Goal: Contribute content: Contribute content

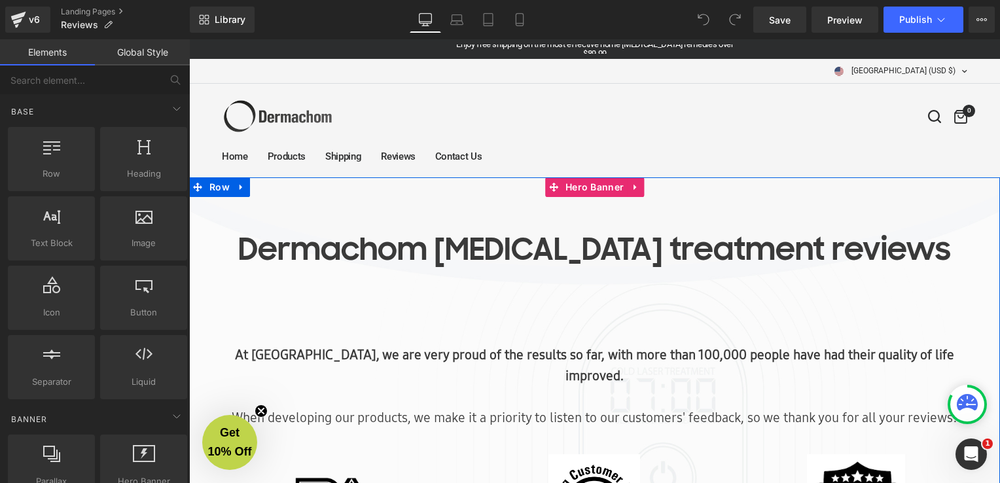
click at [189, 39] on div at bounding box center [189, 39] width 0 height 0
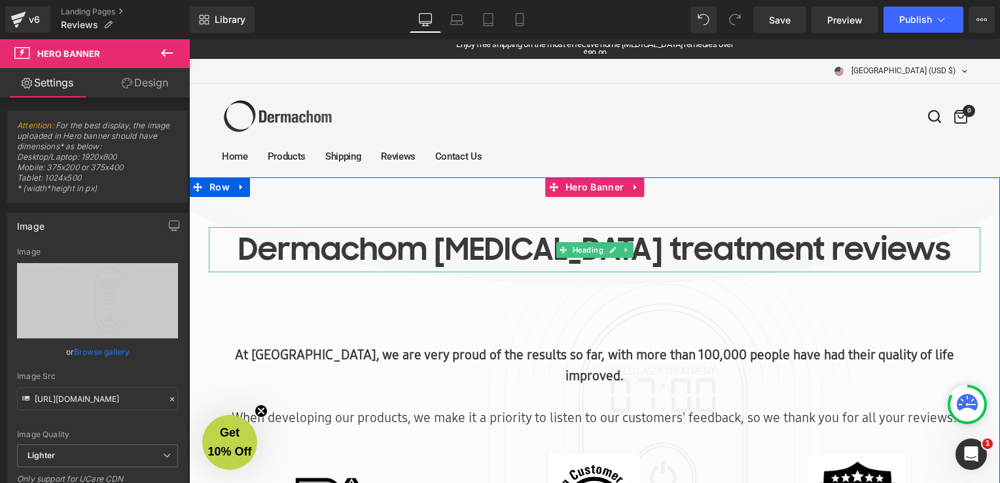
click at [278, 228] on div at bounding box center [595, 228] width 772 height 3
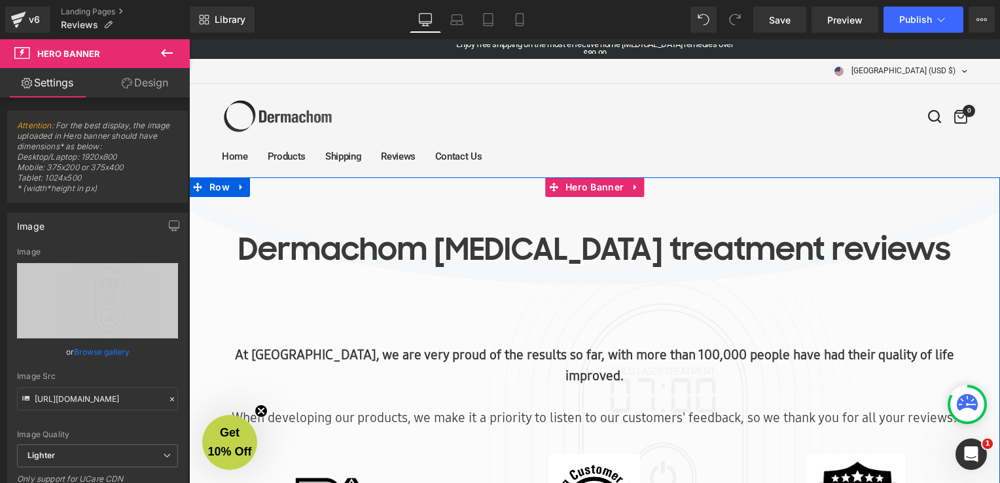
click at [634, 186] on icon at bounding box center [635, 188] width 3 height 6
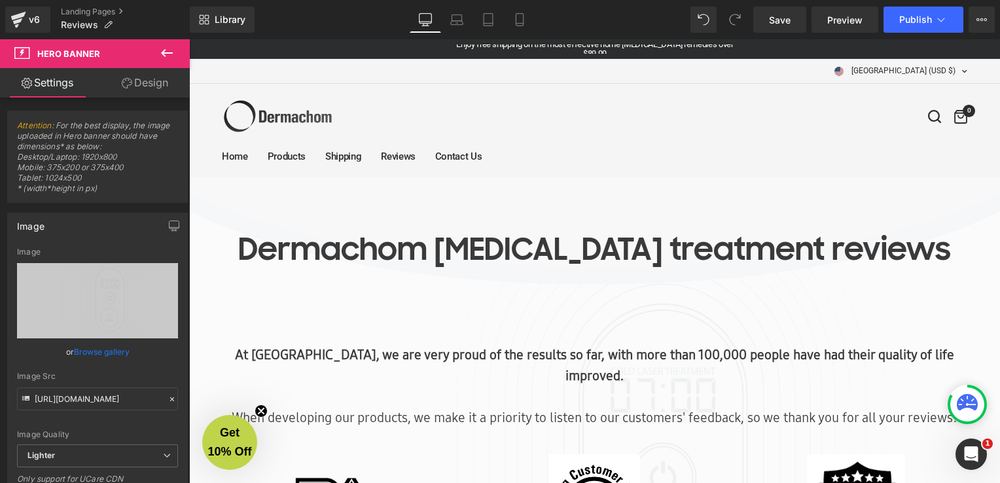
click at [162, 56] on icon at bounding box center [167, 53] width 16 height 16
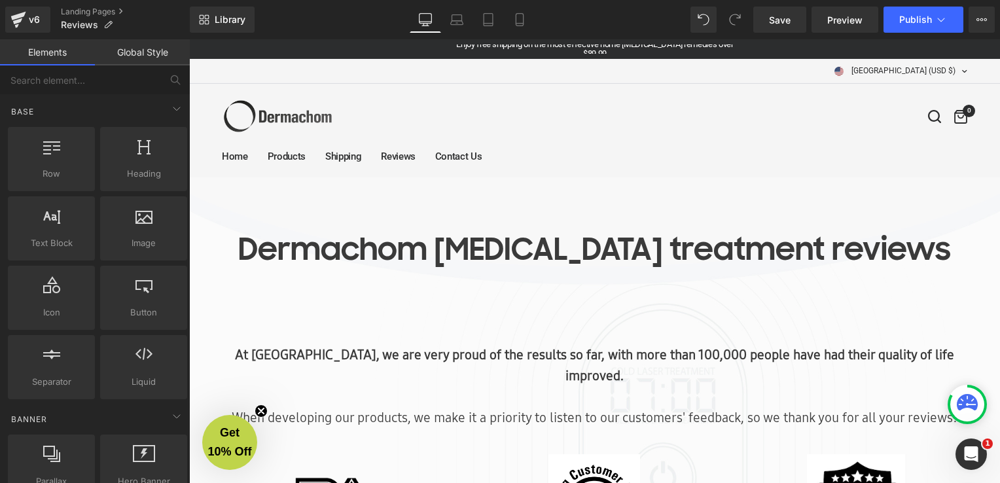
click at [125, 54] on link "Global Style" at bounding box center [142, 52] width 95 height 26
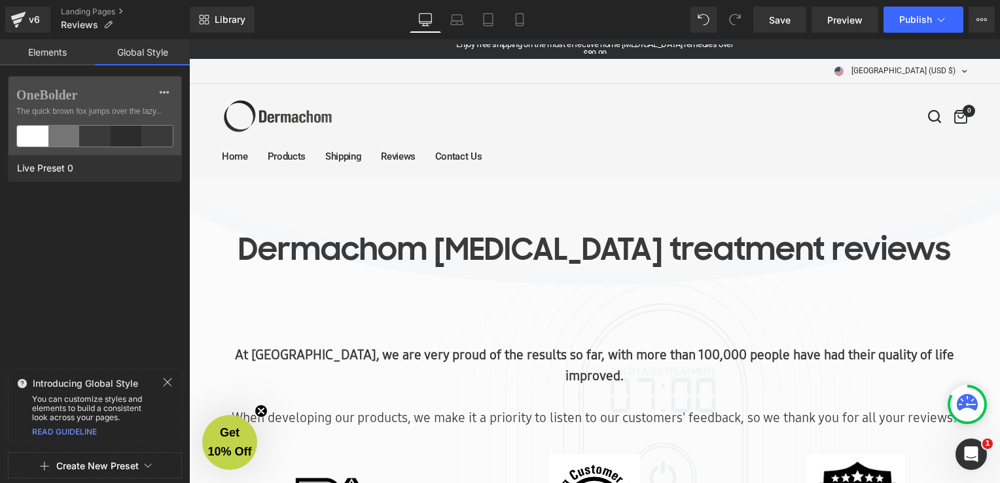
click at [56, 62] on link "Elements" at bounding box center [47, 52] width 95 height 26
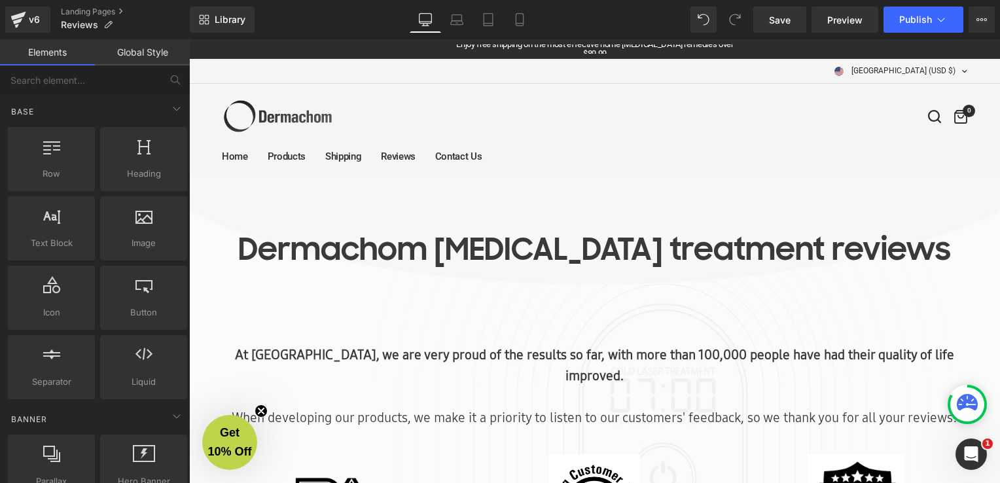
click at [133, 56] on link "Global Style" at bounding box center [142, 52] width 95 height 26
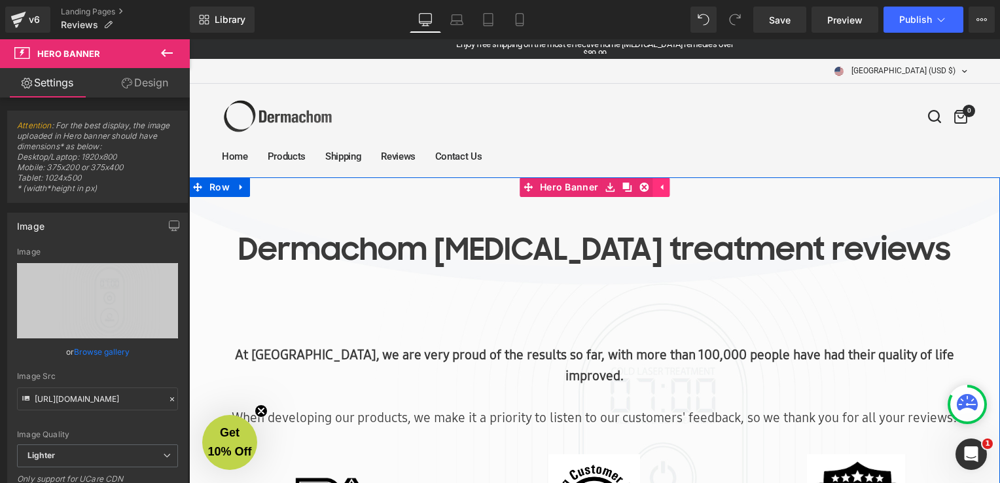
click at [661, 187] on link at bounding box center [661, 187] width 17 height 20
click at [627, 189] on link at bounding box center [635, 187] width 17 height 20
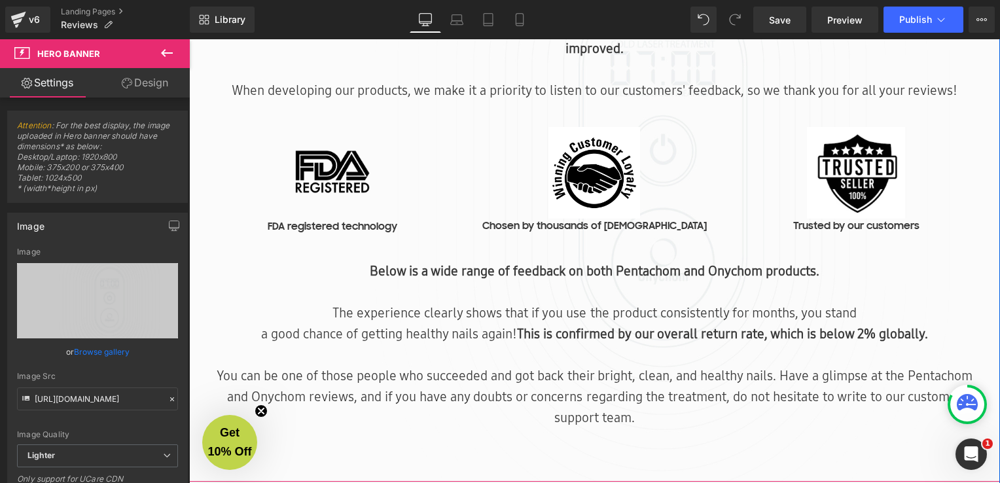
scroll to position [524, 0]
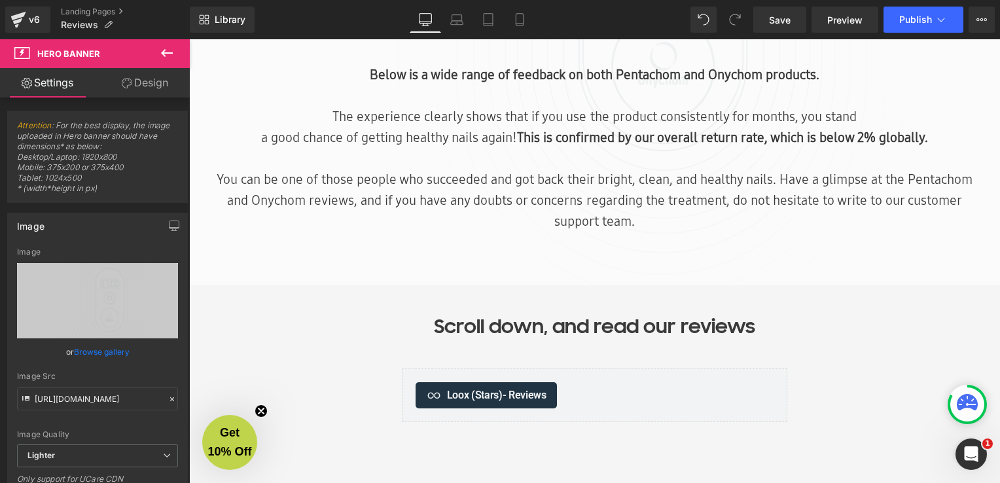
click at [564, 185] on p "You can be one of those people who succeeded and got back their bright, clean, …" at bounding box center [595, 200] width 766 height 63
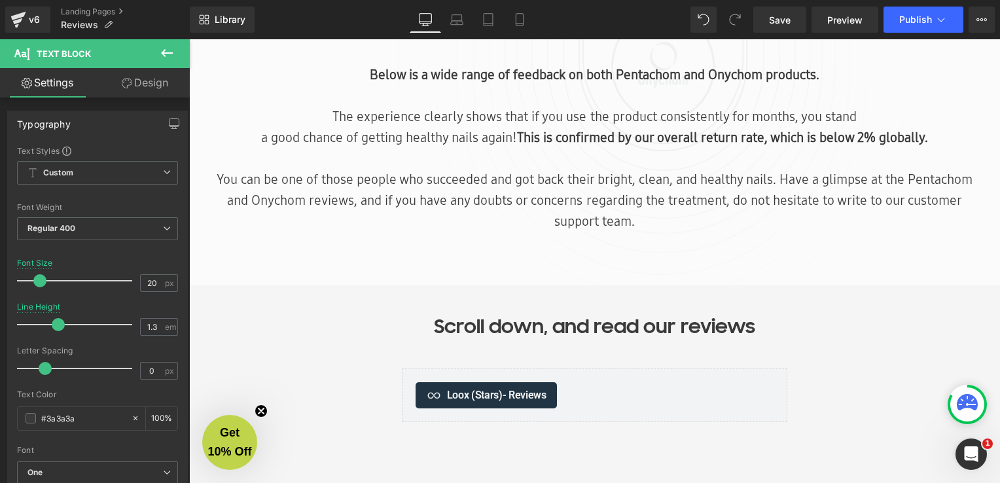
click at [189, 39] on div at bounding box center [189, 39] width 0 height 0
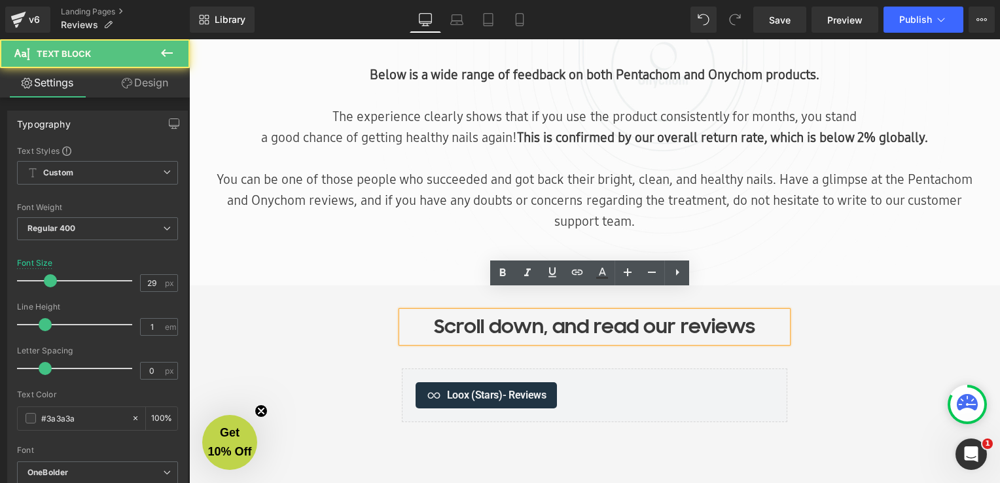
click at [330, 371] on div "Dermachom nail fungus treatment reviews Heading At Dermachom, we are very proud…" at bounding box center [594, 137] width 811 height 967
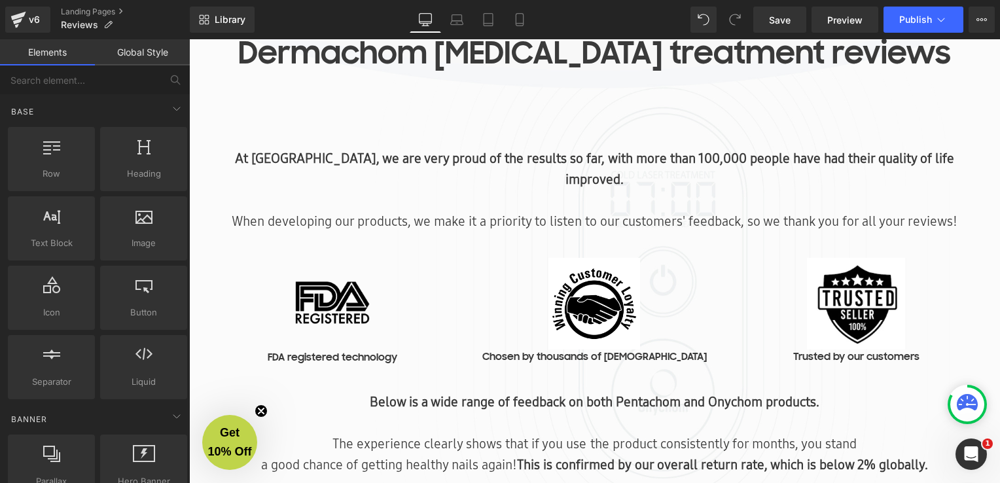
scroll to position [0, 0]
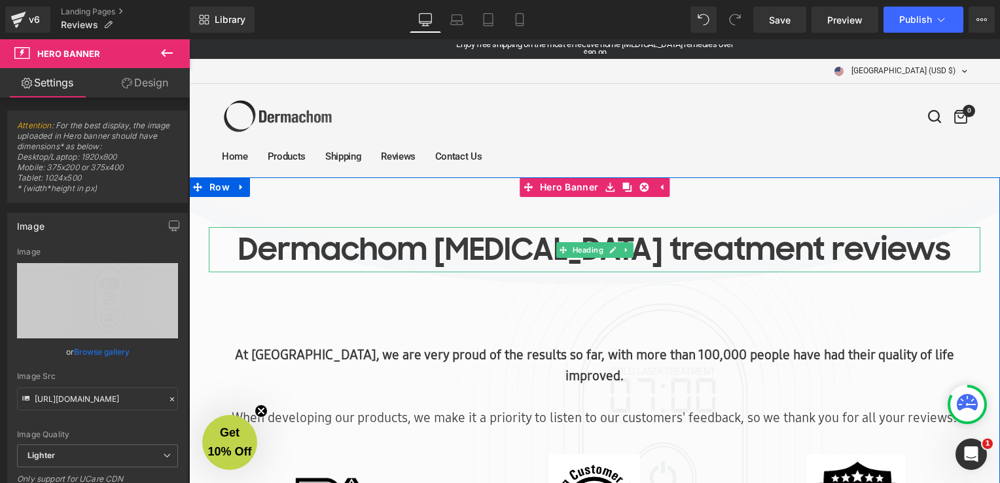
click at [801, 251] on h1 "Dermachom nail fungus treatment reviews" at bounding box center [595, 249] width 772 height 45
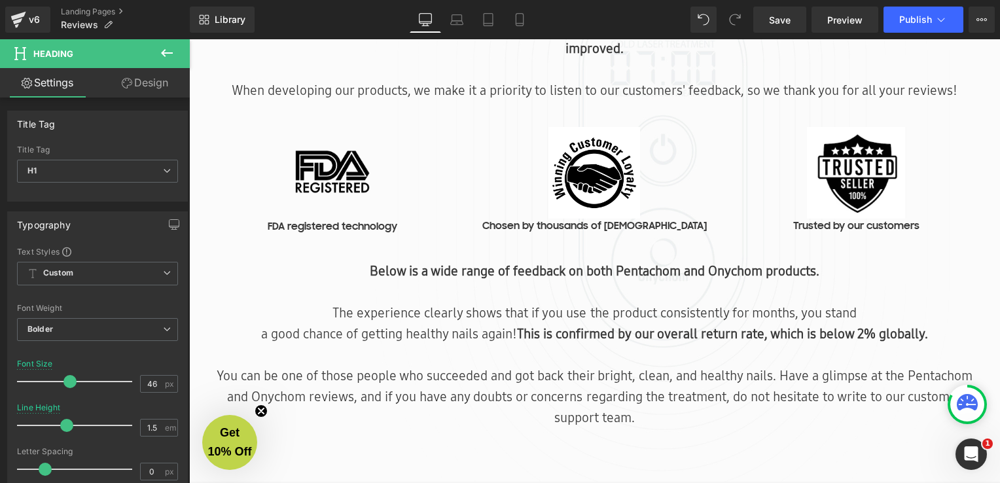
scroll to position [524, 0]
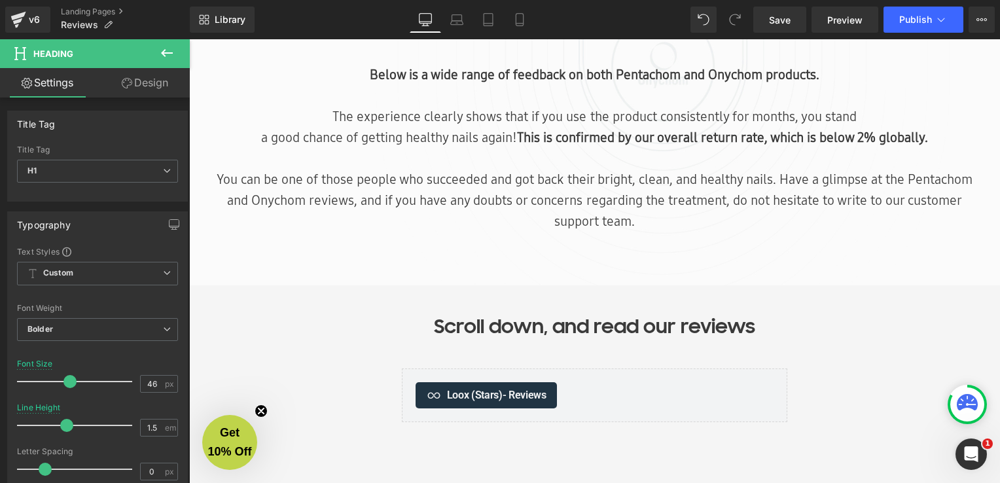
click at [545, 313] on p "Scroll down, and read our reviews" at bounding box center [595, 327] width 386 height 30
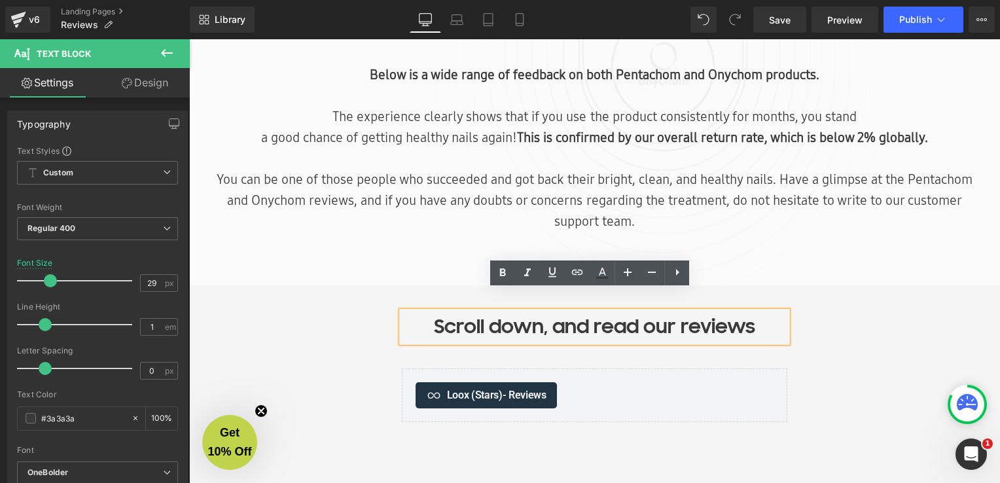
click at [592, 312] on p "Scroll down, and read our reviews" at bounding box center [595, 327] width 386 height 30
click at [686, 312] on p "Scroll down, and read our reviews" at bounding box center [595, 327] width 386 height 30
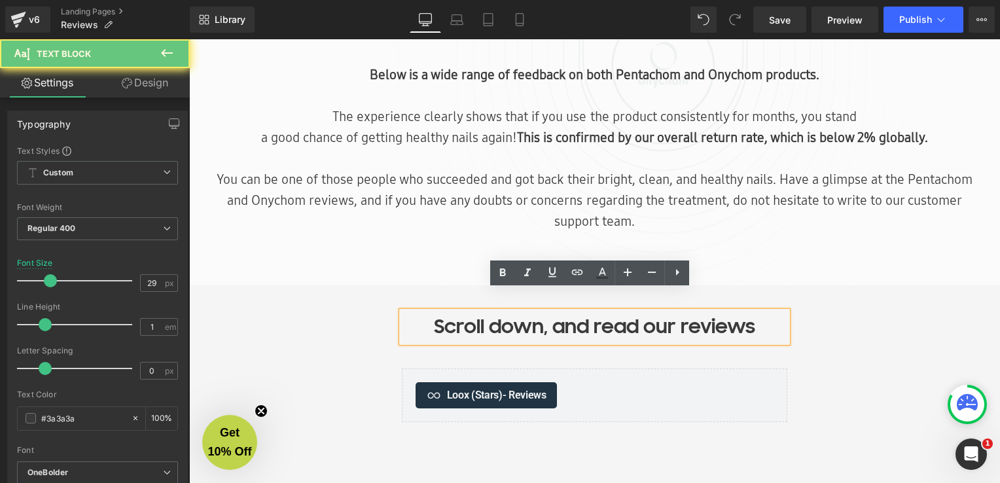
click at [686, 312] on p "Scroll down, and read our reviews" at bounding box center [595, 327] width 386 height 30
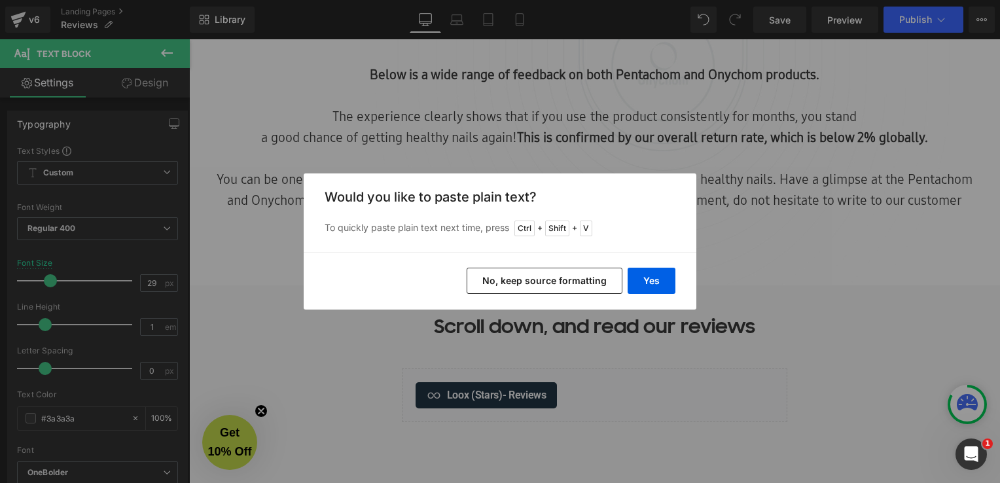
click at [562, 277] on button "No, keep source formatting" at bounding box center [545, 281] width 156 height 26
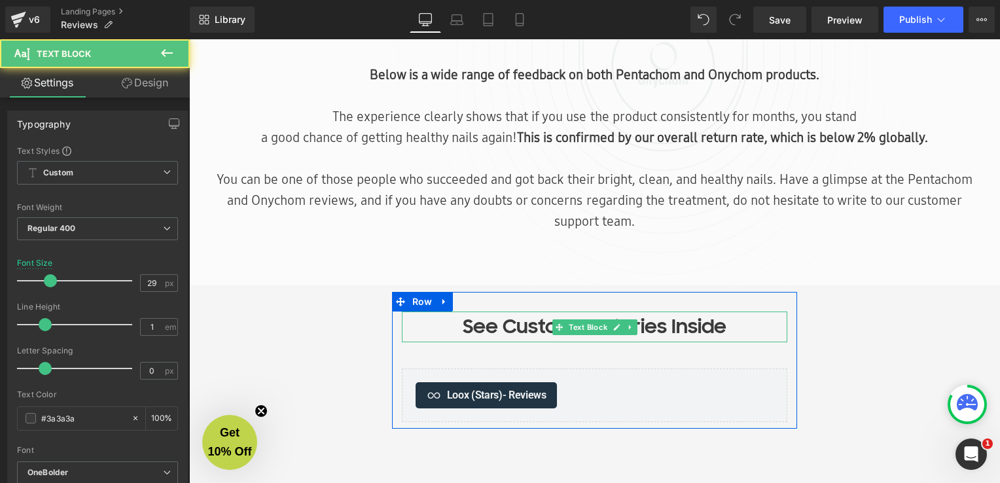
click at [749, 312] on p "See Customer Stories Inside" at bounding box center [595, 327] width 386 height 30
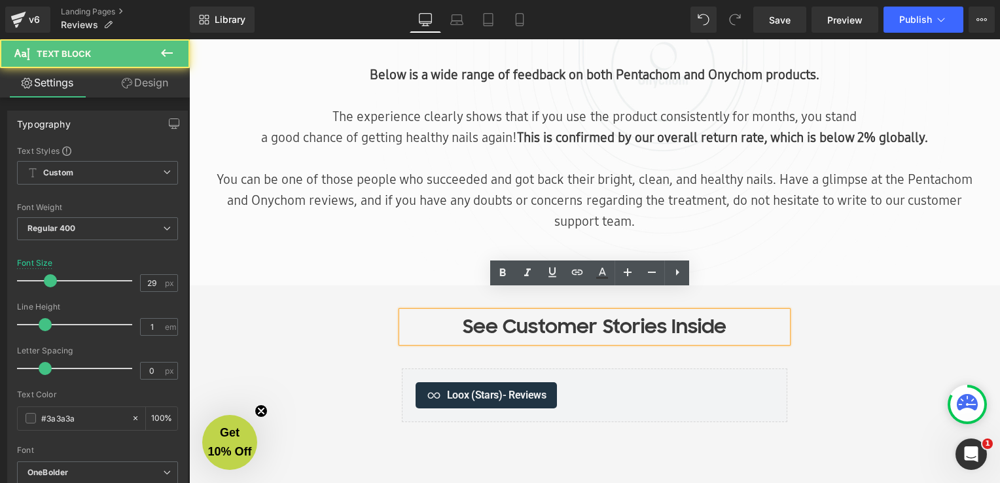
drag, startPoint x: 722, startPoint y: 307, endPoint x: 666, endPoint y: 314, distance: 56.1
click at [666, 314] on p "See Customer Stories Inside" at bounding box center [595, 327] width 386 height 30
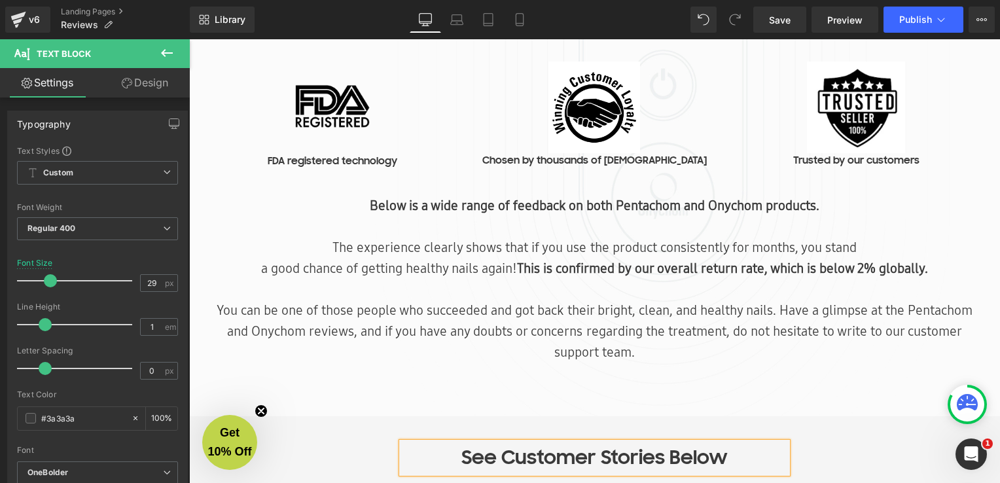
scroll to position [327, 0]
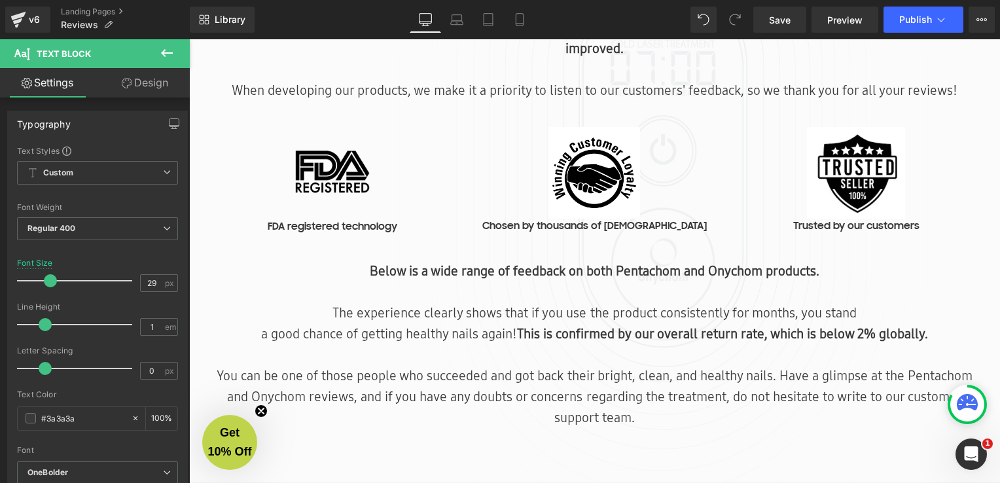
click at [416, 219] on p "FDA registered technology" at bounding box center [333, 227] width 242 height 16
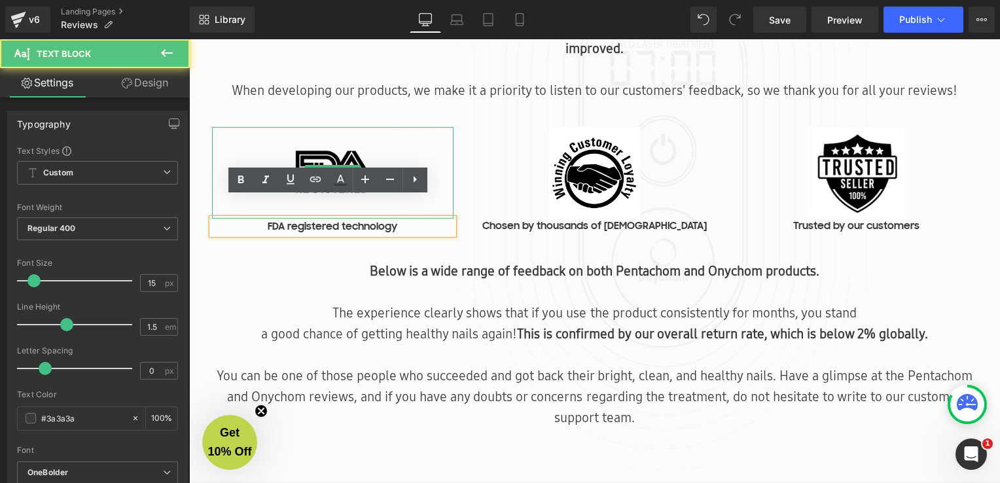
click at [322, 135] on img at bounding box center [333, 173] width 92 height 92
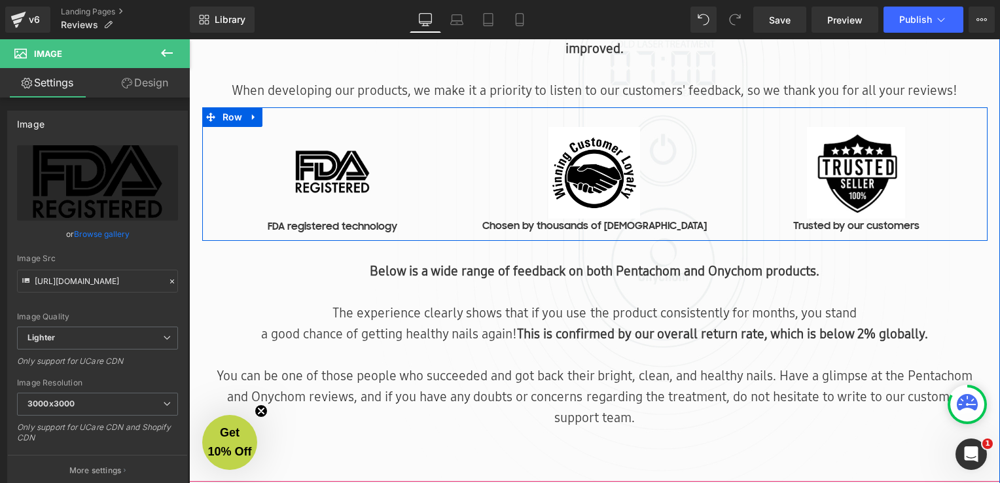
click at [759, 107] on div "Image FDA registered technology Text Block Image Chosen by thousands of America…" at bounding box center [594, 174] width 785 height 134
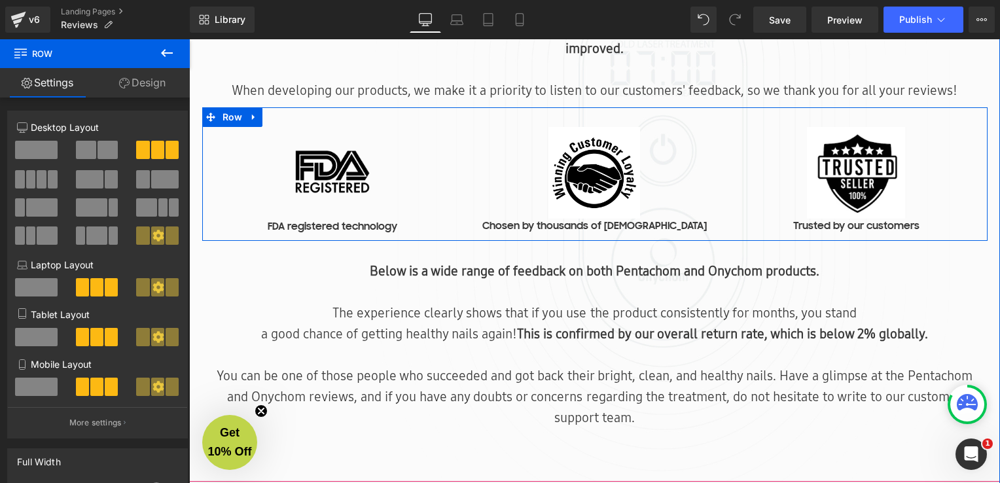
click at [950, 107] on div "Image FDA registered technology Text Block Image Chosen by thousands of America…" at bounding box center [594, 174] width 785 height 134
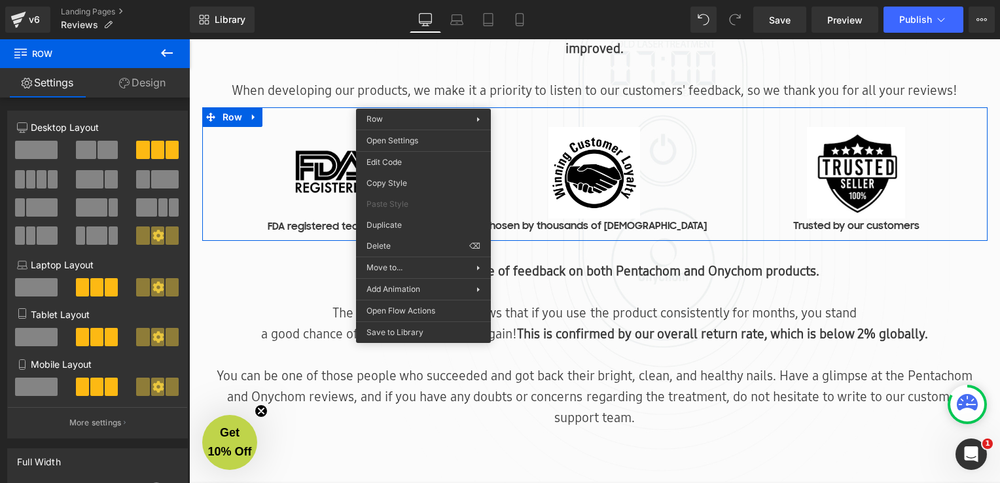
click at [295, 302] on p "The experience clearly shows that if you use the product consistently for month…" at bounding box center [595, 323] width 766 height 42
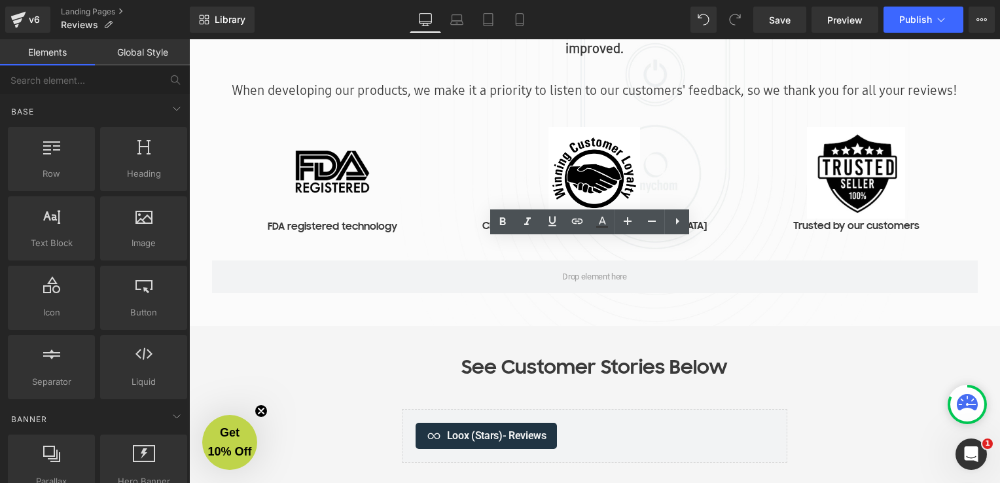
click at [189, 39] on div at bounding box center [189, 39] width 0 height 0
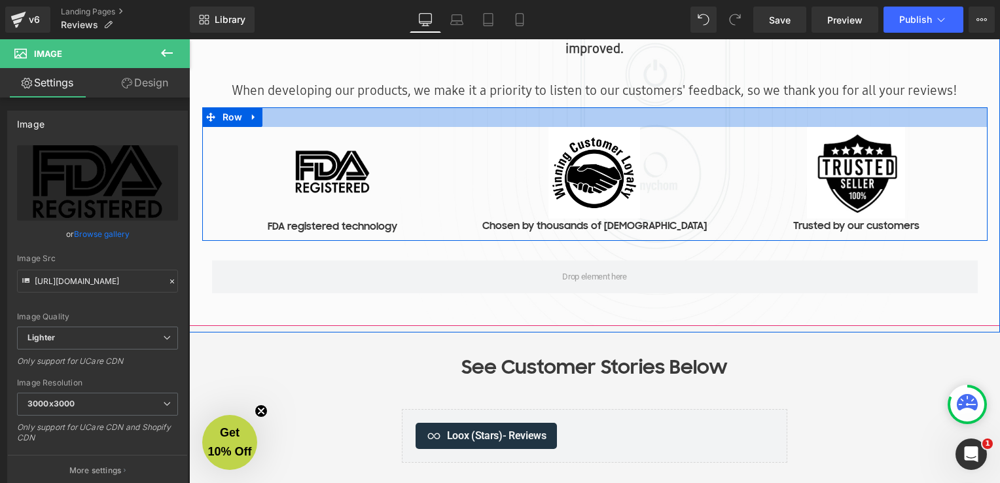
click at [509, 107] on div at bounding box center [594, 117] width 785 height 20
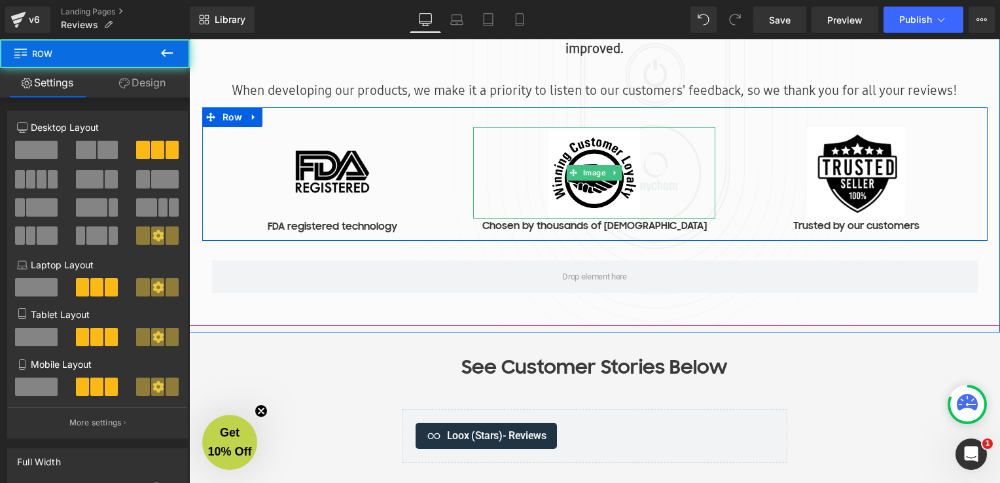
click at [482, 143] on div at bounding box center [594, 173] width 242 height 92
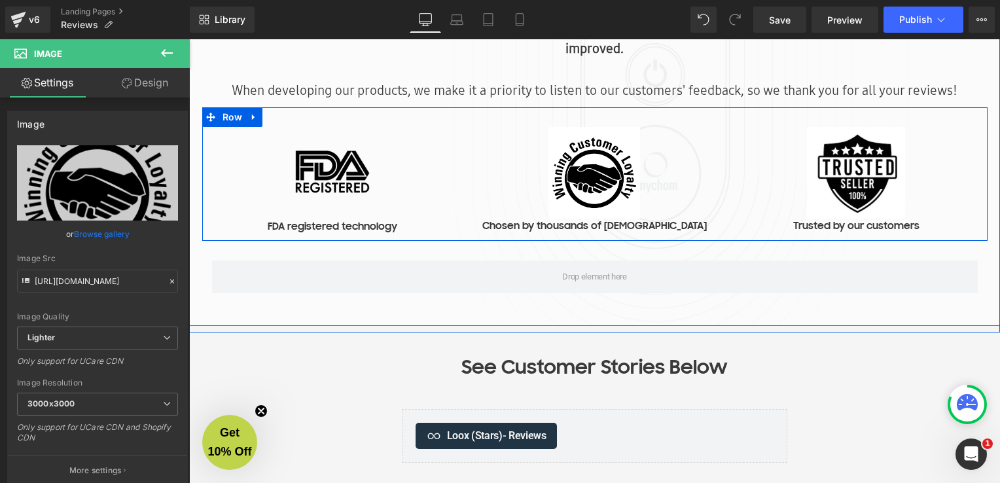
click at [458, 208] on div "Image FDA registered technology Text Block" at bounding box center [333, 180] width 262 height 107
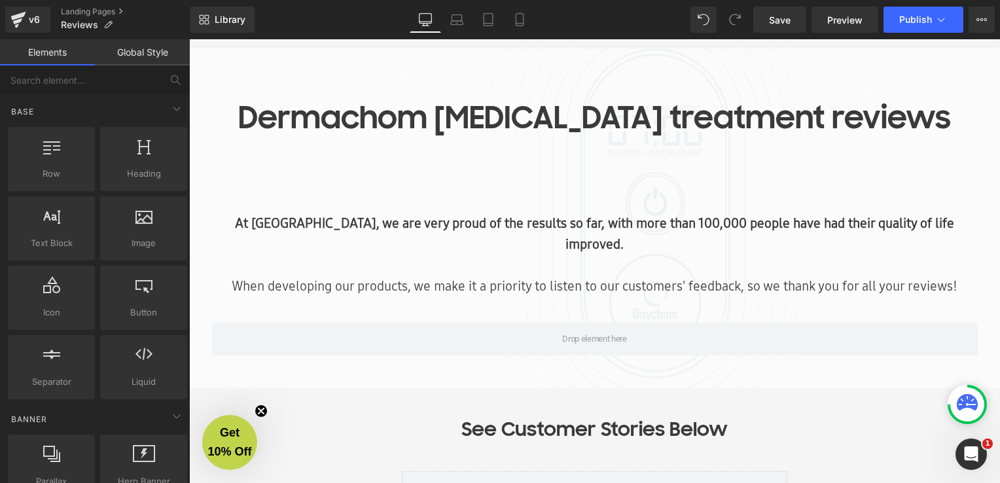
scroll to position [131, 0]
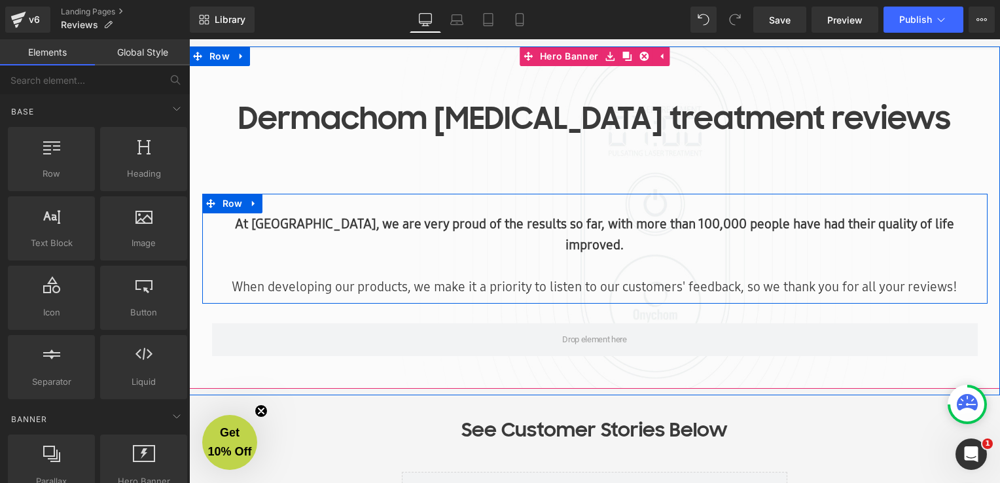
click at [385, 197] on div at bounding box center [594, 195] width 785 height 3
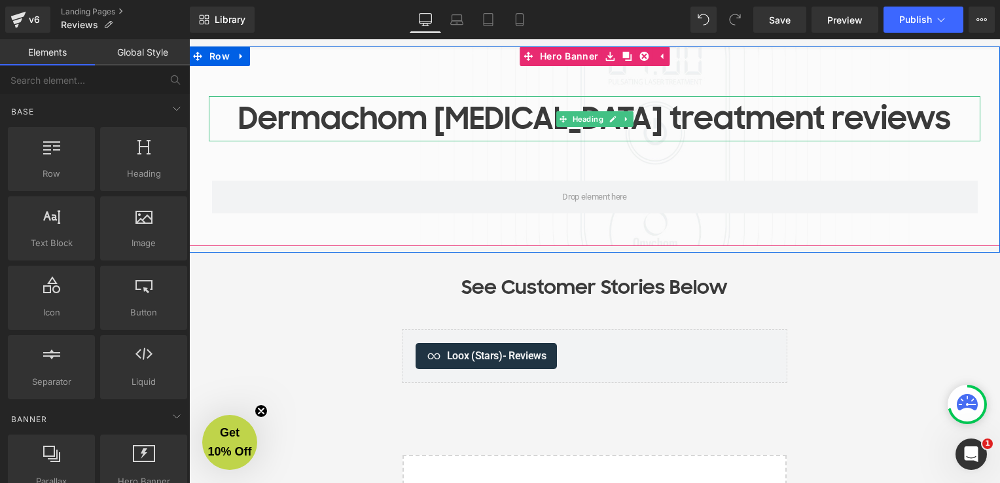
click at [437, 136] on h1 "Dermachom nail fungus treatment reviews" at bounding box center [595, 118] width 772 height 45
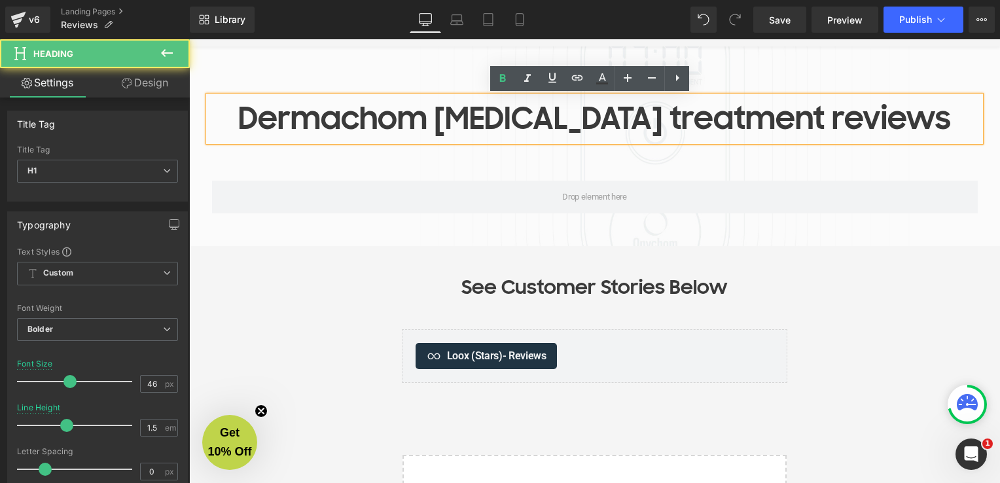
click at [236, 132] on h1 "Dermachom nail fungus treatment reviews" at bounding box center [595, 118] width 772 height 45
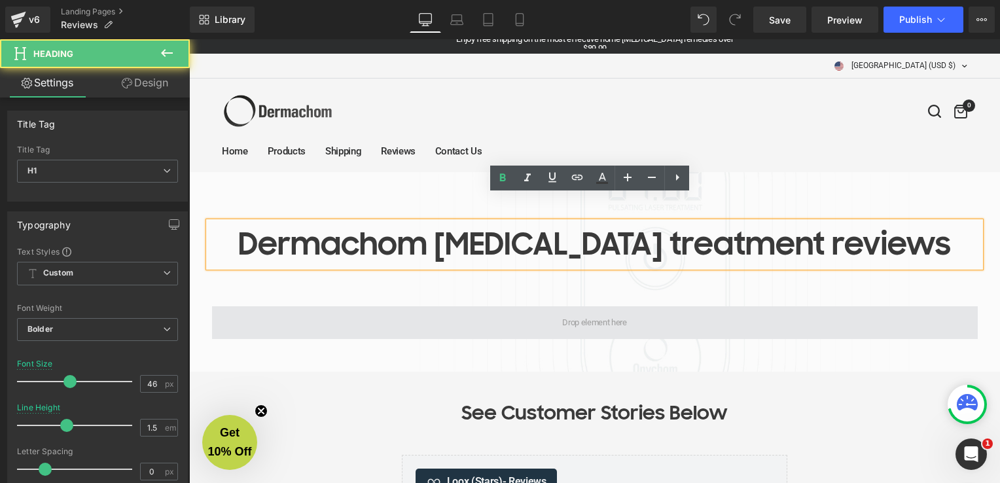
scroll to position [0, 0]
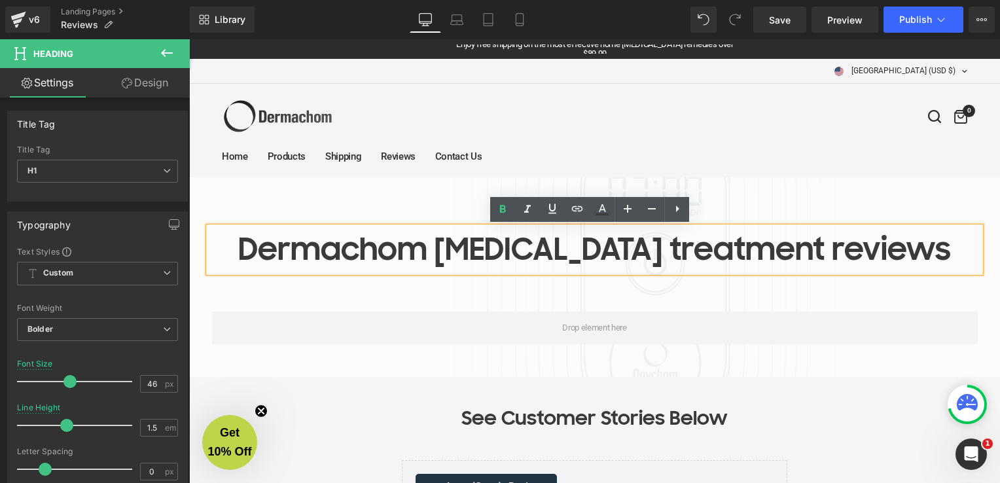
click at [223, 250] on h1 "Dermachom nail fungus treatment reviews" at bounding box center [595, 249] width 772 height 45
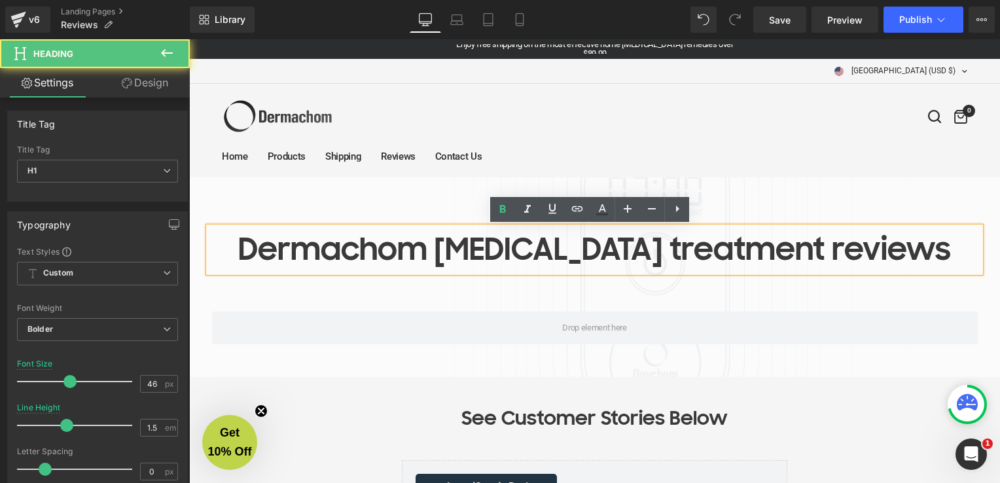
click at [600, 251] on h1 "Dermachom nail fungus treatment reviews" at bounding box center [595, 249] width 772 height 45
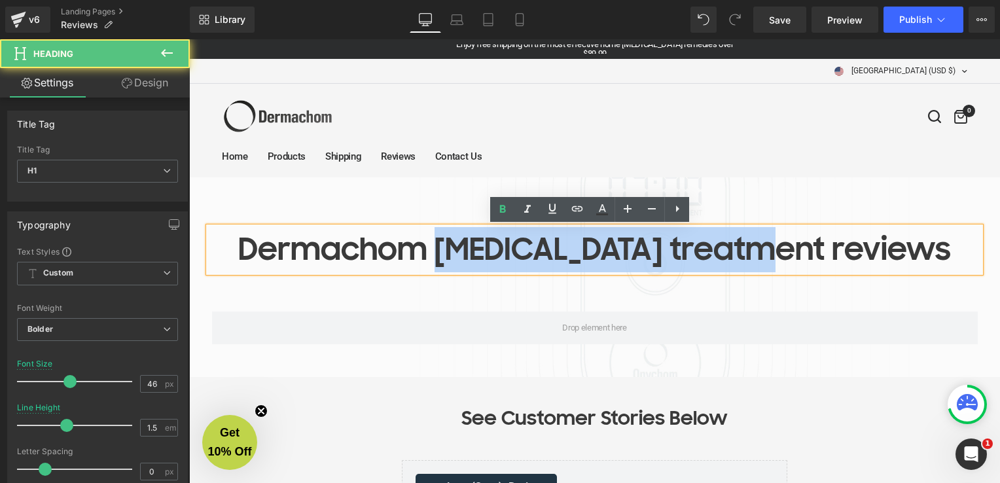
drag, startPoint x: 787, startPoint y: 251, endPoint x: 464, endPoint y: 257, distance: 322.7
click at [464, 257] on h1 "Dermachom nail fungus treatment reviews" at bounding box center [595, 249] width 772 height 45
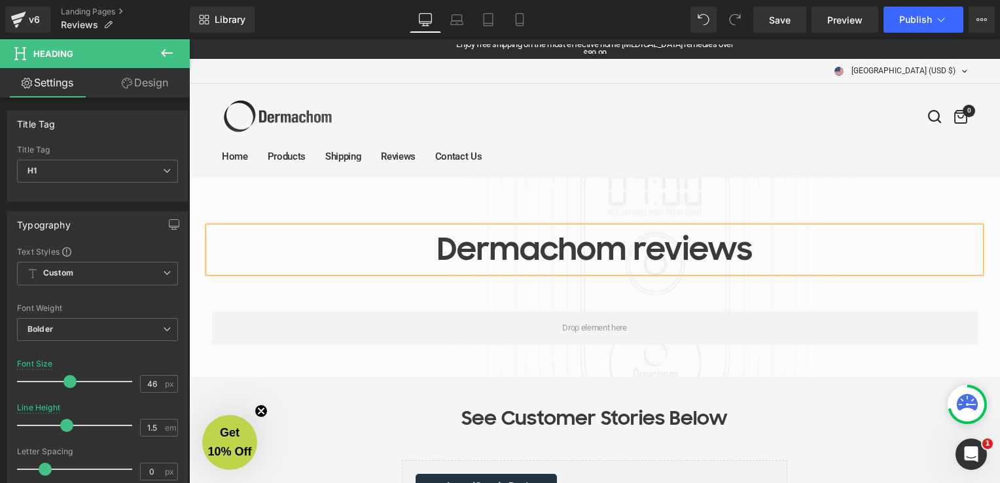
click at [633, 255] on h1 "Dermachom reviews" at bounding box center [595, 249] width 772 height 45
click at [648, 173] on div "Home Products Shipping Reviews Contact Us United States (USD $) Afghanistan (AF…" at bounding box center [595, 131] width 746 height 94
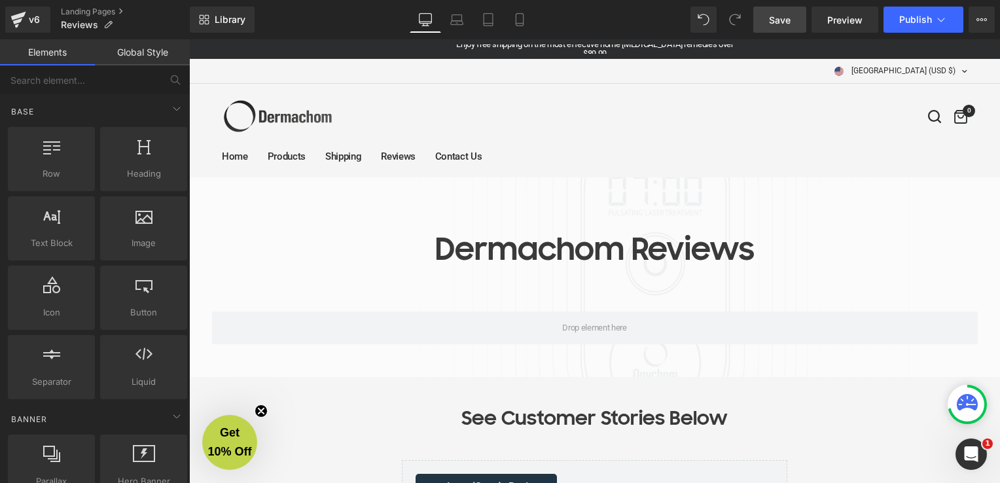
click at [772, 23] on span "Save" at bounding box center [780, 20] width 22 height 14
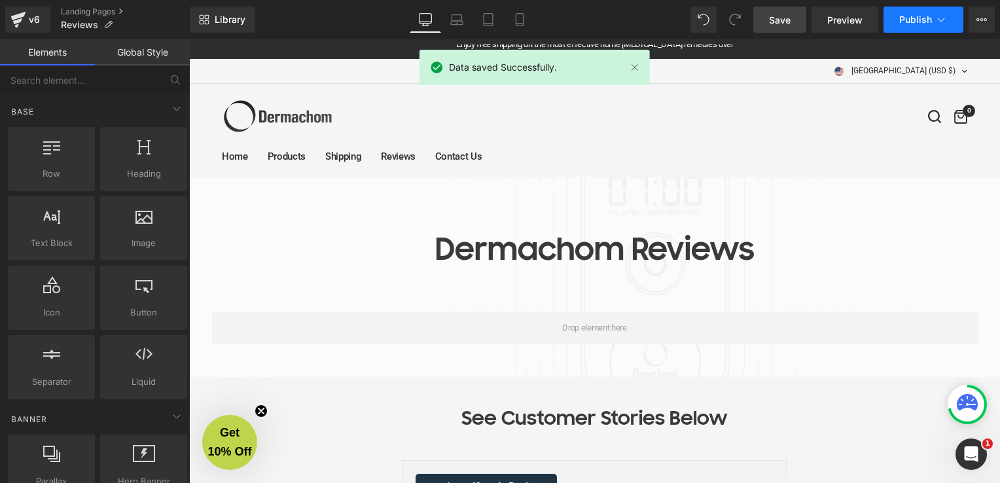
click at [918, 22] on span "Publish" at bounding box center [915, 19] width 33 height 10
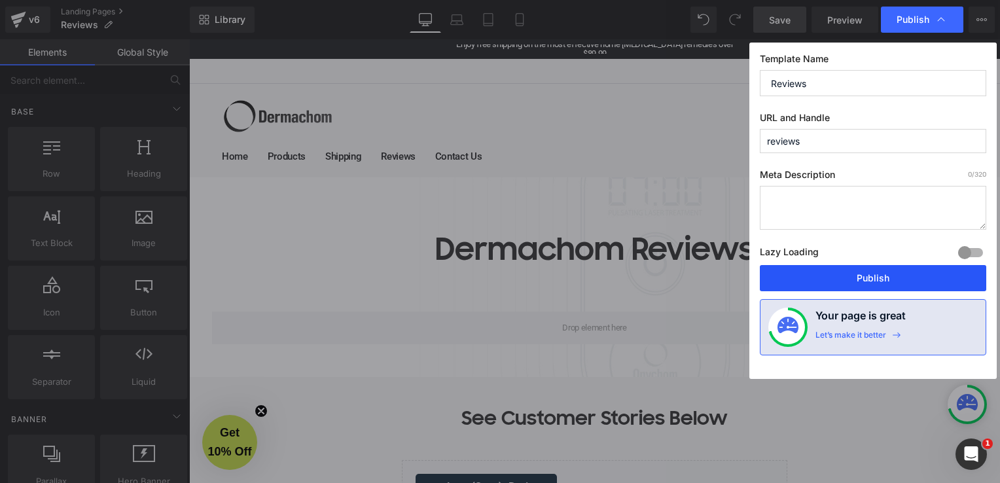
click at [886, 274] on button "Publish" at bounding box center [873, 278] width 226 height 26
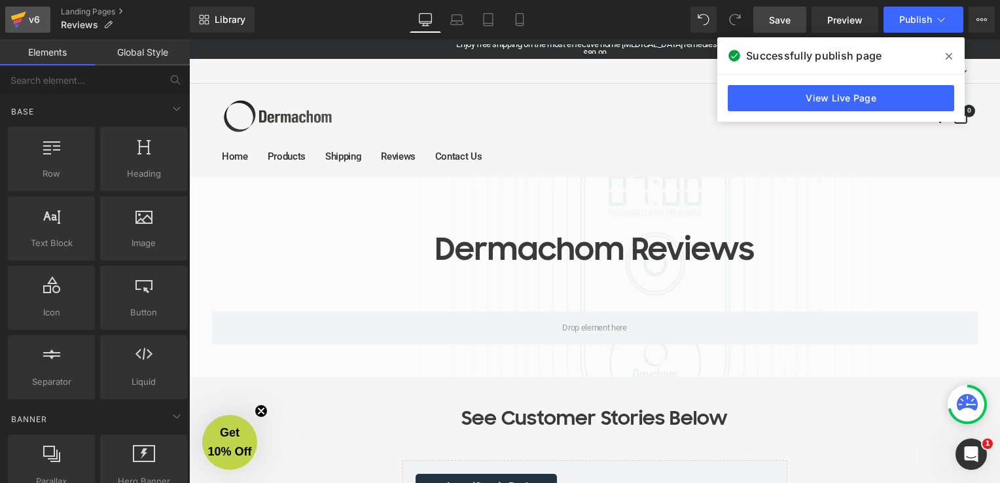
click at [22, 33] on icon at bounding box center [18, 19] width 16 height 33
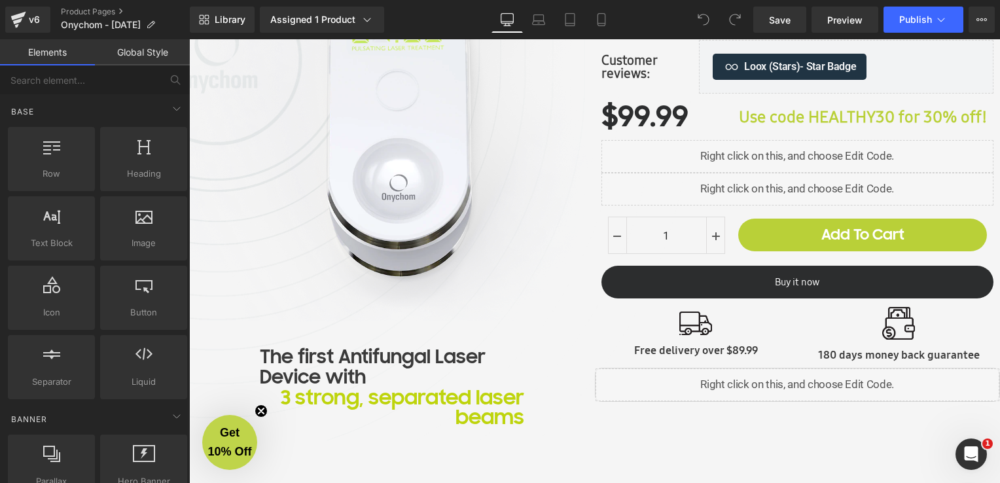
scroll to position [65, 0]
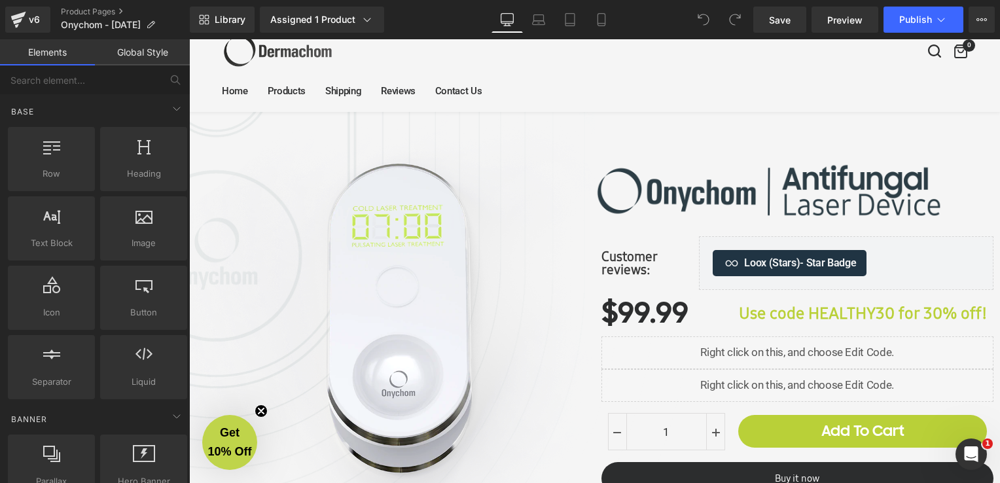
click at [819, 195] on img at bounding box center [769, 191] width 368 height 92
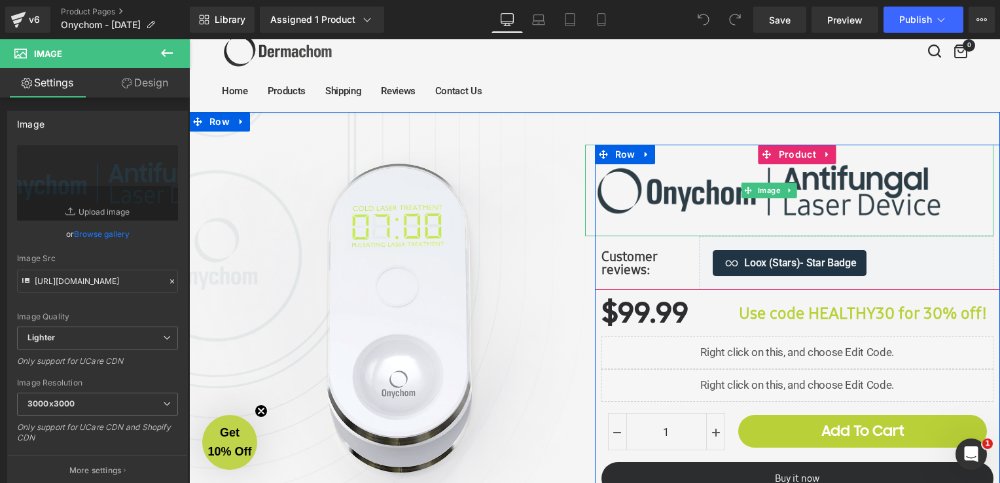
click at [846, 198] on img at bounding box center [769, 191] width 368 height 92
click at [763, 191] on span "Image" at bounding box center [769, 191] width 28 height 16
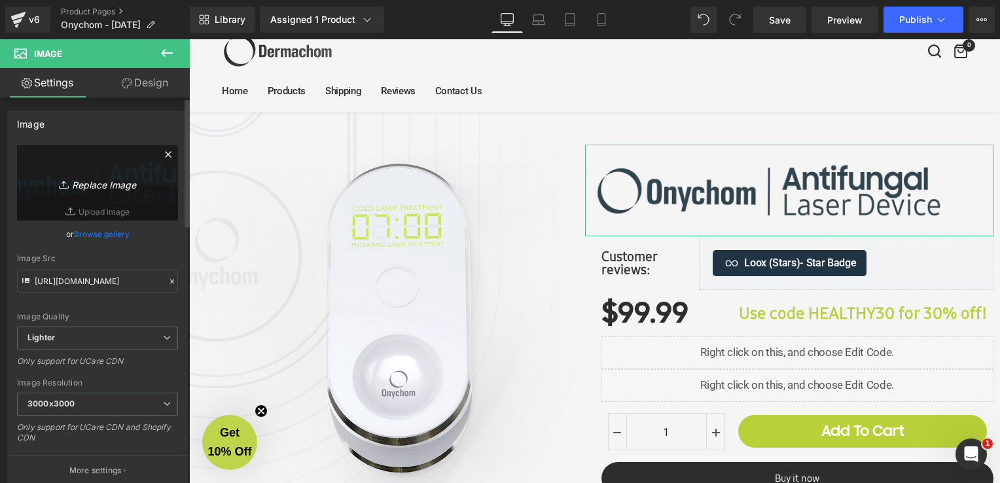
click at [115, 211] on link "Replace Image" at bounding box center [97, 182] width 161 height 75
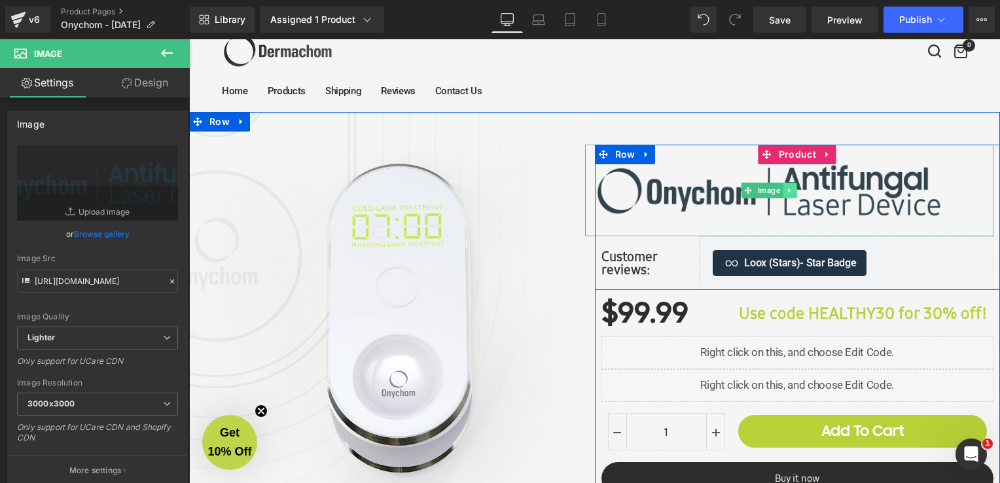
click at [786, 193] on icon at bounding box center [789, 191] width 7 height 8
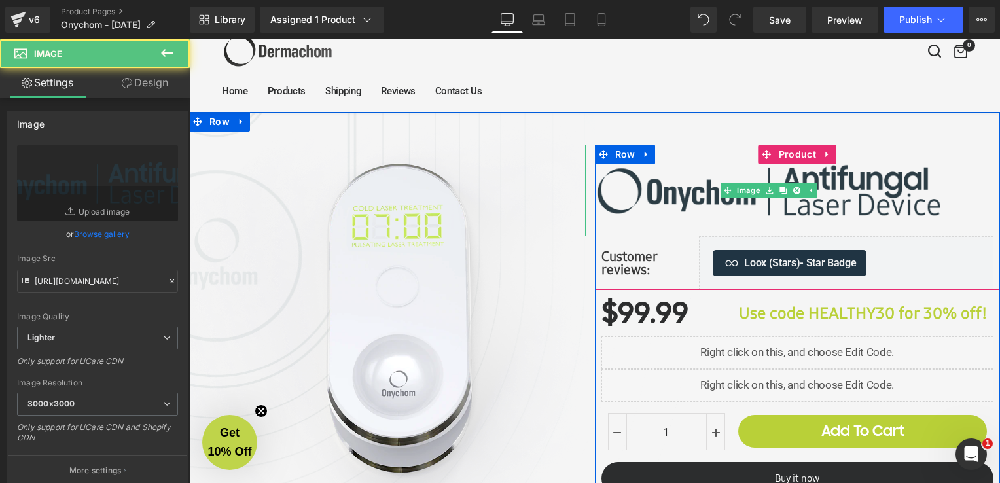
click at [639, 189] on img at bounding box center [769, 191] width 368 height 92
click at [766, 185] on div "Image" at bounding box center [789, 191] width 409 height 92
click at [638, 190] on img at bounding box center [769, 191] width 368 height 92
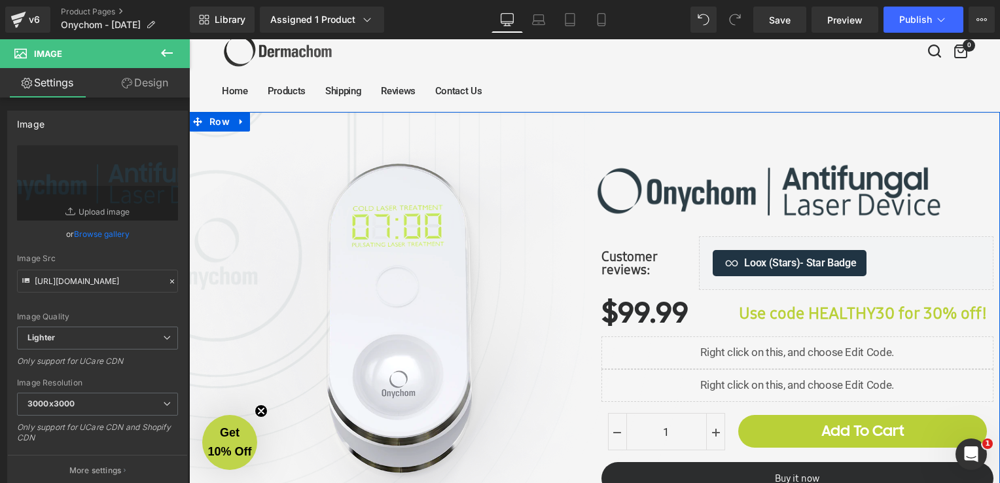
click at [707, 185] on img at bounding box center [769, 191] width 368 height 92
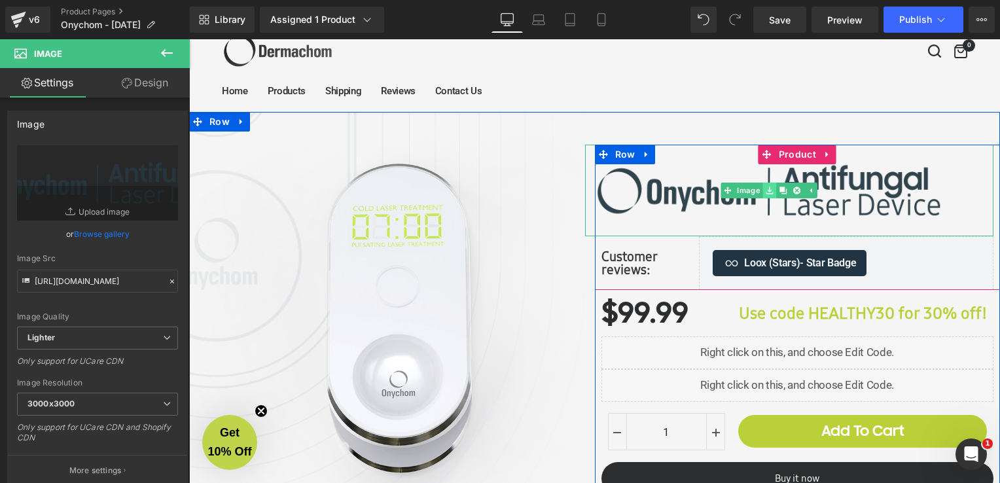
click at [767, 193] on icon at bounding box center [769, 190] width 7 height 7
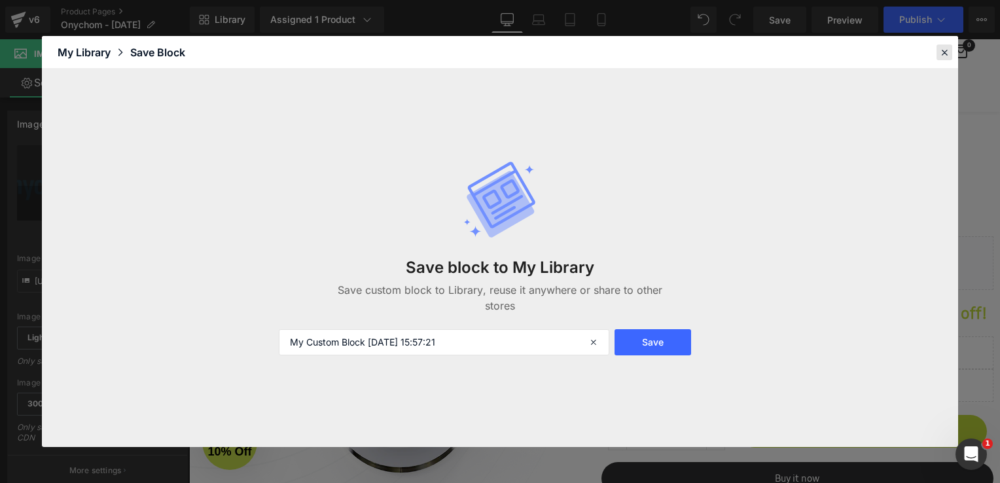
click at [946, 55] on icon at bounding box center [945, 52] width 12 height 12
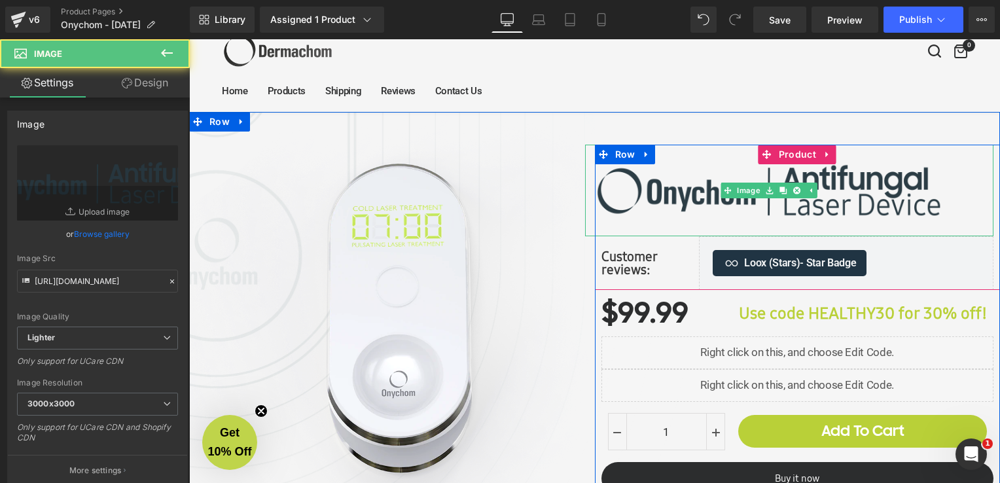
click at [741, 200] on img at bounding box center [769, 191] width 368 height 92
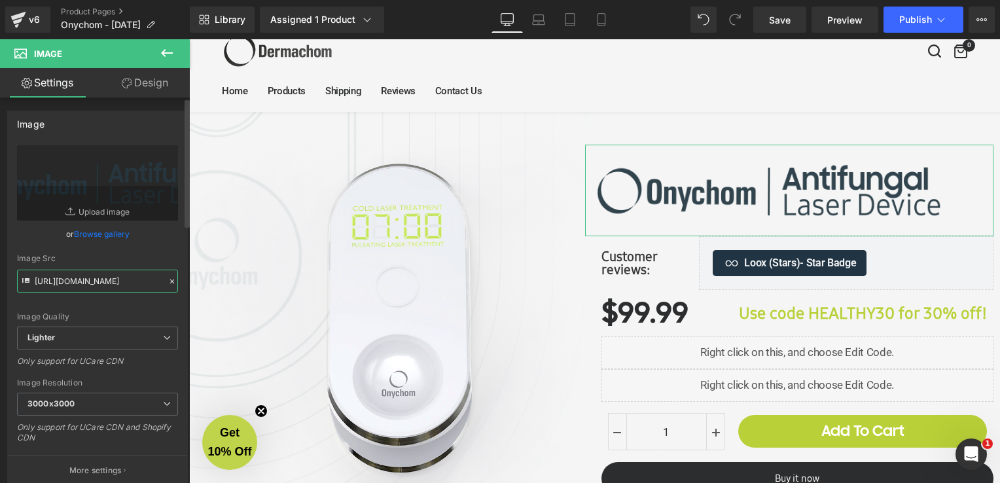
click at [136, 285] on input "https://ucarecdn.com/5f5f1796-75eb-46d6-a6ab-1a5bee22113a/-/format/auto/-/previ…" at bounding box center [97, 281] width 161 height 23
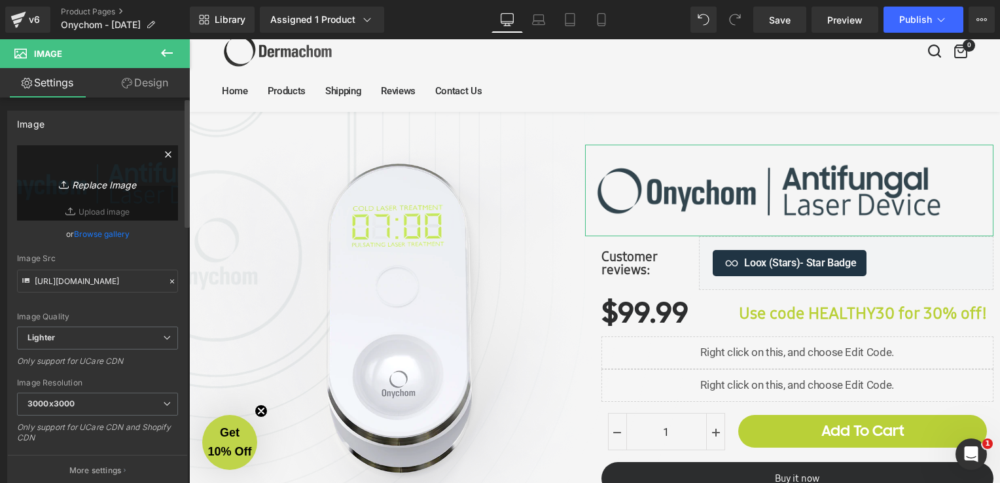
click at [107, 179] on icon "Replace Image" at bounding box center [97, 183] width 105 height 16
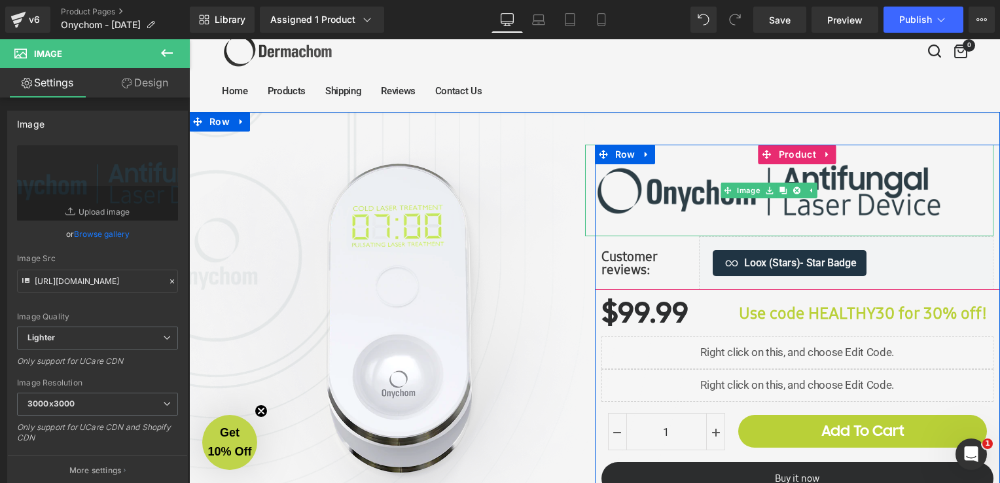
click at [707, 218] on img at bounding box center [769, 191] width 368 height 92
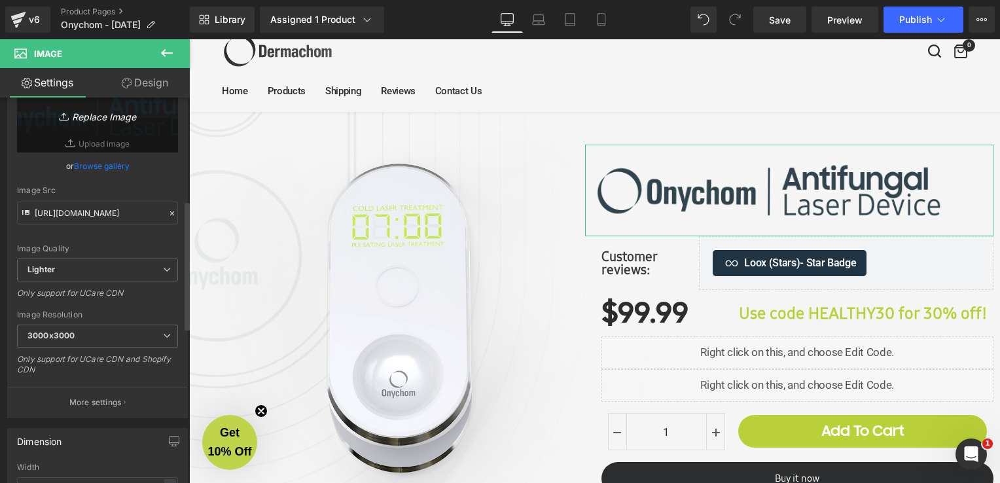
scroll to position [0, 0]
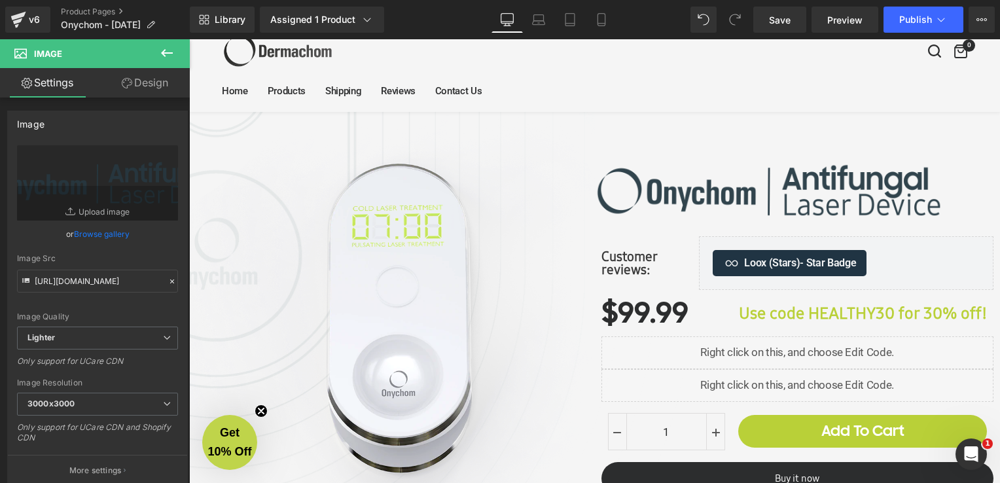
click at [173, 58] on icon at bounding box center [167, 53] width 16 height 16
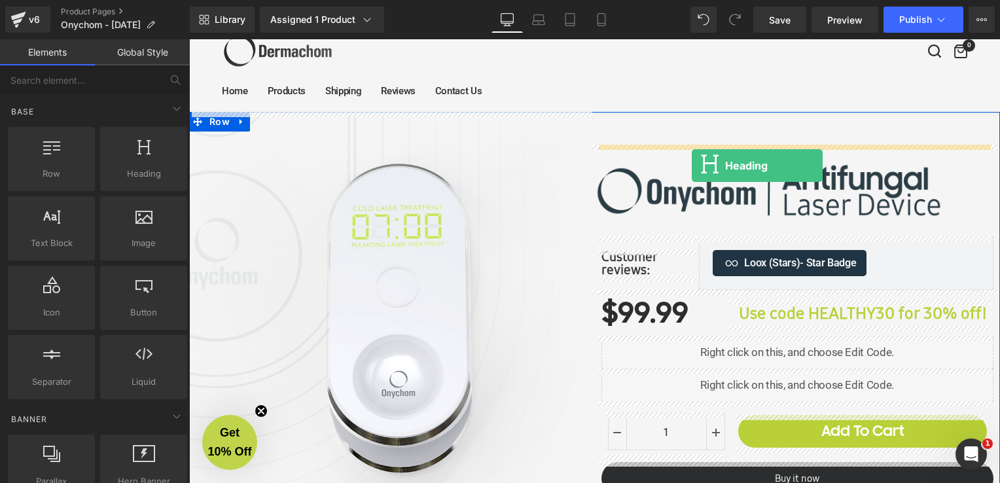
drag, startPoint x: 359, startPoint y: 216, endPoint x: 692, endPoint y: 166, distance: 336.9
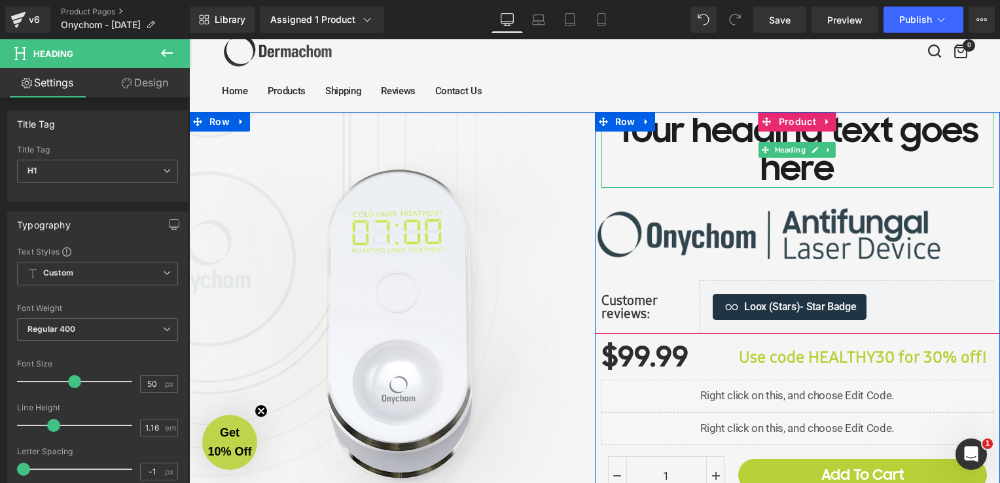
click at [783, 137] on h1 "Your heading text goes here" at bounding box center [798, 150] width 393 height 76
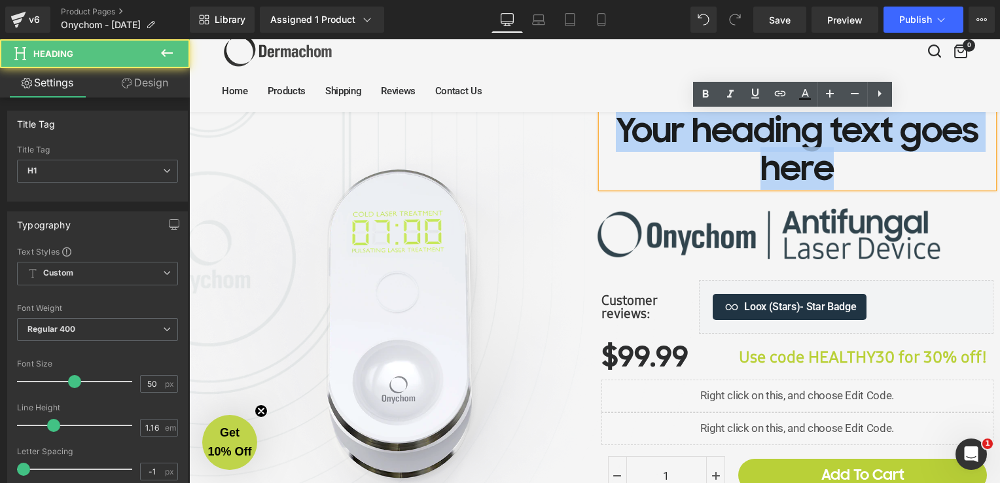
click at [783, 137] on h1 "Your heading text goes here" at bounding box center [798, 150] width 393 height 76
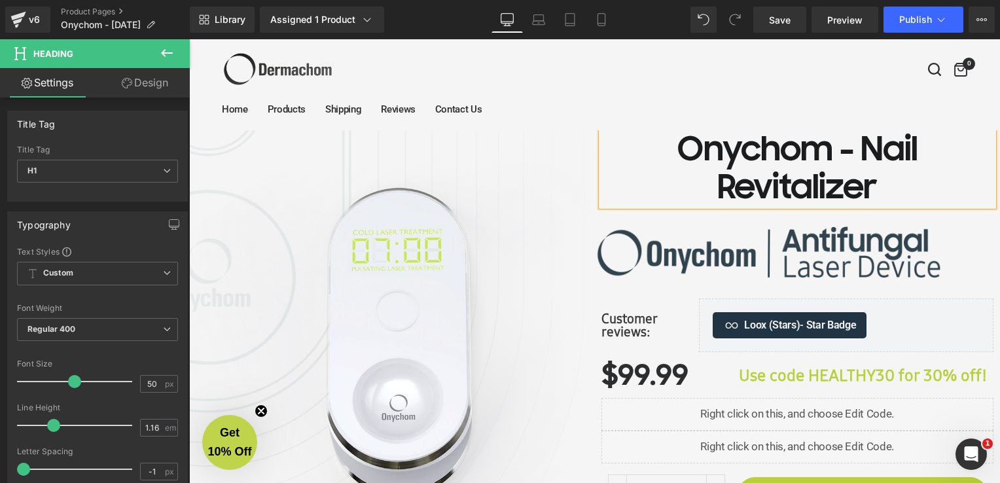
scroll to position [34, 0]
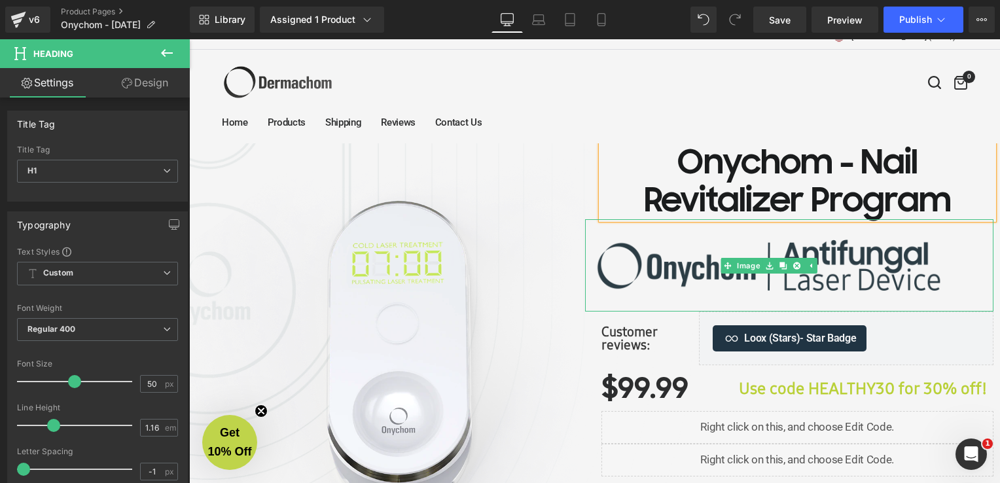
click at [689, 250] on img at bounding box center [769, 265] width 368 height 92
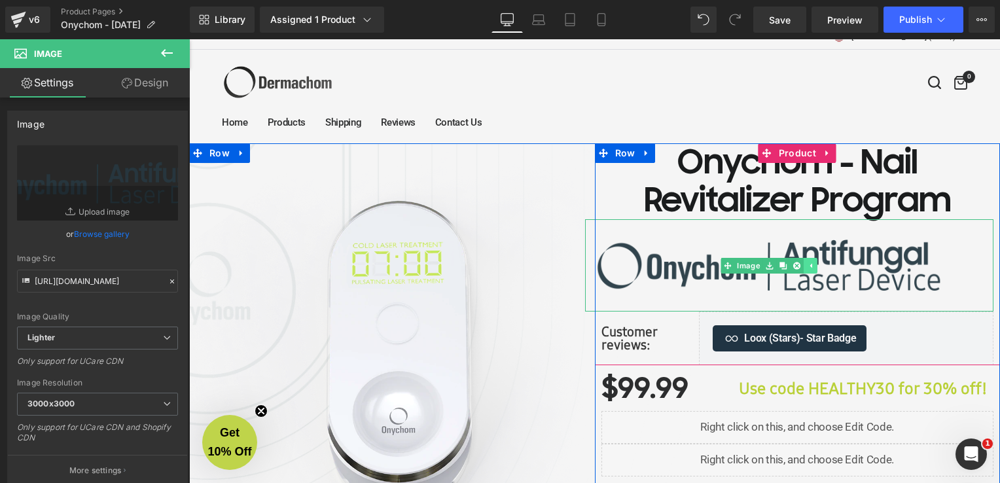
click at [810, 266] on icon at bounding box center [811, 265] width 2 height 5
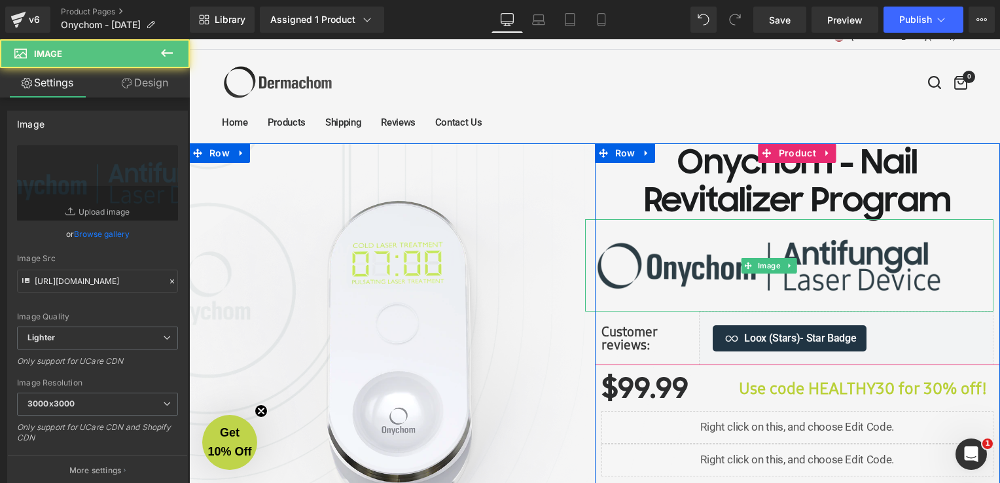
click at [808, 262] on img at bounding box center [769, 265] width 368 height 92
click at [799, 264] on img at bounding box center [769, 265] width 368 height 92
click at [933, 237] on img at bounding box center [769, 265] width 368 height 92
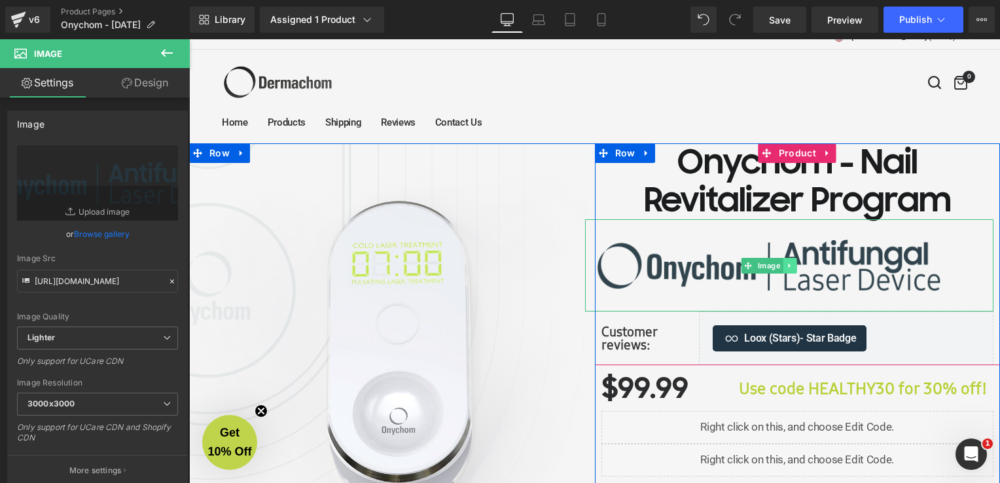
click at [786, 266] on icon at bounding box center [789, 266] width 7 height 8
click at [793, 266] on icon at bounding box center [796, 265] width 7 height 7
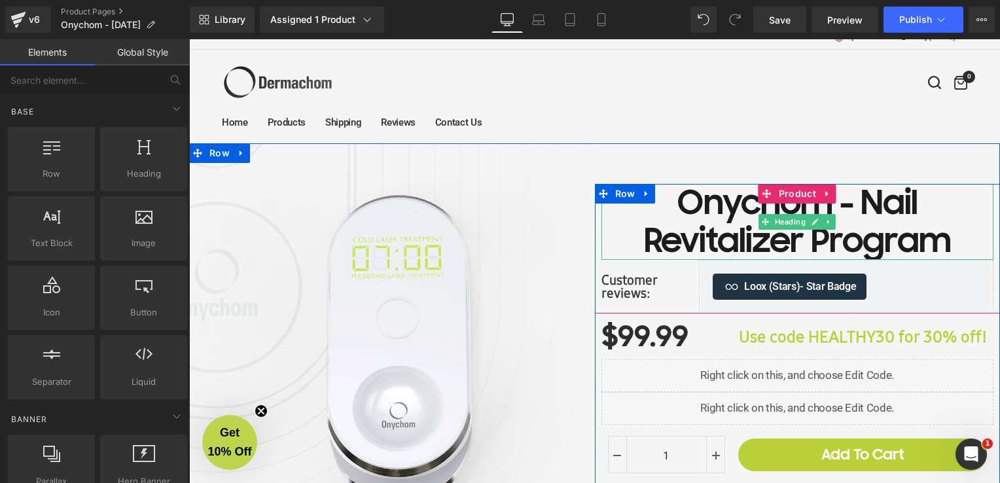
click at [675, 211] on h1 "Onychom - Nail Revitalizer Program" at bounding box center [798, 222] width 393 height 76
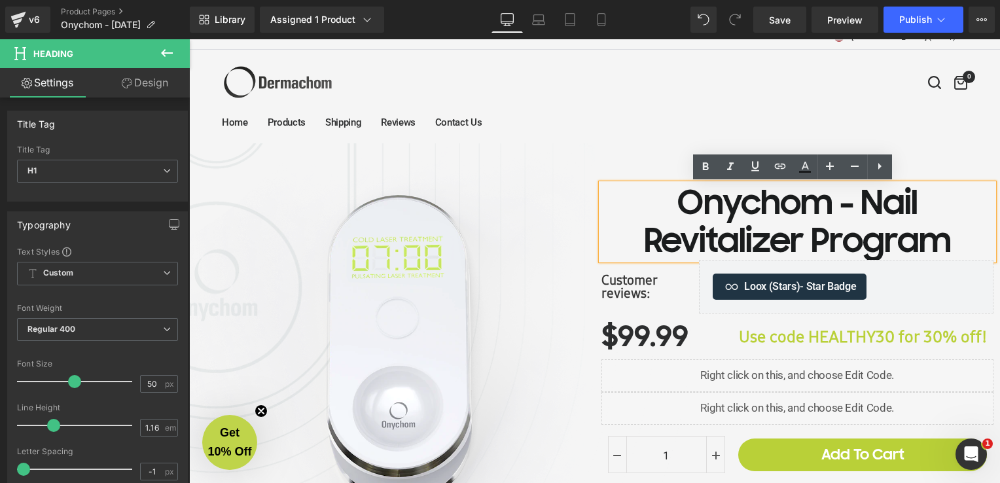
click at [680, 143] on div "Onychom - Nail Revitalizer Program Heading Customer reviews: Text Block Loox (S…" at bounding box center [798, 402] width 406 height 518
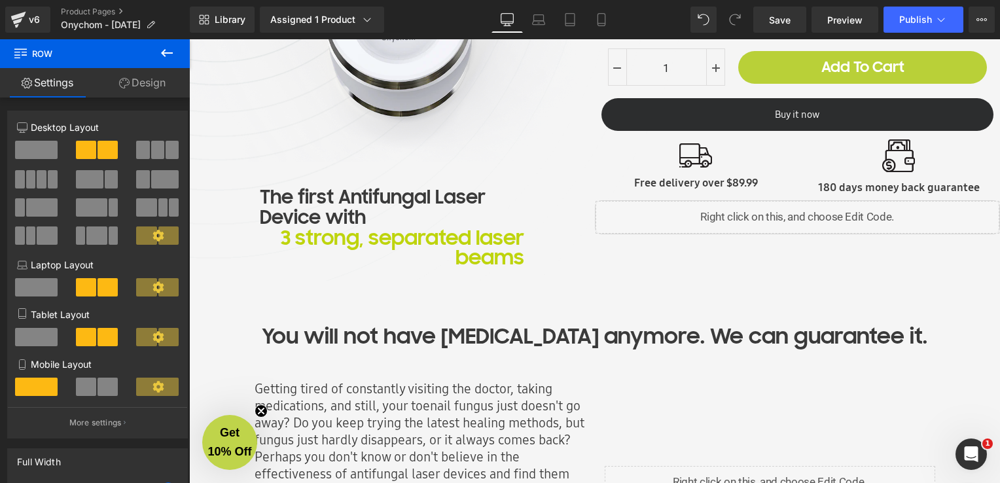
scroll to position [427, 0]
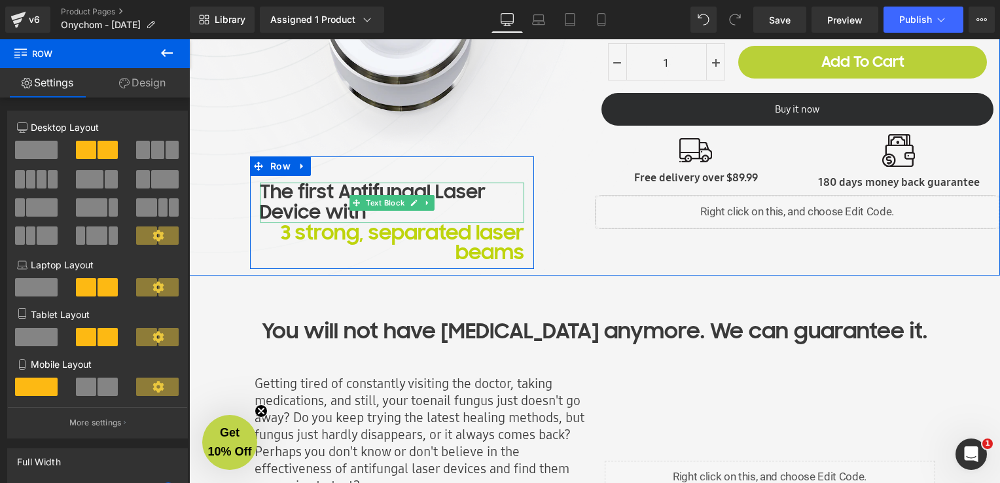
click at [319, 206] on div "The first Antifungal Laser Device with" at bounding box center [392, 203] width 264 height 41
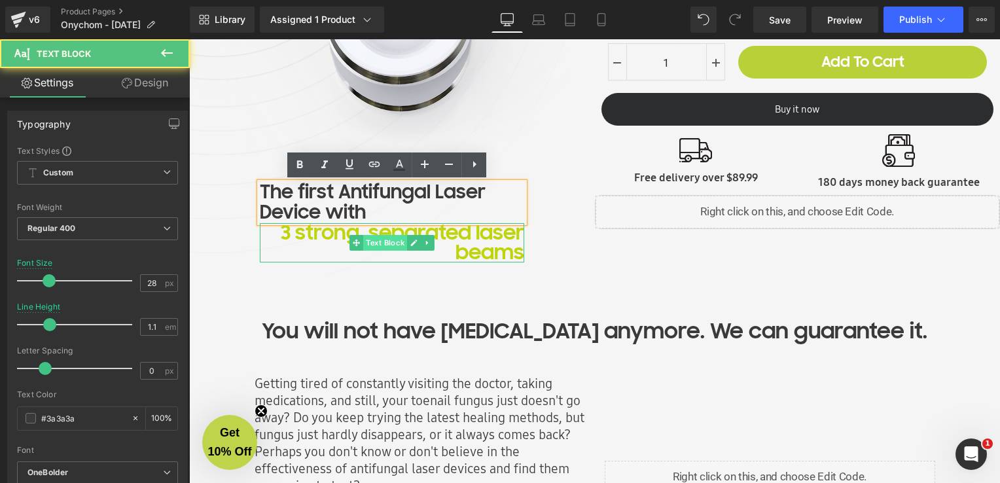
click at [392, 245] on span "Text Block" at bounding box center [385, 243] width 44 height 16
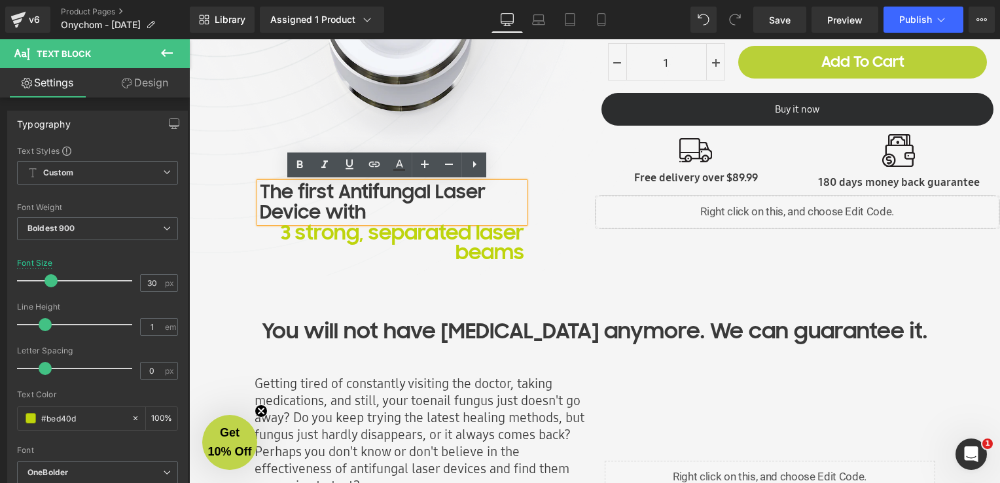
click at [622, 259] on div "Onychom - Nail Revitalizer Program Heading Customer reviews: Text Block Loox (S…" at bounding box center [798, 10] width 406 height 518
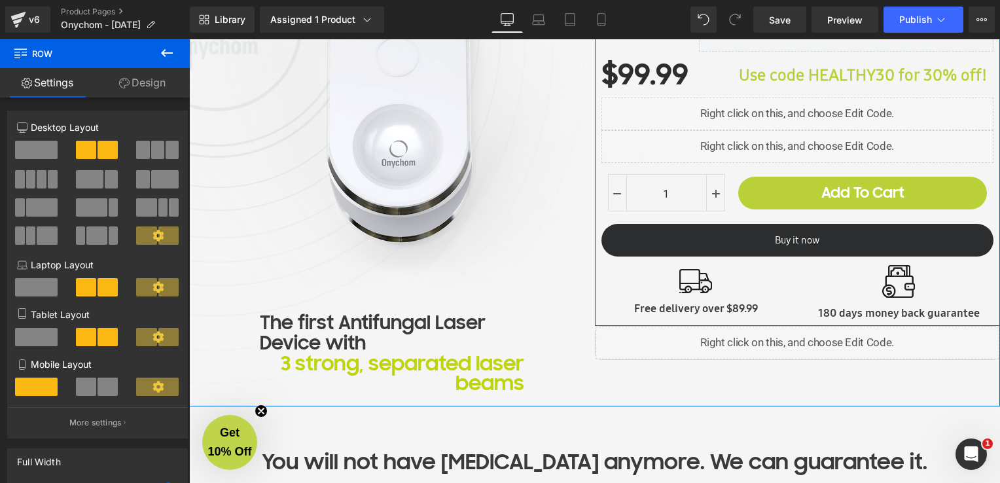
scroll to position [165, 0]
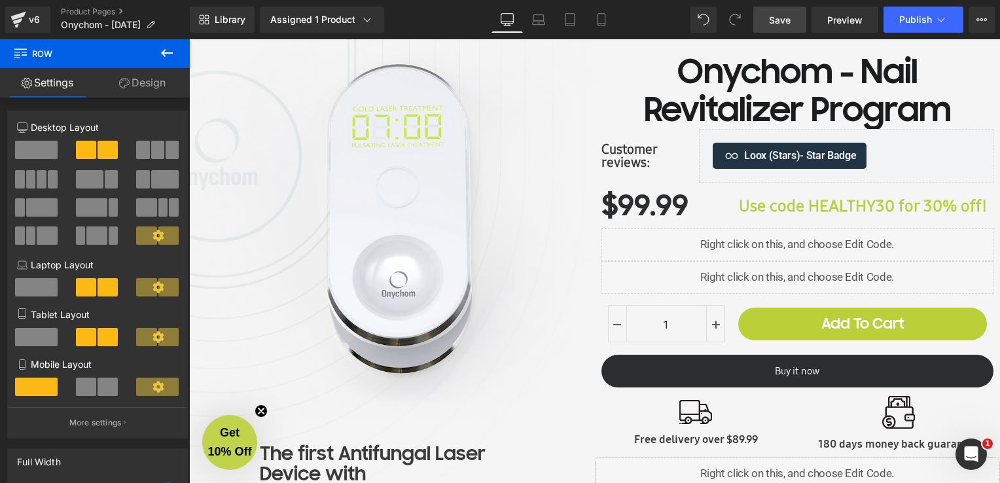
click at [788, 27] on link "Save" at bounding box center [779, 20] width 53 height 26
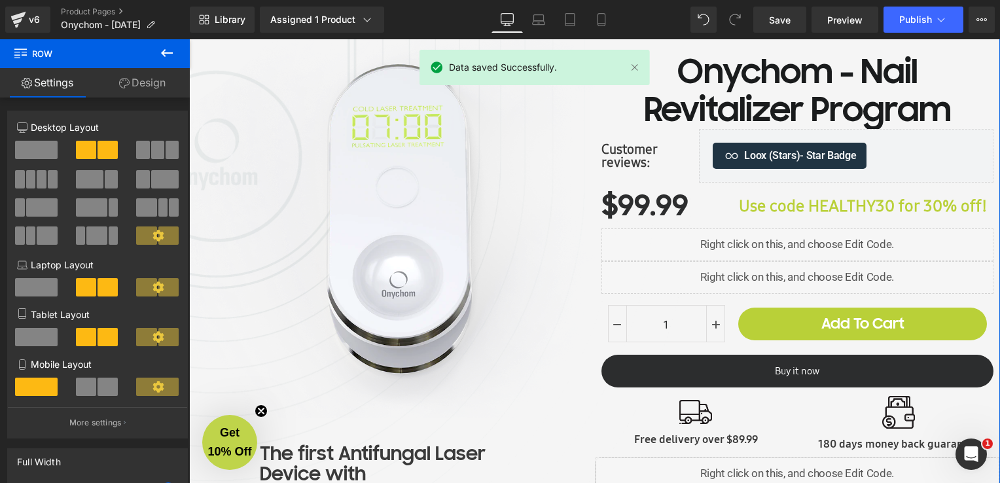
scroll to position [230, 0]
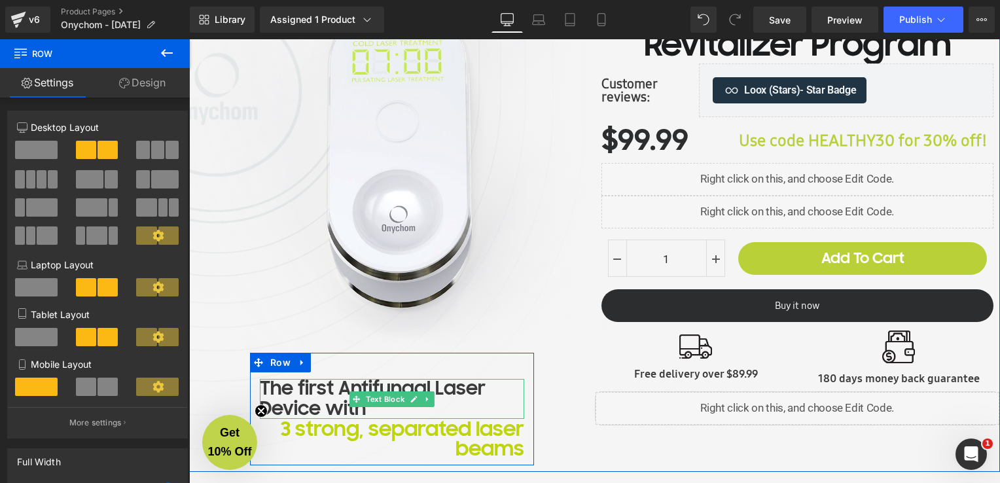
click at [306, 389] on div "The first Antifungal Laser Device with" at bounding box center [392, 399] width 264 height 41
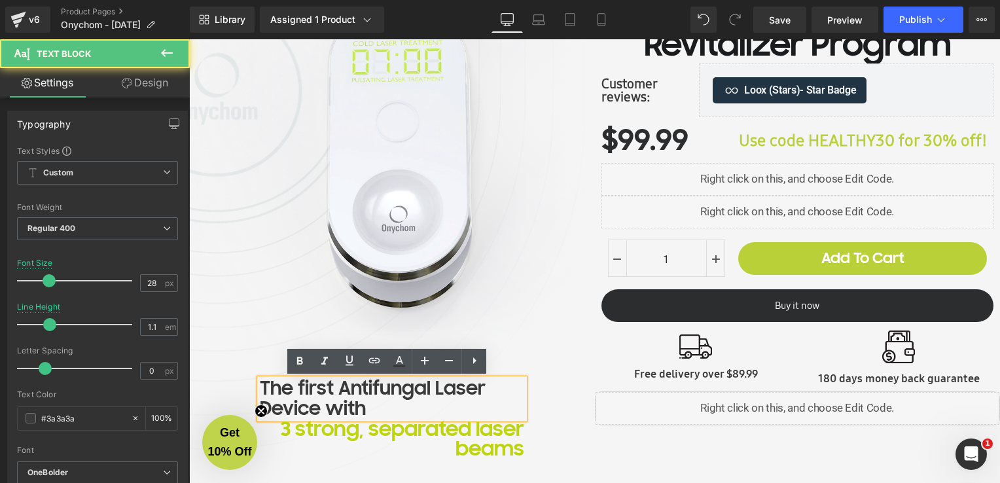
drag, startPoint x: 361, startPoint y: 410, endPoint x: 252, endPoint y: 387, distance: 111.5
click at [260, 387] on div "The first Antifungal Laser Device with" at bounding box center [392, 399] width 264 height 41
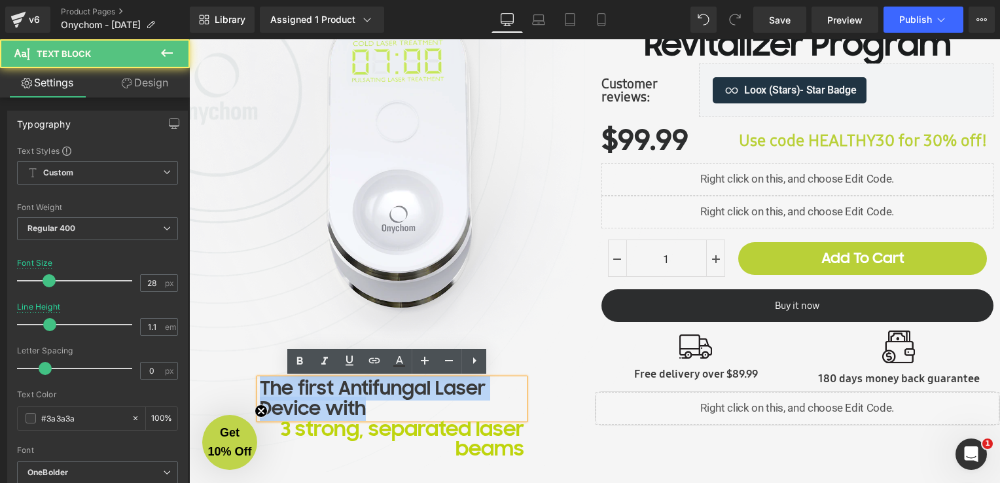
drag, startPoint x: 259, startPoint y: 385, endPoint x: 372, endPoint y: 418, distance: 117.2
click at [372, 418] on div "The first Antifungal Laser Device with Text Block 3 strong, separated laser bea…" at bounding box center [392, 415] width 284 height 87
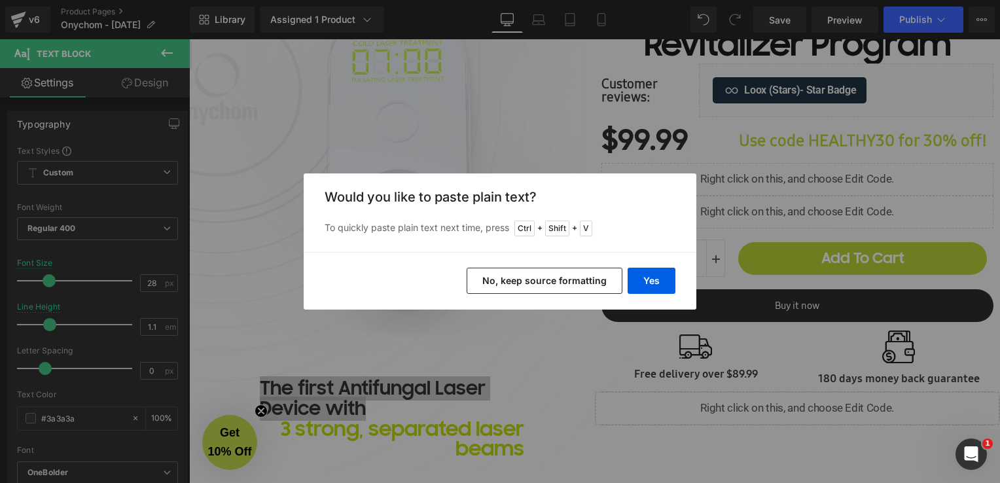
click at [603, 271] on button "No, keep source formatting" at bounding box center [545, 281] width 156 height 26
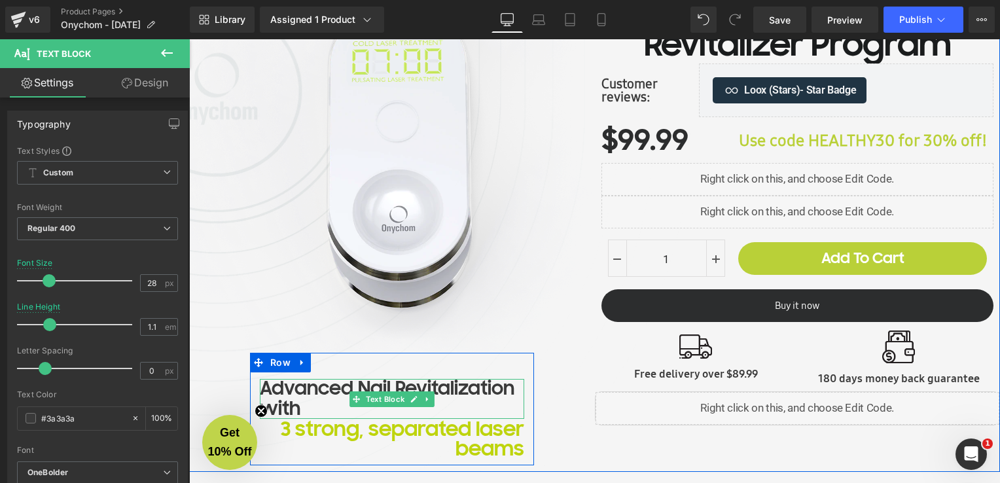
click at [312, 405] on div "Advanced Nail Revitalization with" at bounding box center [392, 399] width 264 height 41
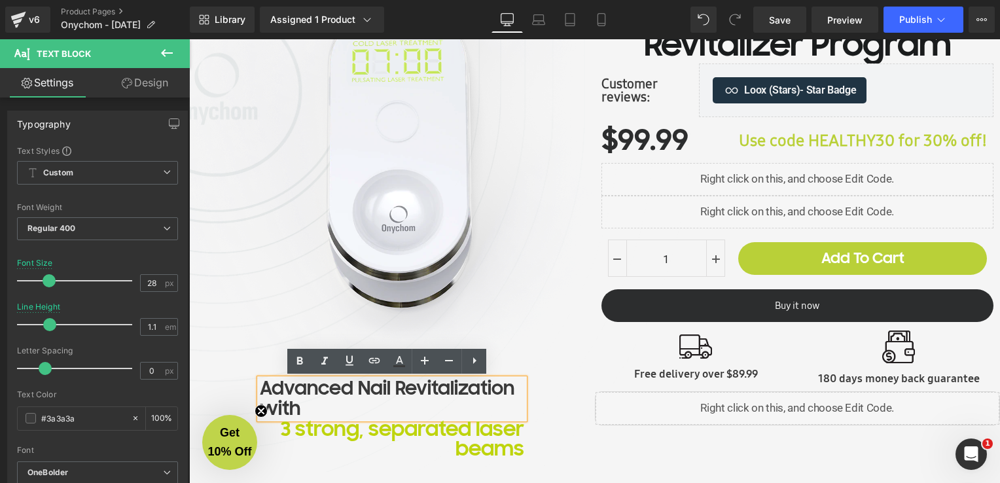
click at [586, 448] on div "Image Advanced Nail Revitalization with Text Block 3 strong, separated laser be…" at bounding box center [392, 206] width 406 height 518
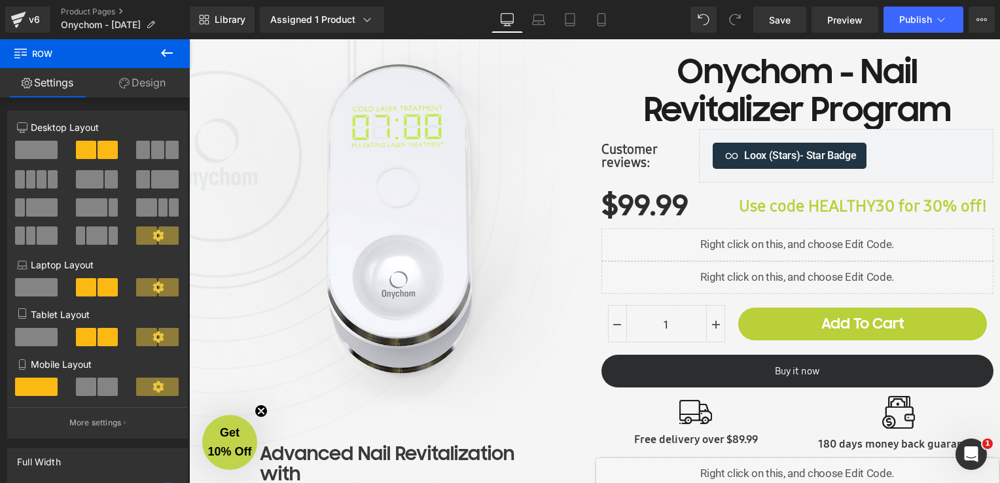
scroll to position [361, 0]
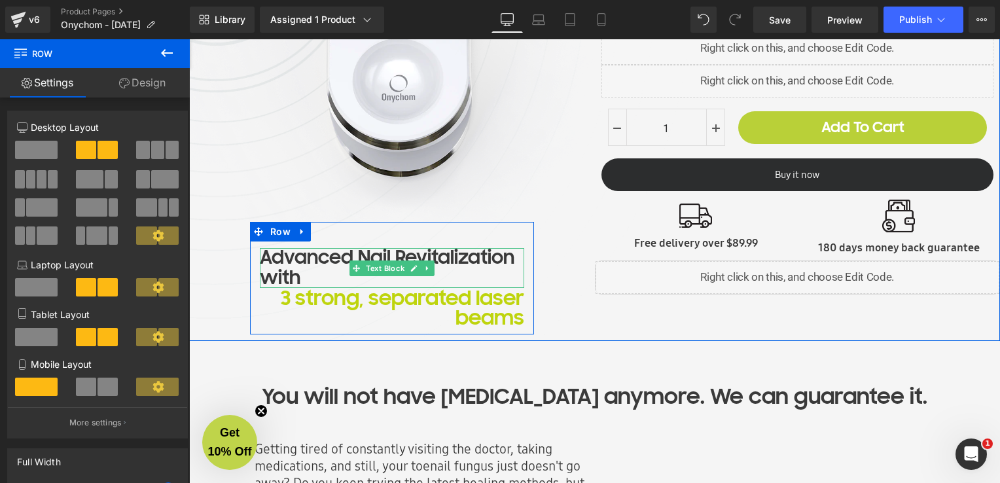
click at [302, 274] on div "Advanced Nail Revitalization with" at bounding box center [392, 268] width 264 height 41
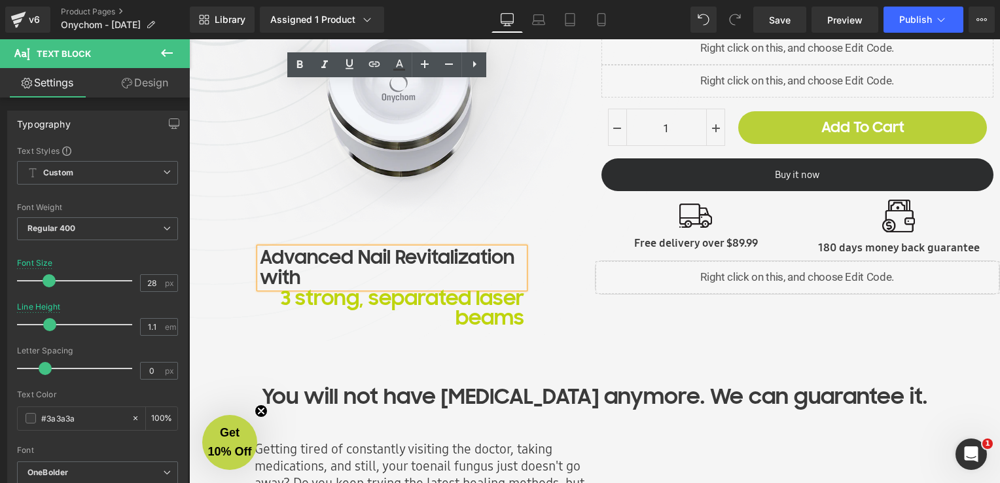
scroll to position [558, 0]
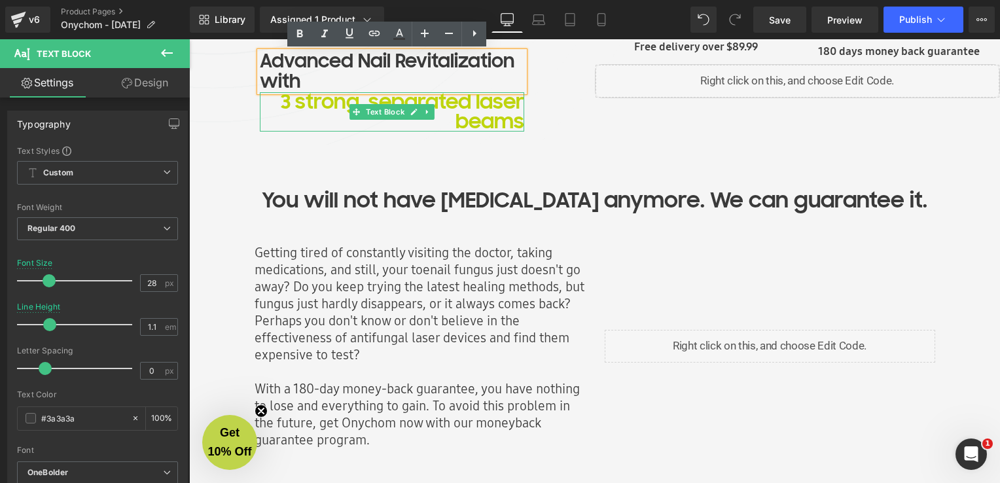
drag, startPoint x: 333, startPoint y: 130, endPoint x: 295, endPoint y: 109, distance: 43.4
click at [333, 130] on div "3 strong, separated laser beams Text Block" at bounding box center [392, 111] width 264 height 39
click at [295, 109] on p "3 strong, separated laser beams" at bounding box center [392, 111] width 264 height 39
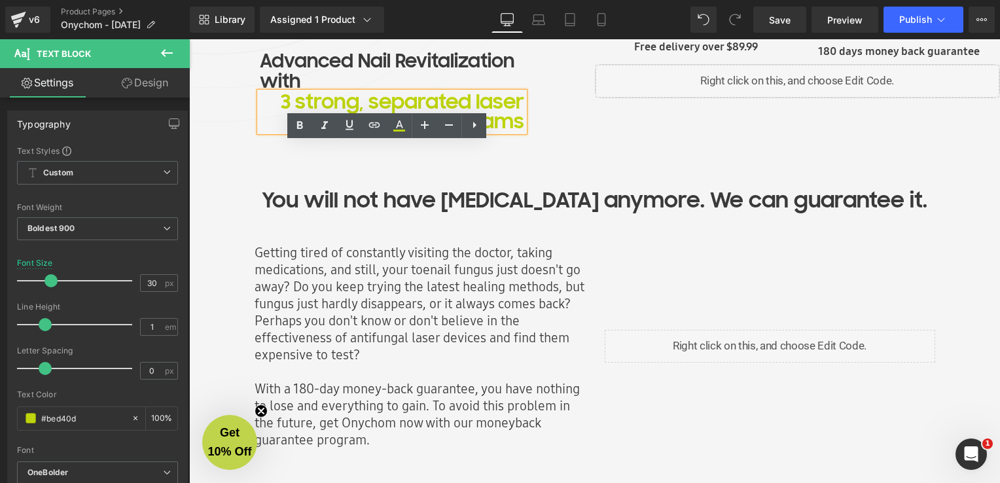
scroll to position [427, 0]
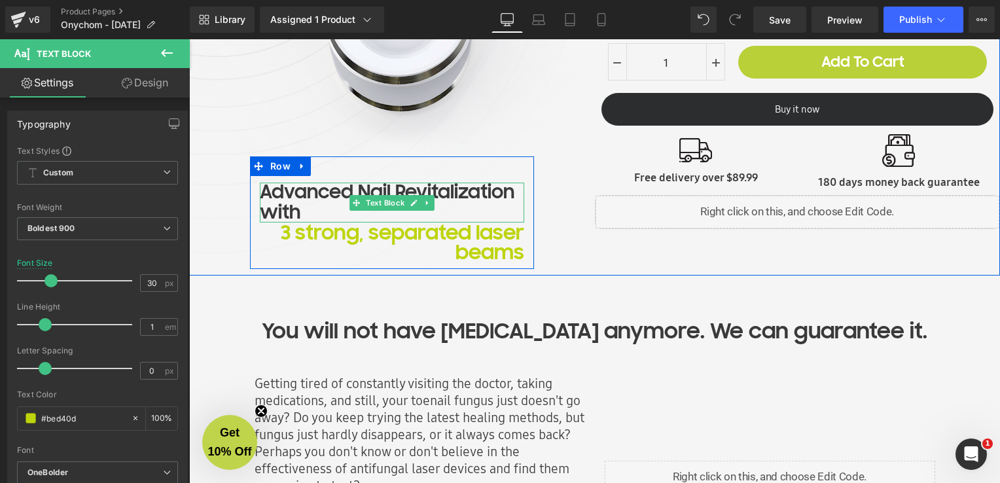
click at [264, 197] on div "Advanced Nail Revitalization with" at bounding box center [392, 203] width 264 height 41
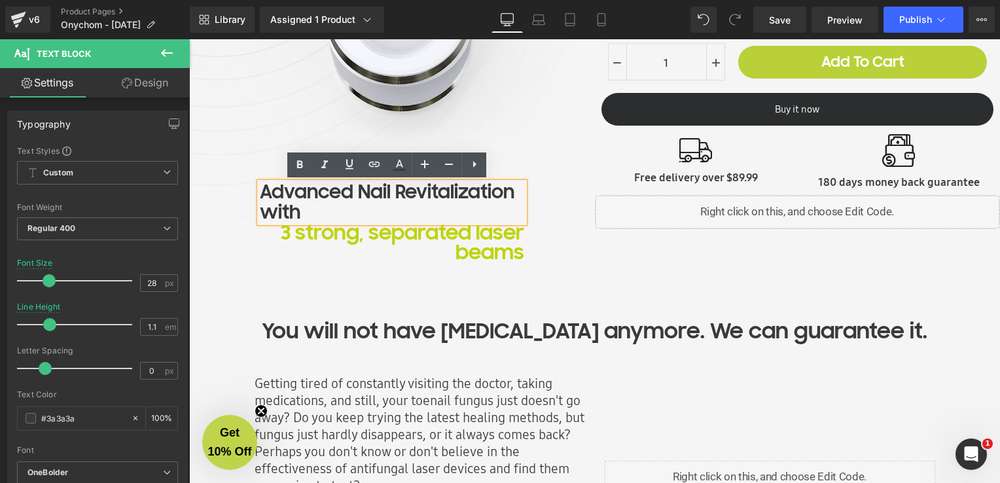
click at [514, 190] on div "Advanced Nail Revitalization with" at bounding box center [392, 203] width 264 height 41
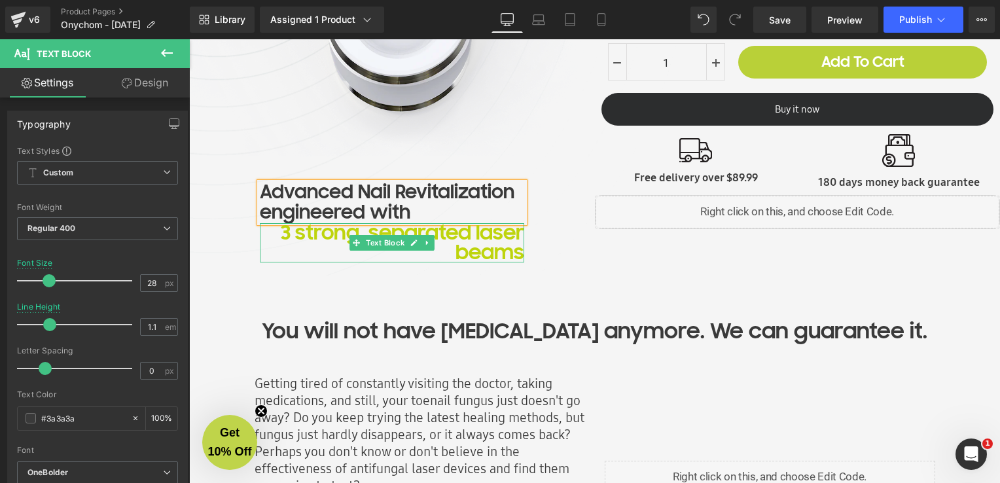
drag, startPoint x: 319, startPoint y: 240, endPoint x: 333, endPoint y: 240, distance: 13.1
click at [319, 240] on p "3 strong, separated laser beams" at bounding box center [392, 242] width 264 height 39
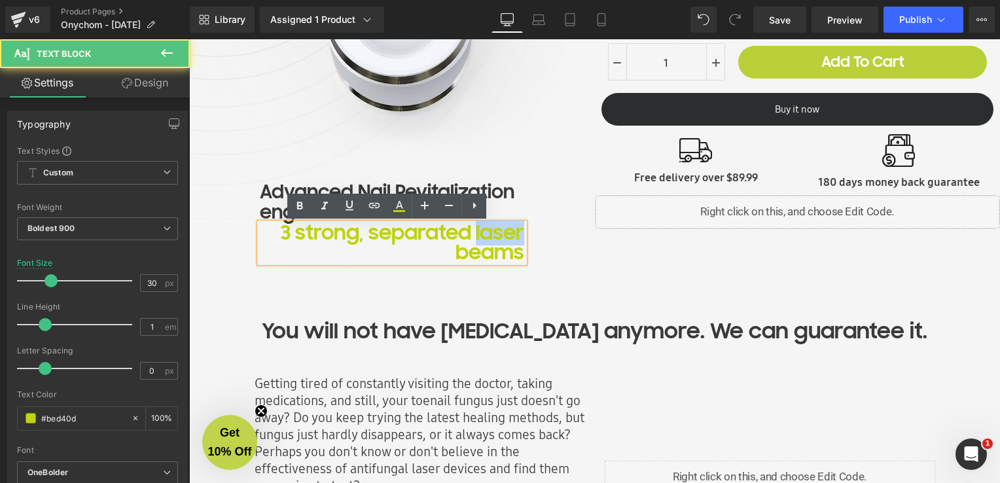
drag, startPoint x: 471, startPoint y: 234, endPoint x: 524, endPoint y: 238, distance: 53.1
click at [524, 238] on div "Advanced Nail Revitalization engineered with Text Block 3 strong, separated las…" at bounding box center [392, 219] width 284 height 87
click at [464, 252] on p "3 strong, separated laser beams" at bounding box center [392, 242] width 264 height 39
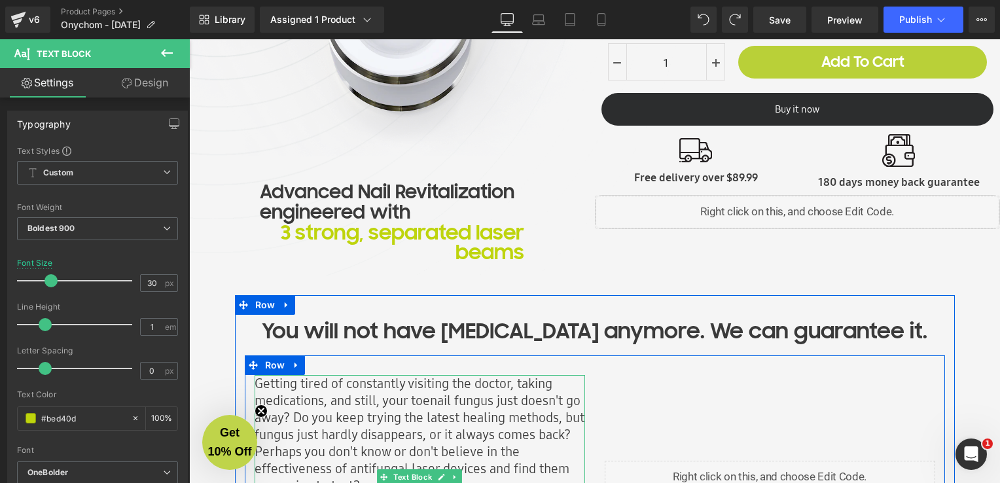
scroll to position [623, 0]
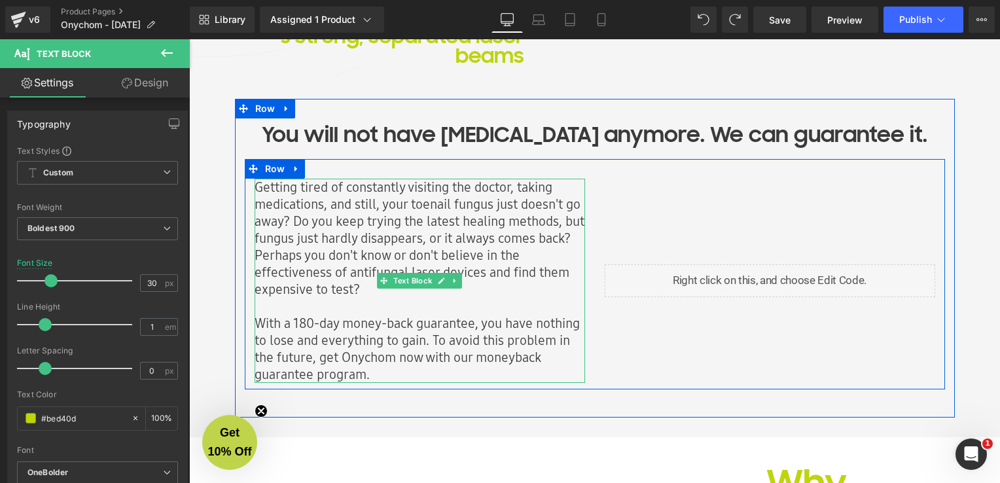
drag, startPoint x: 312, startPoint y: 325, endPoint x: 328, endPoint y: 334, distance: 18.4
click at [312, 325] on div "With a 180-day money-back guarantee, you have nothing to lose and everything to…" at bounding box center [420, 349] width 331 height 68
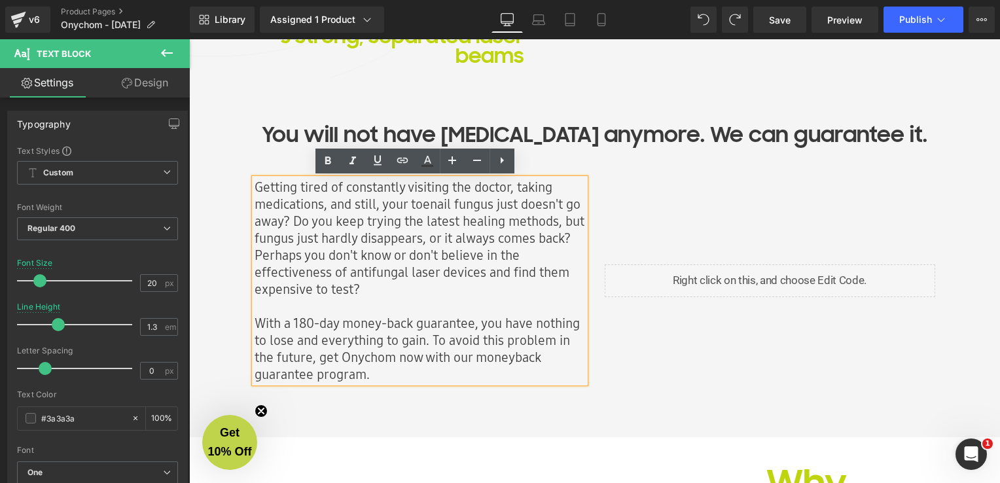
click at [308, 322] on div "With a 180-day money-back guarantee, you have nothing to lose and everything to…" at bounding box center [420, 349] width 331 height 68
click at [365, 380] on div "With a 180-day money-back guarantee, you have nothing to lose and everything to…" at bounding box center [420, 349] width 331 height 68
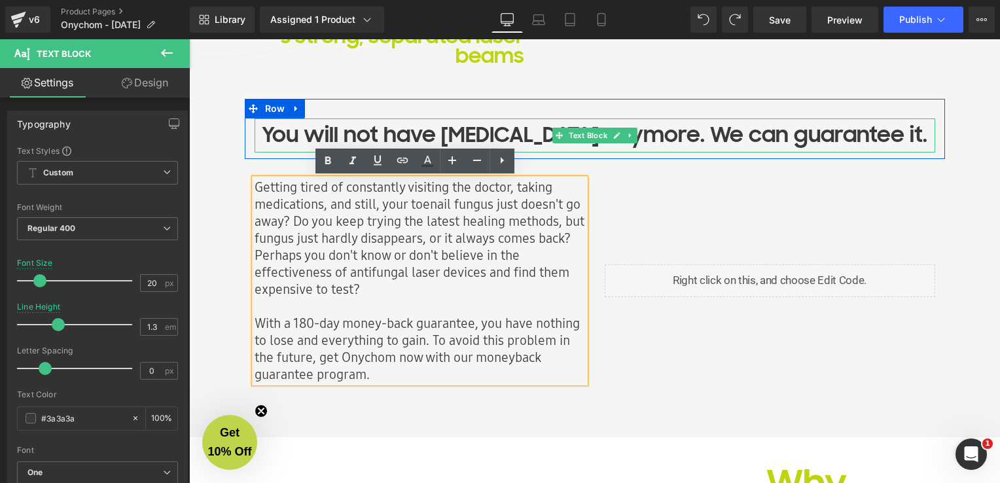
click at [450, 140] on p "You will not have nail fungus anymore. We can guarantee it." at bounding box center [595, 134] width 681 height 33
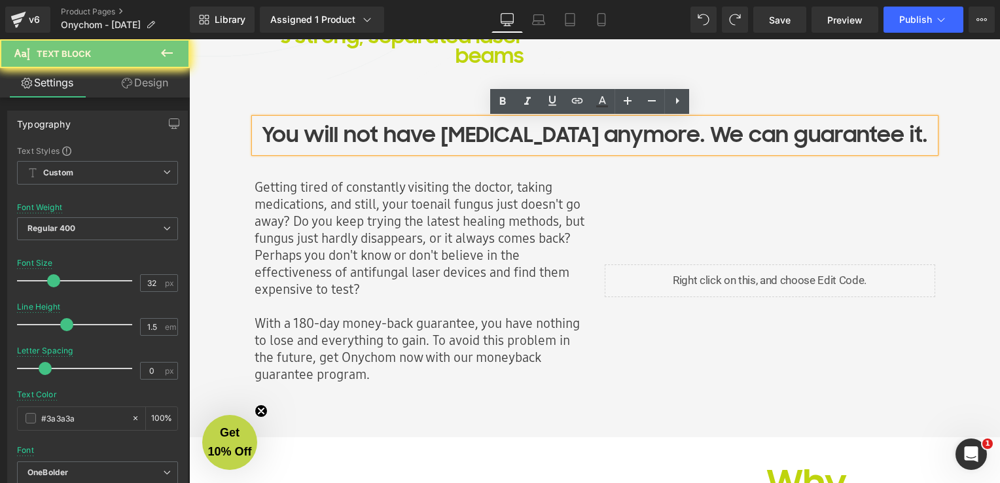
click at [450, 140] on p "You will not have nail fungus anymore. We can guarantee it." at bounding box center [595, 134] width 681 height 33
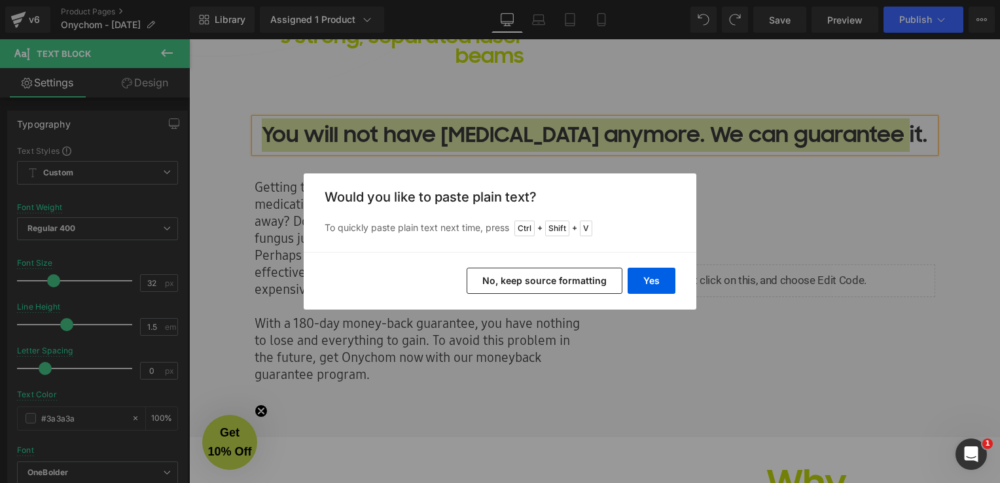
click at [554, 279] on button "No, keep source formatting" at bounding box center [545, 281] width 156 height 26
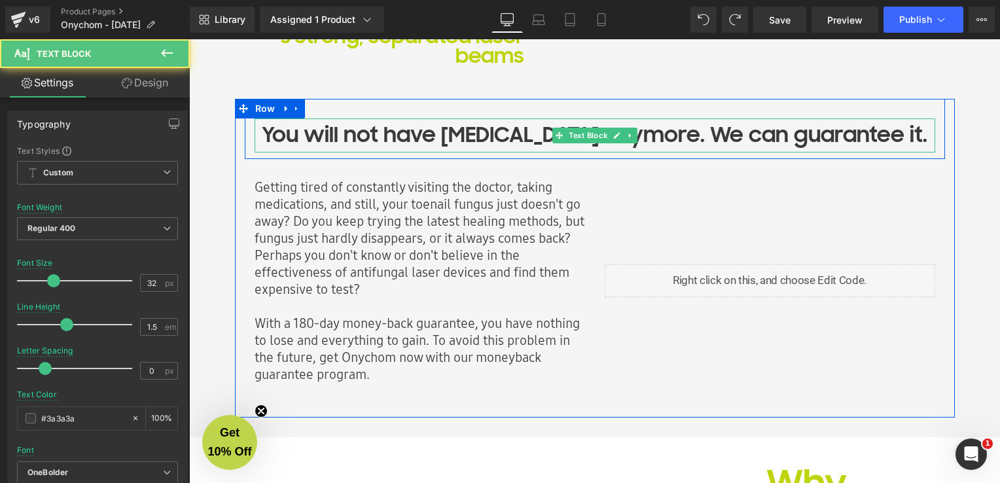
click at [736, 129] on p "You will not have nail fungus anymore. We can guarantee it." at bounding box center [595, 134] width 681 height 33
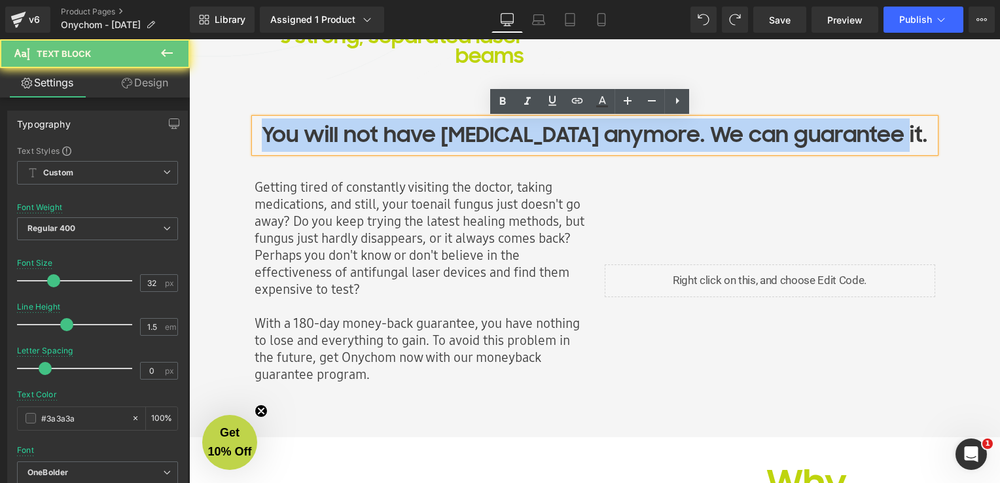
click at [736, 129] on p "You will not have nail fungus anymore. We can guarantee it." at bounding box center [595, 134] width 681 height 33
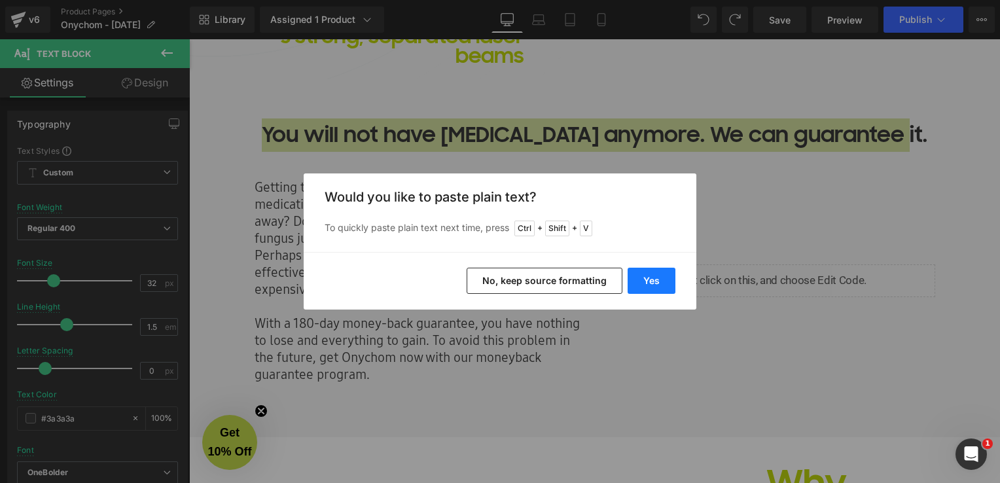
click at [645, 279] on button "Yes" at bounding box center [652, 281] width 48 height 26
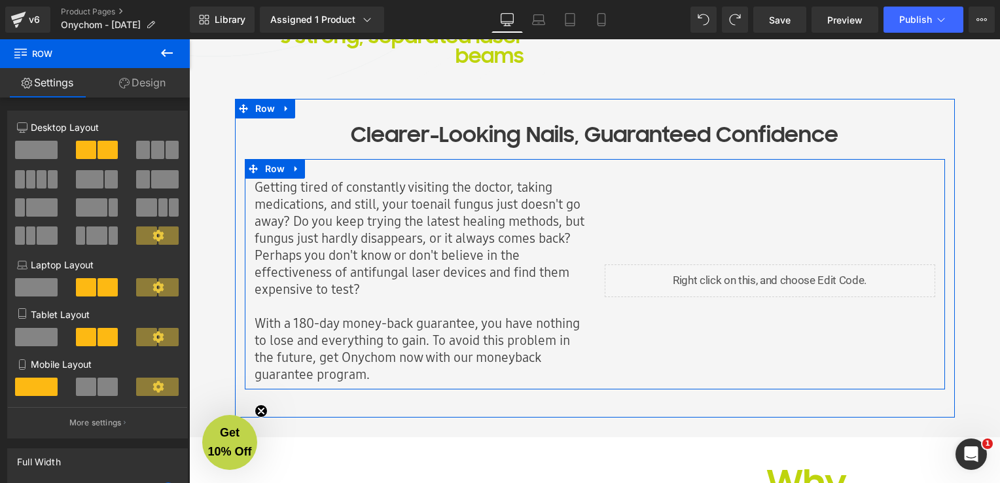
click at [605, 243] on div "Liquid" at bounding box center [770, 281] width 350 height 204
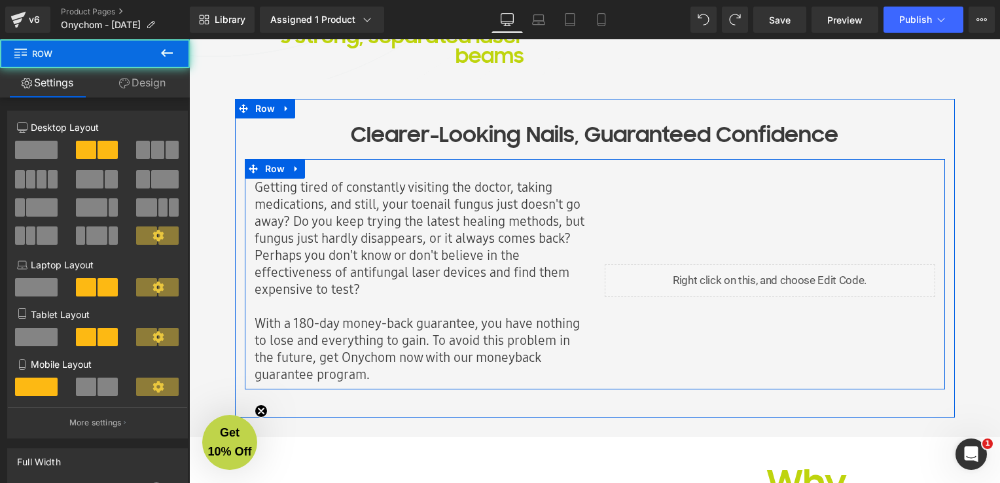
click at [495, 274] on div "Getting tired of constantly visiting the doctor, taking medications, and still,…" at bounding box center [420, 281] width 331 height 204
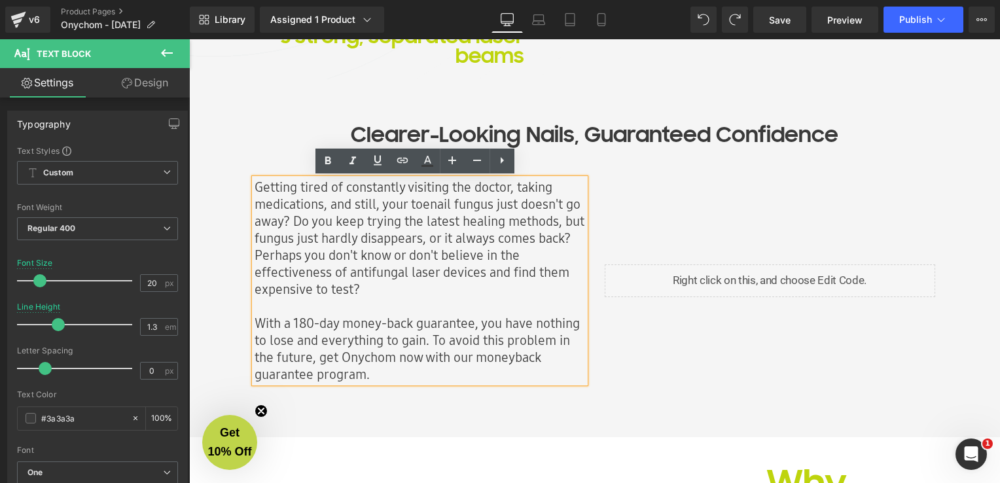
drag, startPoint x: 370, startPoint y: 290, endPoint x: 222, endPoint y: 184, distance: 182.0
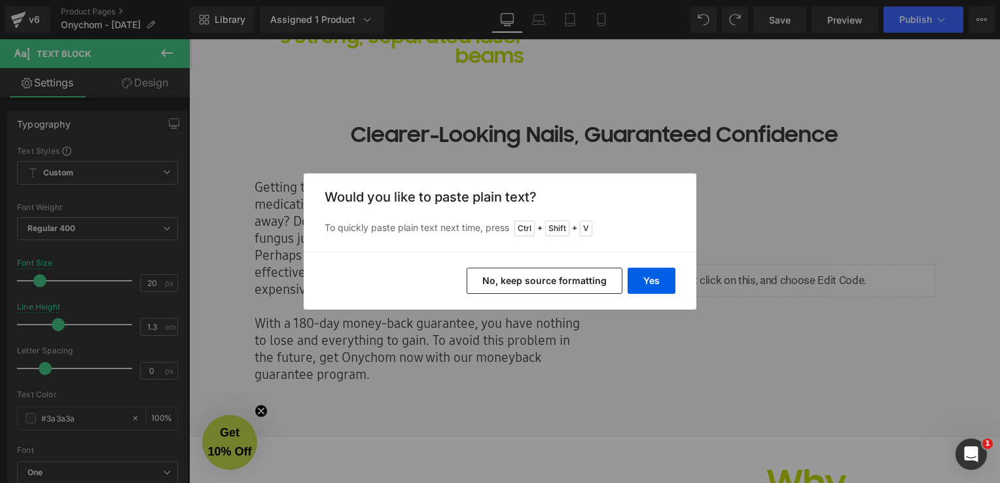
click at [590, 288] on button "No, keep source formatting" at bounding box center [545, 281] width 156 height 26
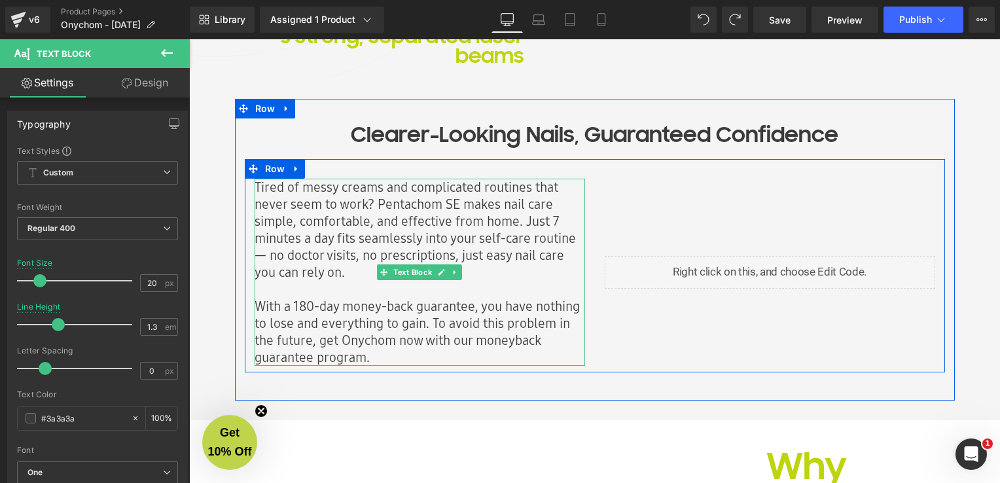
click at [435, 265] on link at bounding box center [442, 272] width 14 height 16
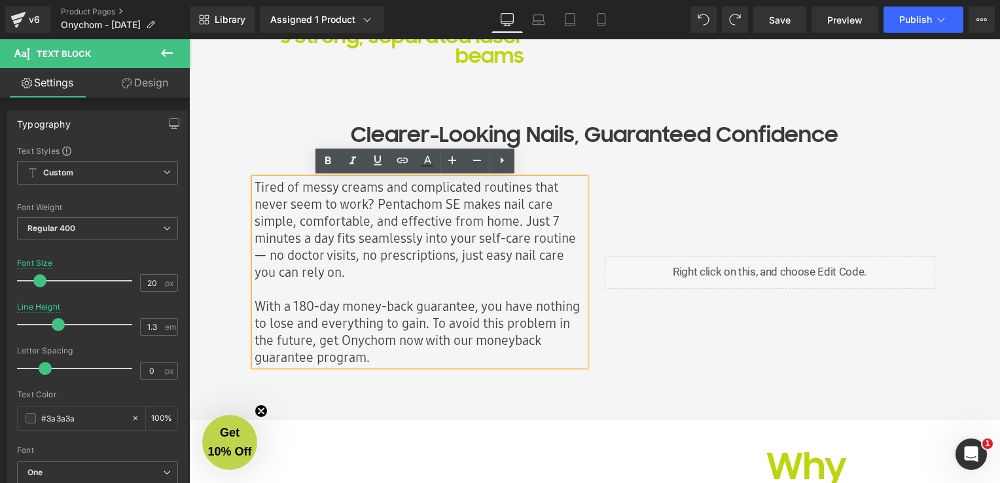
click at [448, 207] on div "Tired of messy creams and complicated routines that never seem to work? Pentach…" at bounding box center [420, 272] width 331 height 187
drag, startPoint x: 450, startPoint y: 206, endPoint x: 370, endPoint y: 204, distance: 79.9
click at [370, 204] on div "Tired of messy creams and complicated routines that never seem to work? Pentach…" at bounding box center [420, 272] width 331 height 187
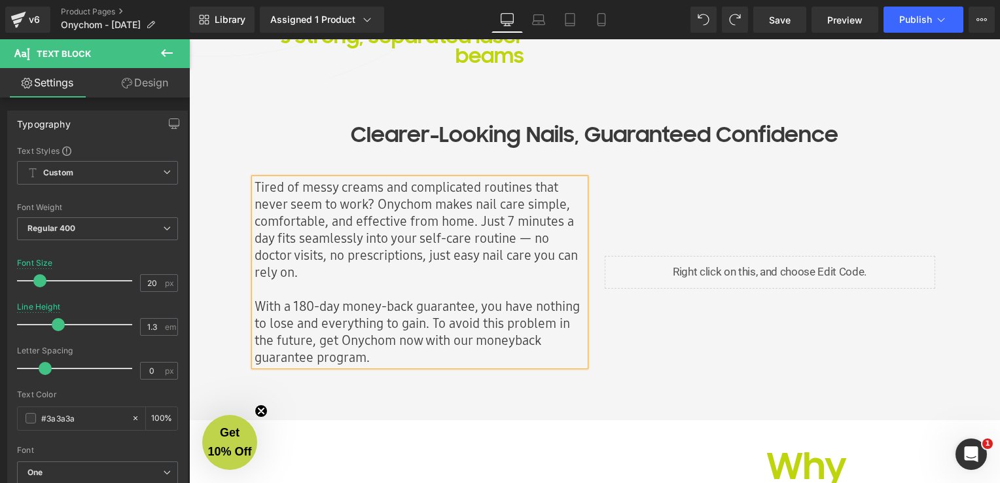
scroll to position [689, 0]
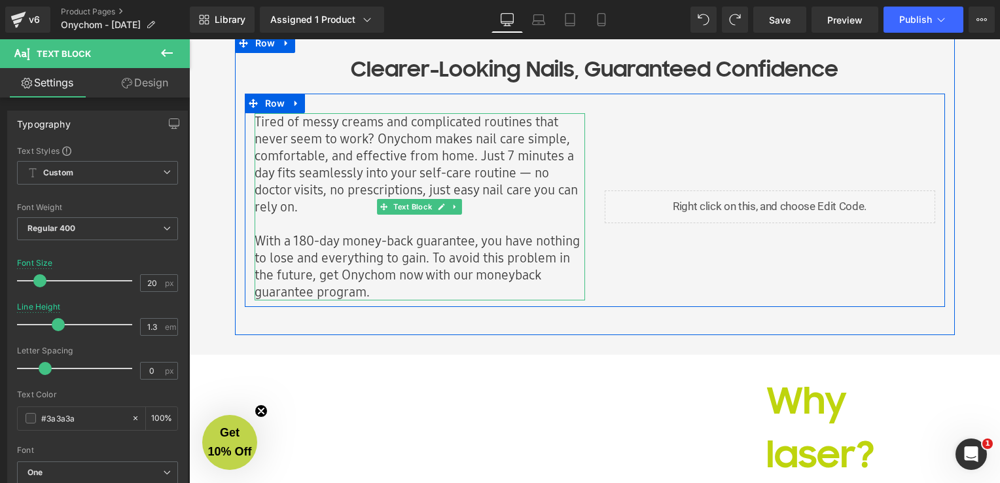
click at [416, 275] on div "With a 180-day money-back guarantee, you have nothing to lose and everything to…" at bounding box center [420, 266] width 331 height 68
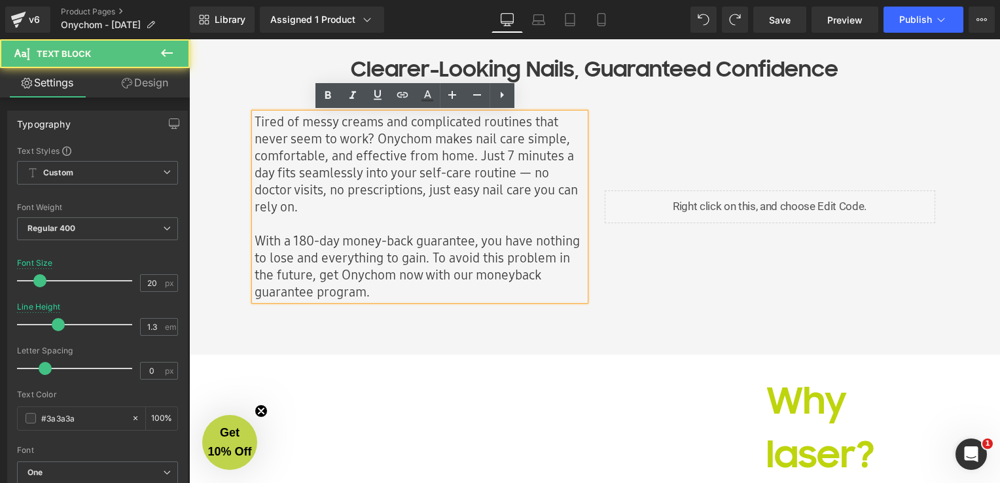
click at [307, 240] on div "With a 180-day money-back guarantee, you have nothing to lose and everything to…" at bounding box center [420, 266] width 331 height 68
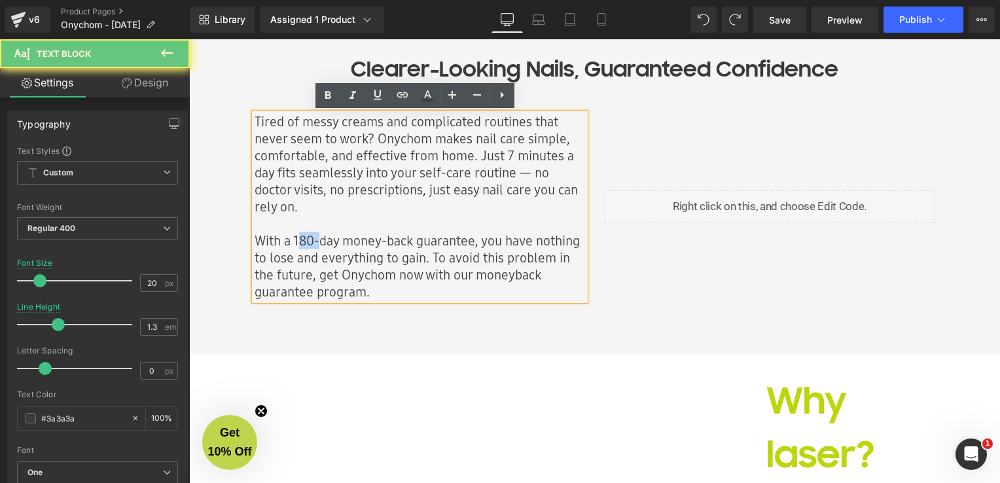
drag, startPoint x: 312, startPoint y: 242, endPoint x: 293, endPoint y: 243, distance: 18.4
click at [293, 243] on div "With a 180-day money-back guarantee, you have nothing to lose and everything to…" at bounding box center [420, 266] width 331 height 68
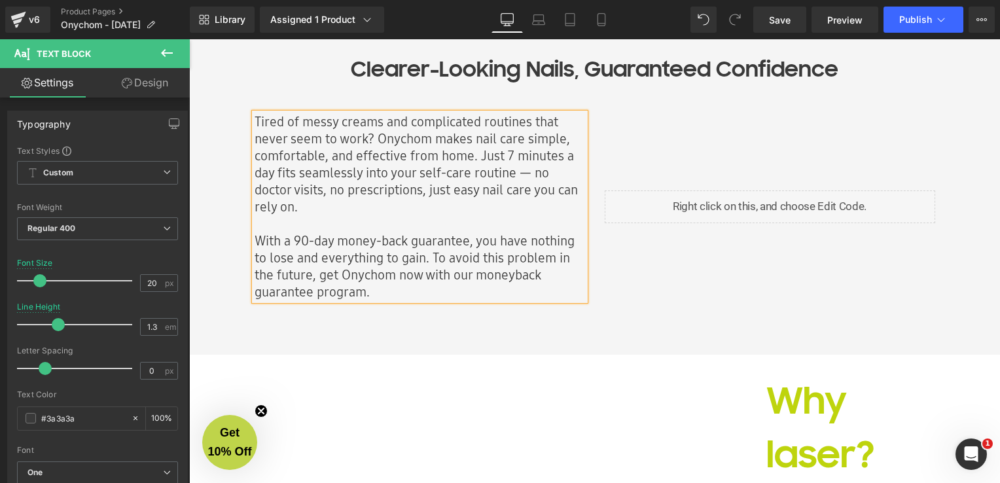
click at [403, 279] on div "With a 90-day money-back guarantee, you have nothing to lose and everything to …" at bounding box center [420, 266] width 331 height 68
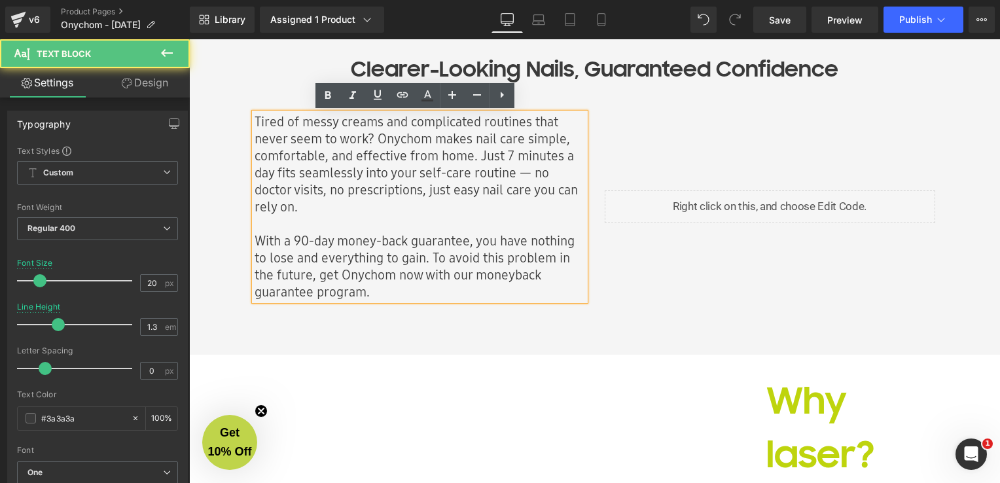
drag, startPoint x: 425, startPoint y: 258, endPoint x: 474, endPoint y: 291, distance: 59.0
click at [474, 291] on div "With a 90-day money-back guarantee, you have nothing to lose and everything to …" at bounding box center [420, 266] width 331 height 68
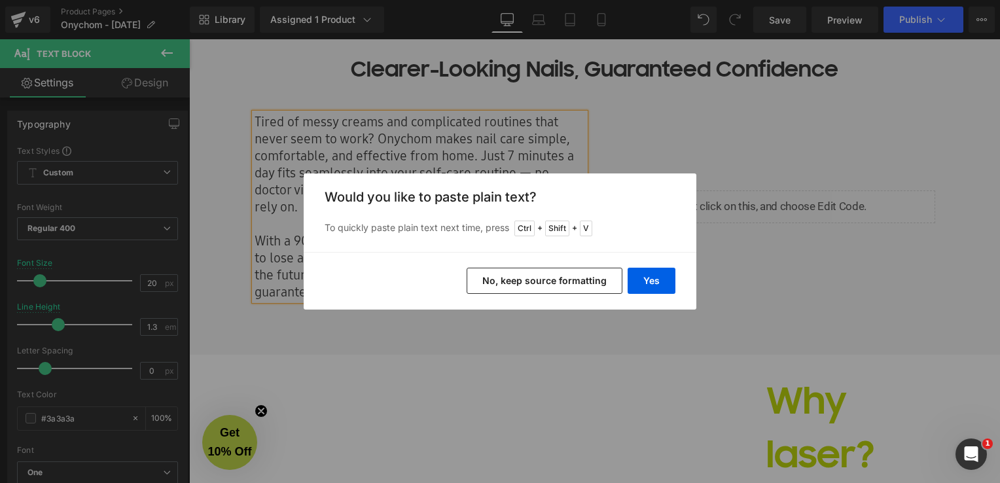
click at [603, 278] on button "No, keep source formatting" at bounding box center [545, 281] width 156 height 26
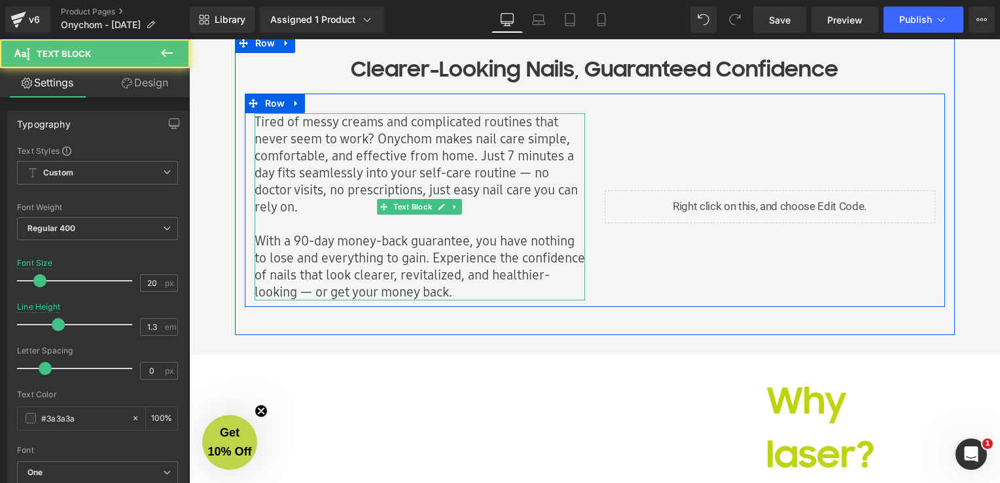
click at [506, 293] on div "With a 90-day money-back guarantee, you have nothing to lose and everything to …" at bounding box center [420, 266] width 331 height 68
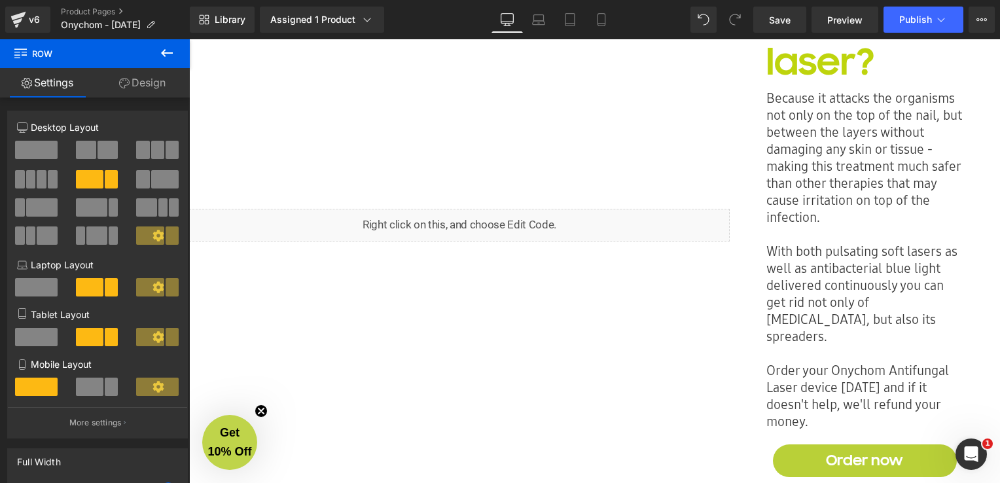
scroll to position [1016, 0]
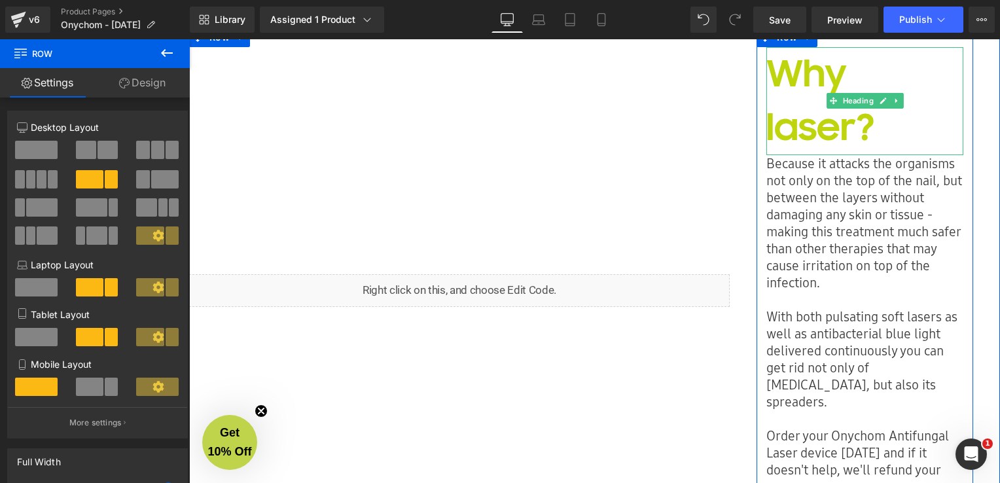
click at [846, 134] on h1 "Why laser?" at bounding box center [864, 101] width 196 height 108
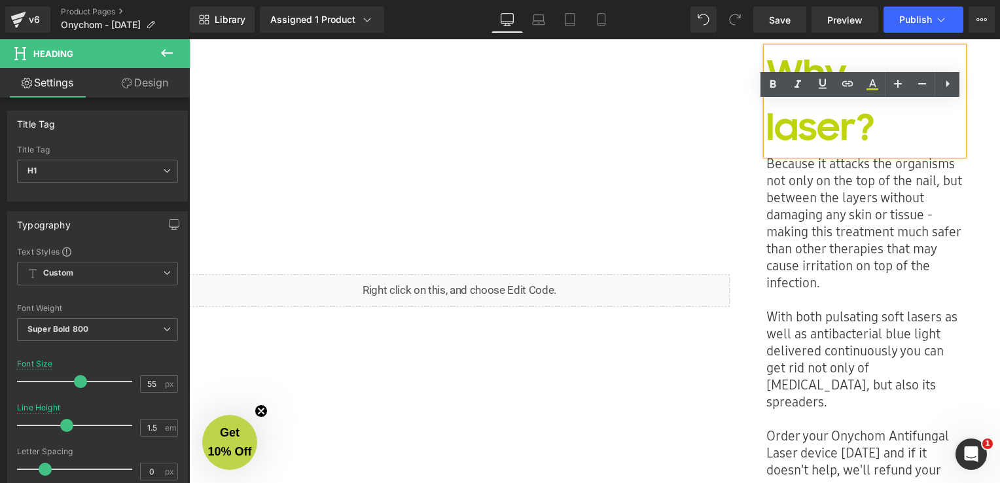
click at [852, 130] on h1 "Why laser?" at bounding box center [864, 101] width 196 height 108
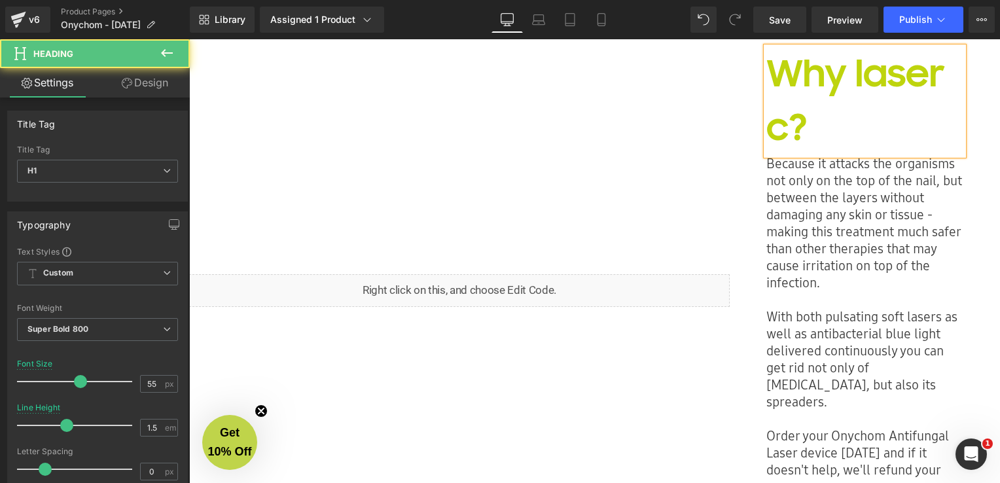
scroll to position [979, 0]
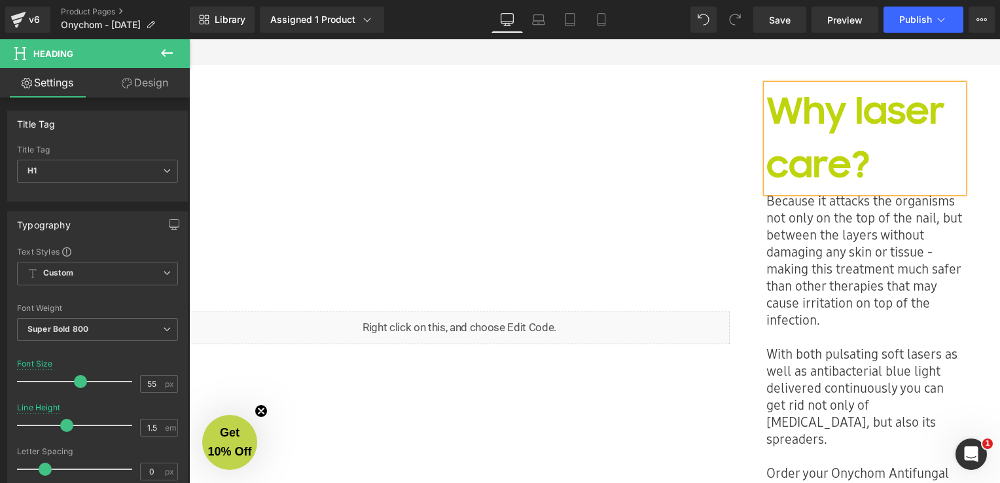
click at [839, 119] on h1 "Why laser care?" at bounding box center [864, 138] width 196 height 108
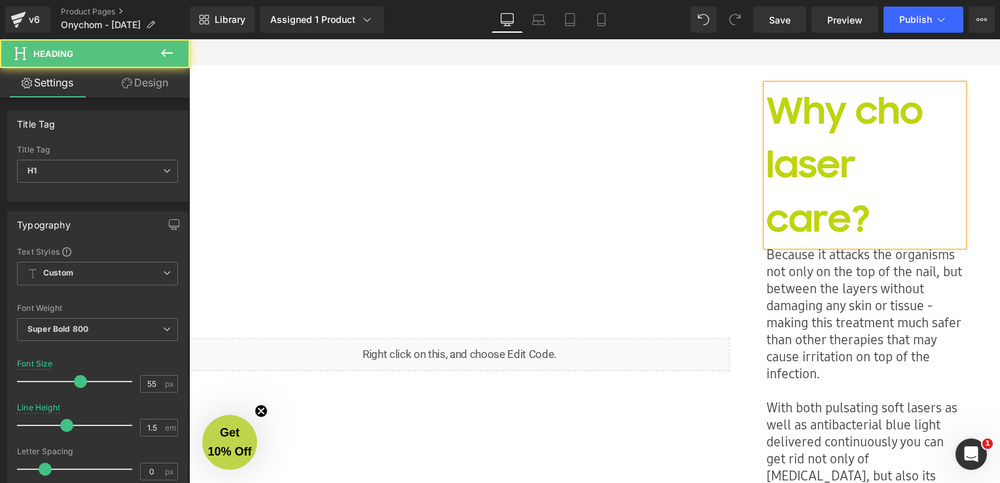
scroll to position [924, 0]
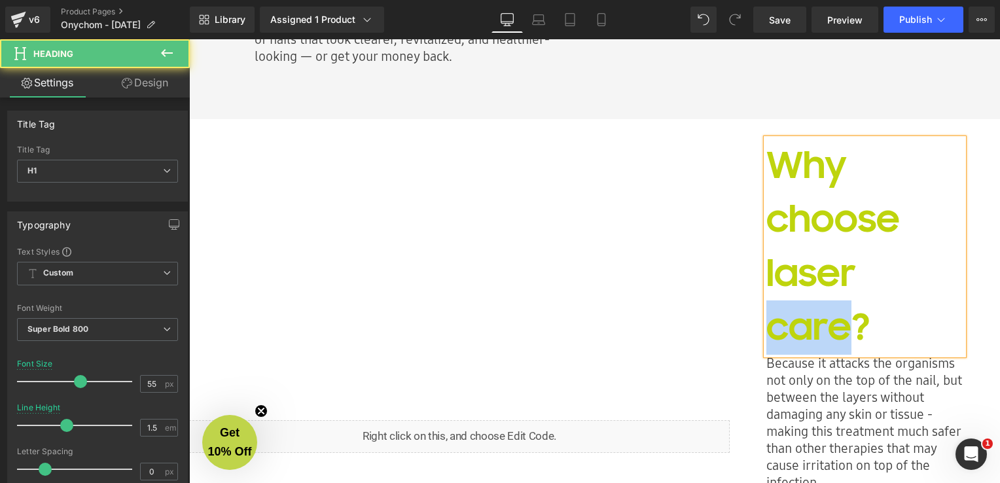
drag, startPoint x: 848, startPoint y: 334, endPoint x: 757, endPoint y: 334, distance: 91.6
click at [757, 334] on div "Why choose laser care? Heading Because it attacks the organisms not only on the…" at bounding box center [865, 443] width 216 height 609
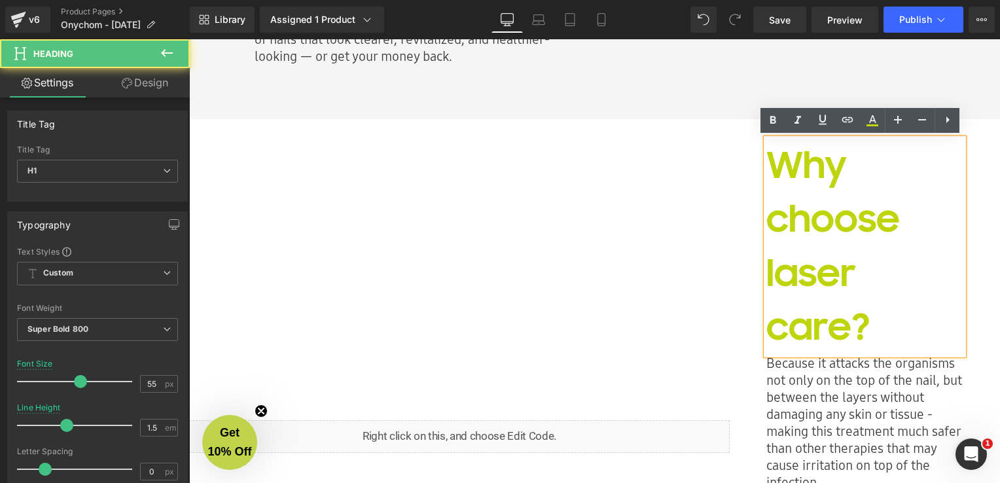
click at [893, 221] on h1 "Why choose laser care?" at bounding box center [864, 247] width 196 height 216
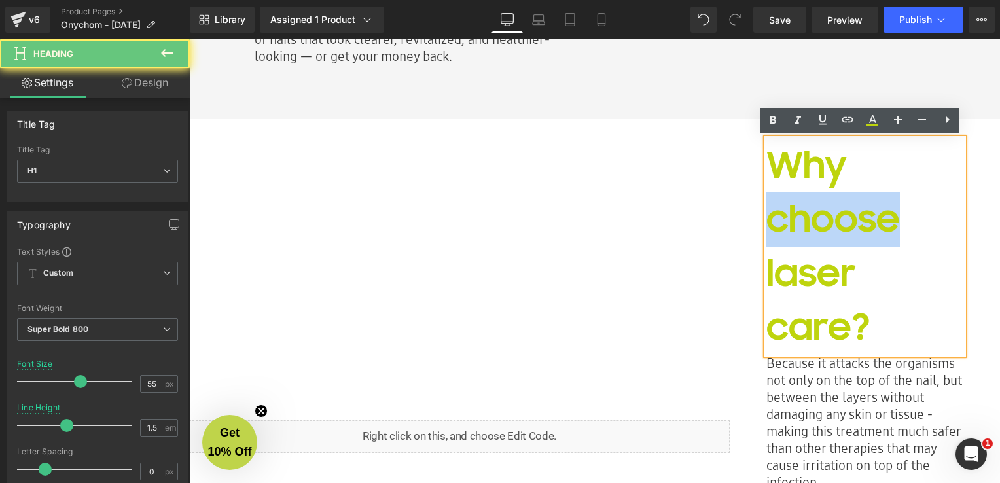
drag, startPoint x: 901, startPoint y: 223, endPoint x: 755, endPoint y: 235, distance: 145.8
click at [757, 235] on div "Why choose laser care? Heading Because it attacks the organisms not only on the…" at bounding box center [865, 443] width 216 height 609
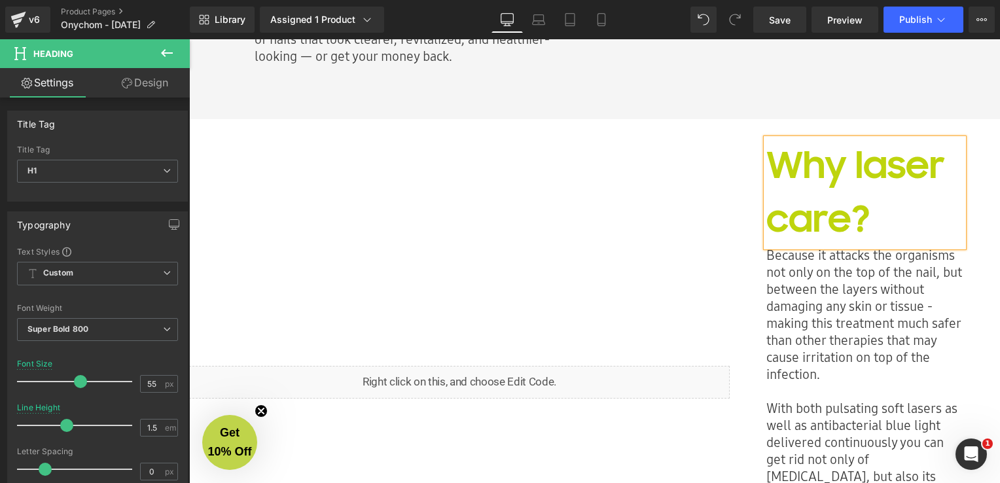
click at [856, 270] on p "Because it attacks the organisms not only on the top of the nail, but between t…" at bounding box center [864, 315] width 196 height 136
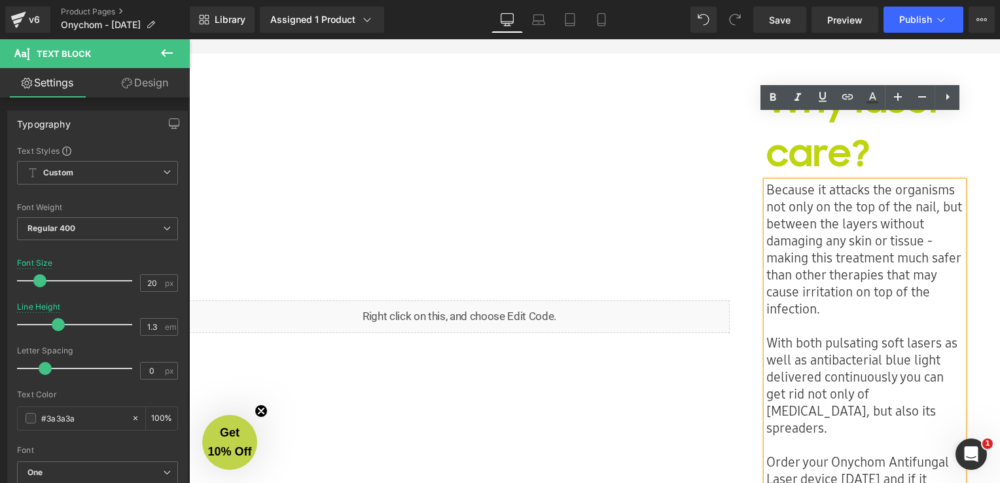
scroll to position [1055, 0]
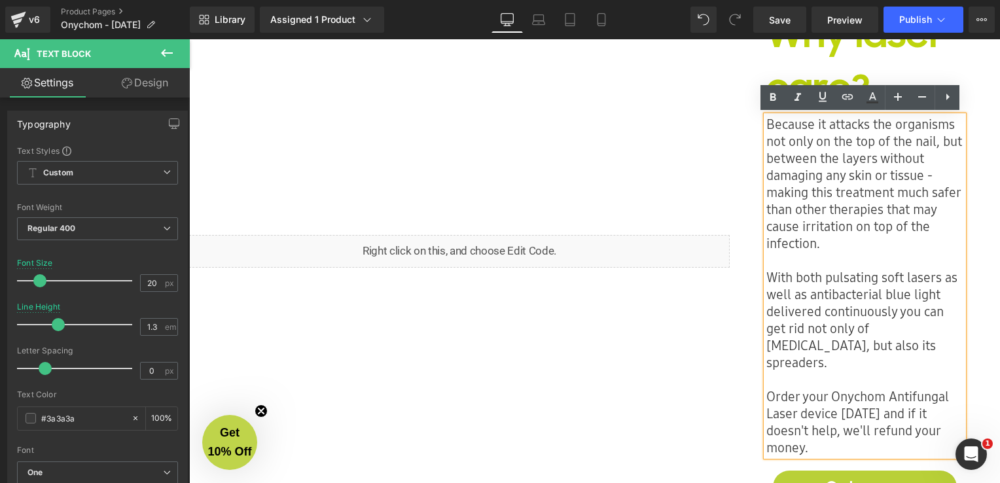
drag, startPoint x: 905, startPoint y: 346, endPoint x: 875, endPoint y: 388, distance: 51.7
click at [905, 345] on p "With both pulsating soft lasers as well as antibacterial blue light delivered c…" at bounding box center [864, 320] width 196 height 102
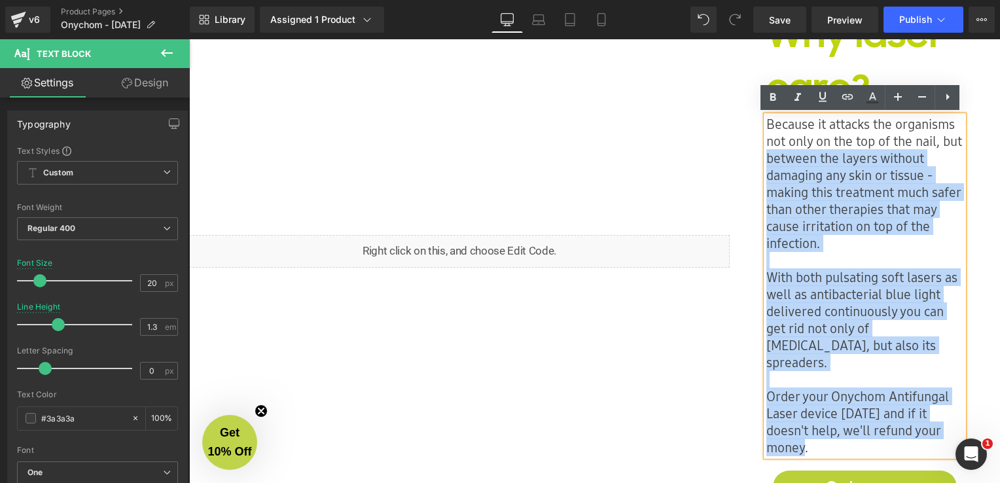
drag, startPoint x: 823, startPoint y: 435, endPoint x: 760, endPoint y: 115, distance: 326.8
click at [760, 115] on div "Why laser care? Heading Because it attacks the organisms not only on the top of…" at bounding box center [865, 258] width 216 height 501
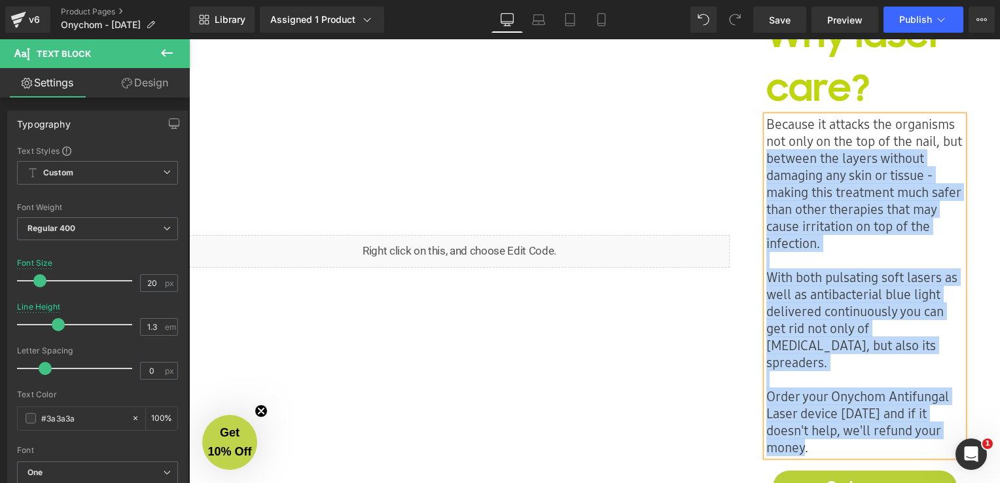
scroll to position [1028, 0]
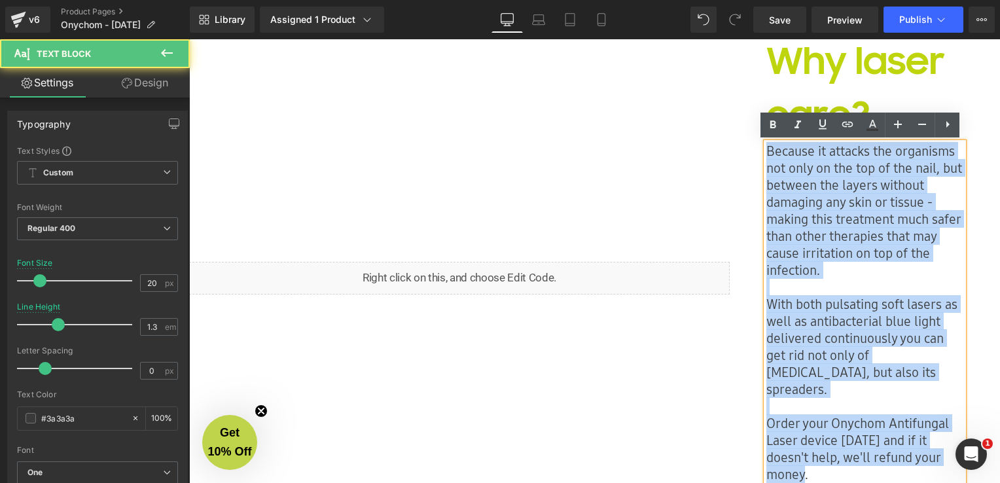
drag, startPoint x: 764, startPoint y: 153, endPoint x: 855, endPoint y: 456, distance: 315.8
click at [855, 456] on div "Because it attacks the organisms not only on the top of the nail, but between t…" at bounding box center [864, 313] width 196 height 340
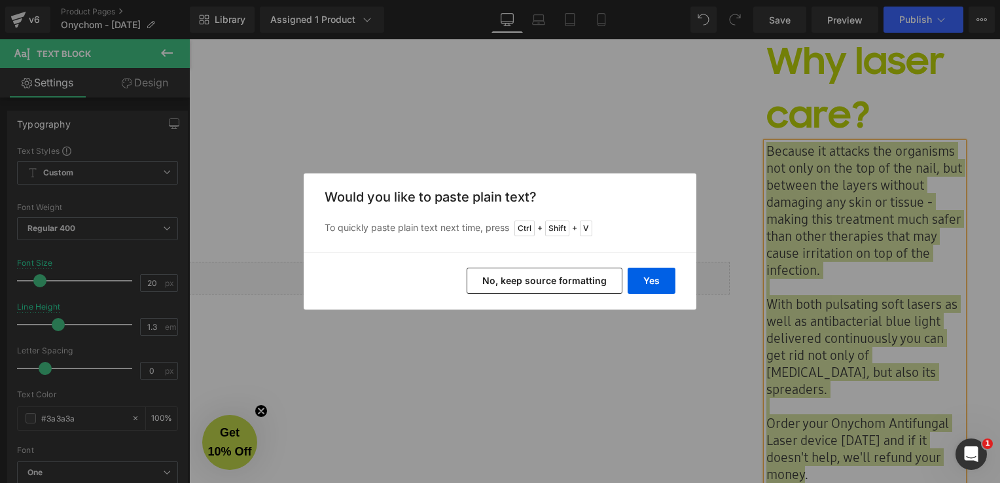
click at [490, 282] on button "No, keep source formatting" at bounding box center [545, 281] width 156 height 26
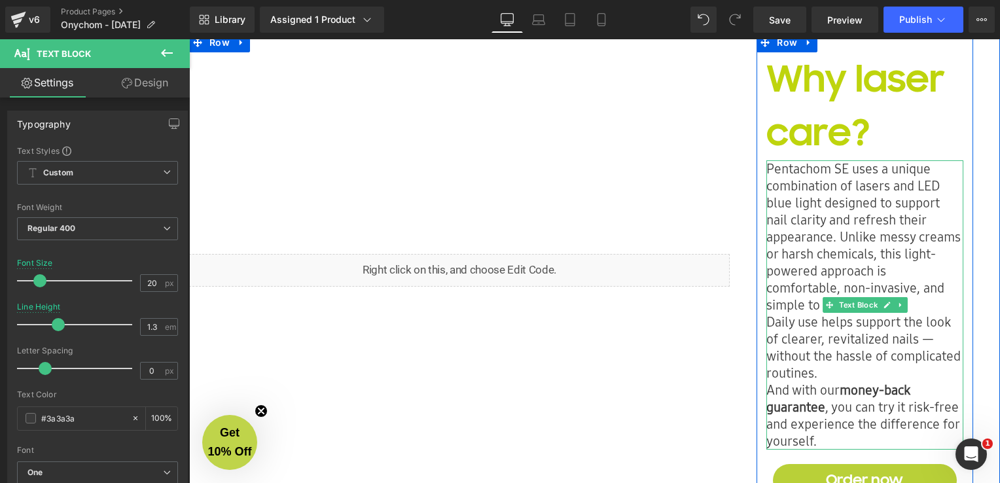
scroll to position [1076, 0]
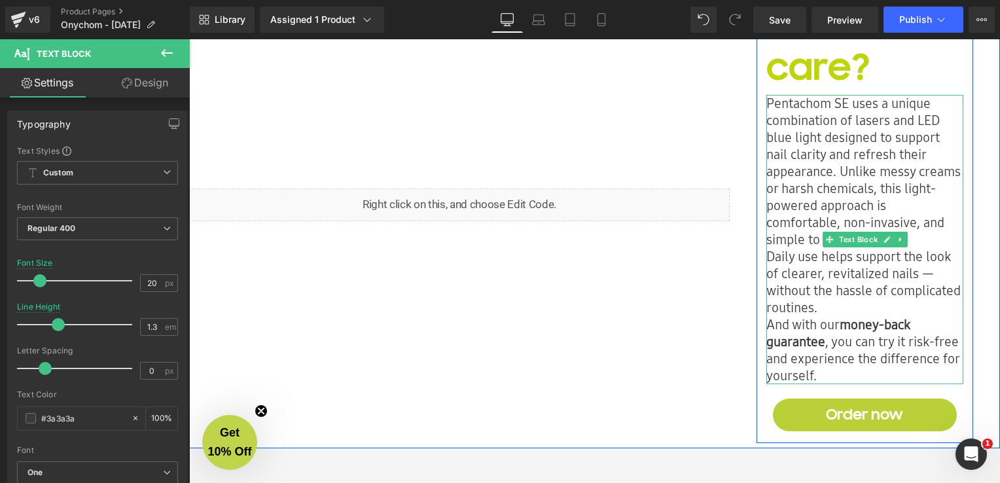
click at [799, 240] on p "Pentachom SE uses a unique combination of lasers and LED blue light designed to…" at bounding box center [864, 171] width 196 height 153
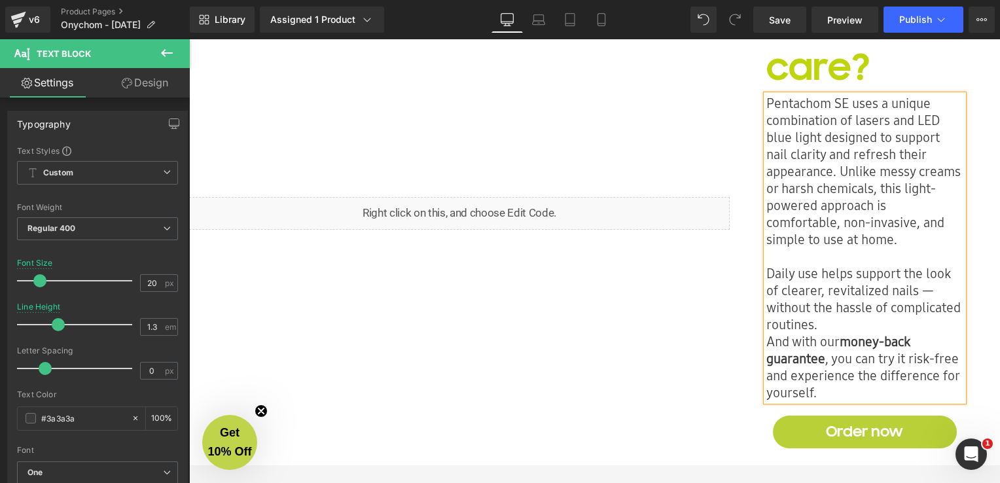
click at [827, 329] on p "Daily use helps support the look of clearer, revitalized nails — without the ha…" at bounding box center [864, 299] width 196 height 68
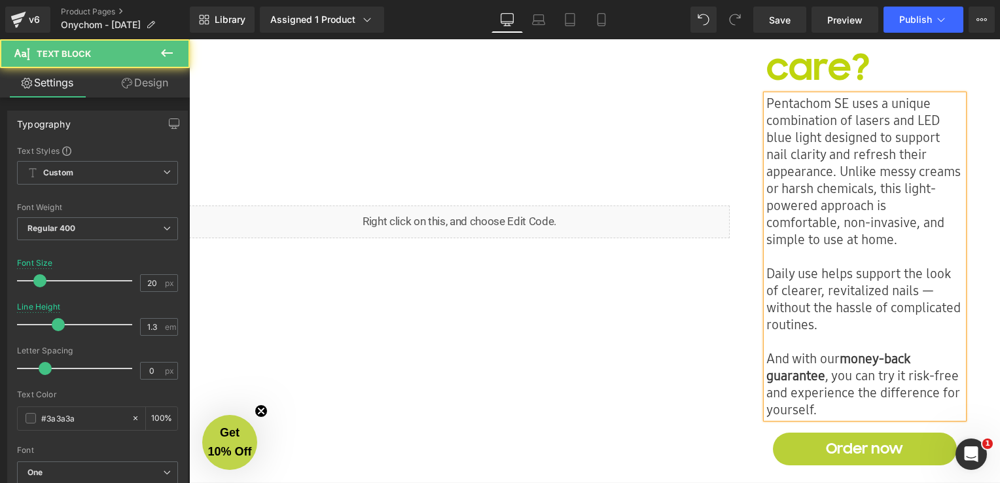
scroll to position [883, 0]
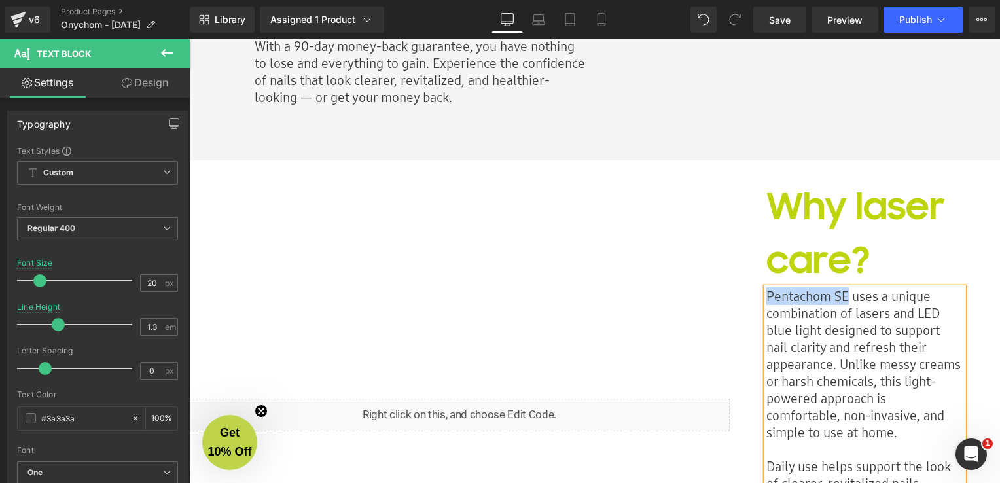
drag, startPoint x: 843, startPoint y: 104, endPoint x: 728, endPoint y: 293, distance: 220.6
click at [730, 293] on div "Why laser care? Heading Pentachom SE uses a unique combination of lasers and LE…" at bounding box center [865, 415] width 270 height 510
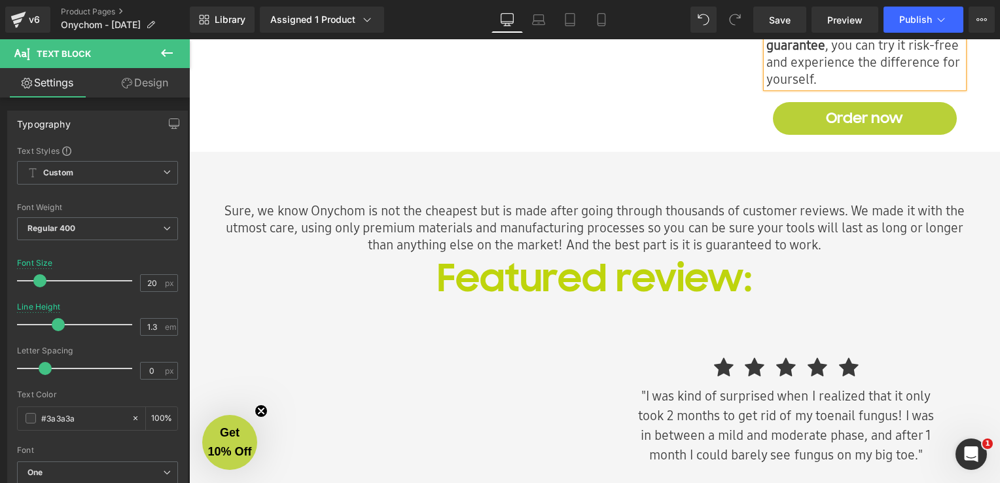
scroll to position [1472, 0]
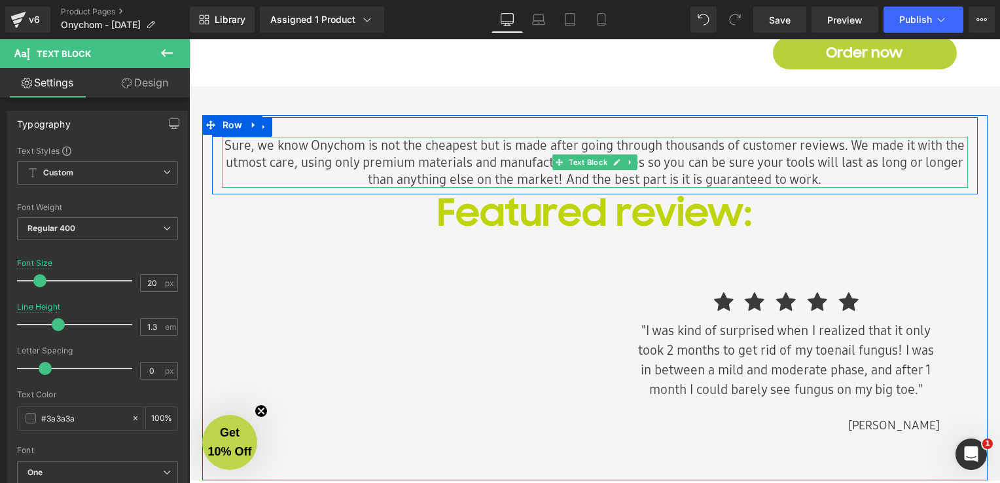
click at [437, 163] on p "Sure, we know Onychom is not the cheapest but is made after going through thous…" at bounding box center [595, 162] width 746 height 51
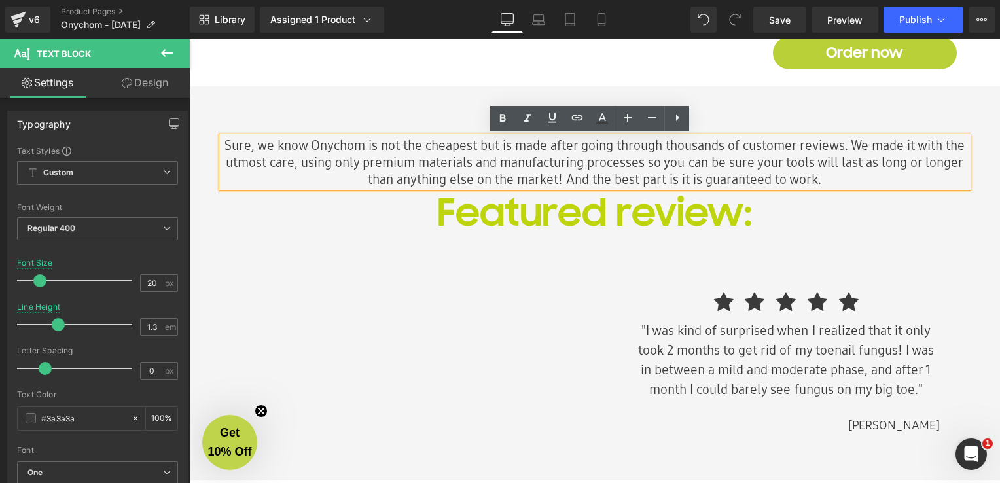
click at [223, 183] on p "Sure, we know Onychom is not the cheapest but is made after going through thous…" at bounding box center [595, 162] width 746 height 51
click at [230, 124] on div "Sure, we know Onychom is not the cheapest but is made after going through thous…" at bounding box center [595, 155] width 766 height 77
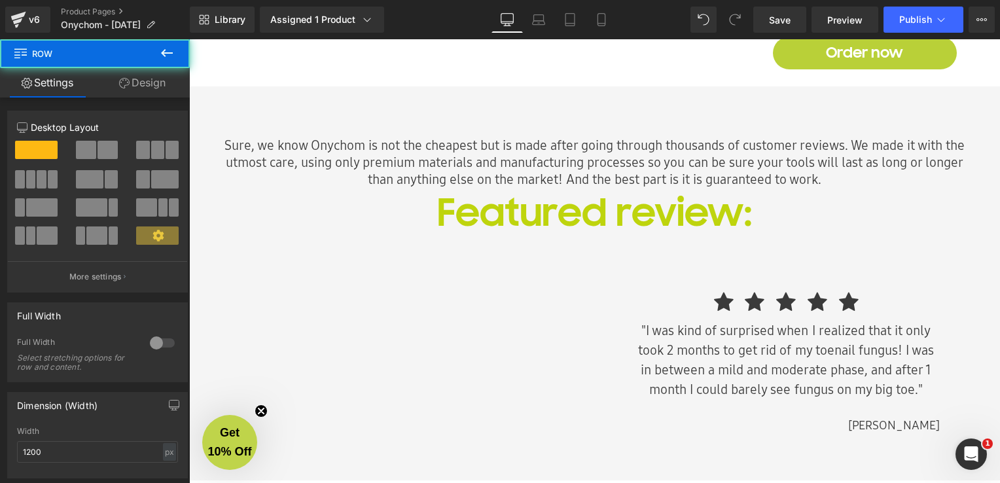
click at [204, 144] on div "Sure, we know Onychom is not the cheapest but is made after going through thous…" at bounding box center [594, 295] width 785 height 357
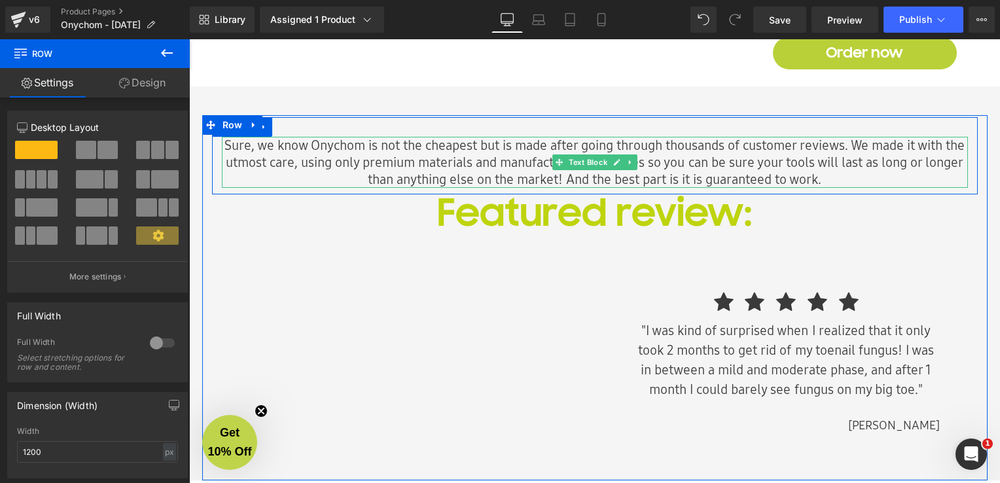
click at [226, 170] on p "Sure, we know Onychom is not the cheapest but is made after going through thous…" at bounding box center [595, 162] width 746 height 51
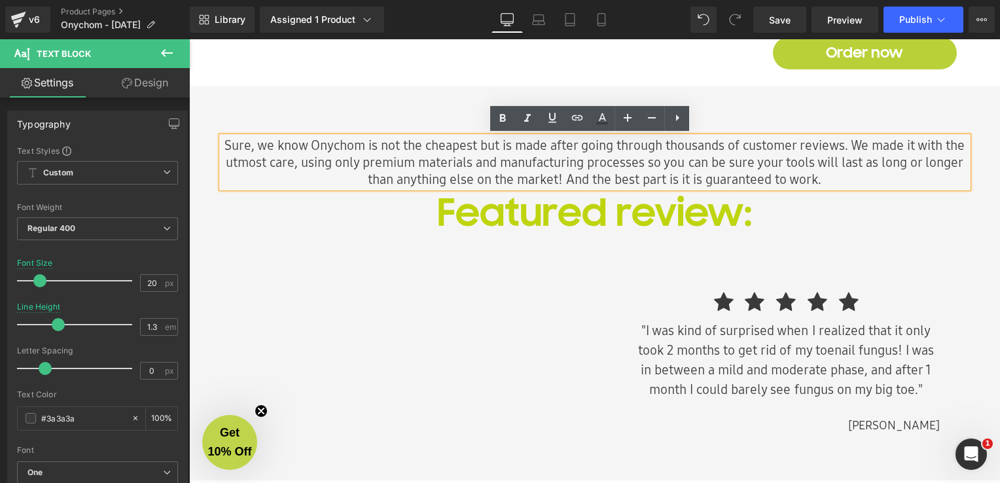
click at [222, 171] on div "Sure, we know Onychom is not the cheapest but is made after going through thous…" at bounding box center [595, 162] width 746 height 51
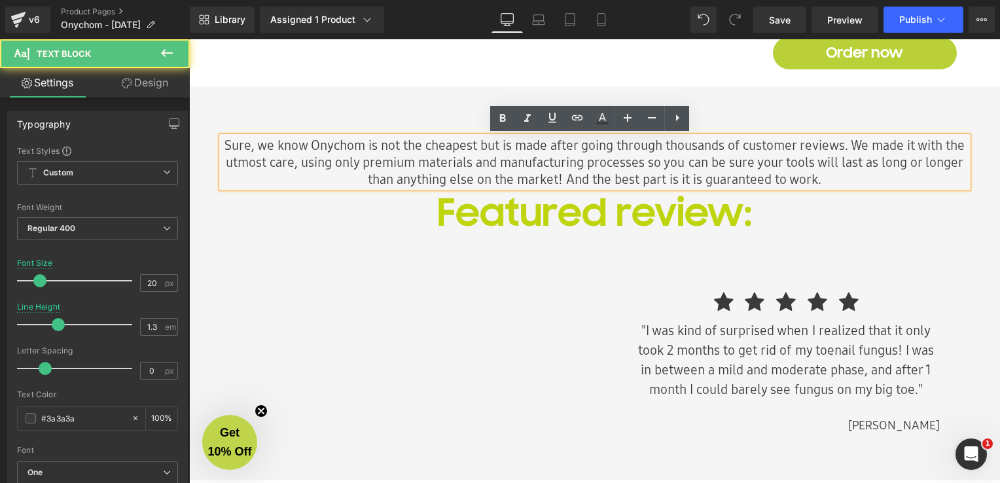
click at [683, 113] on icon at bounding box center [678, 118] width 16 height 16
click at [827, 170] on p "Sure, we know Onychom is not the cheapest but is made after going through thous…" at bounding box center [595, 162] width 746 height 51
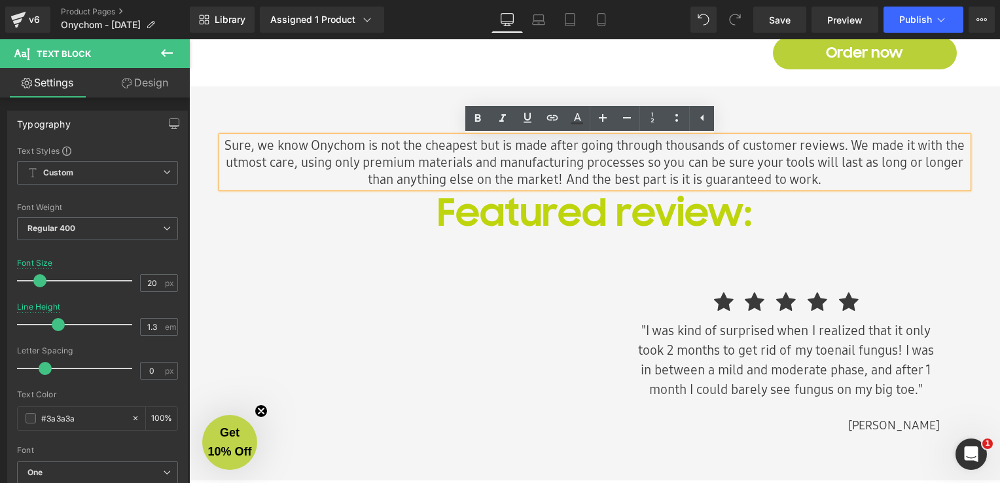
click at [531, 171] on p "Sure, we know Onychom is not the cheapest but is made after going through thous…" at bounding box center [595, 162] width 746 height 51
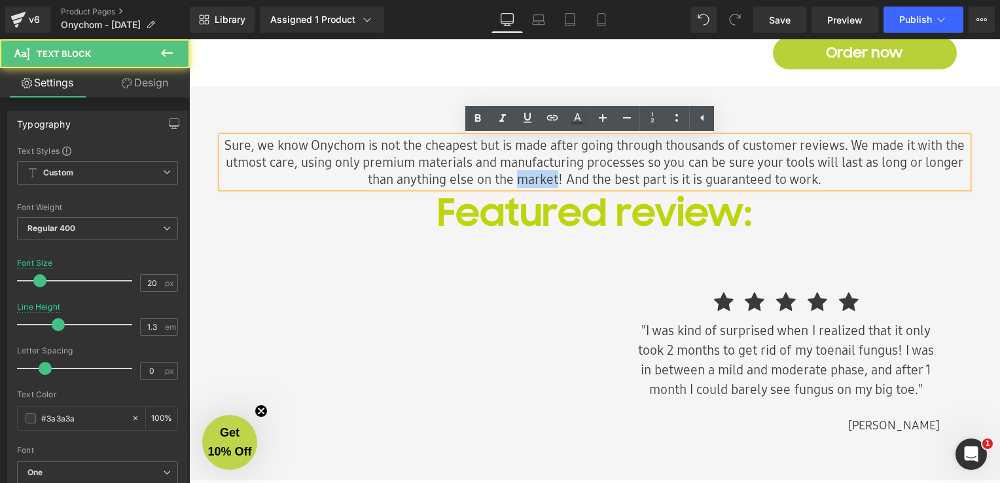
click at [531, 171] on p "Sure, we know Onychom is not the cheapest but is made after going through thous…" at bounding box center [595, 162] width 746 height 51
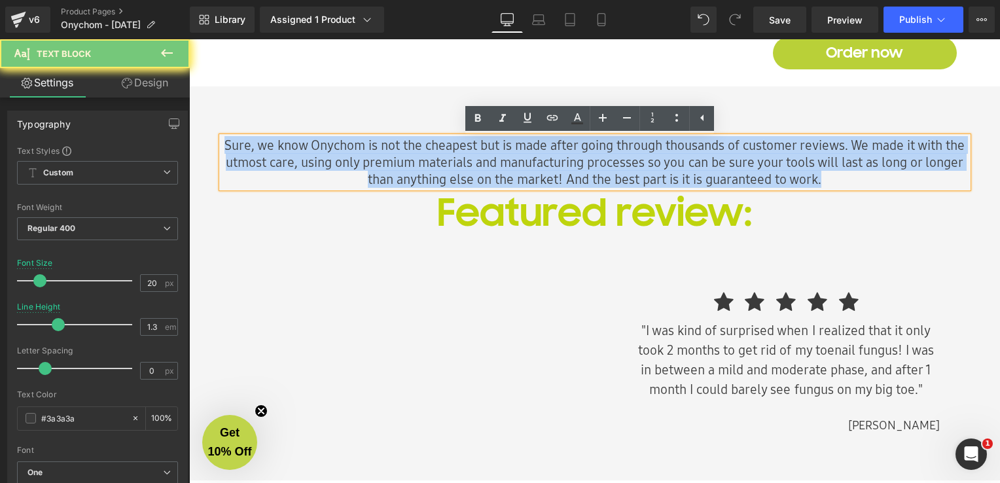
click at [531, 171] on p "Sure, we know Onychom is not the cheapest but is made after going through thous…" at bounding box center [595, 162] width 746 height 51
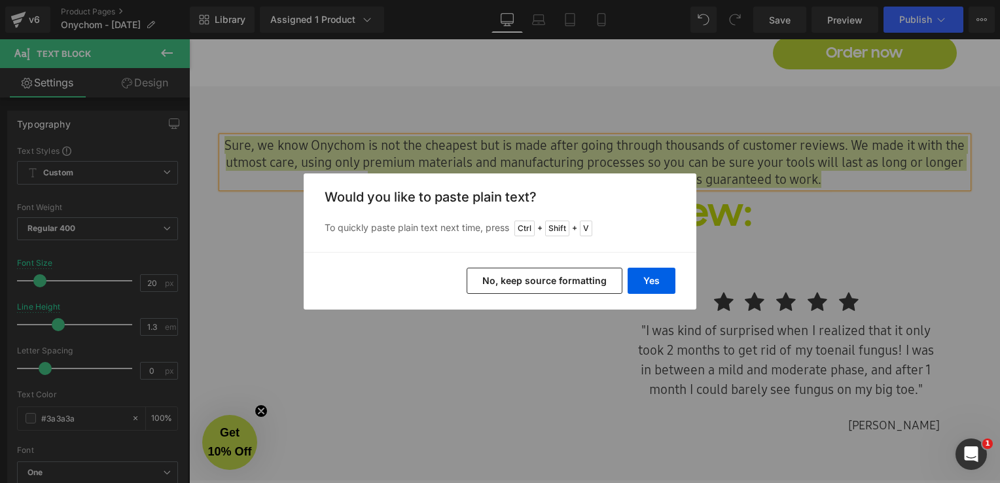
click at [566, 283] on button "No, keep source formatting" at bounding box center [545, 281] width 156 height 26
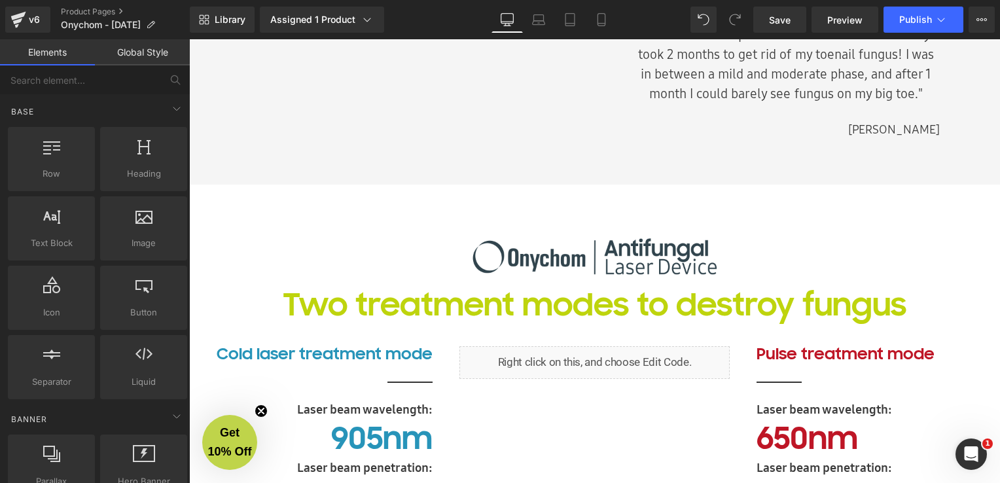
scroll to position [1668, 0]
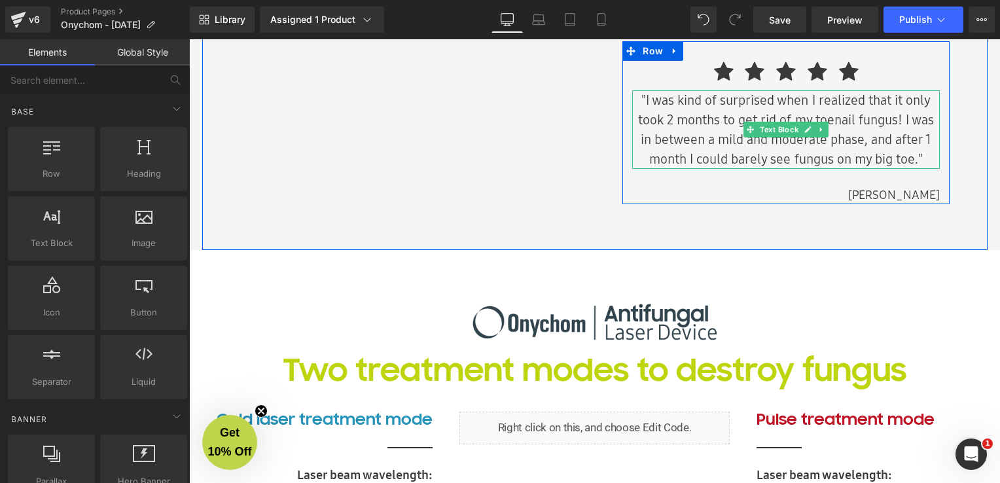
click at [882, 137] on p ""I was kind of surprised when I realized that it only took 2 months to get rid …" at bounding box center [786, 129] width 308 height 79
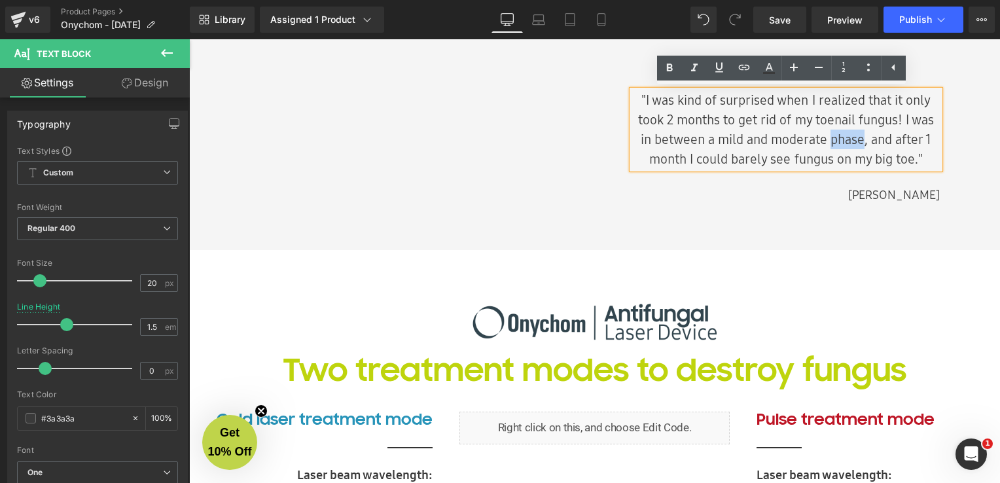
drag, startPoint x: 860, startPoint y: 139, endPoint x: 828, endPoint y: 141, distance: 32.1
click at [828, 141] on p ""I was kind of surprised when I realized that it only took 2 months to get rid …" at bounding box center [786, 129] width 308 height 79
click at [841, 169] on div ""I was kind of surprised when I realized that it only took 2 months to get rid …" at bounding box center [786, 129] width 308 height 79
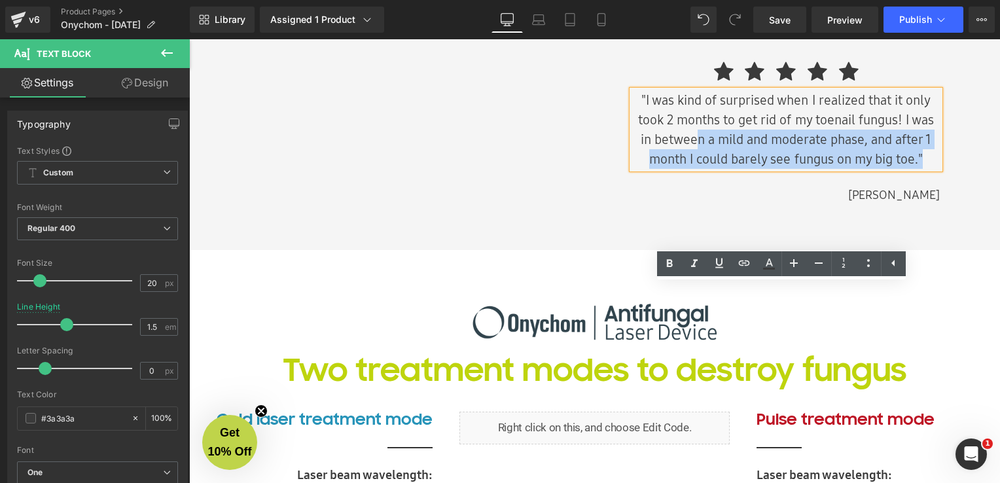
scroll to position [1473, 0]
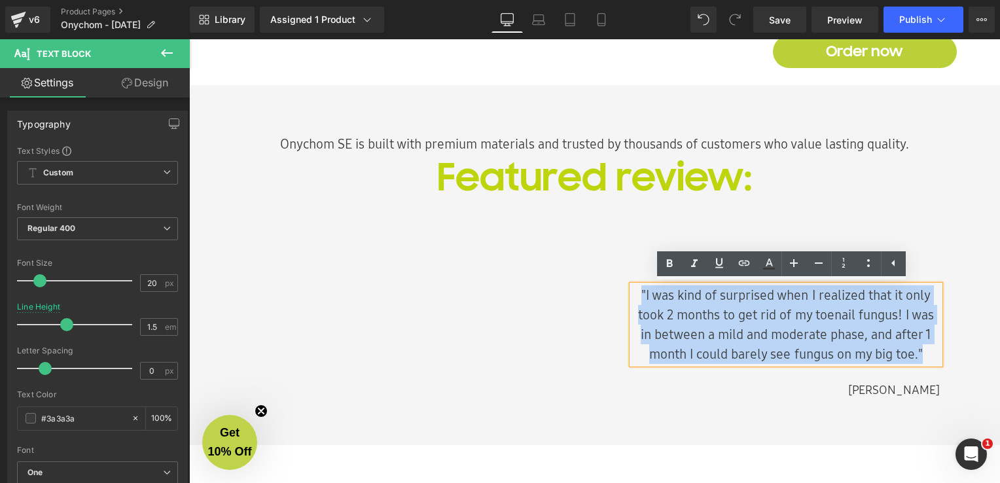
drag, startPoint x: 919, startPoint y: 158, endPoint x: 634, endPoint y: 295, distance: 315.6
click at [634, 295] on p ""I was kind of surprised when I realized that it only took 2 months to get rid …" at bounding box center [786, 324] width 308 height 79
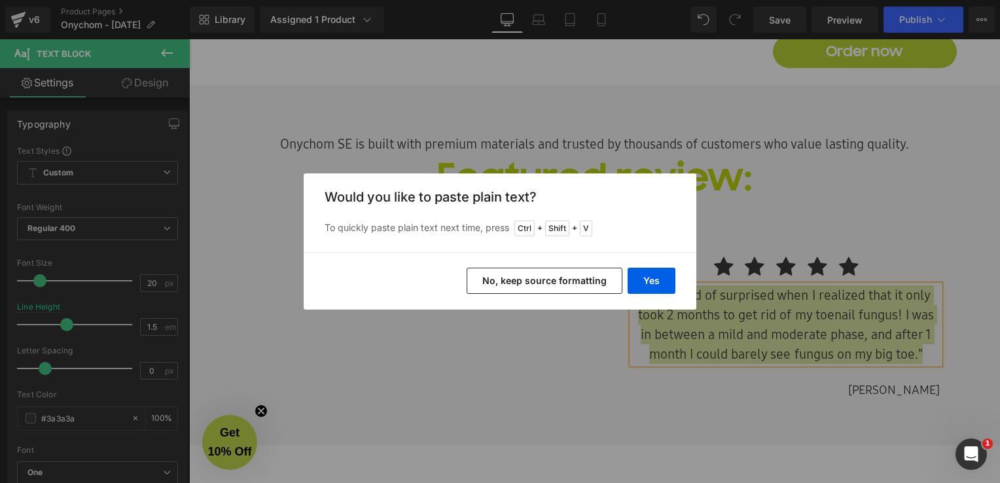
click at [579, 290] on button "No, keep source formatting" at bounding box center [545, 281] width 156 height 26
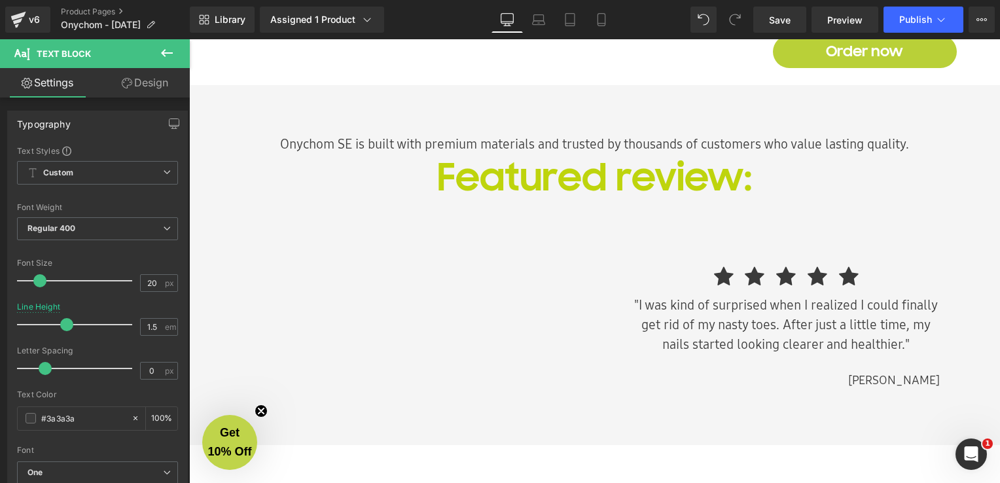
scroll to position [1604, 0]
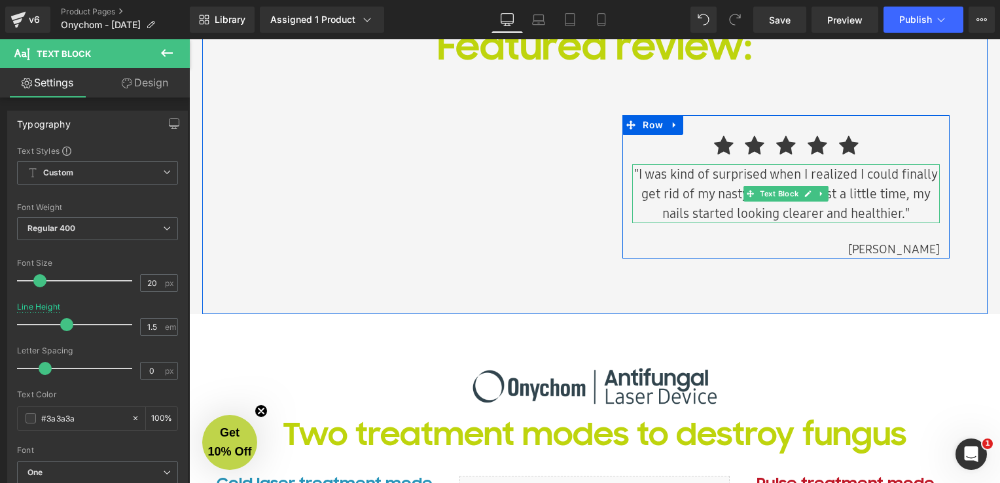
click at [827, 211] on p ""I was kind of surprised when I realized I could finally get rid of my nasty to…" at bounding box center [786, 193] width 308 height 59
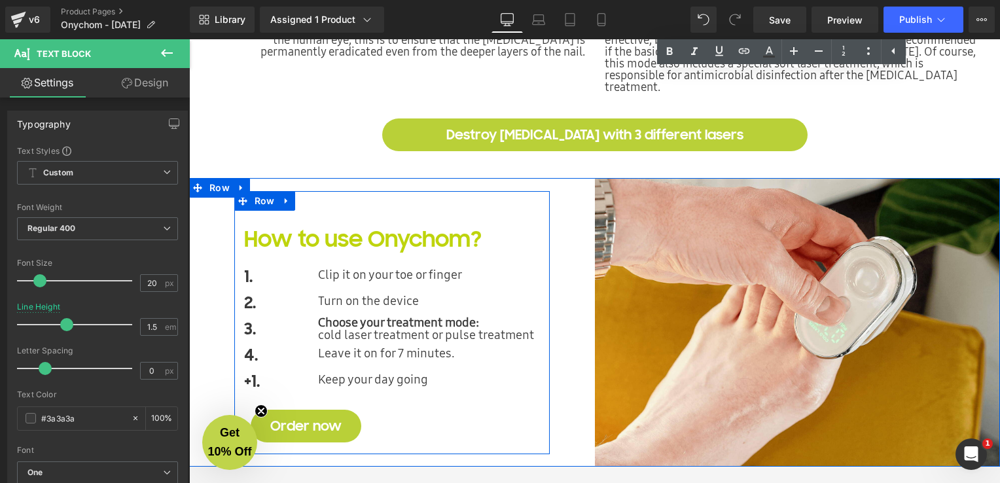
scroll to position [2521, 0]
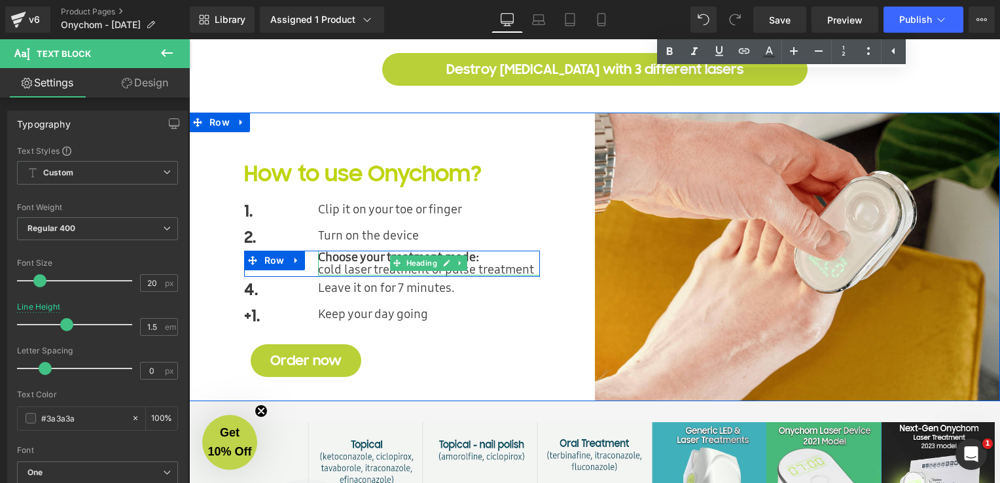
click at [415, 253] on strong "Choose your treatment mode:" at bounding box center [398, 256] width 161 height 17
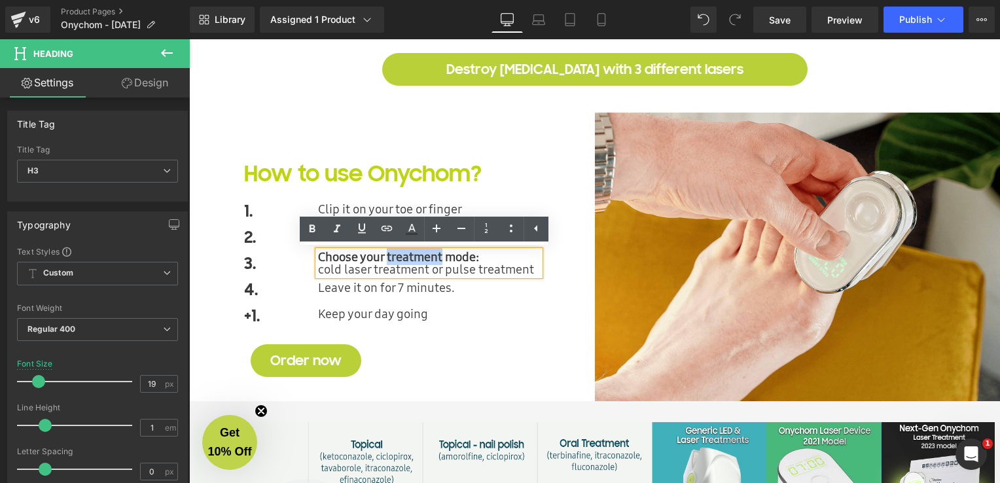
drag, startPoint x: 438, startPoint y: 258, endPoint x: 381, endPoint y: 258, distance: 56.9
click at [381, 258] on strong "Choose your treatment mode:" at bounding box center [398, 256] width 161 height 17
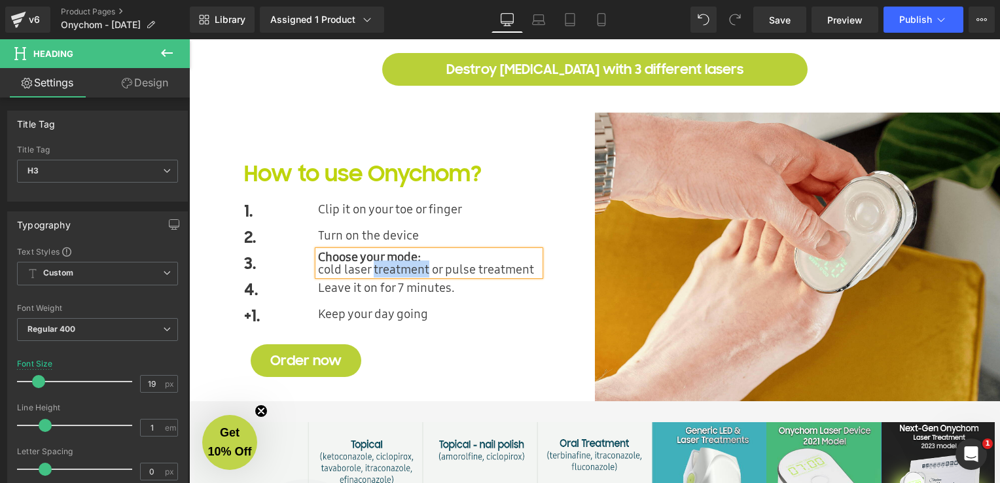
drag, startPoint x: 367, startPoint y: 269, endPoint x: 424, endPoint y: 274, distance: 57.1
click at [424, 274] on div "Choose your mode: cold laser treatment or pulse treatment" at bounding box center [429, 263] width 222 height 25
click at [492, 270] on div "Choose your mode: cold laser or pulse treatment" at bounding box center [429, 263] width 222 height 25
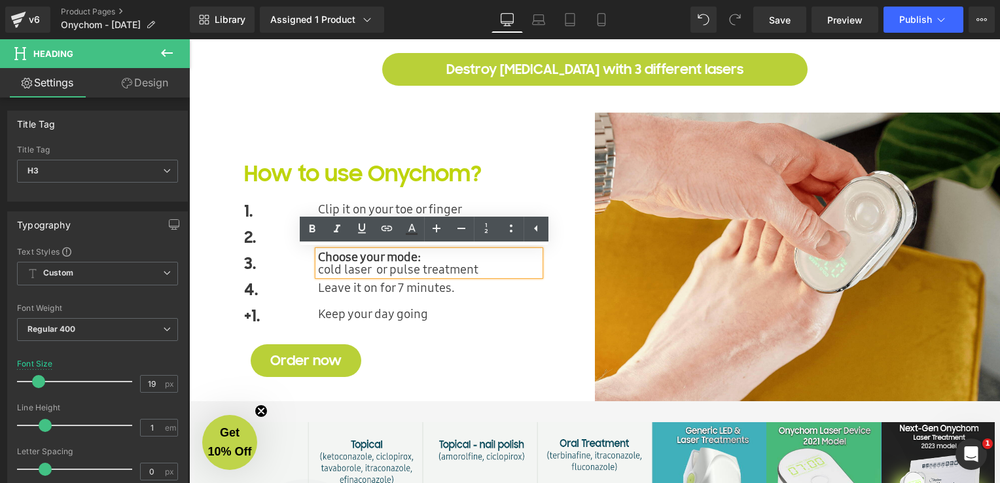
drag, startPoint x: 492, startPoint y: 270, endPoint x: 315, endPoint y: 266, distance: 177.4
click at [318, 266] on div "Choose your mode: cold laser or pulse treatment" at bounding box center [429, 263] width 222 height 25
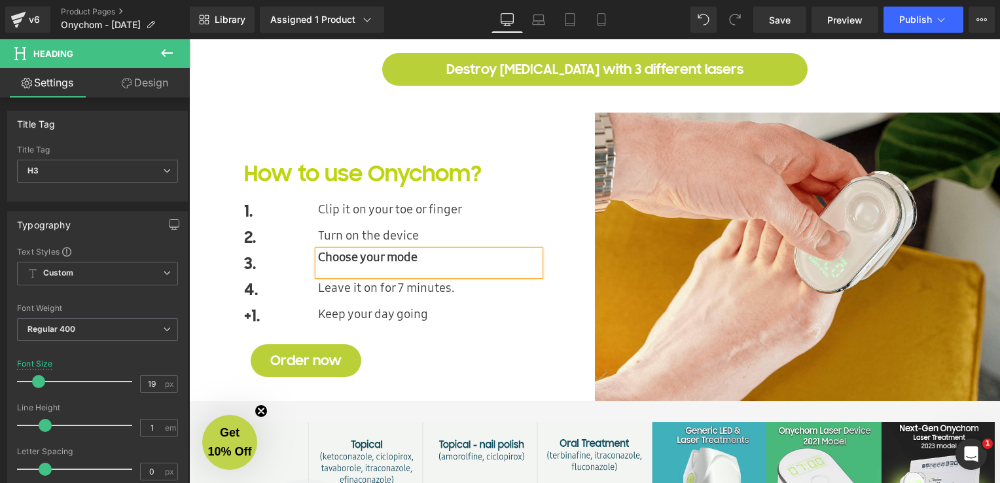
click at [429, 304] on div "+1. Text Block Keep your day going Heading Row" at bounding box center [392, 316] width 296 height 26
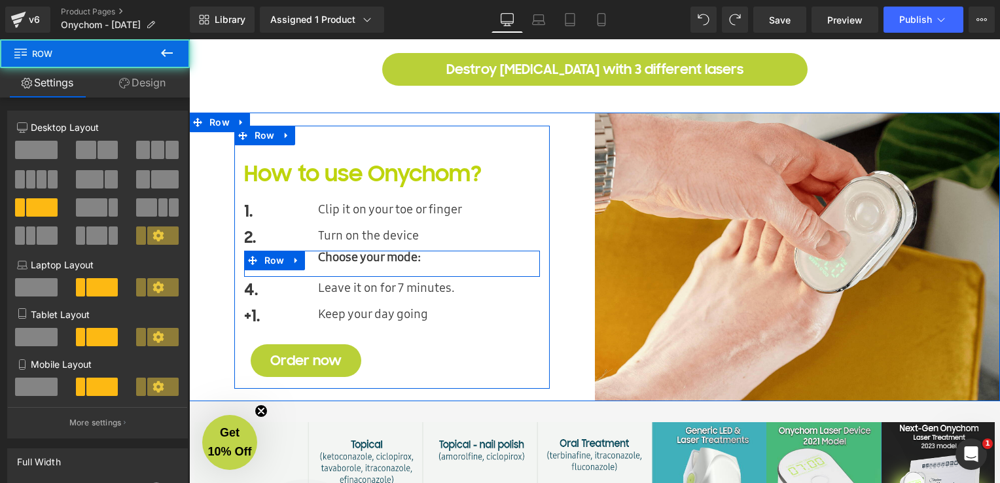
click at [470, 265] on div "3. Text Block Choose your mode: Heading Row" at bounding box center [392, 264] width 296 height 26
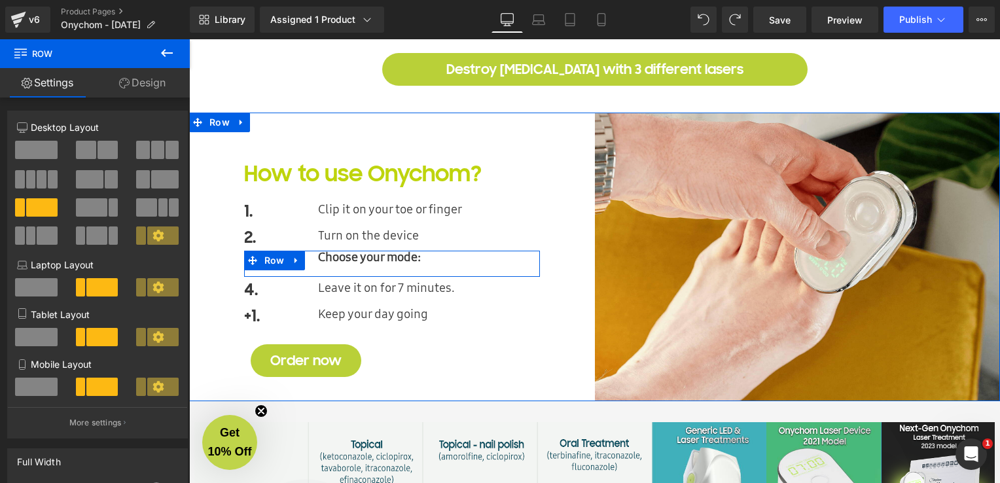
click at [482, 266] on div "3. Text Block Choose your mode: Heading Row" at bounding box center [392, 264] width 296 height 26
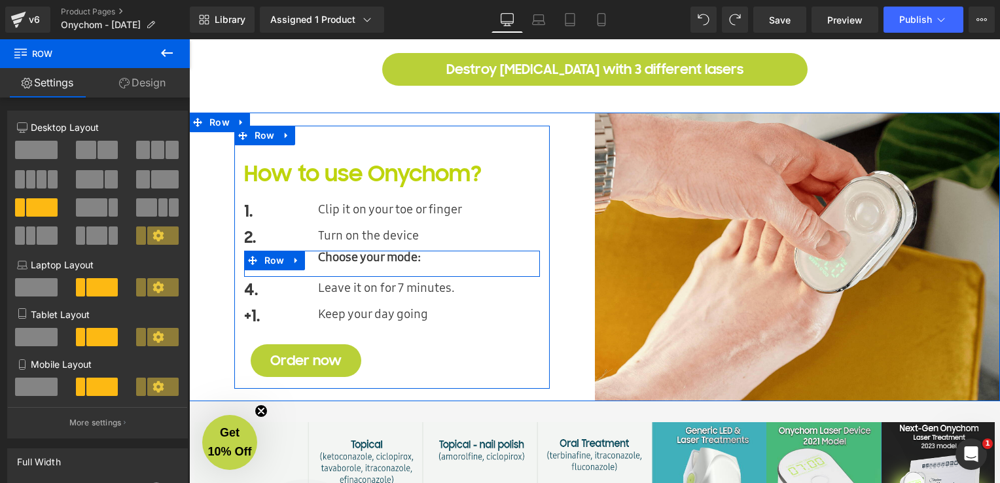
drag, startPoint x: 355, startPoint y: 259, endPoint x: 394, endPoint y: 258, distance: 39.3
click at [355, 258] on div "Choose your mode: Heading" at bounding box center [429, 257] width 222 height 12
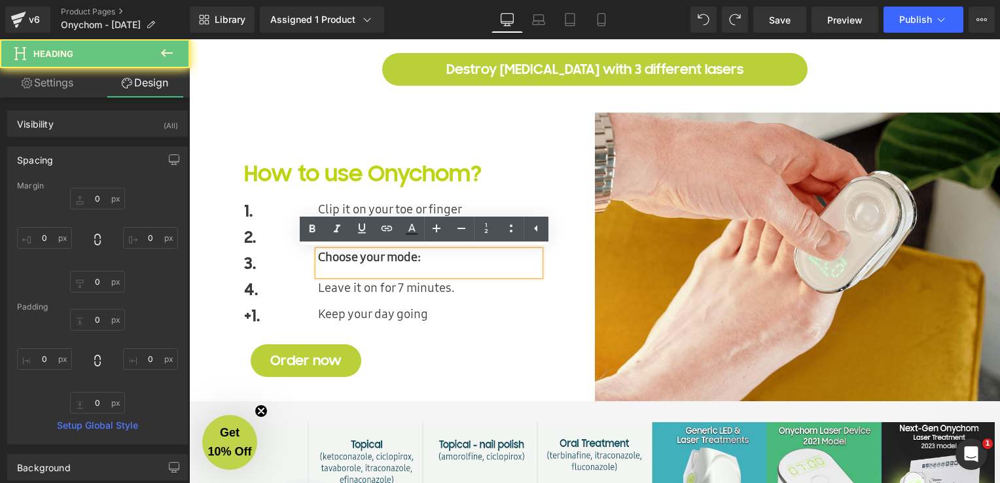
click at [425, 257] on div "Choose your mode:" at bounding box center [429, 263] width 222 height 25
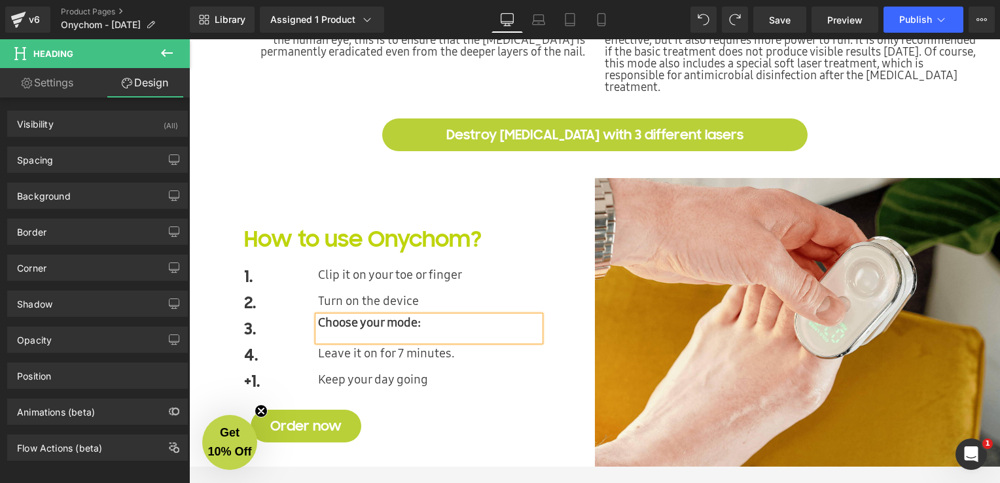
scroll to position [2586, 0]
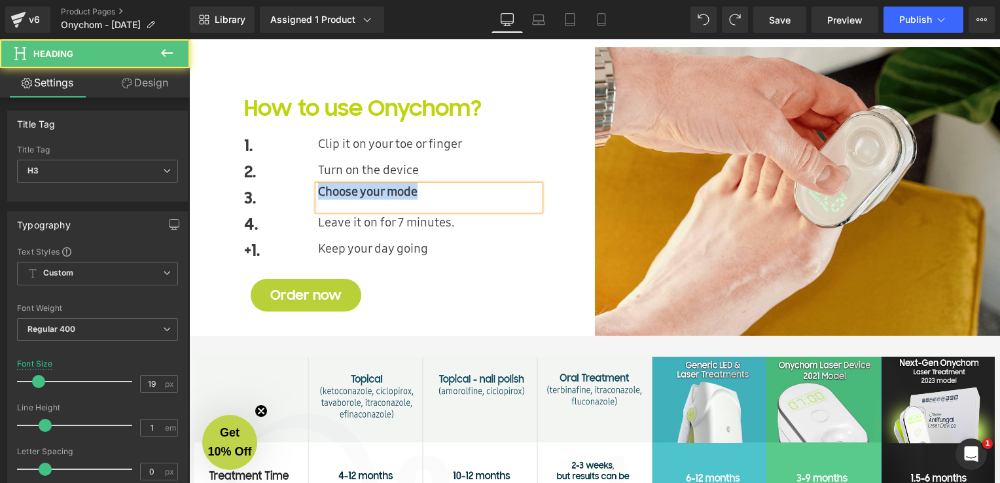
drag, startPoint x: 414, startPoint y: 193, endPoint x: 314, endPoint y: 198, distance: 100.2
click at [318, 198] on div "Choose your mode" at bounding box center [429, 197] width 222 height 25
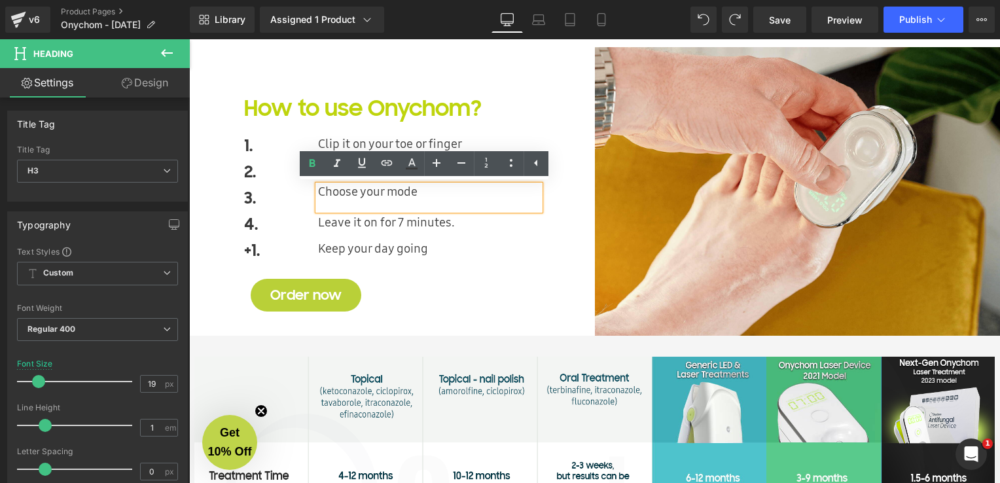
click at [189, 39] on div at bounding box center [189, 39] width 0 height 0
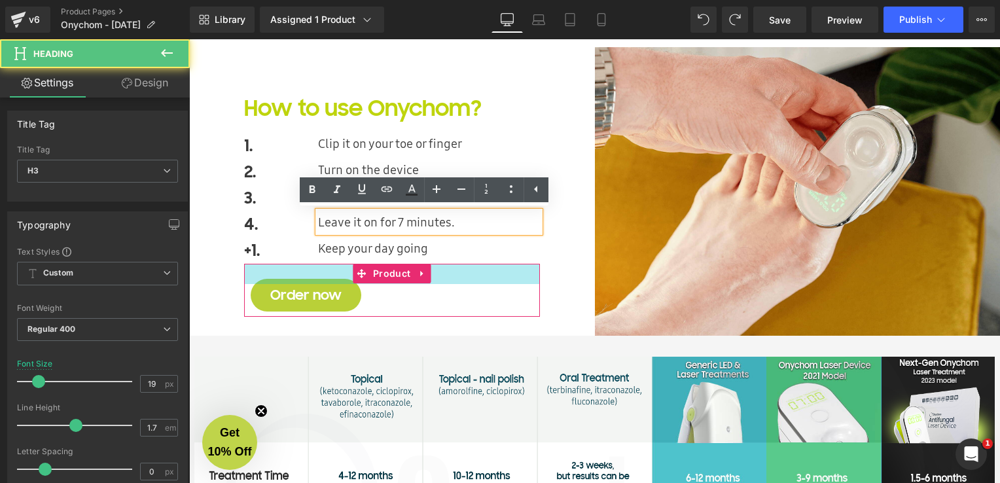
click at [435, 278] on div "31px" at bounding box center [392, 274] width 296 height 20
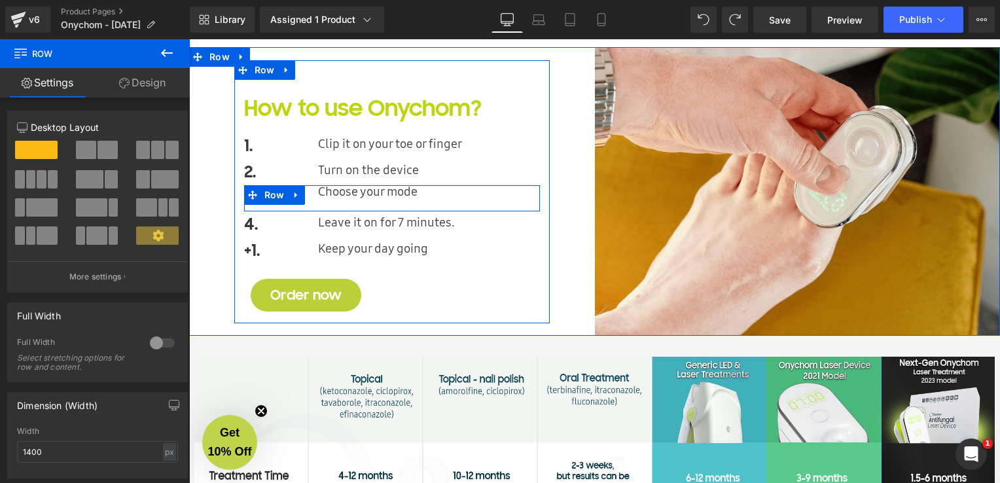
click at [385, 200] on div "3. Text Block Choose your mode Heading Row" at bounding box center [392, 198] width 296 height 26
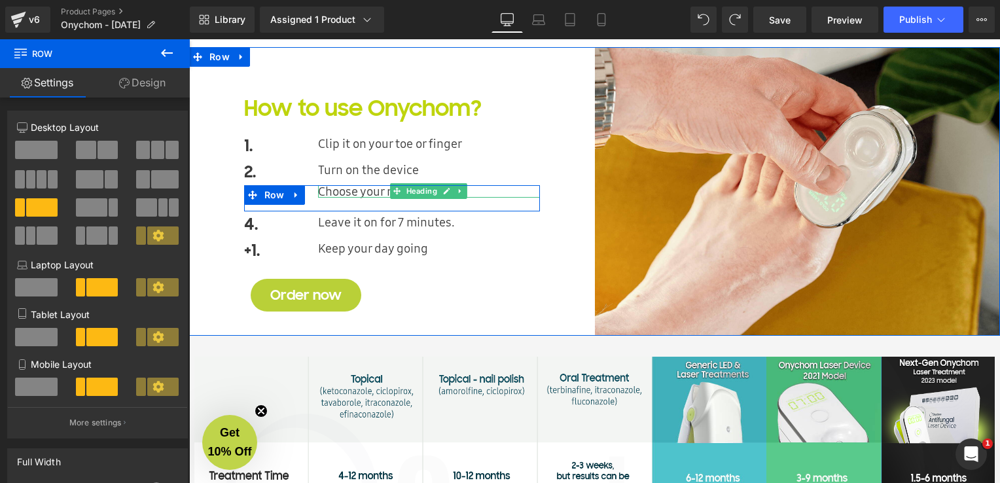
click at [319, 189] on div "Choose your mode" at bounding box center [429, 191] width 222 height 12
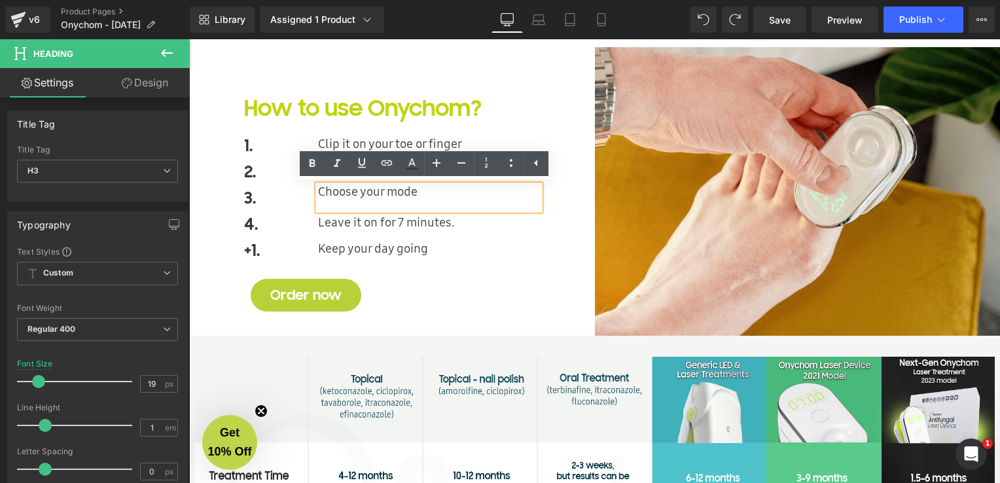
click at [411, 202] on div "Choose your mode" at bounding box center [429, 197] width 222 height 25
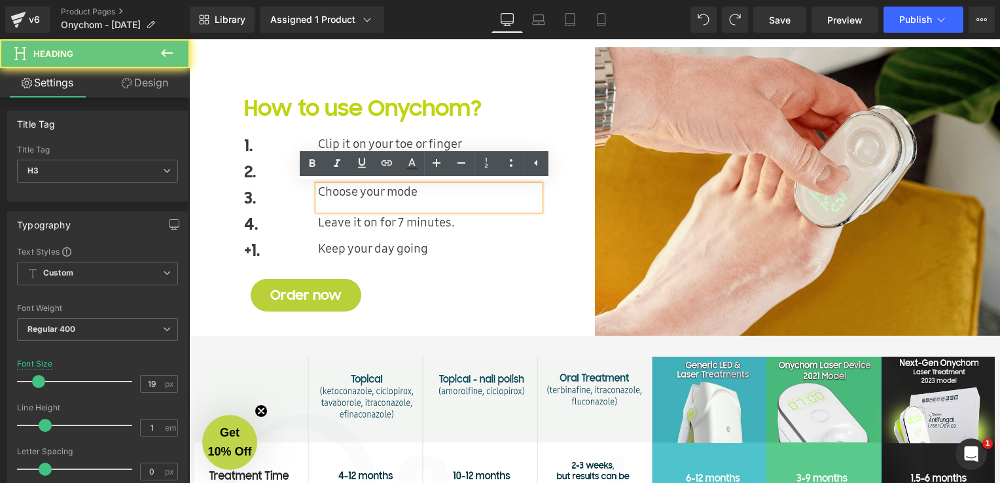
click at [410, 206] on div "Choose your mode" at bounding box center [429, 197] width 222 height 25
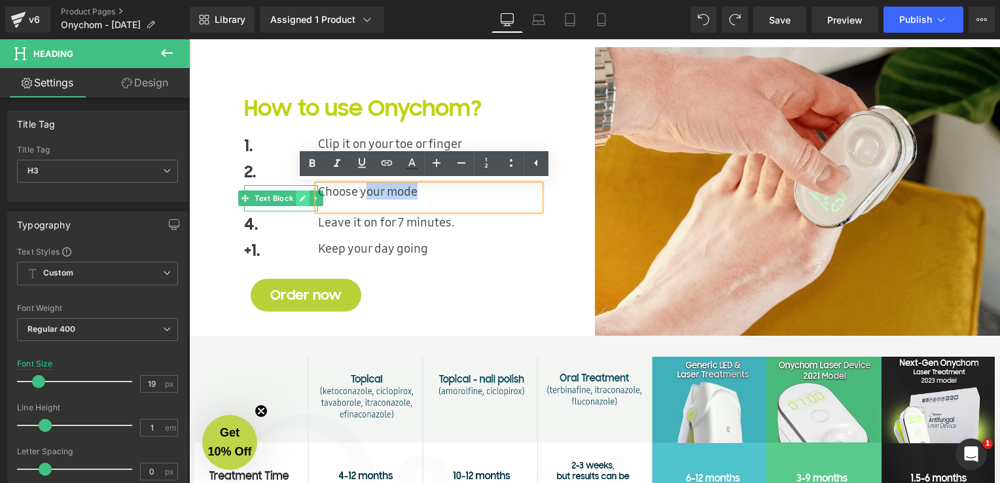
drag, startPoint x: 434, startPoint y: 196, endPoint x: 301, endPoint y: 190, distance: 133.0
click at [301, 190] on div "3. Text Block Choose your mode Heading Row" at bounding box center [392, 198] width 296 height 26
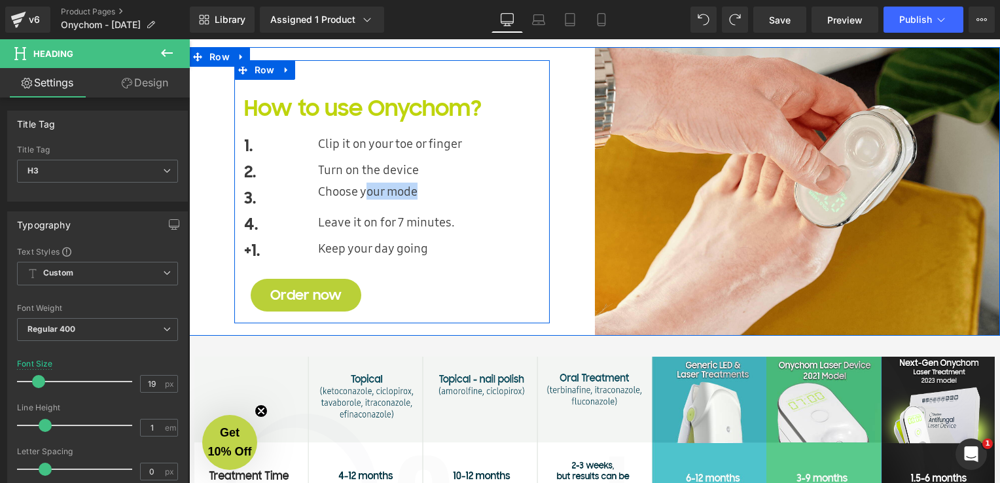
click at [419, 204] on div "3. Text Block Choose your mode Heading Row" at bounding box center [392, 198] width 296 height 26
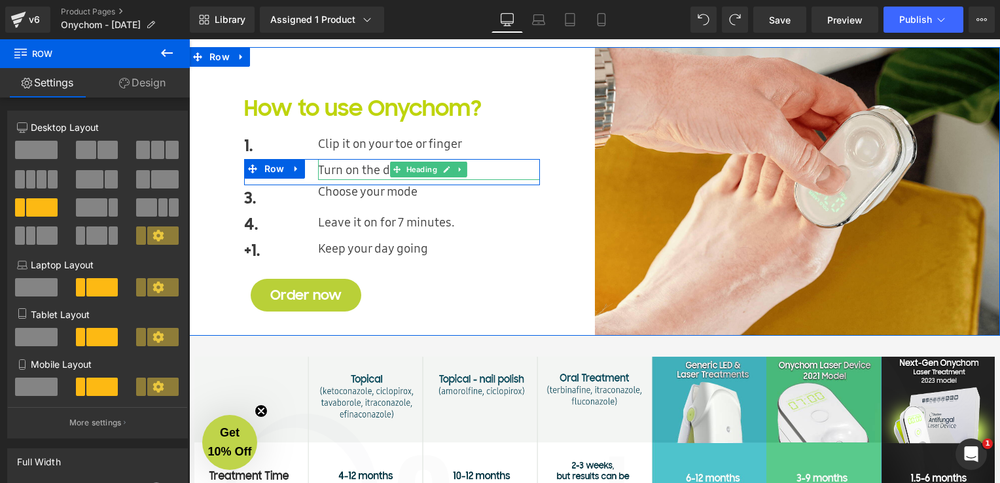
click at [376, 171] on div "Turn on the device" at bounding box center [429, 169] width 222 height 21
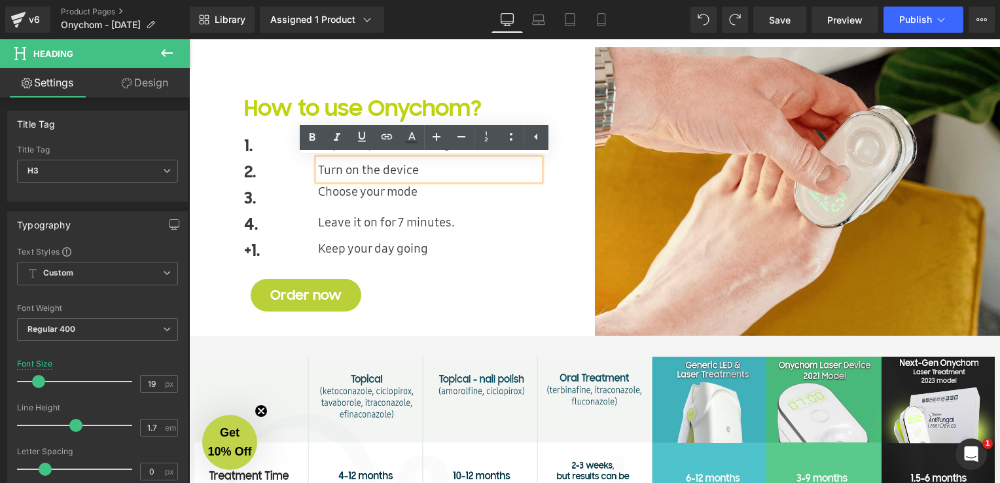
click at [367, 171] on div "Turn on the device" at bounding box center [429, 169] width 222 height 21
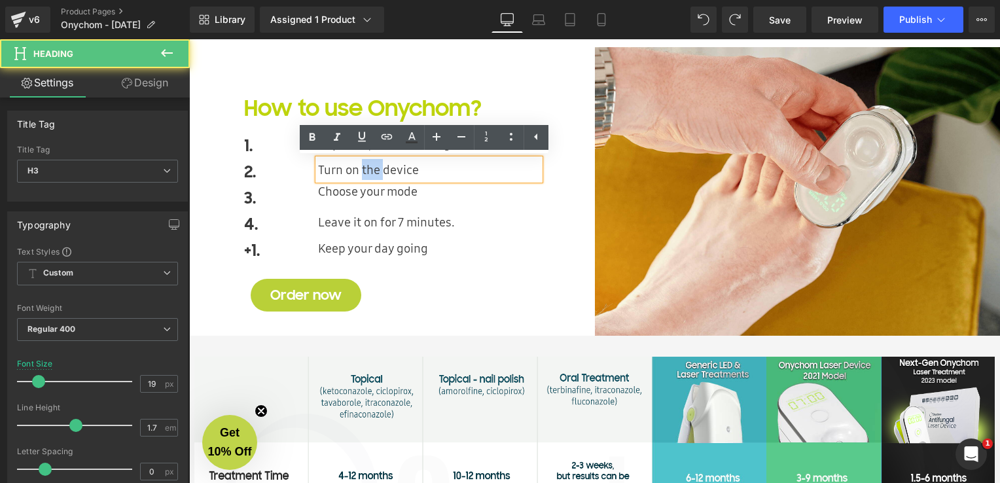
click at [367, 171] on div "Turn on the device" at bounding box center [429, 169] width 222 height 21
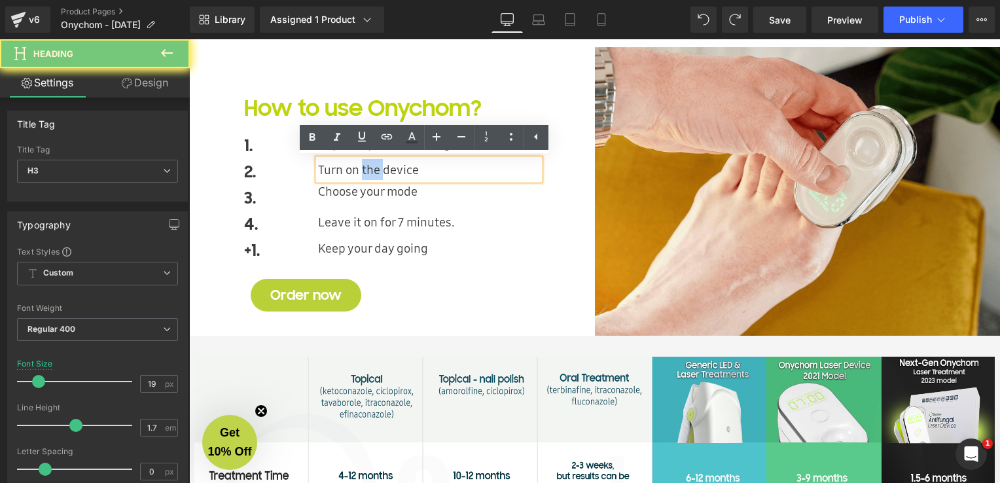
click at [367, 171] on div "Turn on the device" at bounding box center [429, 169] width 222 height 21
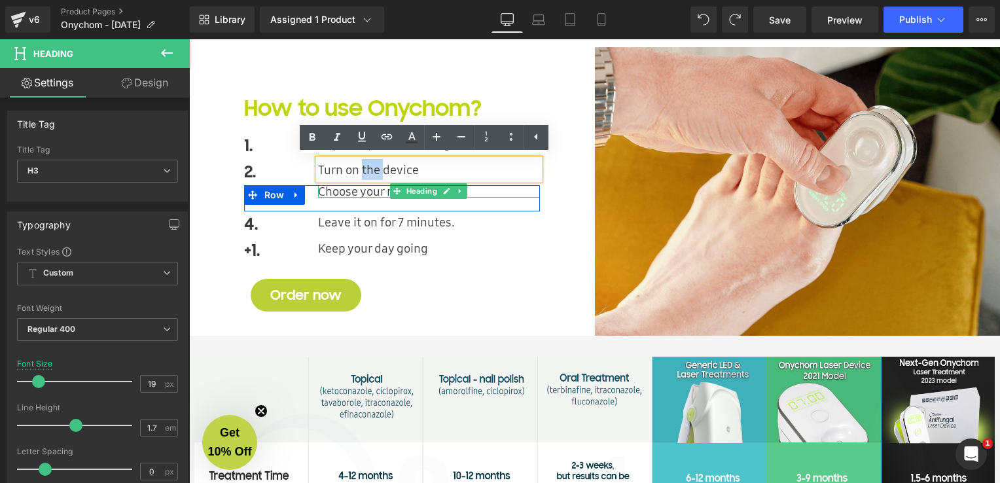
click at [383, 190] on div "Choose your mode" at bounding box center [429, 191] width 222 height 12
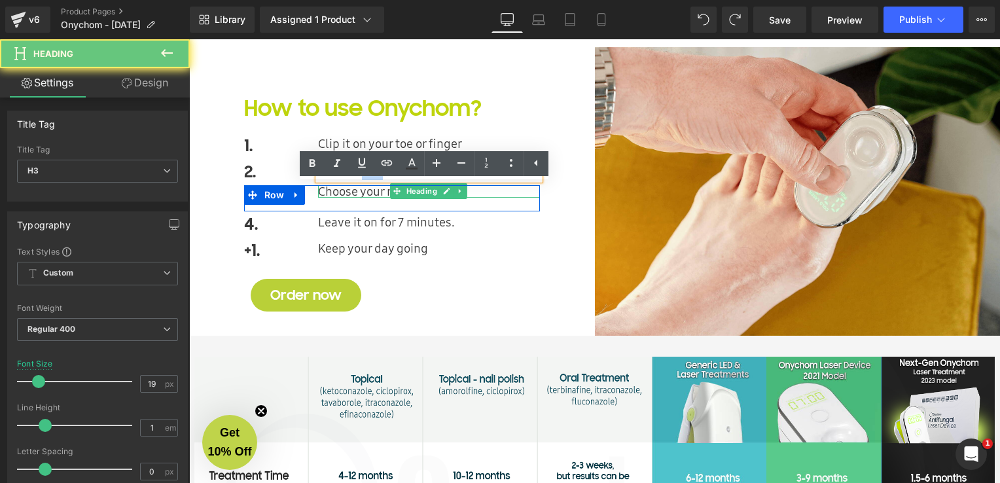
click at [383, 190] on div "Choose your mode" at bounding box center [429, 191] width 222 height 12
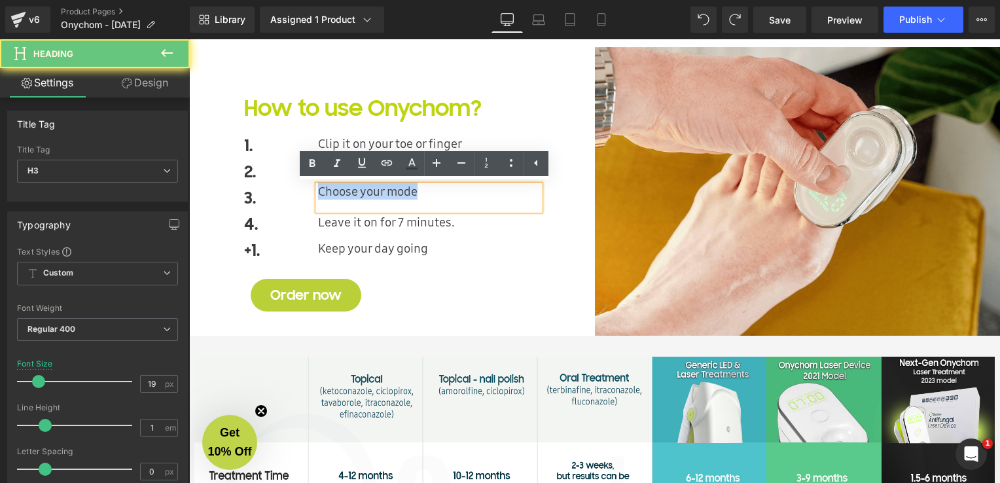
click at [383, 190] on div "Choose your mode" at bounding box center [429, 197] width 222 height 25
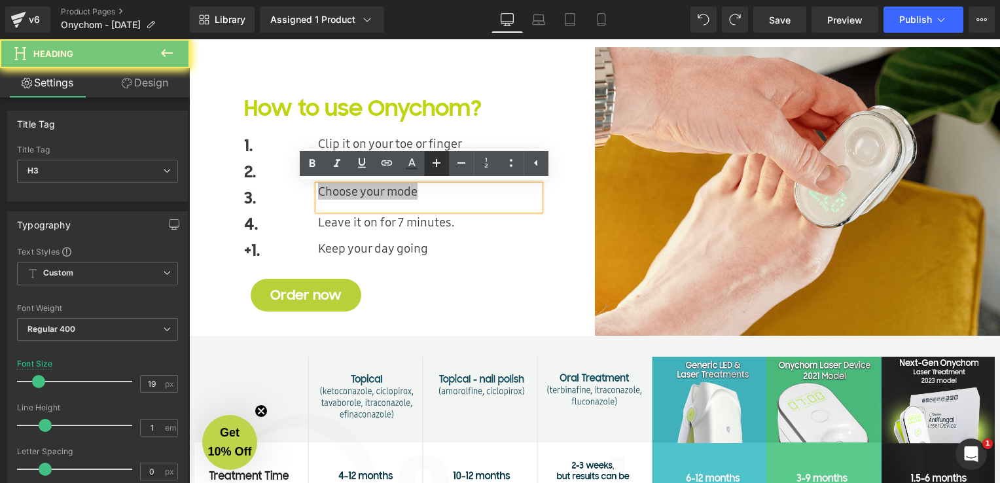
click at [429, 164] on icon at bounding box center [437, 163] width 16 height 16
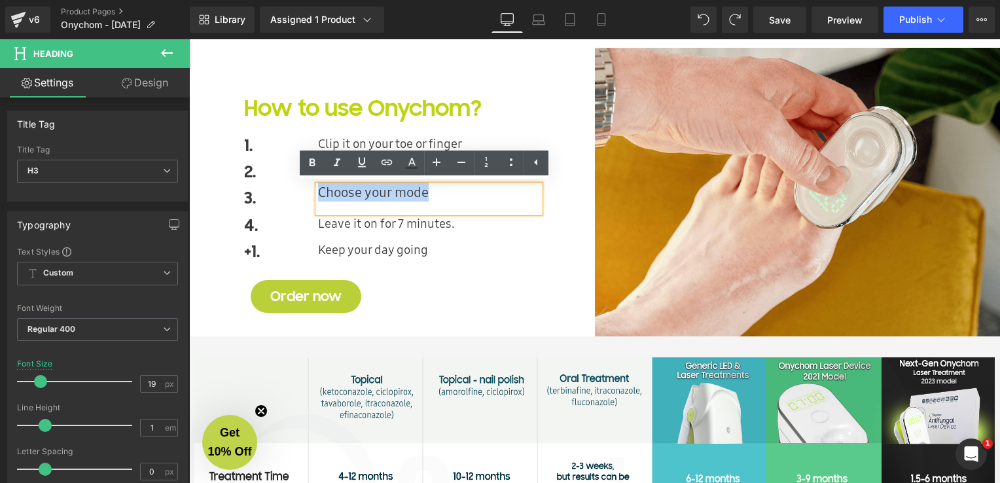
click at [561, 240] on div "How to use Onychom? Heading 1. Text Block Clip it on your toe or finger Heading…" at bounding box center [392, 192] width 406 height 289
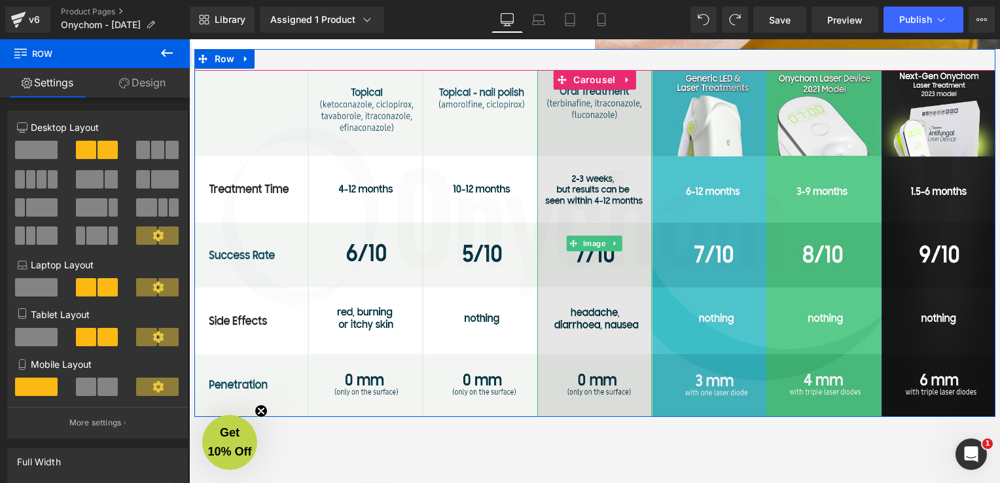
scroll to position [2848, 0]
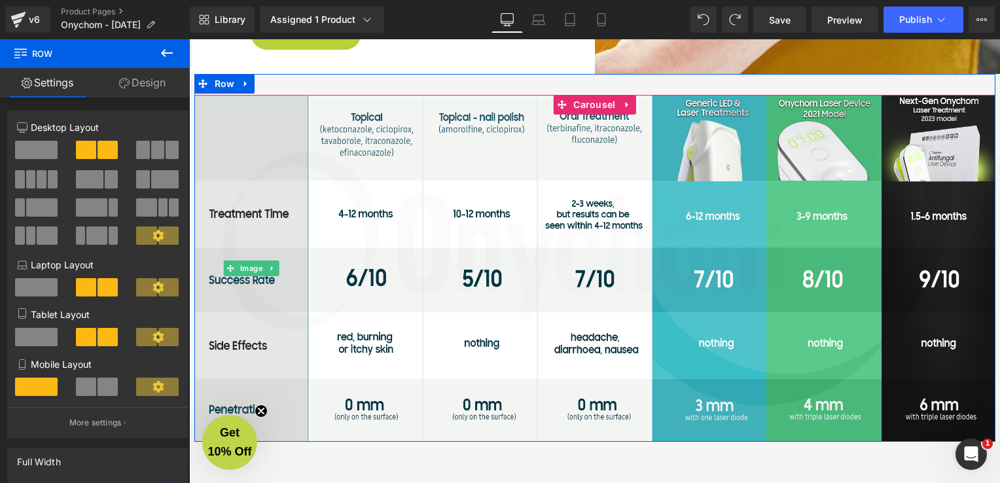
click at [266, 215] on img at bounding box center [251, 268] width 115 height 347
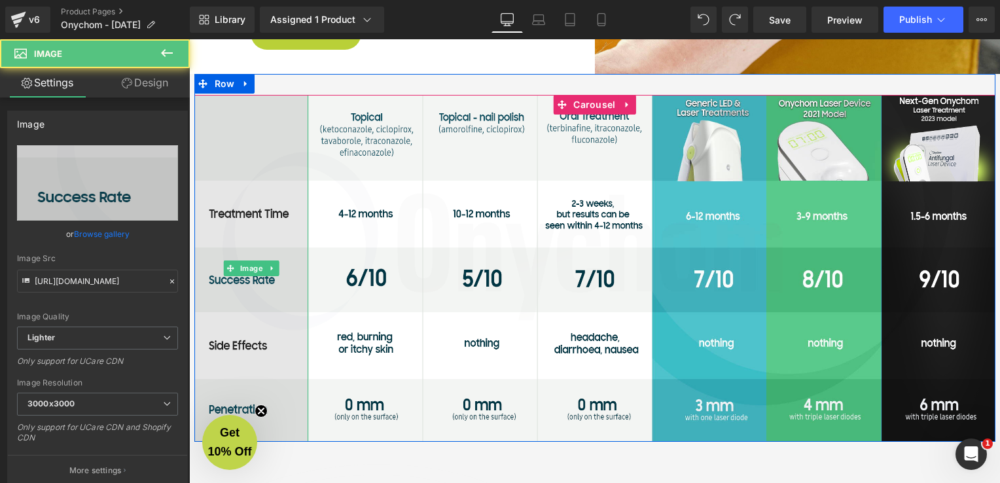
click at [260, 219] on img at bounding box center [251, 268] width 115 height 347
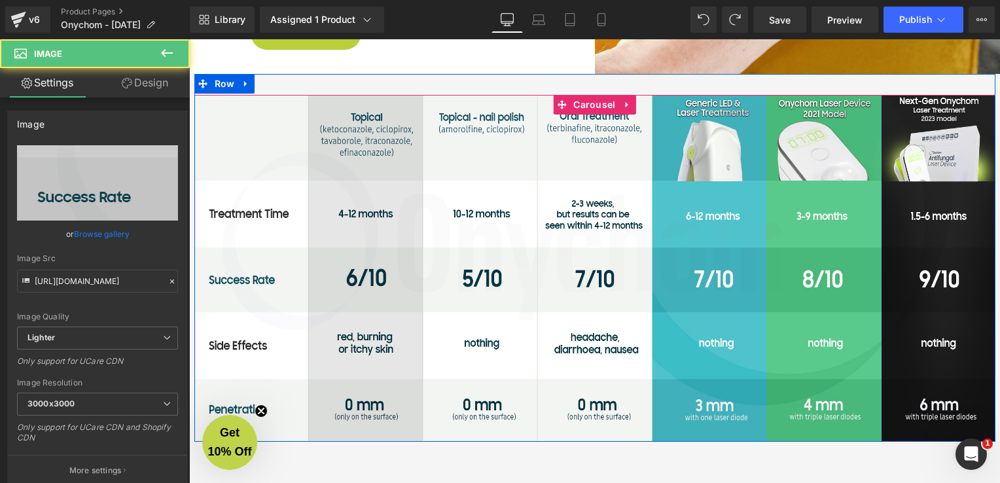
click at [353, 217] on img at bounding box center [365, 268] width 115 height 347
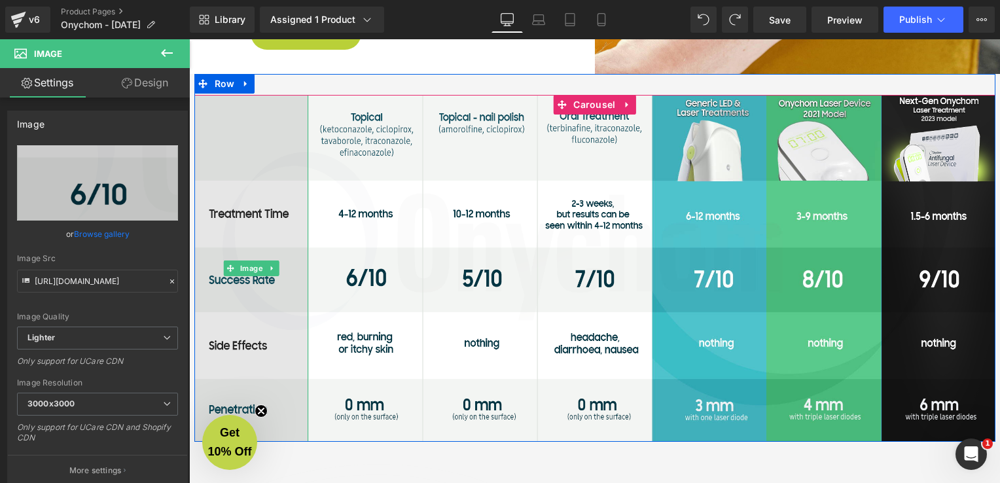
click at [289, 129] on img at bounding box center [251, 268] width 115 height 347
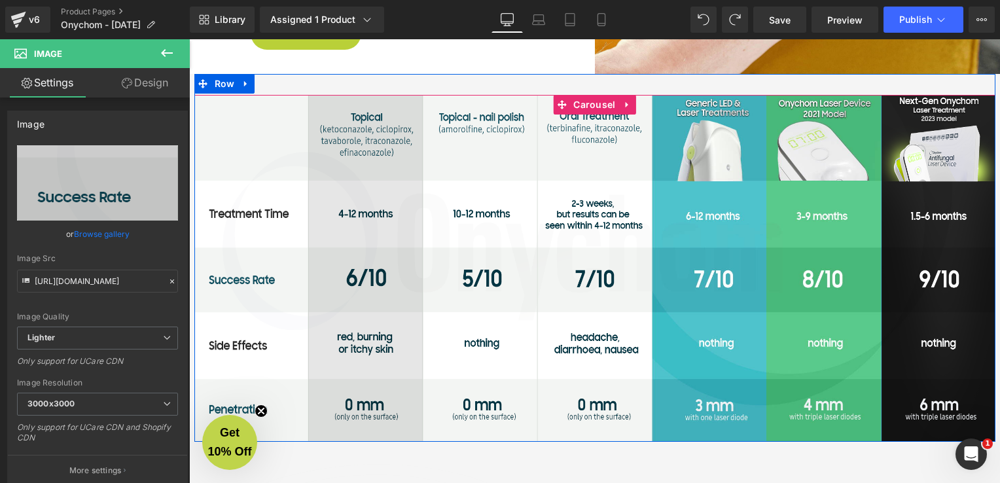
click at [375, 130] on img at bounding box center [365, 268] width 115 height 347
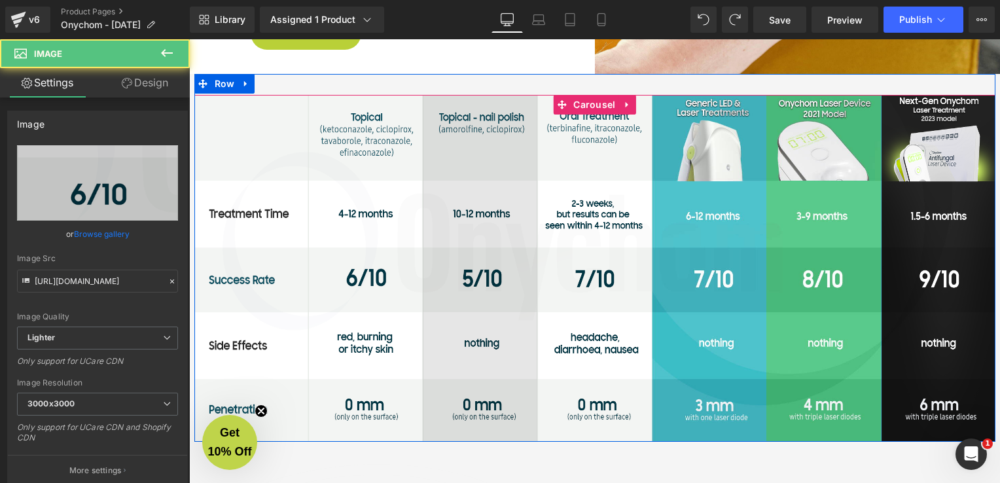
click at [469, 130] on img at bounding box center [480, 268] width 115 height 347
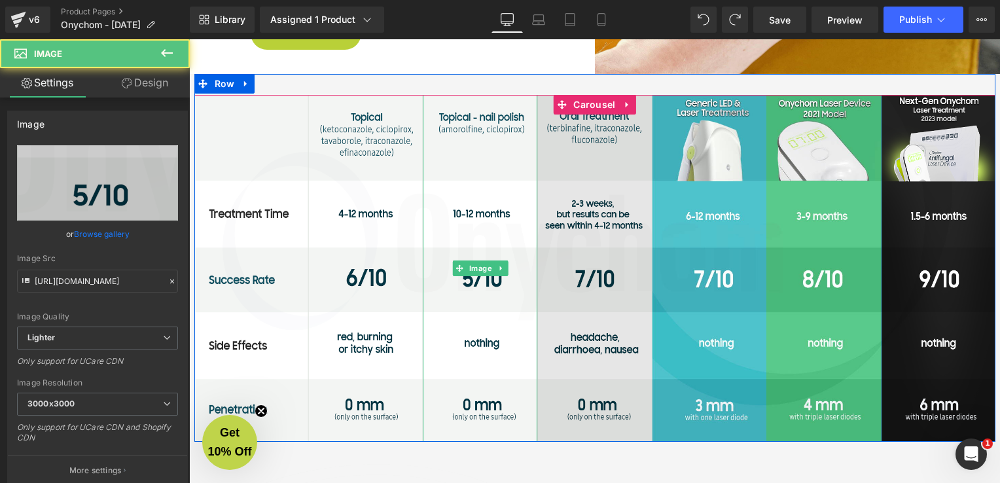
click at [575, 122] on img at bounding box center [594, 268] width 115 height 347
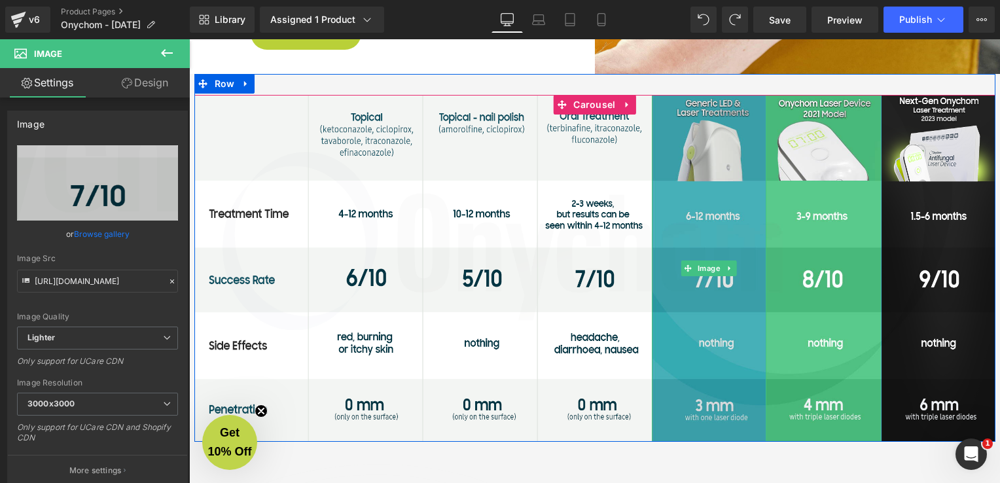
click at [699, 146] on img at bounding box center [709, 268] width 115 height 347
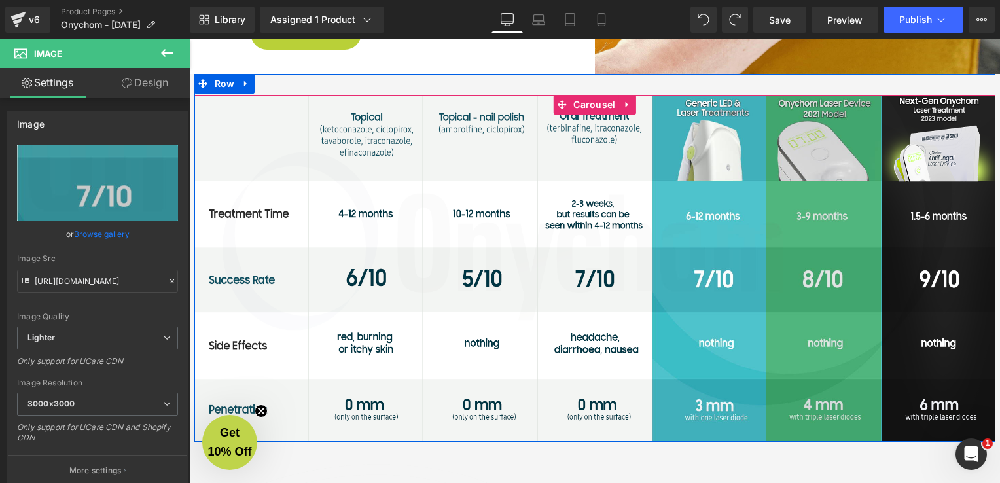
click at [810, 146] on img at bounding box center [823, 268] width 115 height 347
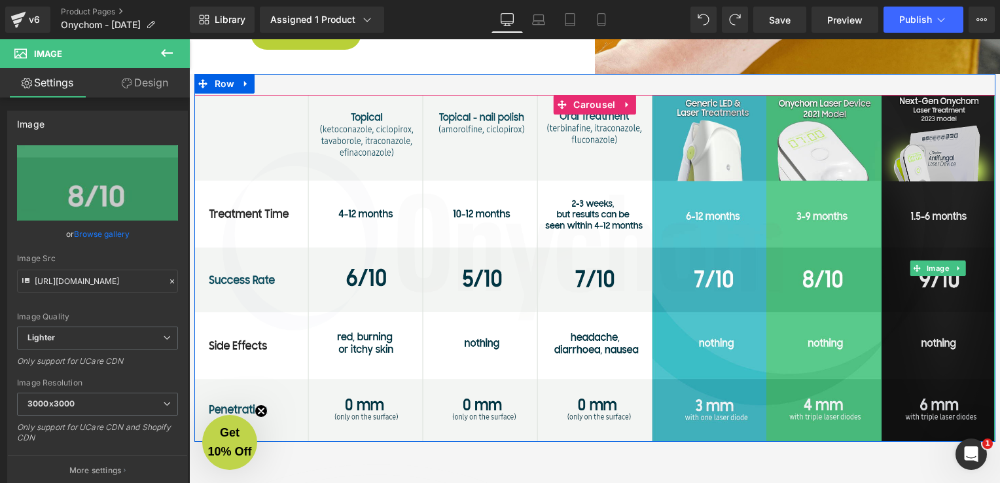
click at [919, 135] on img at bounding box center [938, 268] width 115 height 347
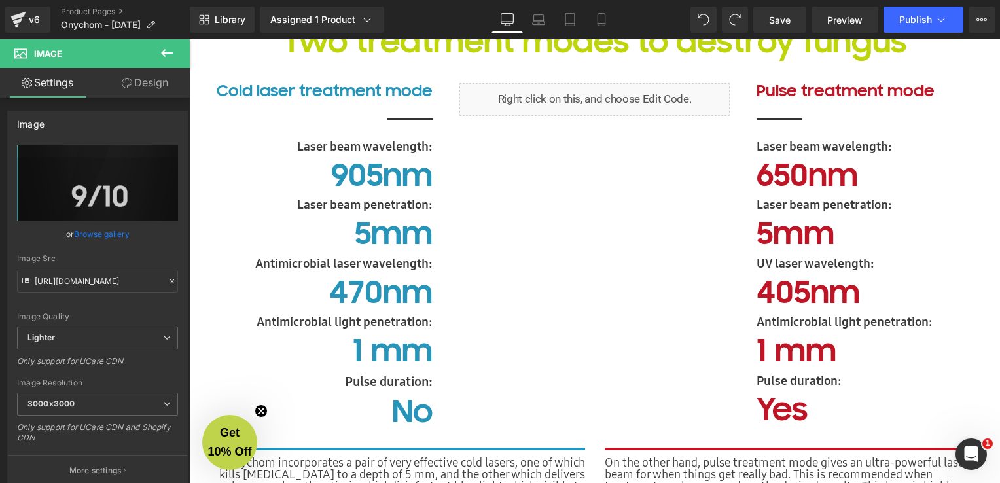
scroll to position [1801, 0]
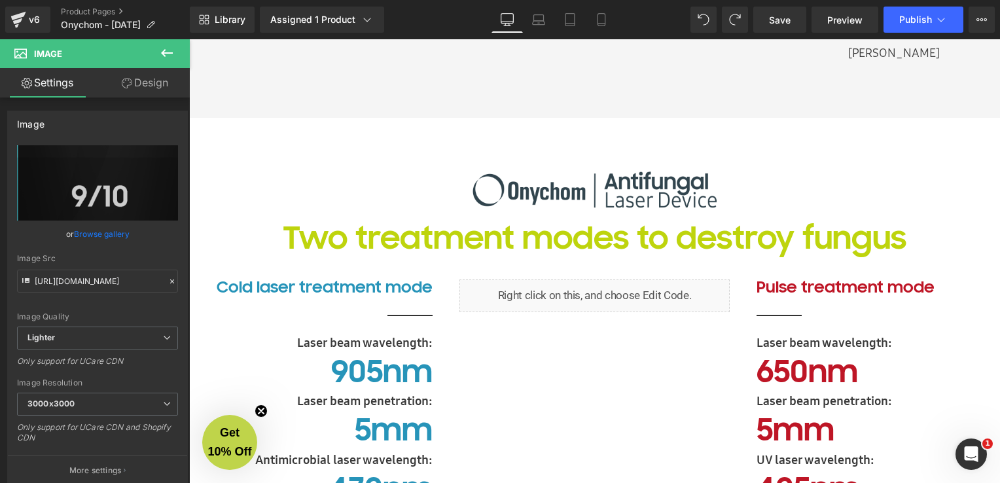
click at [395, 178] on div at bounding box center [595, 189] width 710 height 65
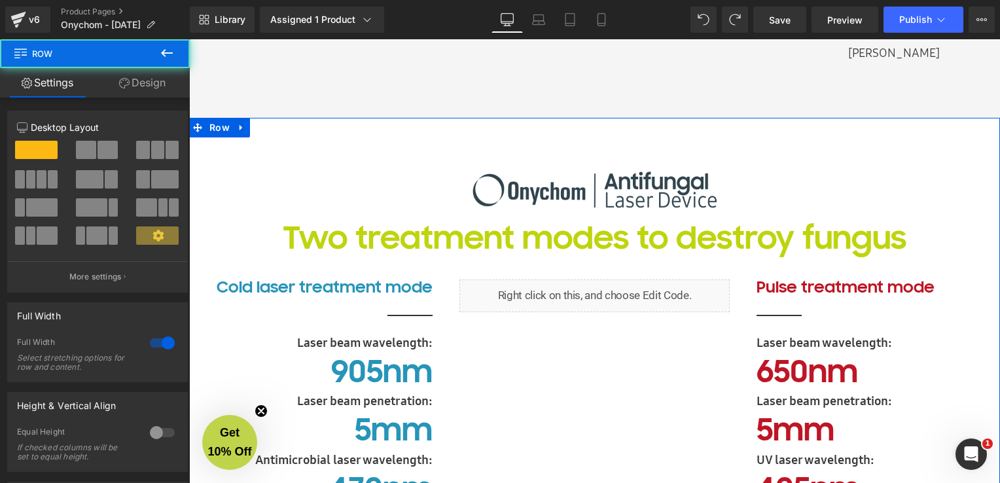
click at [217, 182] on div "Image Two treatment modes to destroy fungus Heading Row Liquid Row Cold laser t…" at bounding box center [594, 485] width 811 height 696
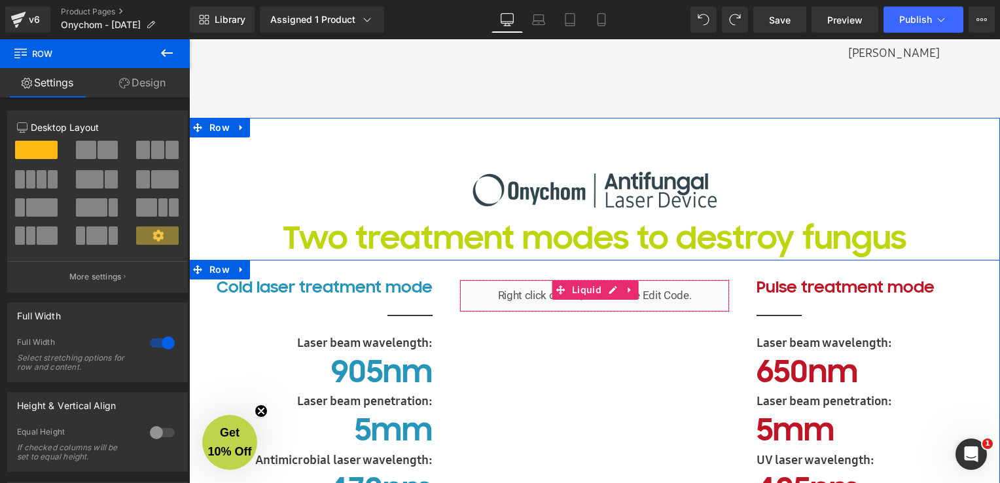
scroll to position [1866, 0]
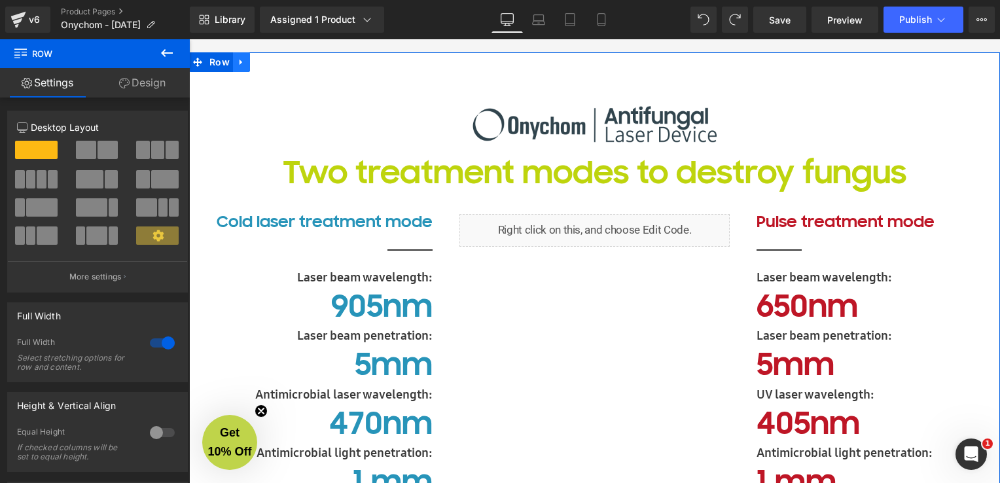
click at [237, 65] on icon at bounding box center [241, 62] width 9 height 10
click at [286, 68] on link at bounding box center [292, 62] width 17 height 20
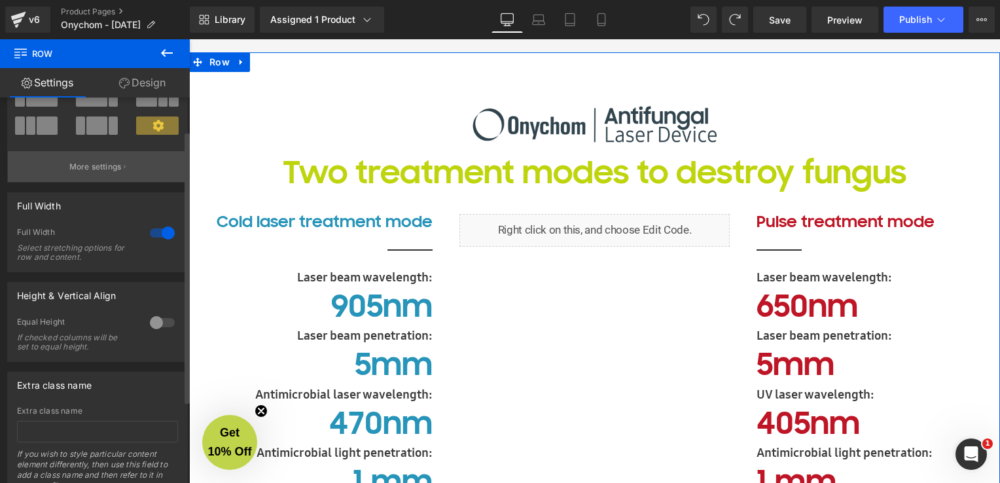
scroll to position [0, 0]
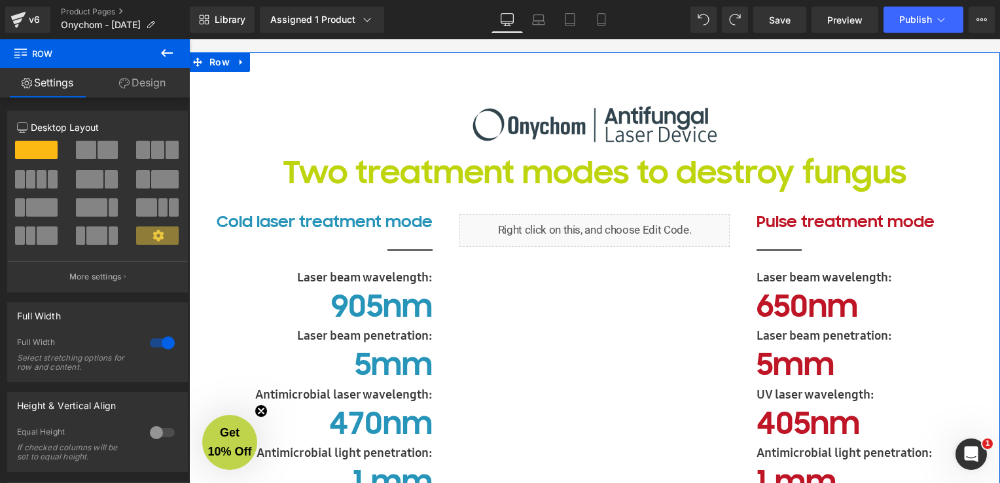
click at [154, 78] on link "Design" at bounding box center [142, 82] width 95 height 29
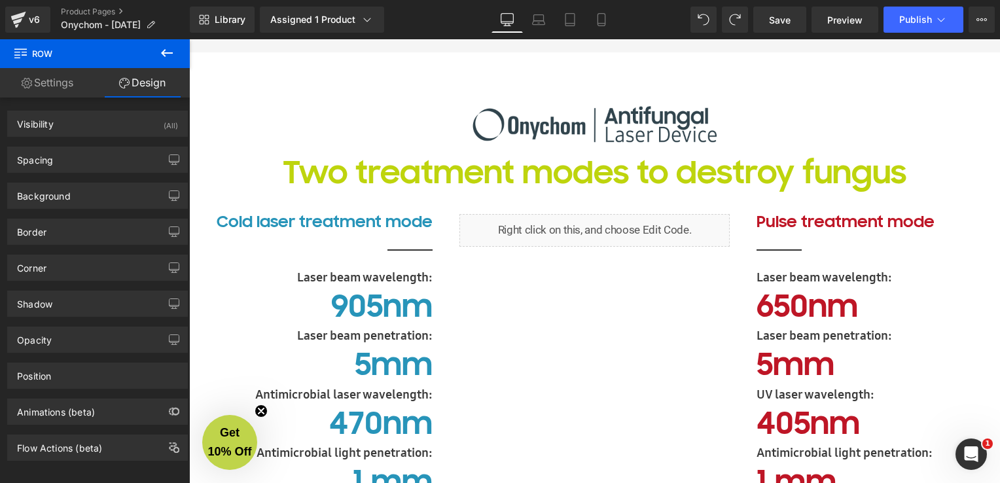
click at [14, 54] on span "Row" at bounding box center [78, 53] width 131 height 29
click at [154, 58] on button at bounding box center [167, 53] width 46 height 29
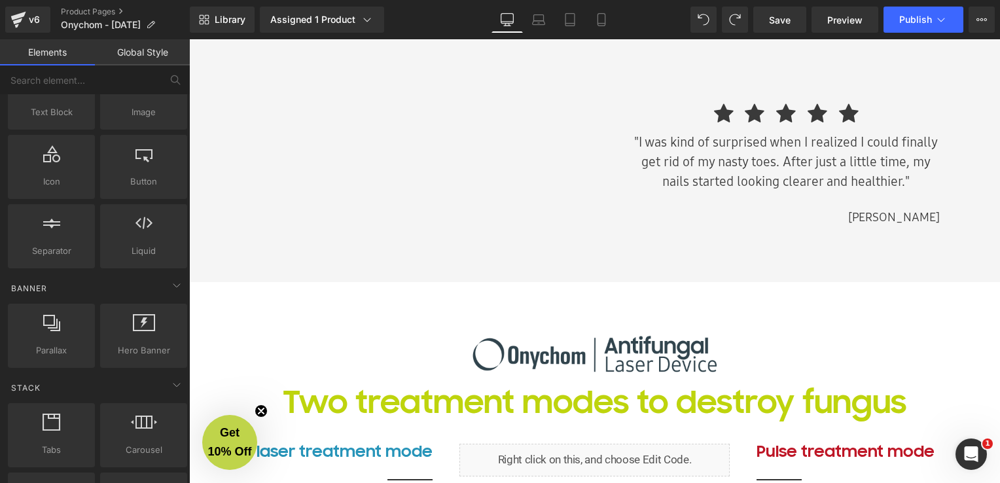
scroll to position [1767, 0]
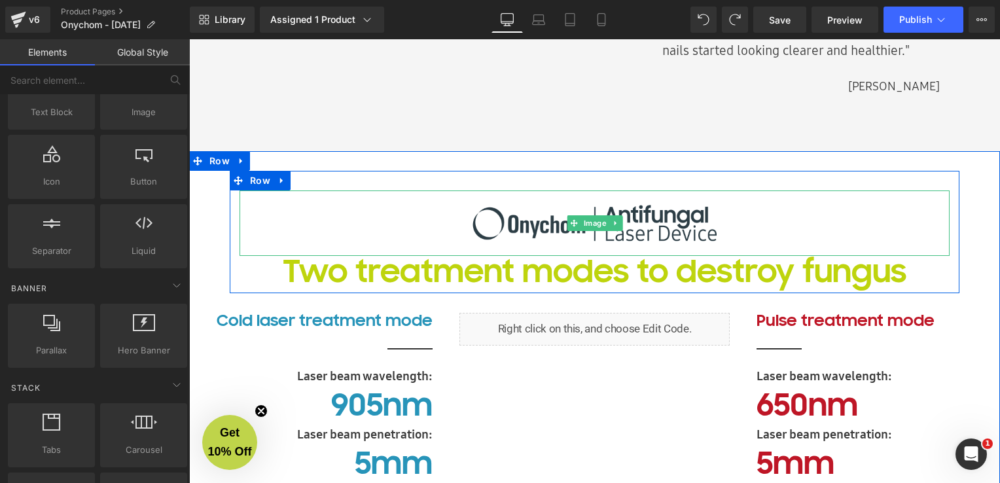
click at [639, 224] on img at bounding box center [595, 222] width 262 height 65
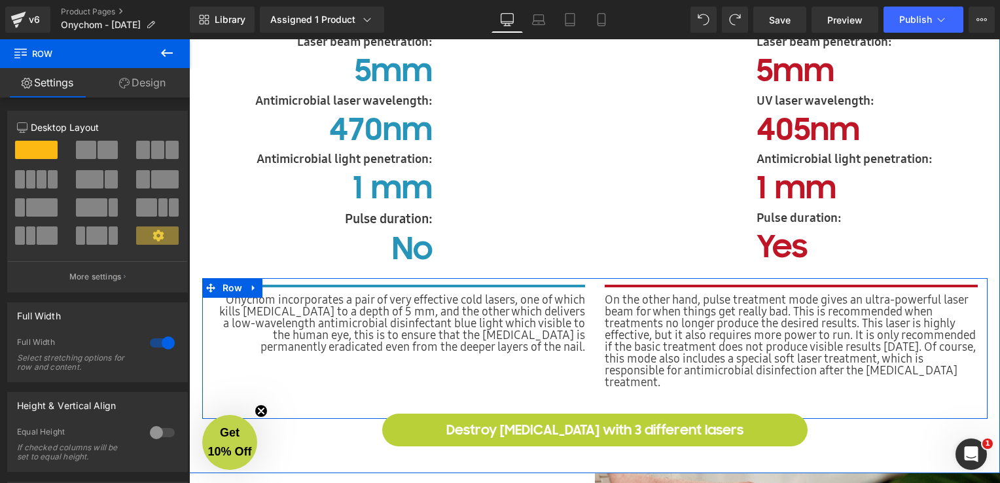
scroll to position [2291, 0]
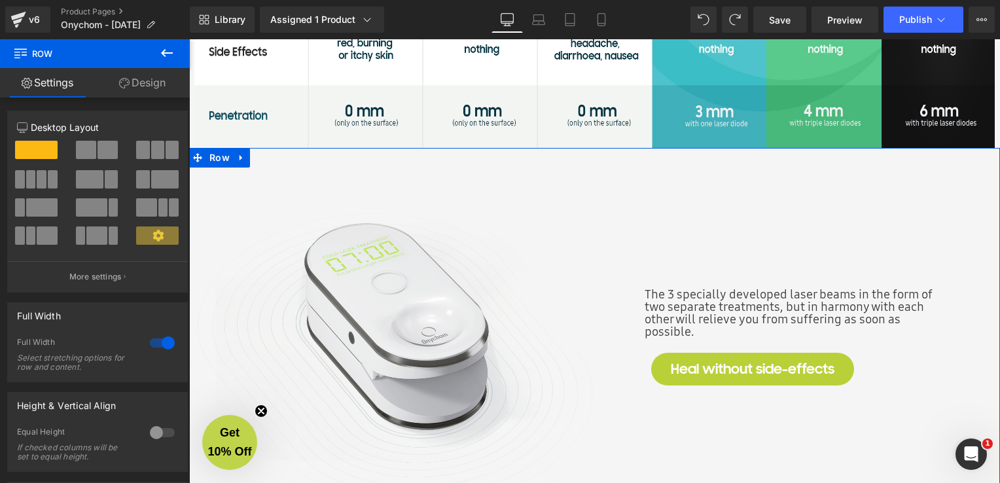
scroll to position [3273, 0]
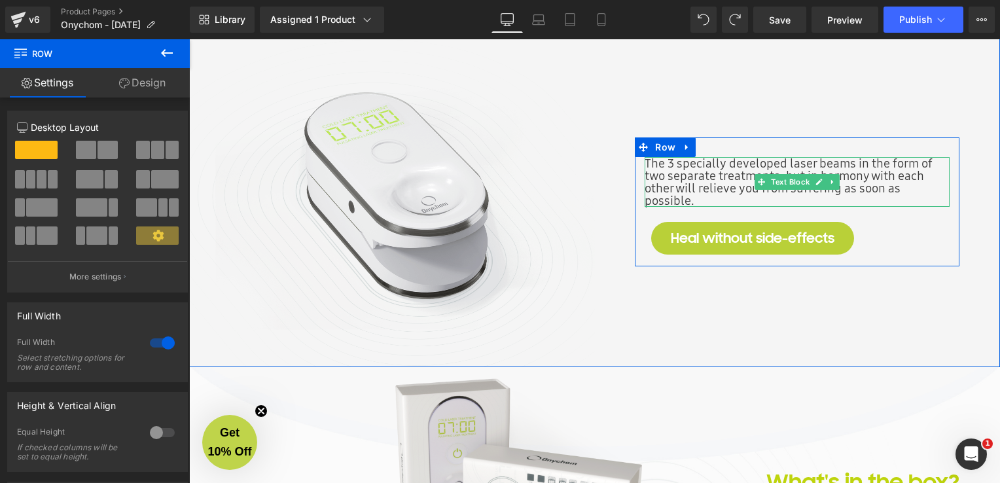
click at [701, 179] on span "The 3 specially developed laser beams in the form of two separate treatments, b…" at bounding box center [788, 181] width 287 height 54
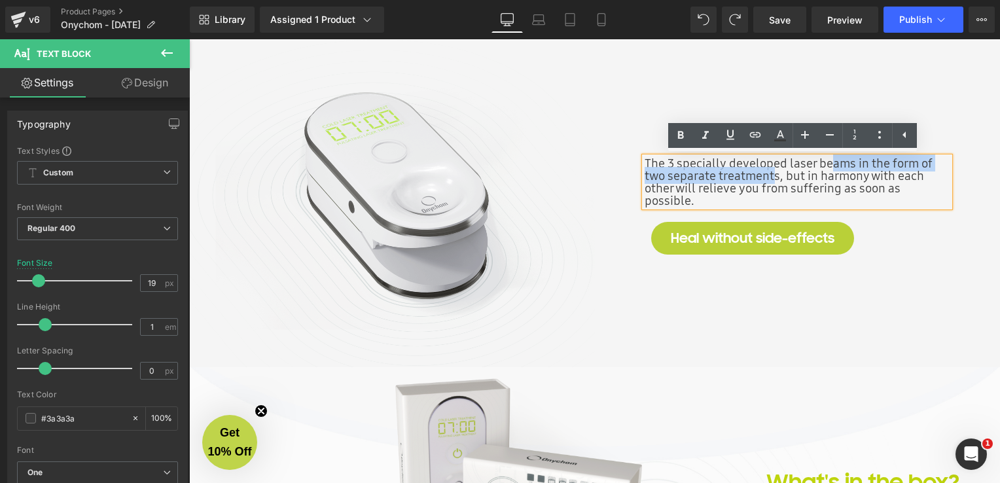
drag, startPoint x: 772, startPoint y: 177, endPoint x: 825, endPoint y: 162, distance: 55.3
click at [825, 162] on span "The 3 specially developed laser beams in the form of two separate treatments, b…" at bounding box center [788, 181] width 287 height 54
click at [705, 174] on span "The 3 specially developed laser beams in the form of two separate treatments, b…" at bounding box center [788, 181] width 287 height 54
drag, startPoint x: 848, startPoint y: 164, endPoint x: 800, endPoint y: 177, distance: 49.4
click at [800, 177] on span "The 3 specially developed laser beams in the form of two separate treatments, b…" at bounding box center [788, 181] width 287 height 54
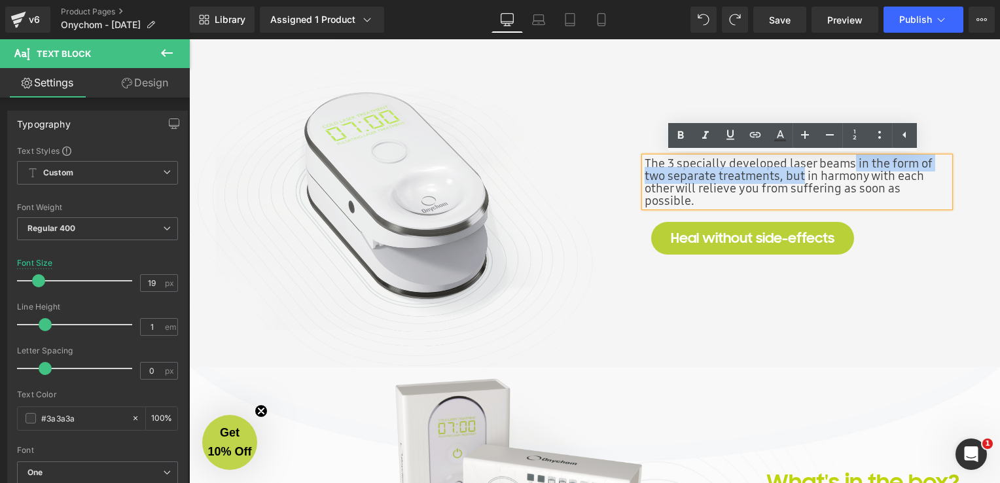
scroll to position [3279, 0]
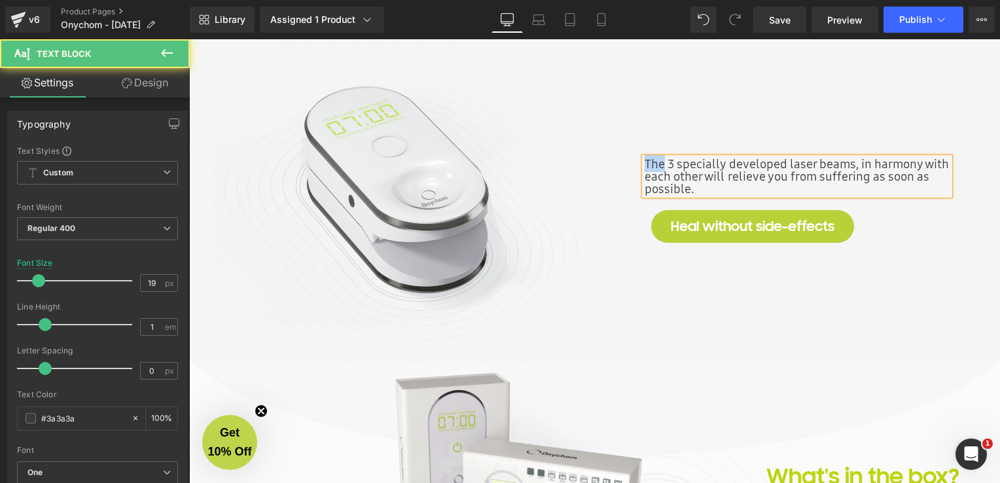
drag, startPoint x: 659, startPoint y: 164, endPoint x: 626, endPoint y: 163, distance: 32.7
click at [626, 163] on div "The 3 specially developed laser beams, in harmony with each other will relieve …" at bounding box center [798, 196] width 406 height 236
click at [890, 182] on span "With 3 specially developed laser beams, in harmony with each other will relieve…" at bounding box center [793, 176] width 296 height 42
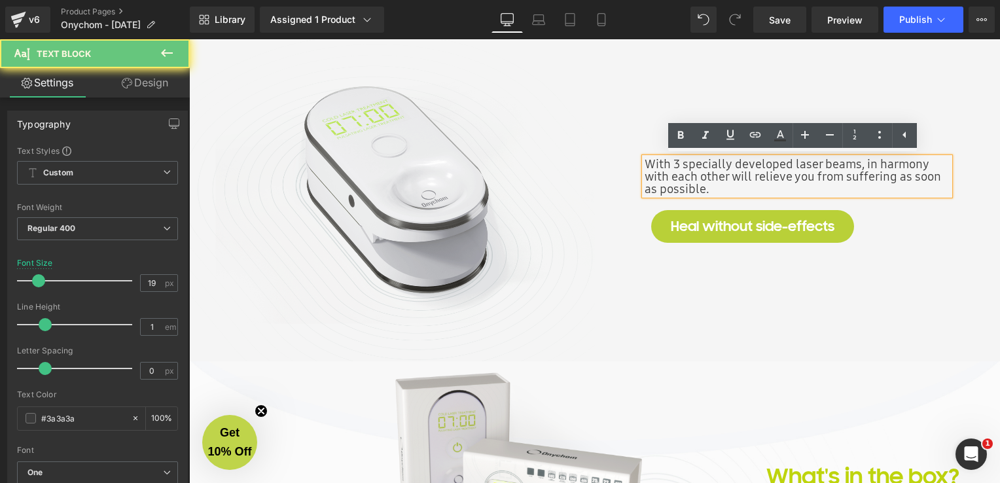
click at [833, 182] on span "With 3 specially developed laser beams, in harmony with each other will relieve…" at bounding box center [793, 176] width 296 height 42
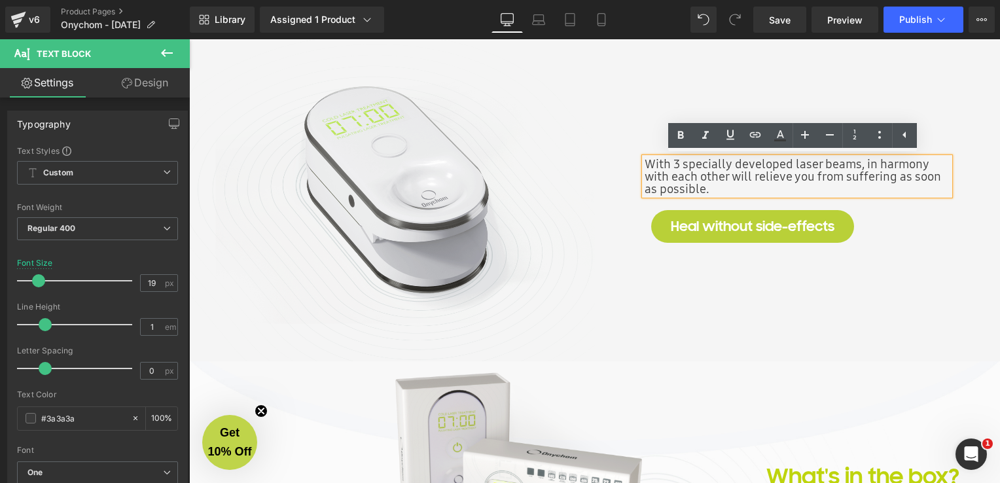
click at [634, 96] on div "With 3 specially developed laser beams, in harmony with each other will relieve…" at bounding box center [798, 196] width 406 height 236
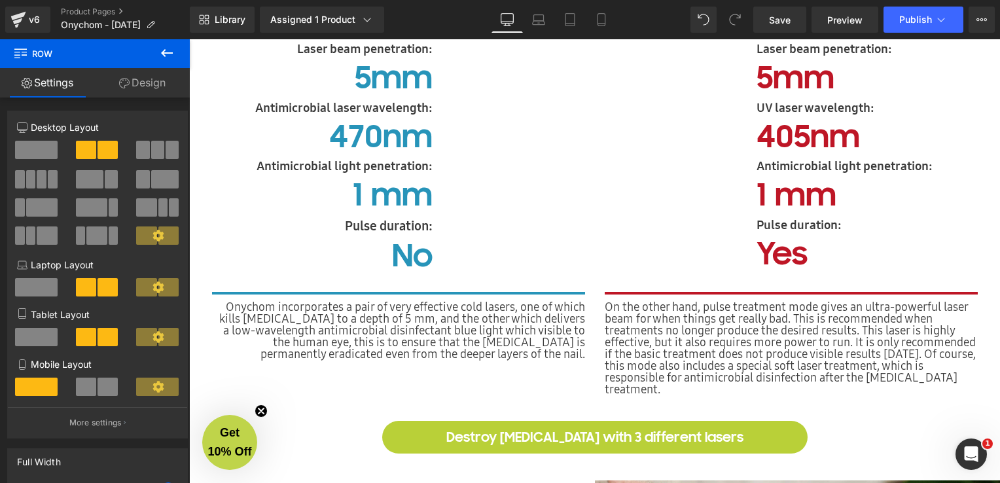
scroll to position [1642, 0]
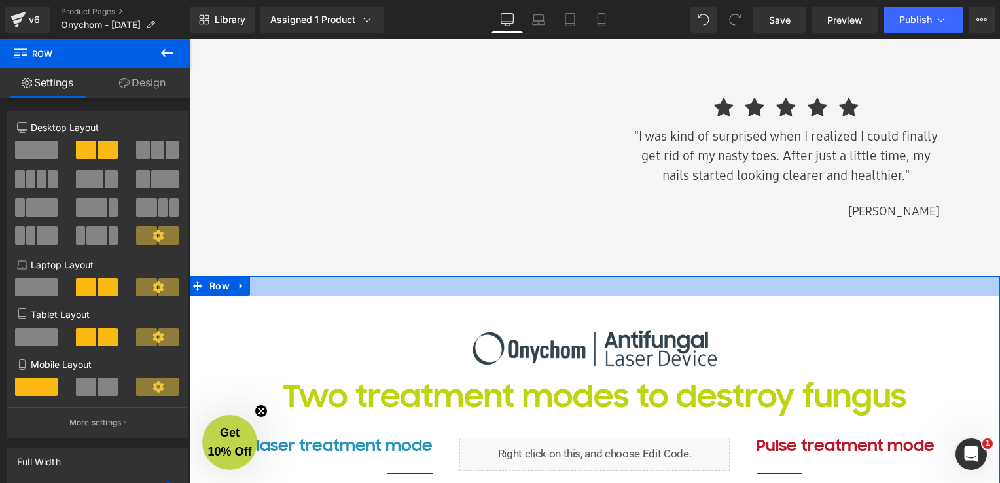
drag, startPoint x: 954, startPoint y: 292, endPoint x: 948, endPoint y: 332, distance: 40.3
click at [954, 291] on div at bounding box center [594, 286] width 811 height 20
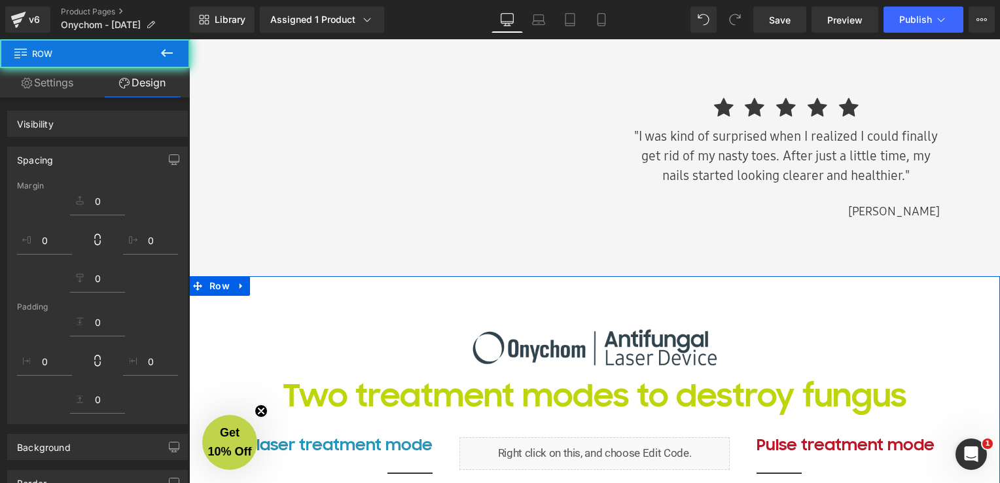
click at [948, 332] on div "Image Two treatment modes to destroy fungus Heading" at bounding box center [595, 363] width 730 height 96
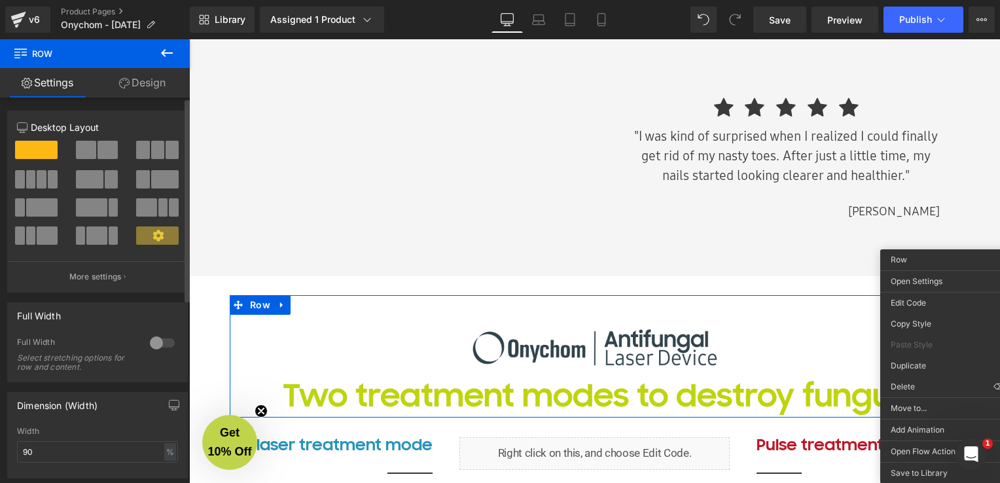
click at [139, 244] on span at bounding box center [157, 235] width 43 height 18
click at [101, 283] on p "More settings" at bounding box center [95, 277] width 52 height 12
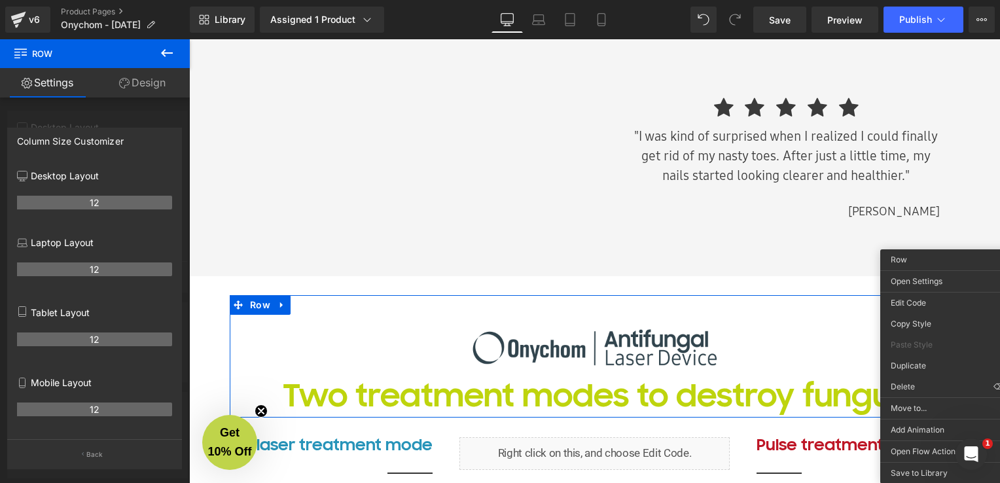
click at [161, 58] on icon at bounding box center [167, 53] width 16 height 16
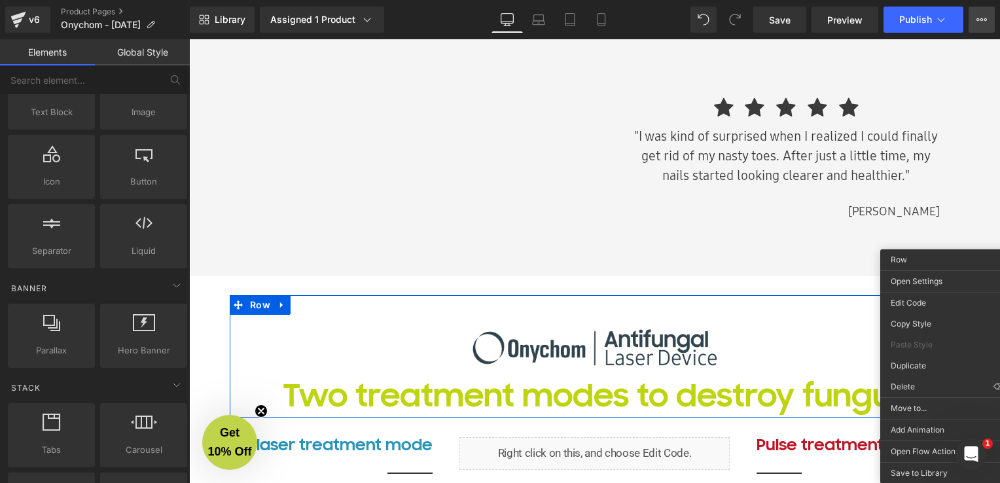
click at [983, 25] on button "View Live Page View with current Template Save Template to Library Schedule Pub…" at bounding box center [982, 20] width 26 height 26
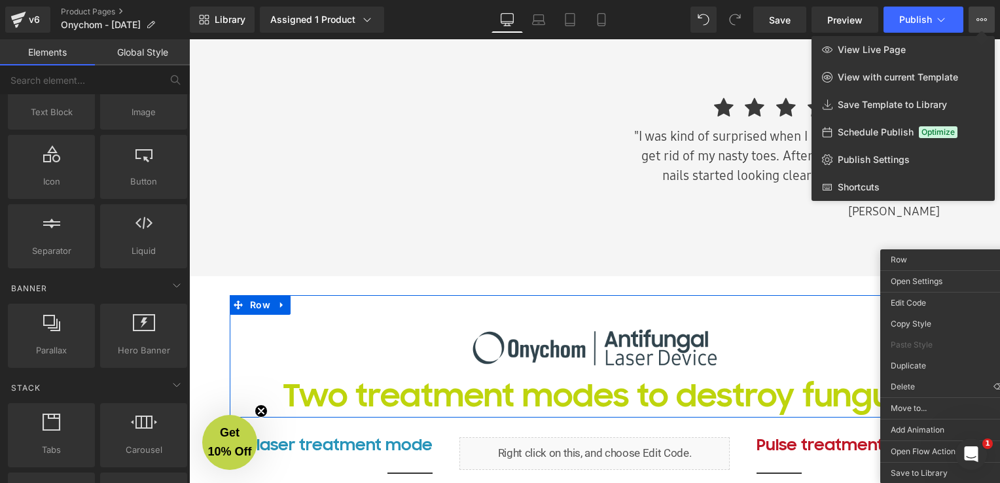
click at [779, 258] on div at bounding box center [594, 261] width 811 height 444
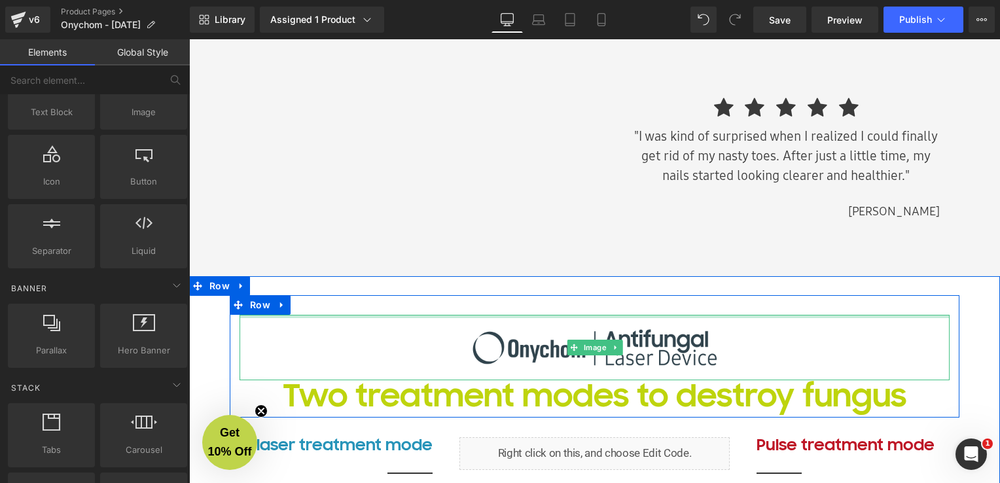
click at [806, 304] on div at bounding box center [595, 305] width 730 height 20
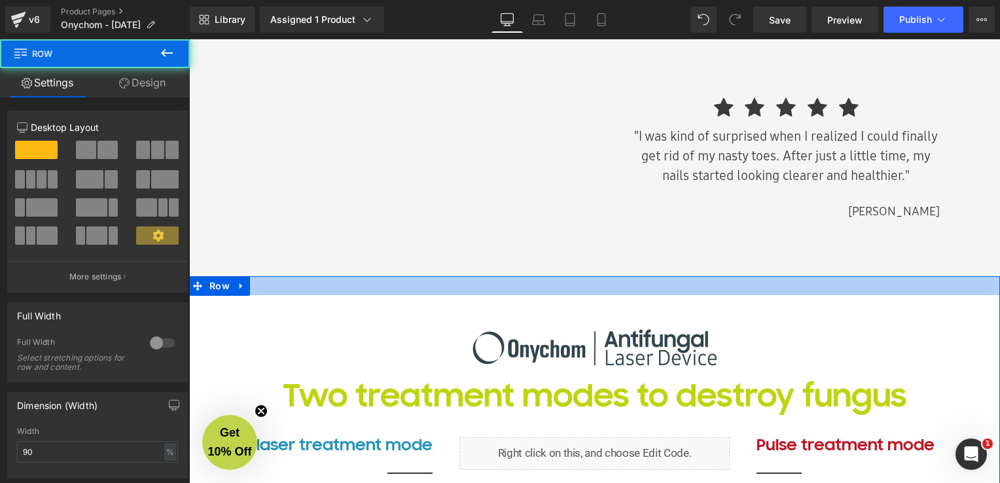
click at [914, 285] on div at bounding box center [594, 285] width 811 height 19
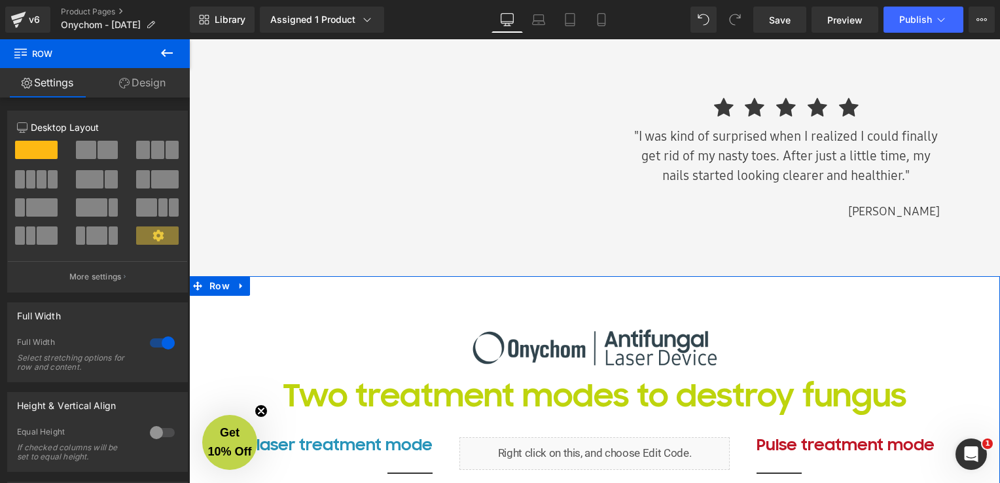
click at [241, 287] on link at bounding box center [241, 286] width 17 height 20
click at [288, 289] on icon at bounding box center [292, 286] width 9 height 10
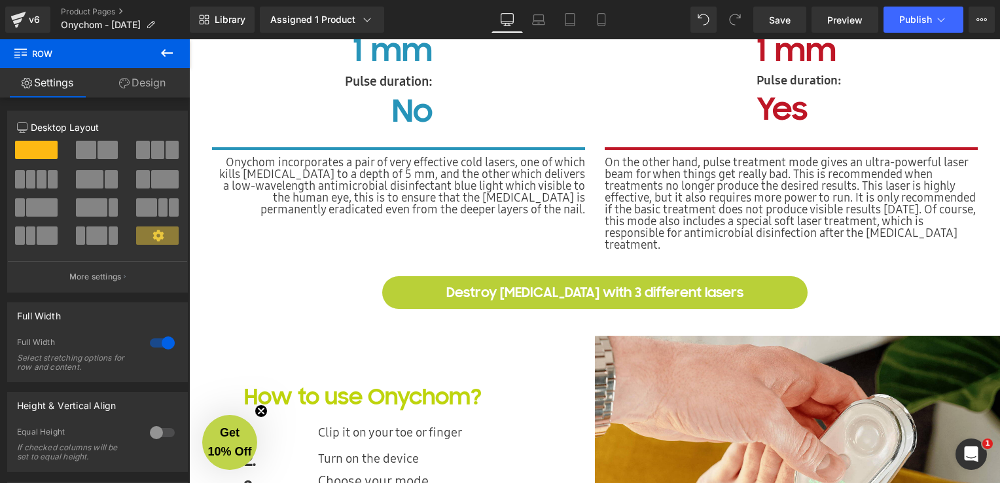
scroll to position [3213, 0]
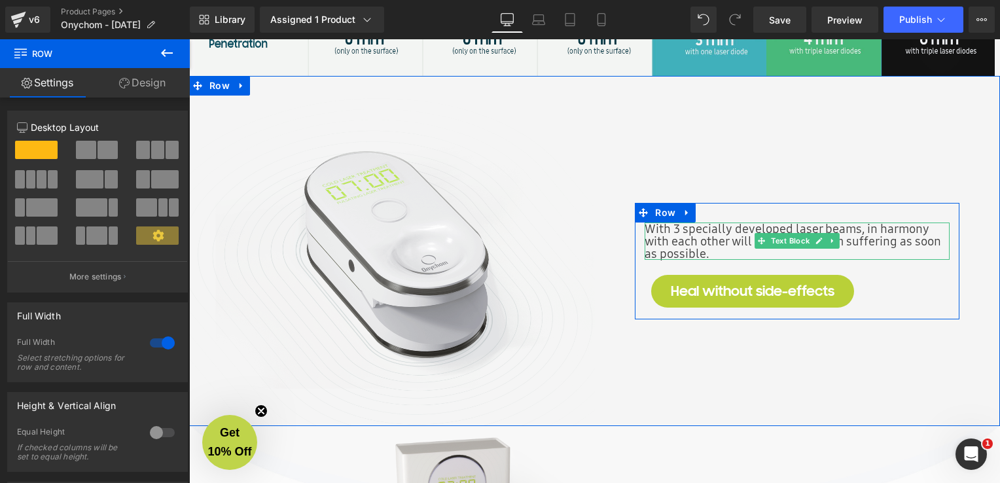
drag, startPoint x: 700, startPoint y: 232, endPoint x: 681, endPoint y: 253, distance: 28.8
click at [700, 232] on span "With 3 specially developed laser beams, in harmony with each other will relieve…" at bounding box center [793, 241] width 296 height 42
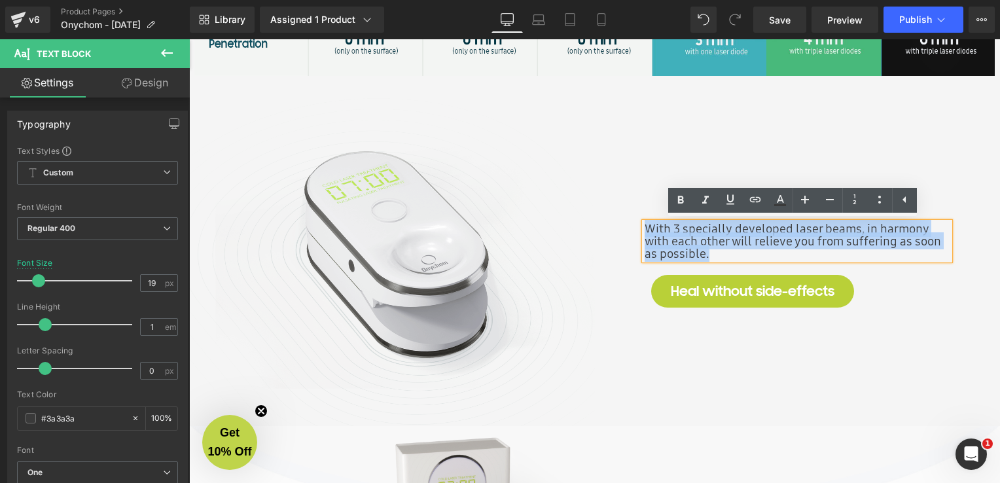
drag, startPoint x: 720, startPoint y: 253, endPoint x: 641, endPoint y: 231, distance: 82.3
click at [645, 231] on p "With 3 specially developed laser beams, in harmony with each other will relieve…" at bounding box center [797, 241] width 305 height 37
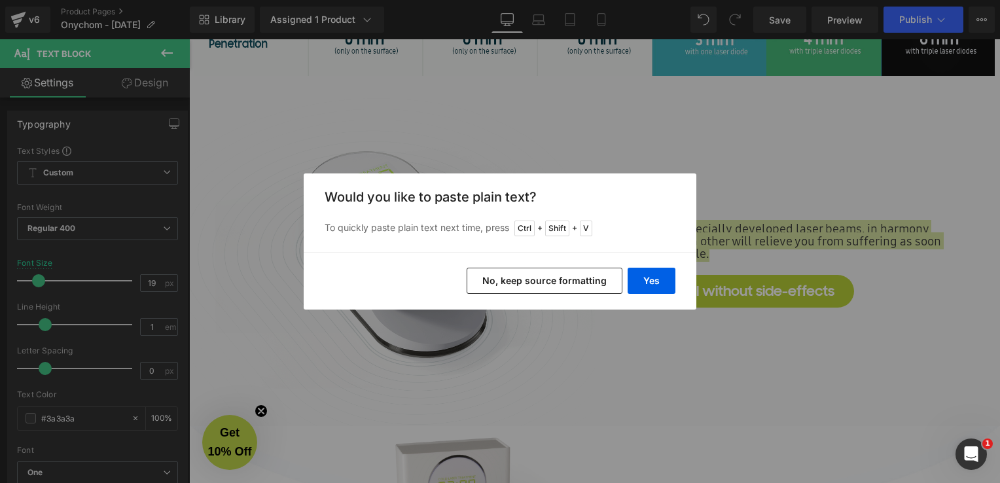
click at [566, 280] on button "No, keep source formatting" at bounding box center [545, 281] width 156 height 26
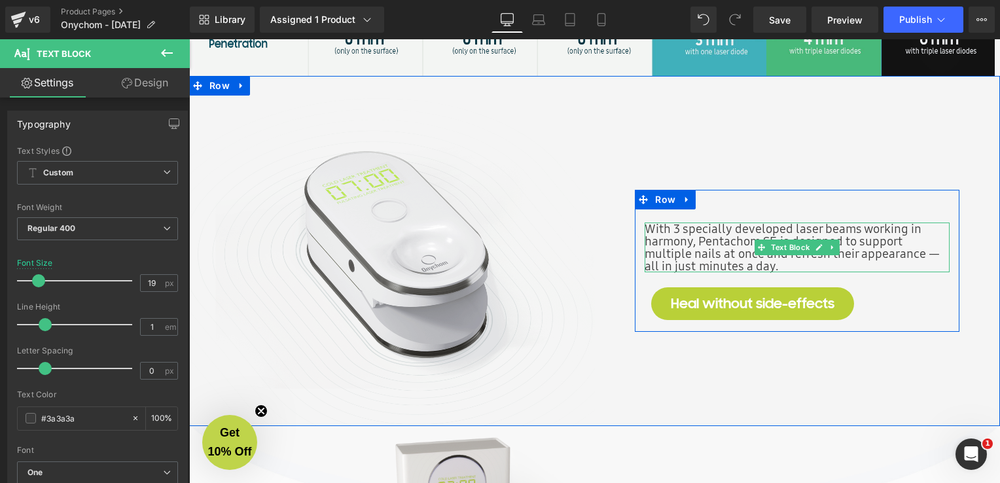
click at [702, 249] on p "With 3 specially developed laser beams working in harmony, Pentachom SE is desi…" at bounding box center [797, 248] width 305 height 50
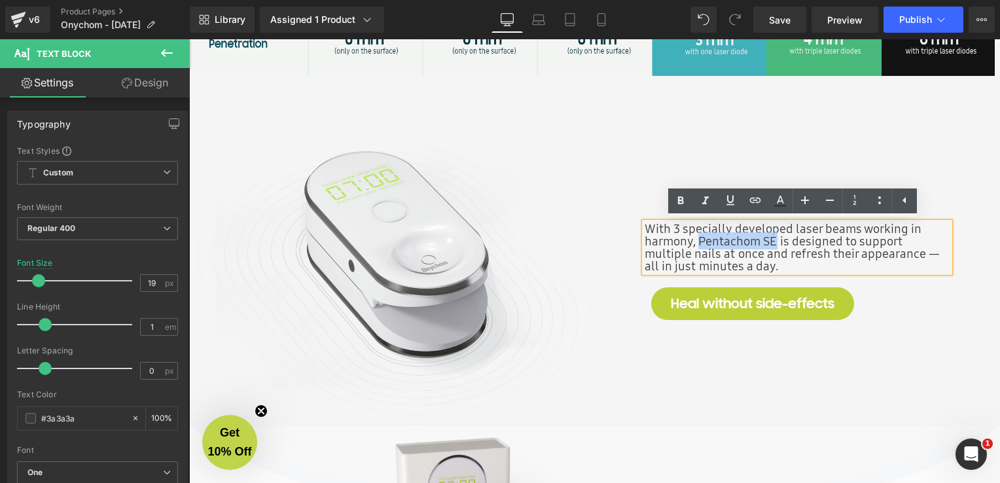
drag, startPoint x: 696, startPoint y: 241, endPoint x: 772, endPoint y: 237, distance: 75.4
click at [772, 243] on p "With 3 specially developed laser beams working in harmony, Pentachom SE is desi…" at bounding box center [797, 248] width 305 height 50
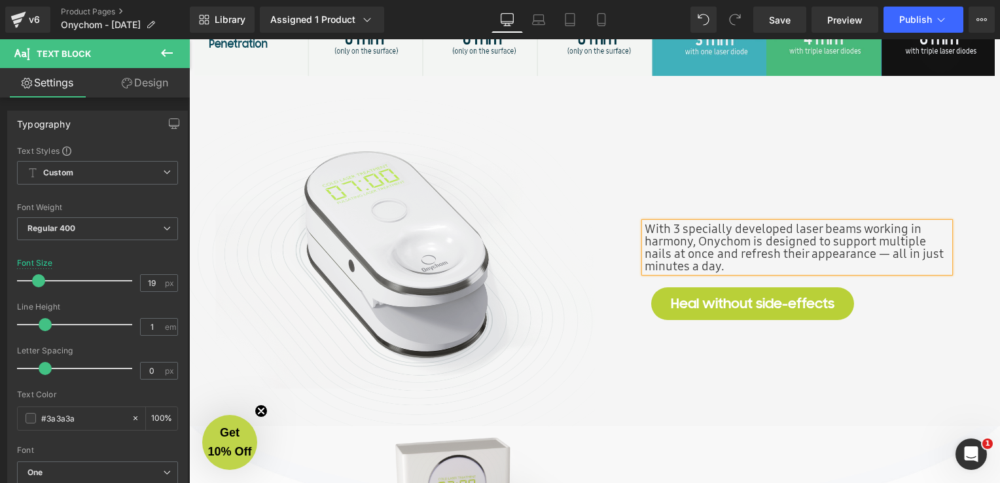
click at [710, 259] on p "With 3 specially developed laser beams working in harmony, Onychom is designed …" at bounding box center [797, 248] width 305 height 50
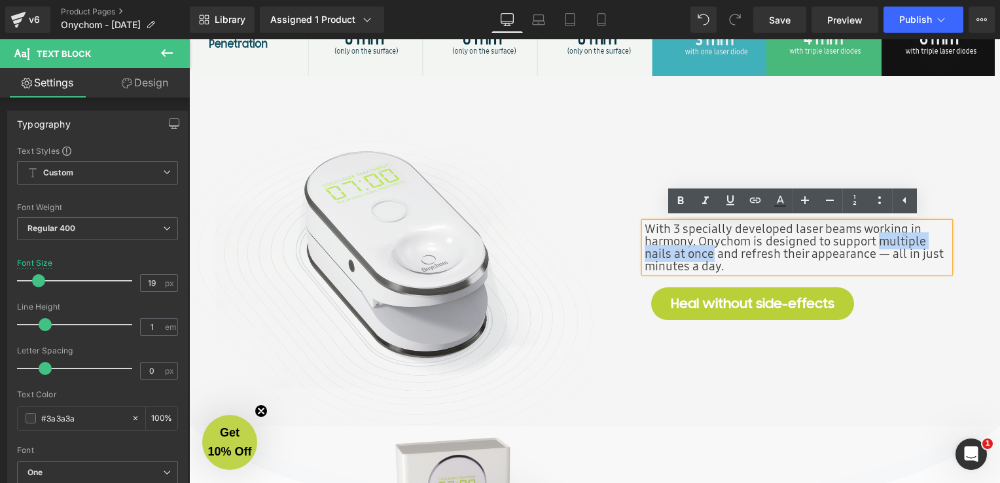
drag, startPoint x: 874, startPoint y: 240, endPoint x: 706, endPoint y: 255, distance: 168.9
click at [706, 255] on p "With 3 specially developed laser beams working in harmony, Onychom is designed …" at bounding box center [797, 248] width 305 height 50
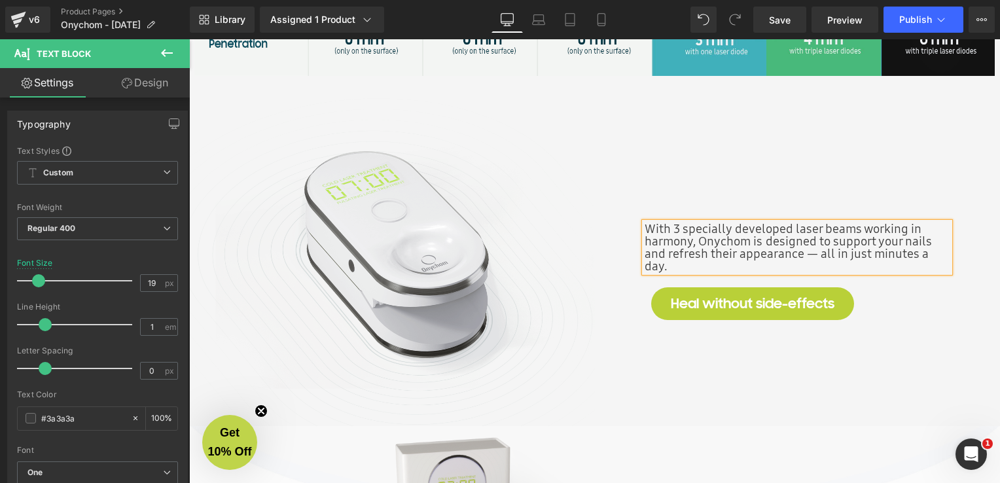
click at [867, 261] on p "With 3 specially developed laser beams working in harmony, Onychom is designed …" at bounding box center [797, 248] width 305 height 50
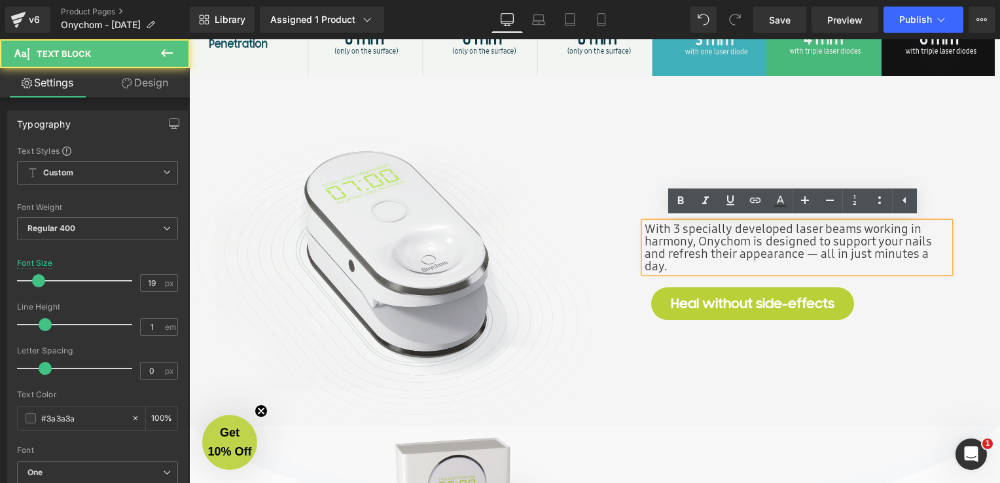
click at [901, 293] on div "Heal without side-effects" at bounding box center [797, 303] width 292 height 33
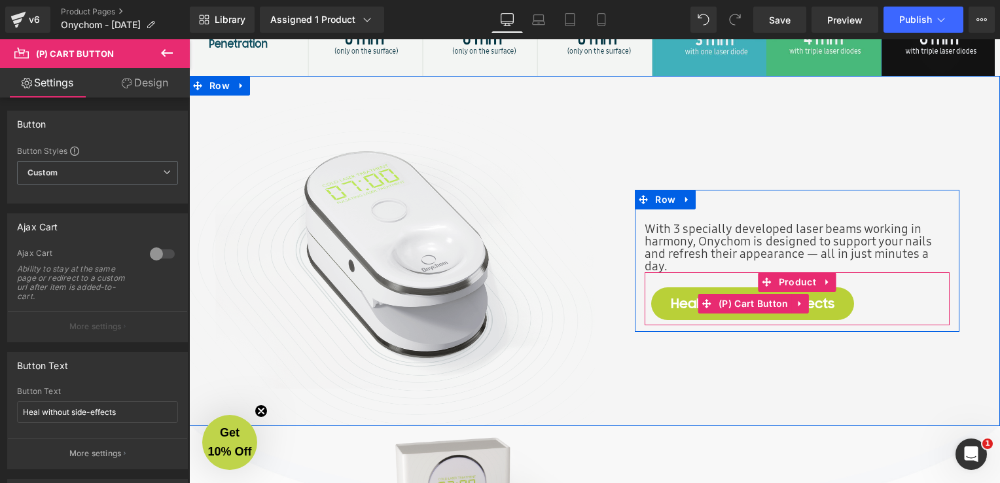
click at [761, 315] on button "Heal without side-effects" at bounding box center [752, 303] width 203 height 33
click at [681, 305] on span "Heal without side-effects" at bounding box center [753, 303] width 164 height 17
click at [753, 307] on span "(P) Cart Button" at bounding box center [753, 305] width 77 height 20
click at [833, 302] on button "Heal without side-effects" at bounding box center [752, 303] width 203 height 33
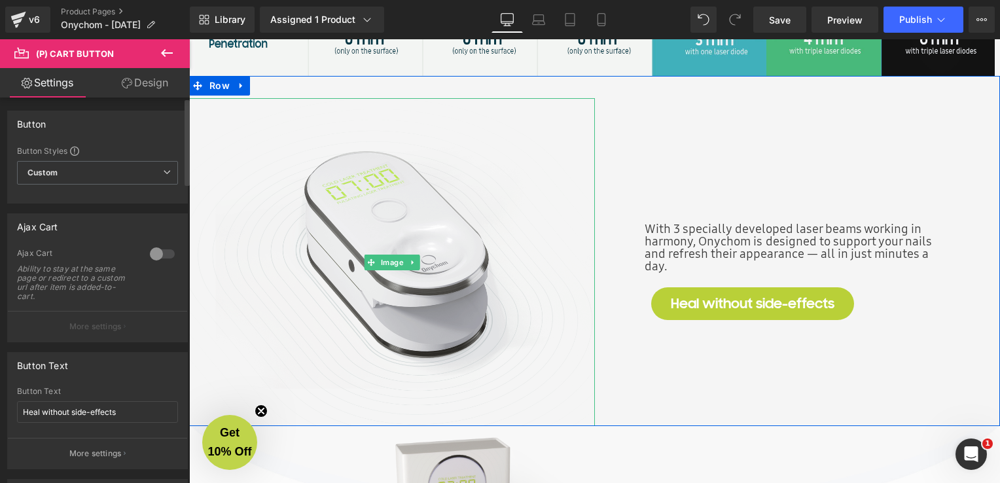
scroll to position [3017, 0]
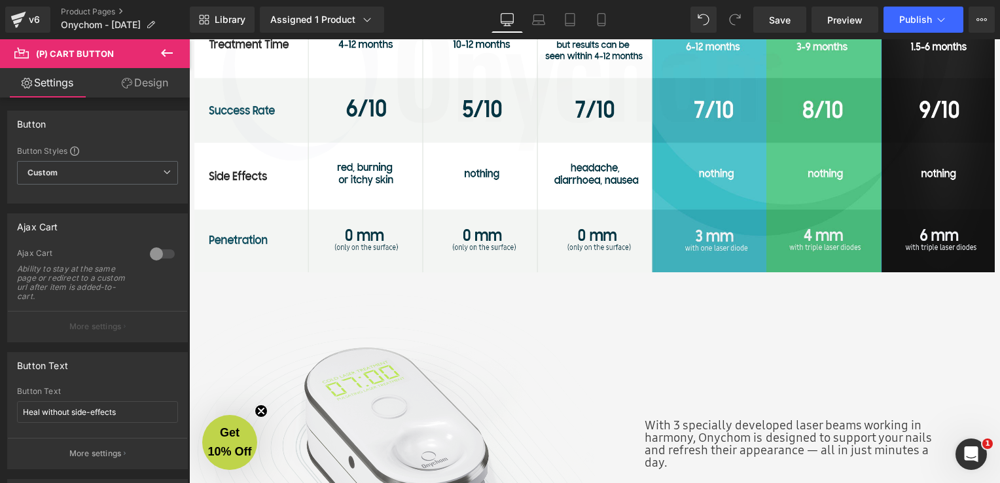
click at [98, 54] on span "(P) Cart Button" at bounding box center [75, 53] width 78 height 10
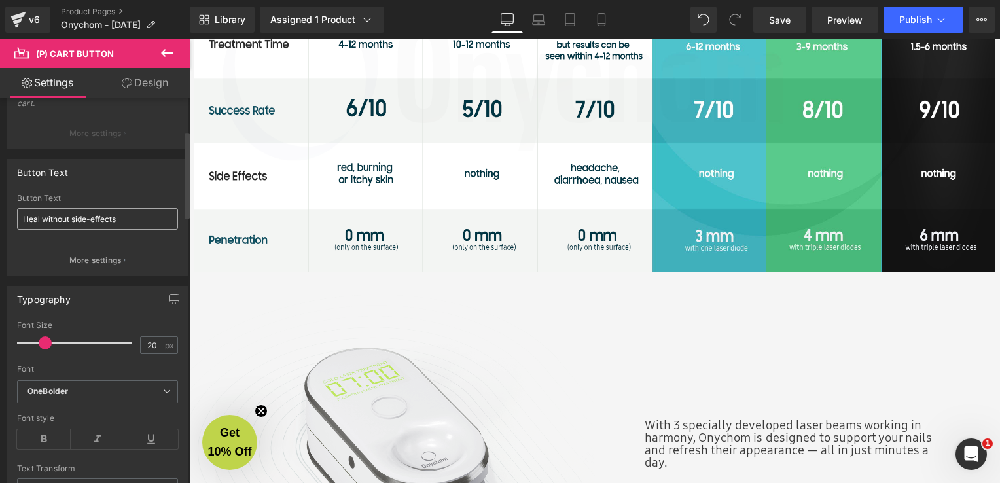
scroll to position [196, 0]
click at [112, 213] on input "Heal without side-effects" at bounding box center [97, 216] width 161 height 22
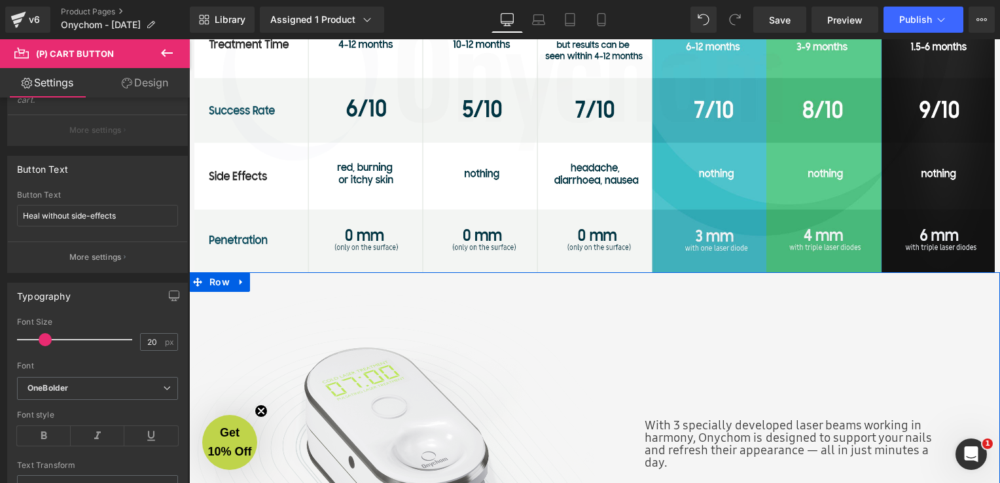
scroll to position [3213, 0]
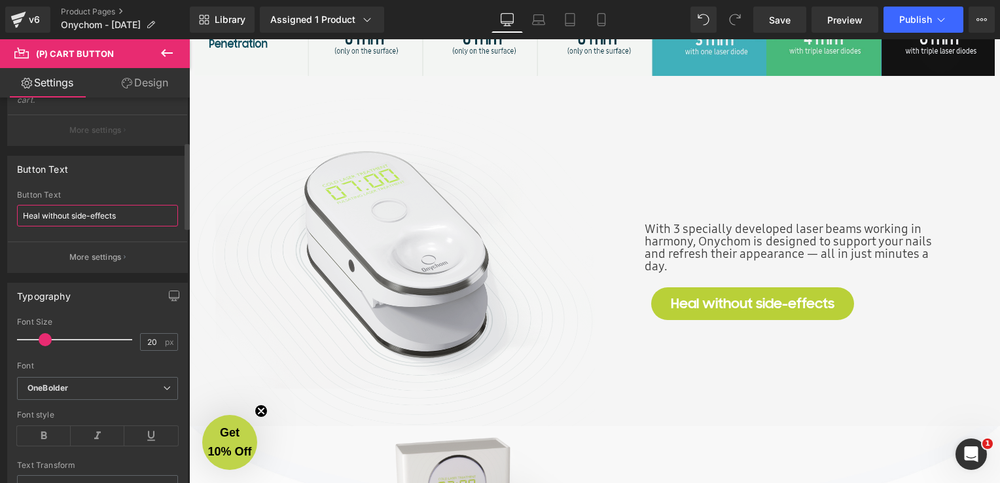
click at [123, 219] on input "Heal without side-effects" at bounding box center [97, 216] width 161 height 22
paste input "Get clearer nails now"
type input "Get clearer nails now"
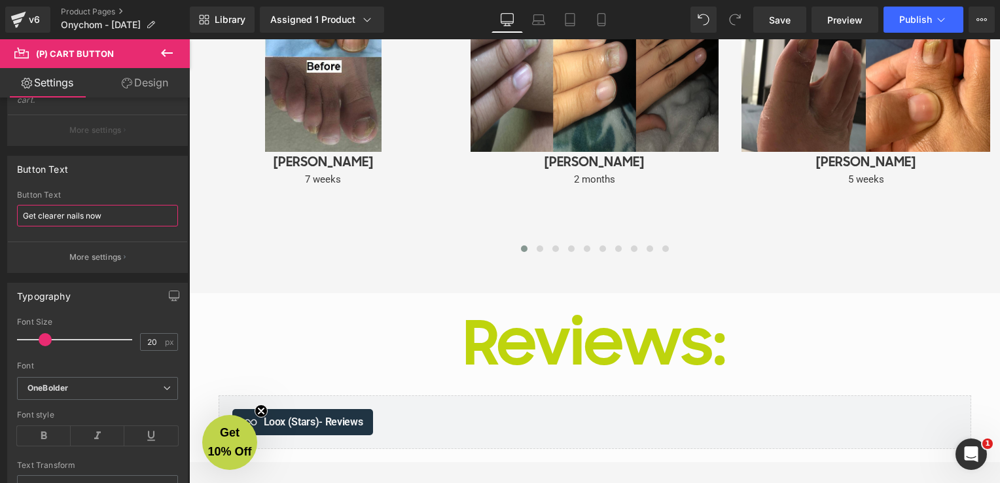
scroll to position [4522, 0]
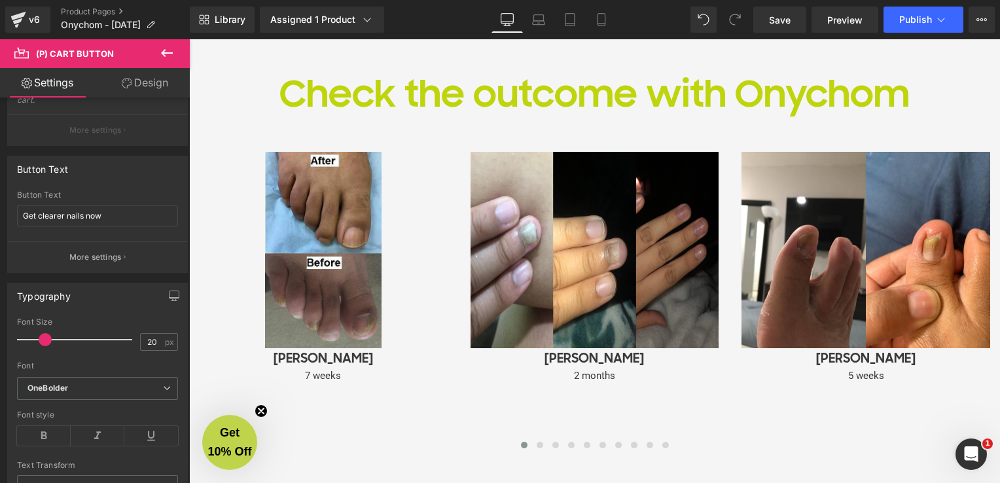
drag, startPoint x: 1153, startPoint y: 47, endPoint x: 684, endPoint y: 45, distance: 468.7
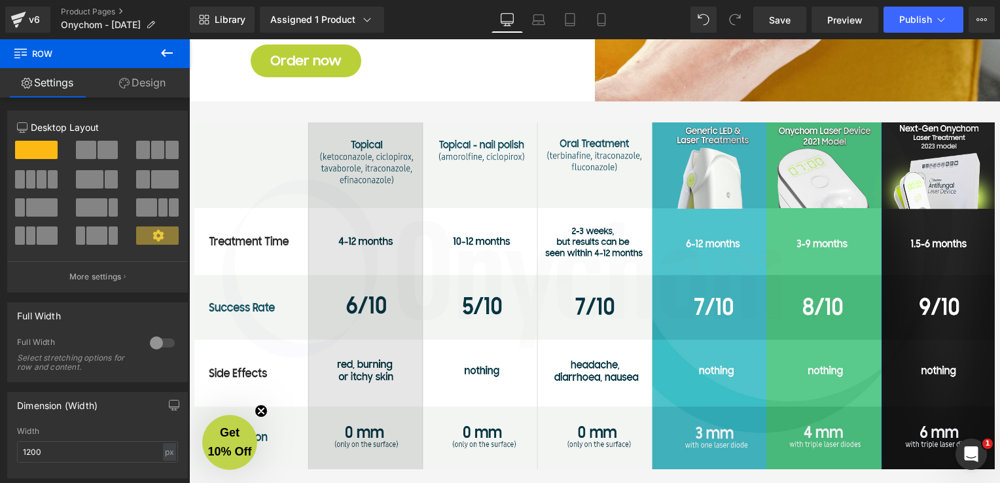
scroll to position [2755, 0]
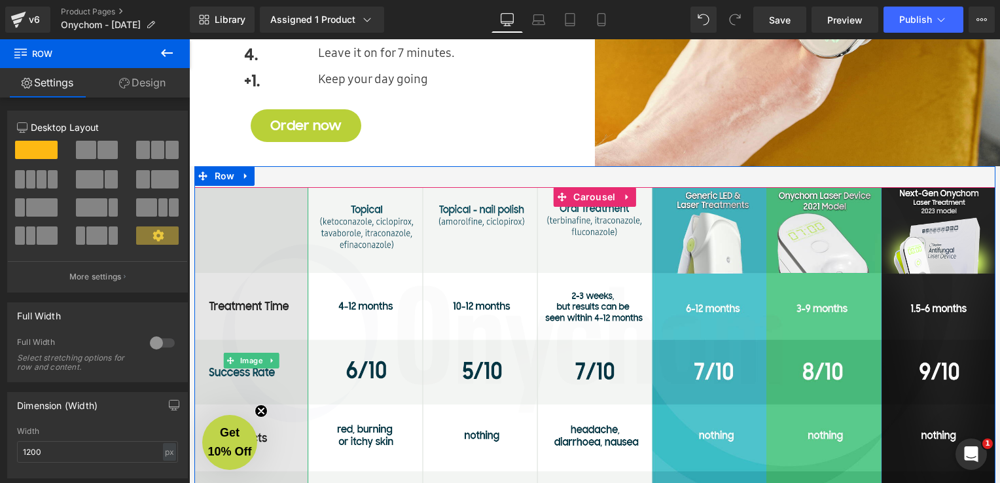
click at [247, 298] on img at bounding box center [251, 360] width 115 height 347
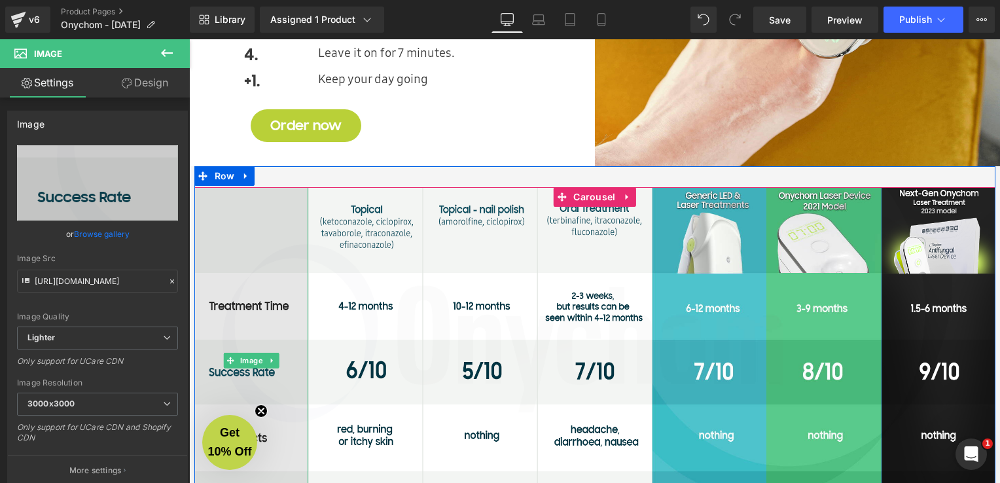
click at [278, 309] on img at bounding box center [251, 360] width 115 height 347
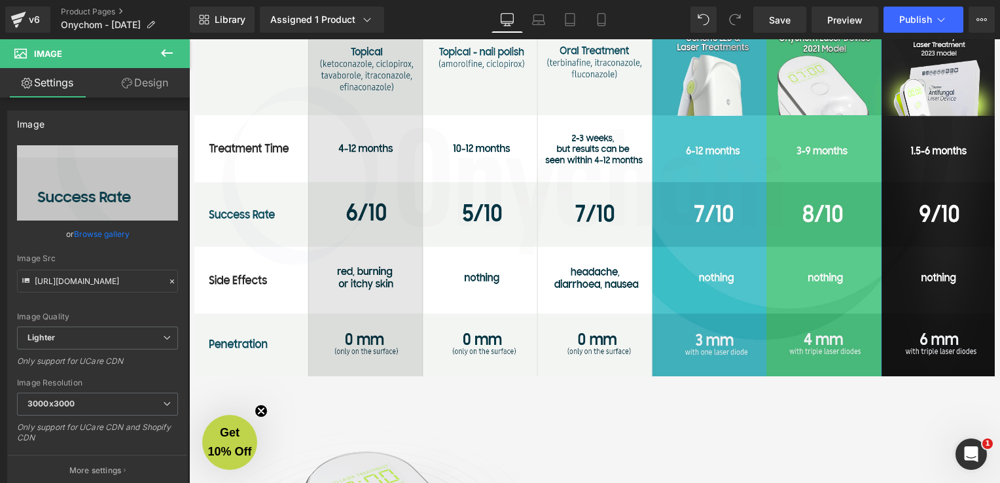
scroll to position [2820, 0]
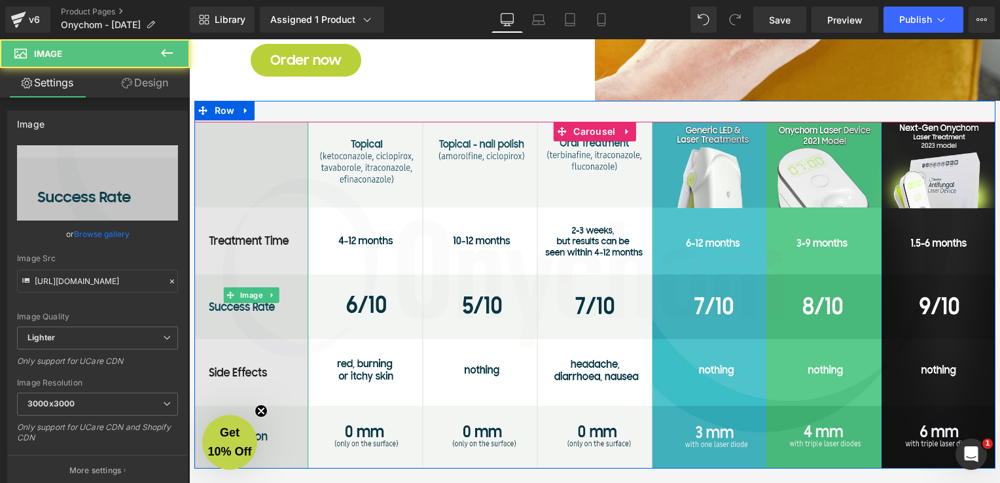
click at [251, 376] on img at bounding box center [251, 295] width 115 height 347
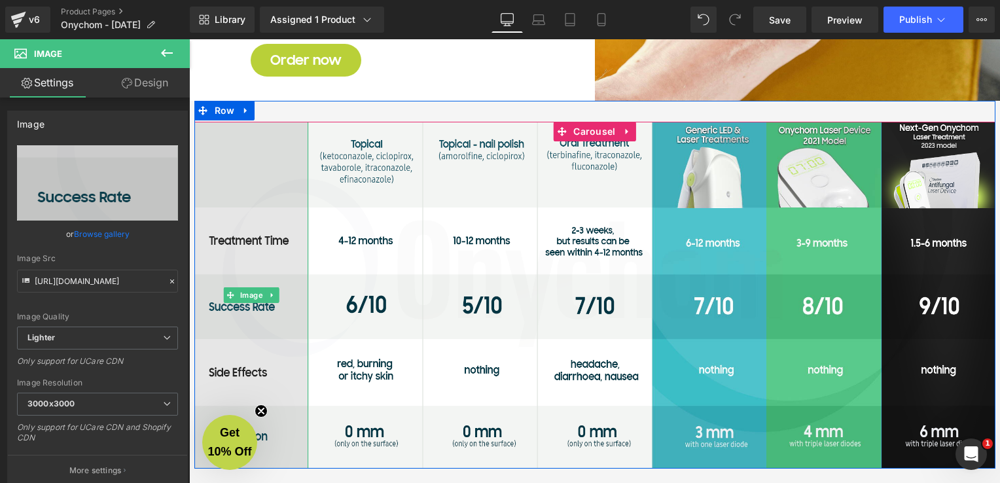
click at [248, 239] on img at bounding box center [251, 295] width 115 height 347
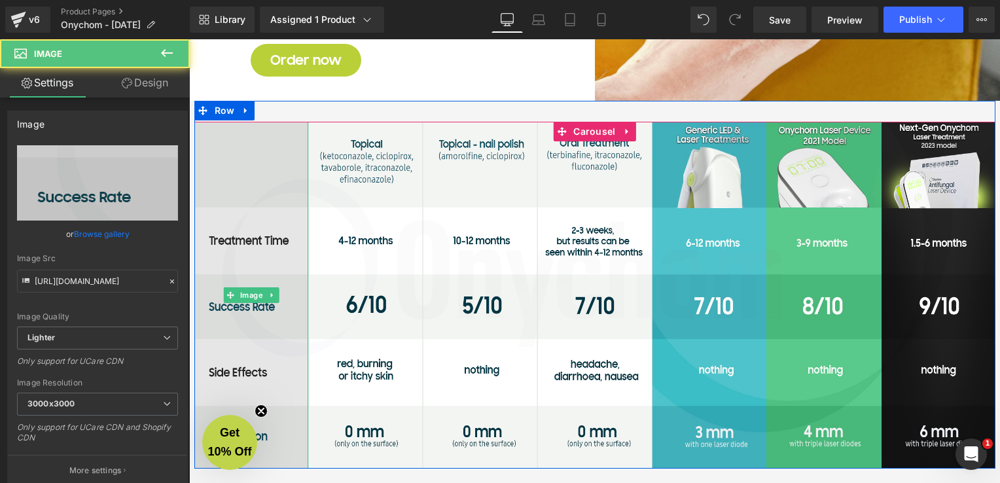
click at [256, 188] on img at bounding box center [251, 295] width 115 height 347
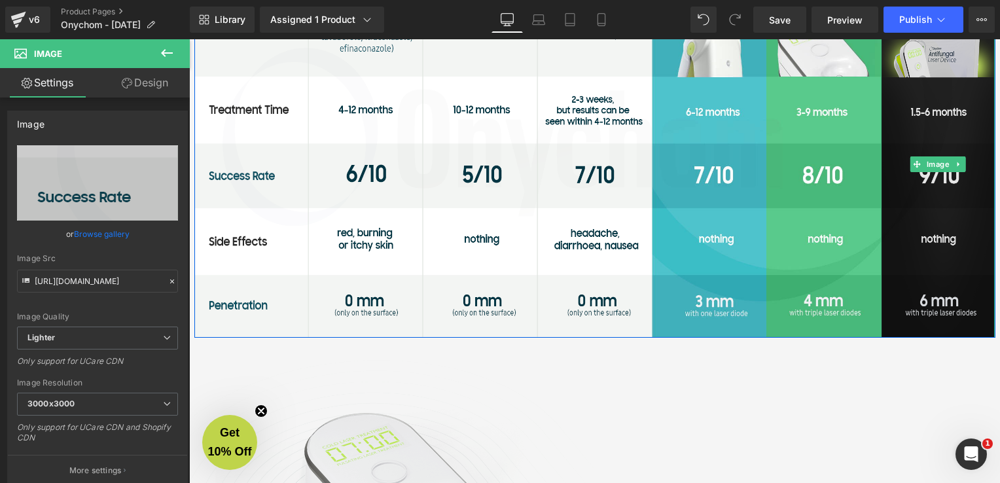
scroll to position [2755, 0]
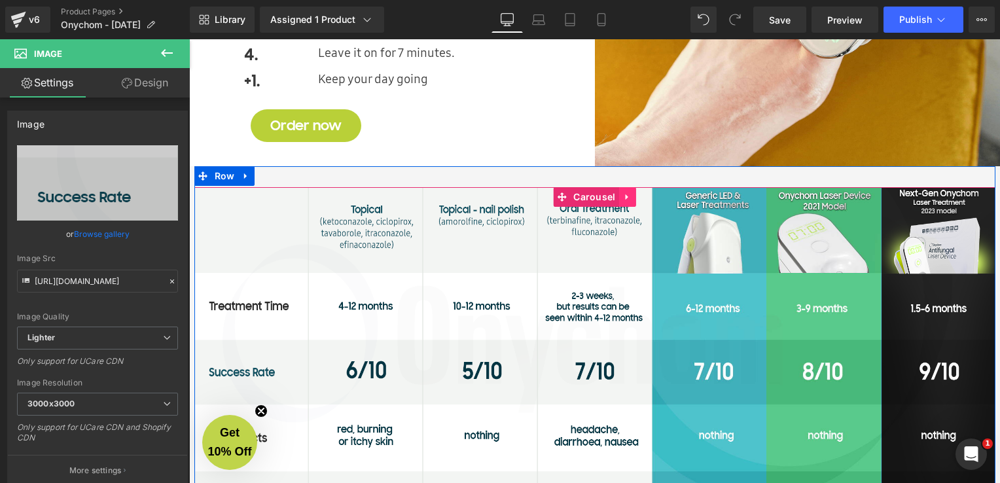
click at [625, 195] on icon at bounding box center [626, 197] width 3 height 6
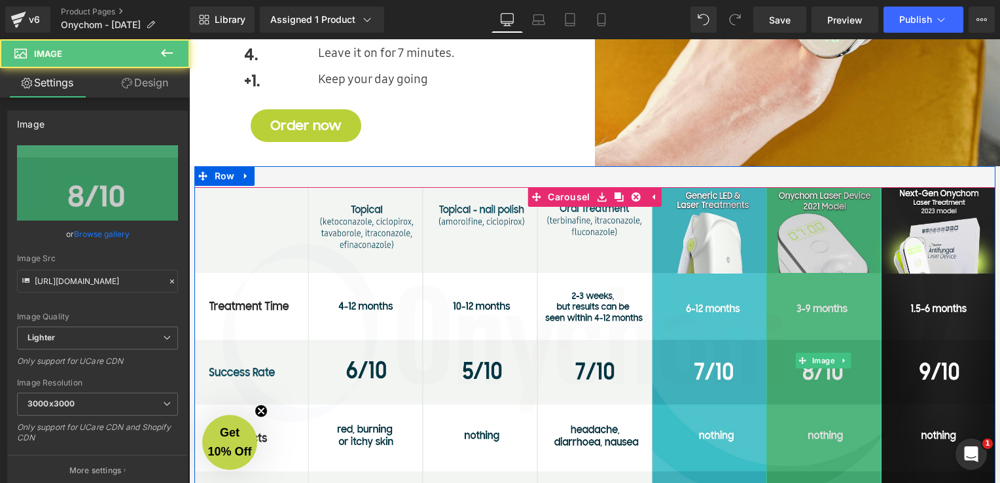
click at [783, 213] on img at bounding box center [823, 360] width 115 height 347
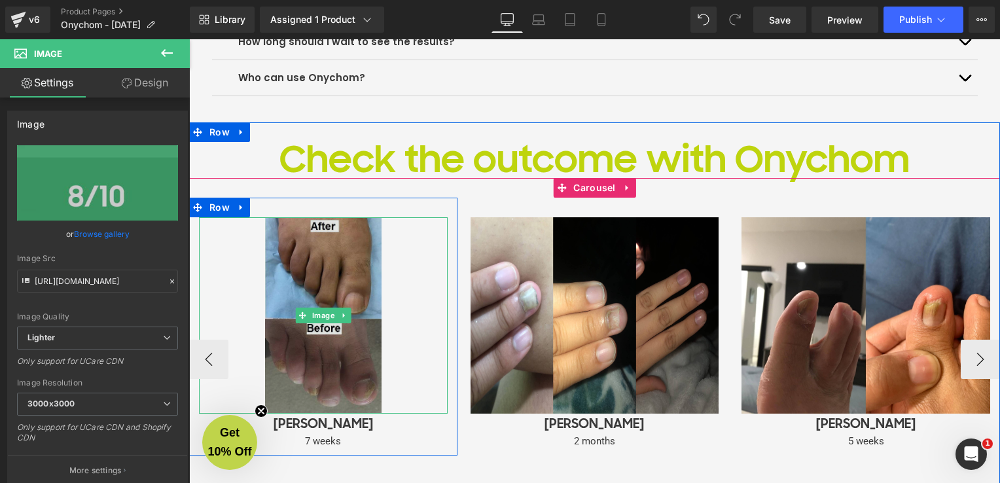
scroll to position [4522, 0]
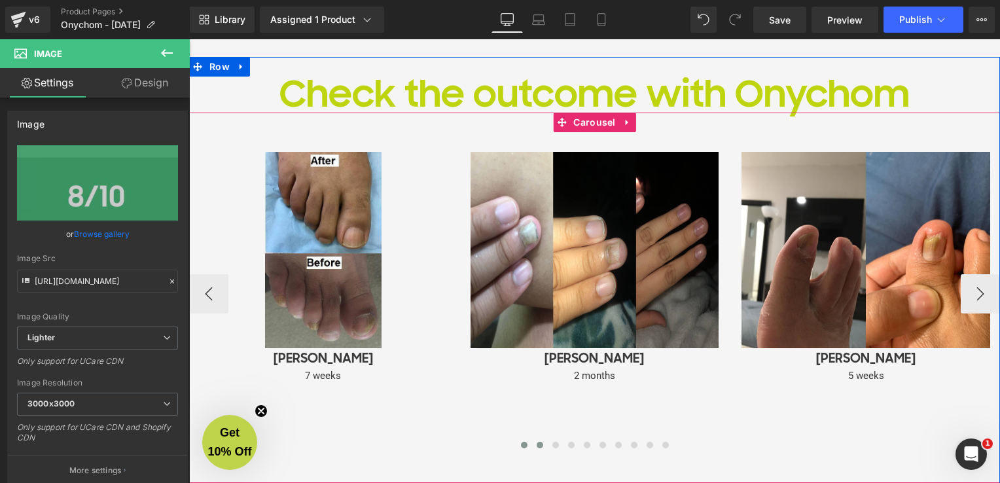
click at [537, 444] on span at bounding box center [540, 445] width 7 height 7
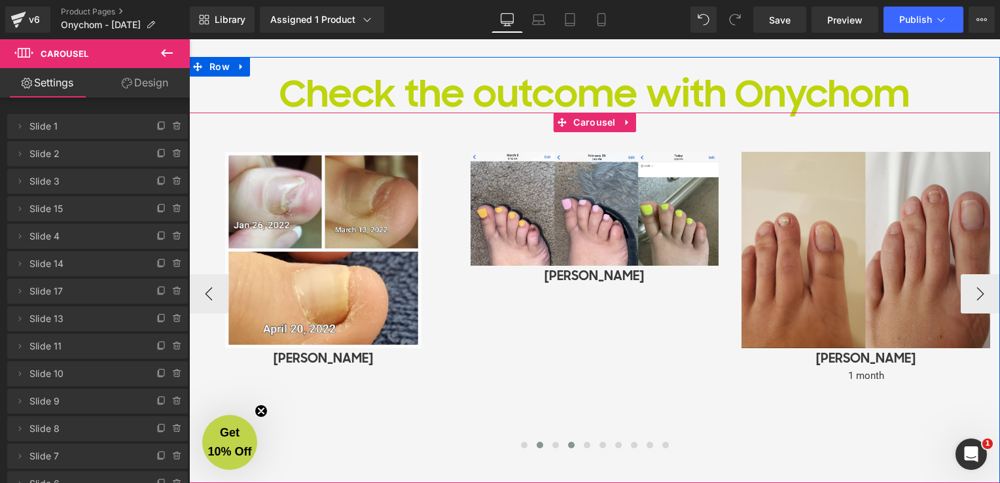
click at [569, 446] on button at bounding box center [572, 445] width 16 height 13
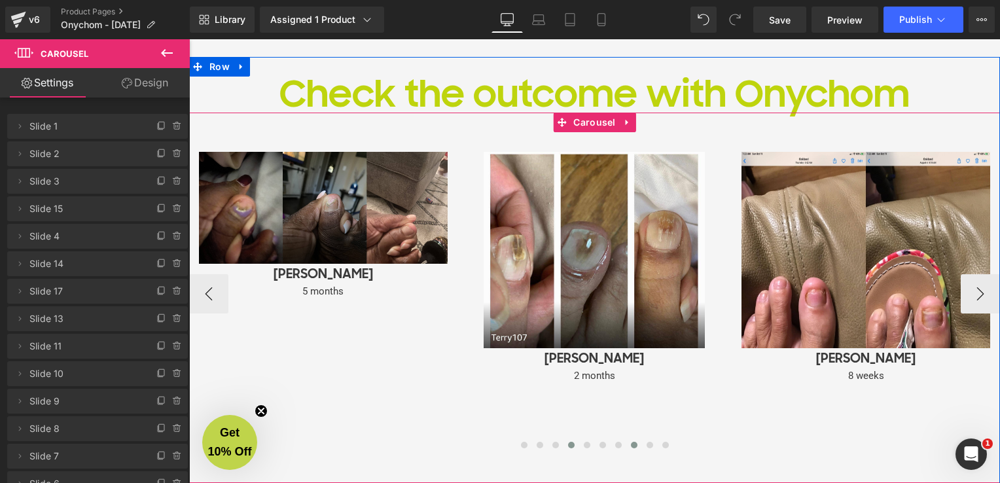
click at [631, 444] on span at bounding box center [634, 445] width 7 height 7
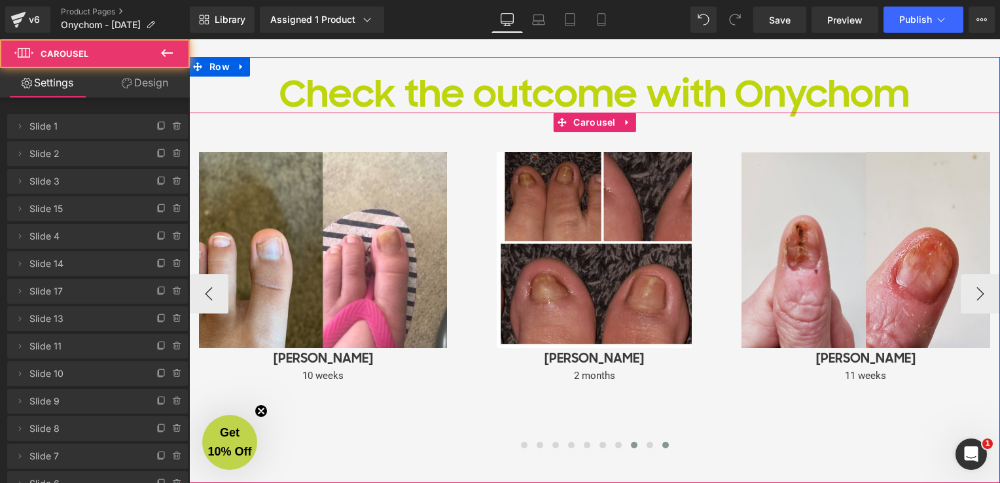
click at [658, 441] on button at bounding box center [666, 445] width 16 height 13
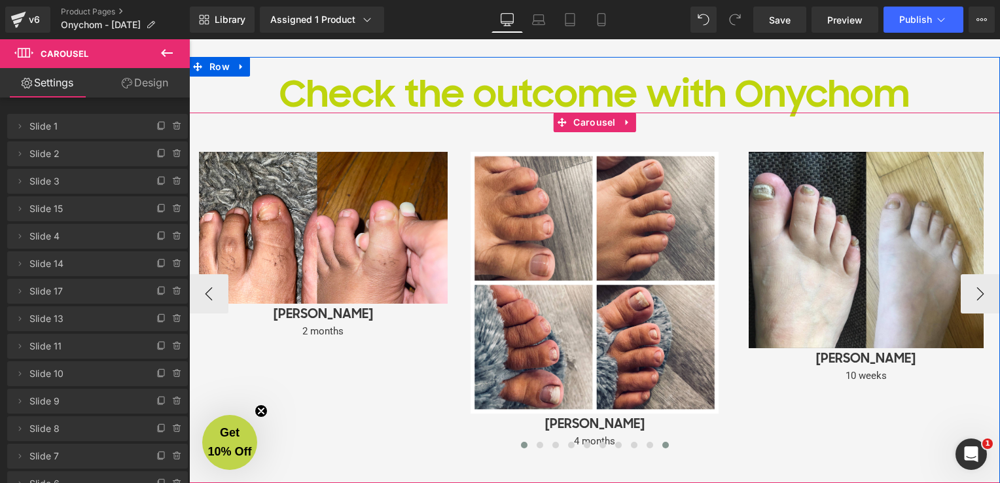
click at [521, 446] on span at bounding box center [524, 445] width 7 height 7
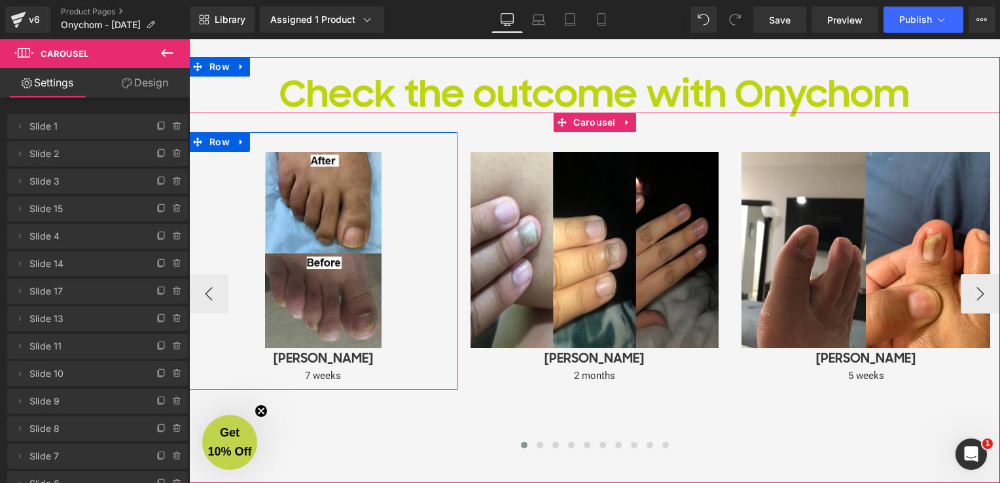
click at [445, 183] on div "Image Michael Williams Heading 7 weeks Text Block" at bounding box center [323, 268] width 268 height 232
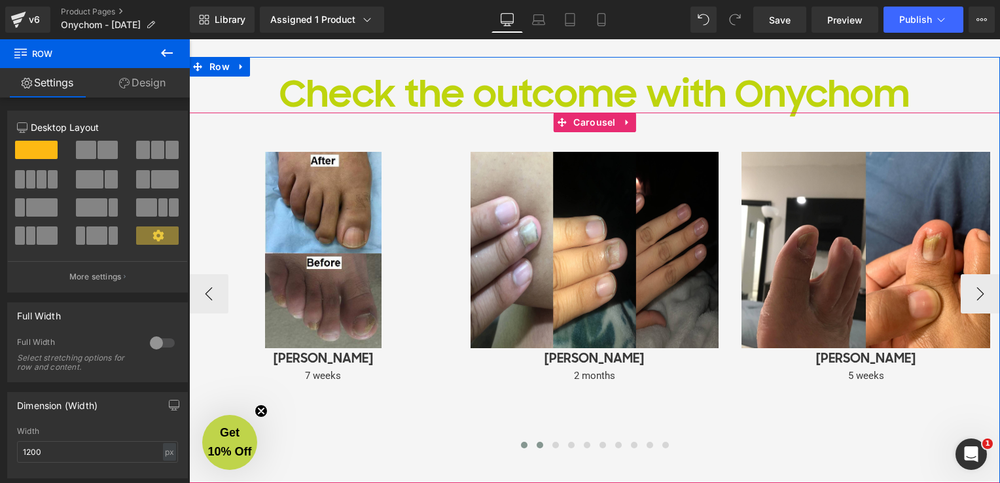
click at [535, 448] on button at bounding box center [540, 445] width 16 height 13
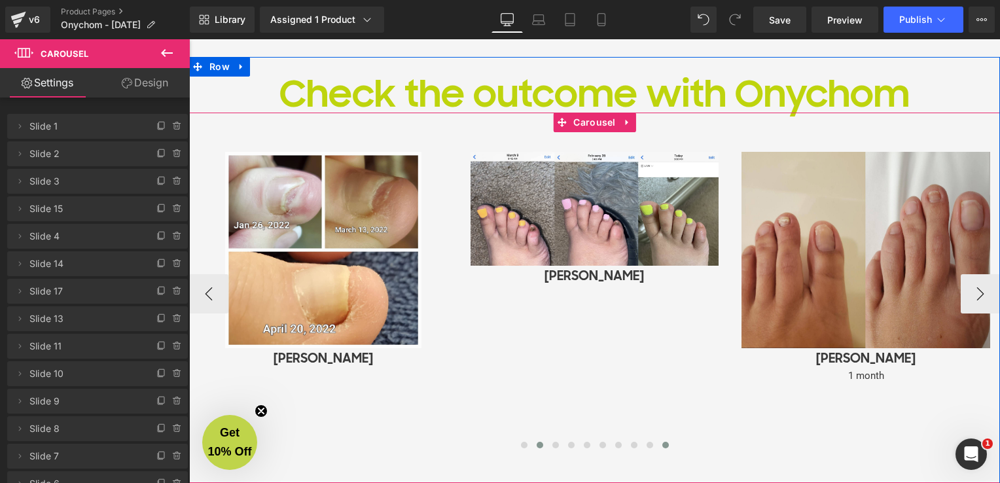
click at [658, 443] on button at bounding box center [666, 445] width 16 height 13
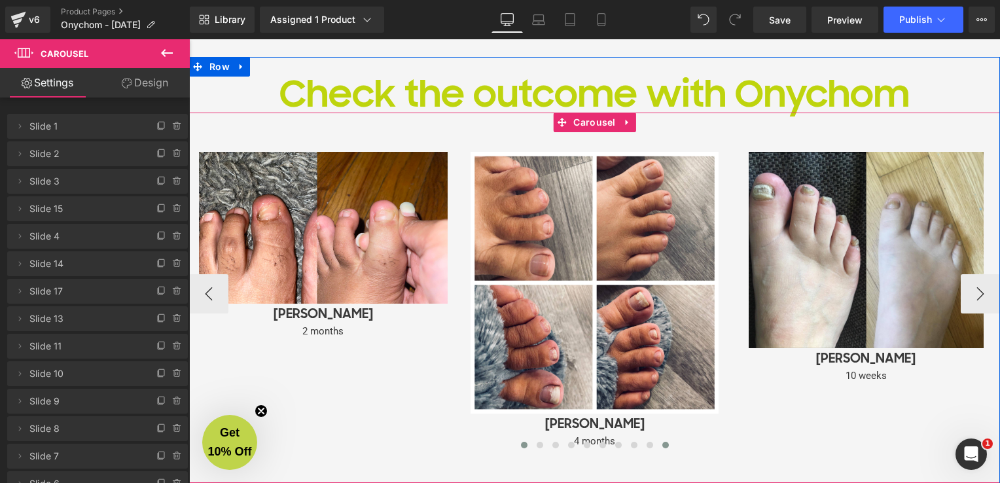
click at [522, 448] on button at bounding box center [524, 445] width 16 height 13
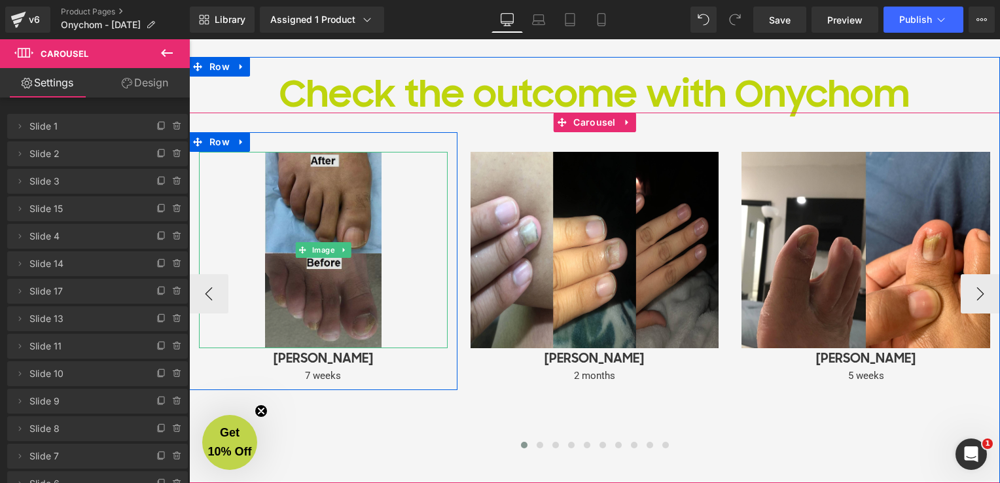
click at [350, 279] on img at bounding box center [323, 250] width 117 height 196
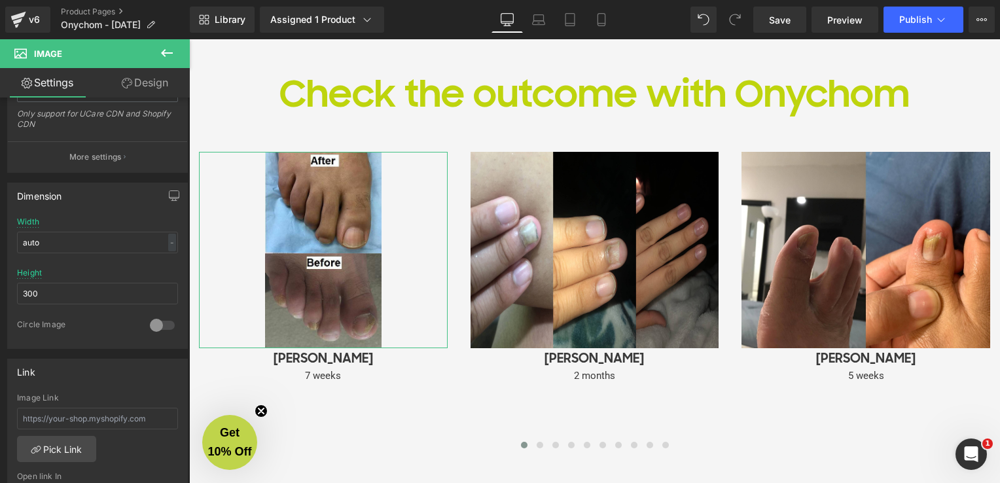
scroll to position [327, 0]
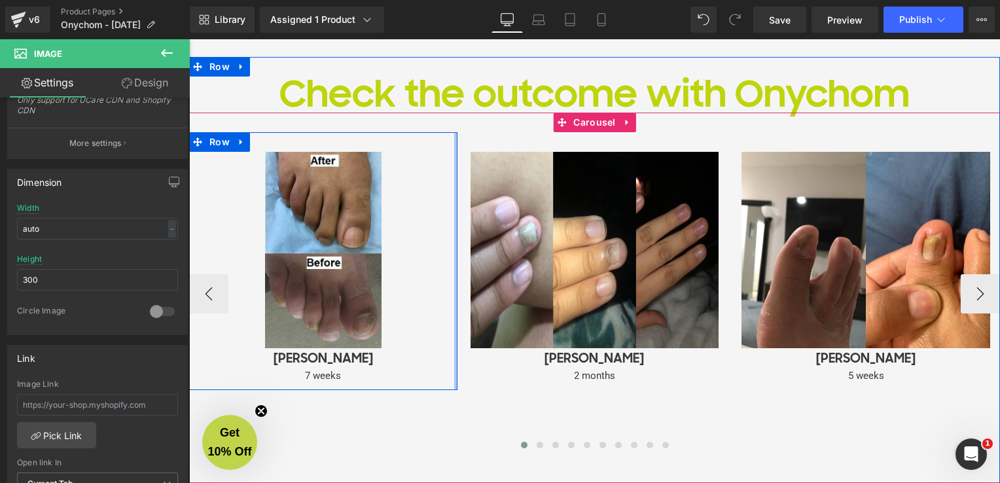
click at [454, 135] on div at bounding box center [455, 261] width 3 height 258
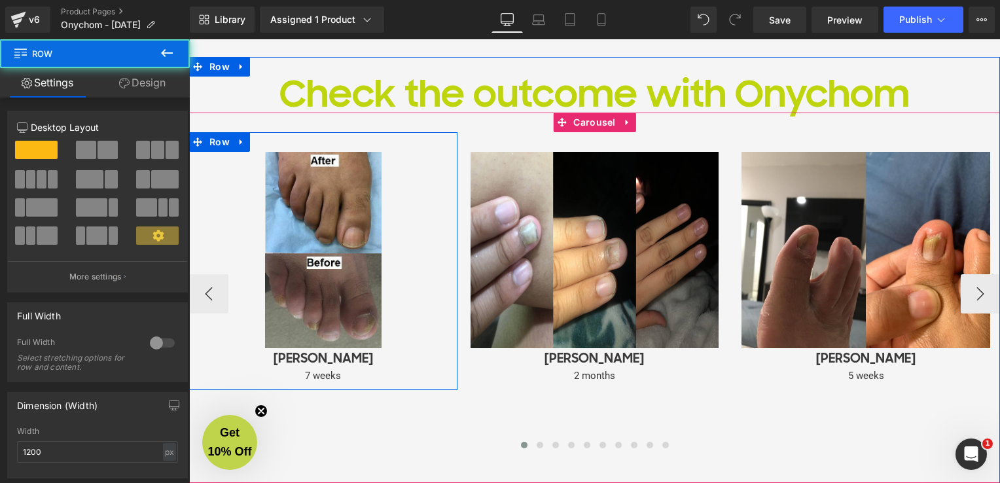
click at [430, 174] on div at bounding box center [323, 250] width 249 height 196
click at [444, 166] on div "Image Michael Williams Heading 7 weeks Text Block" at bounding box center [323, 268] width 268 height 232
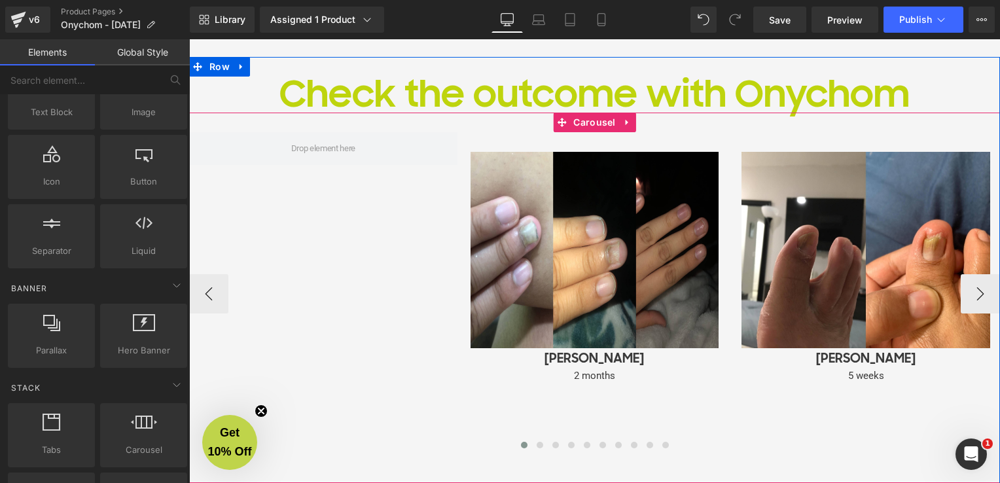
scroll to position [4523, 0]
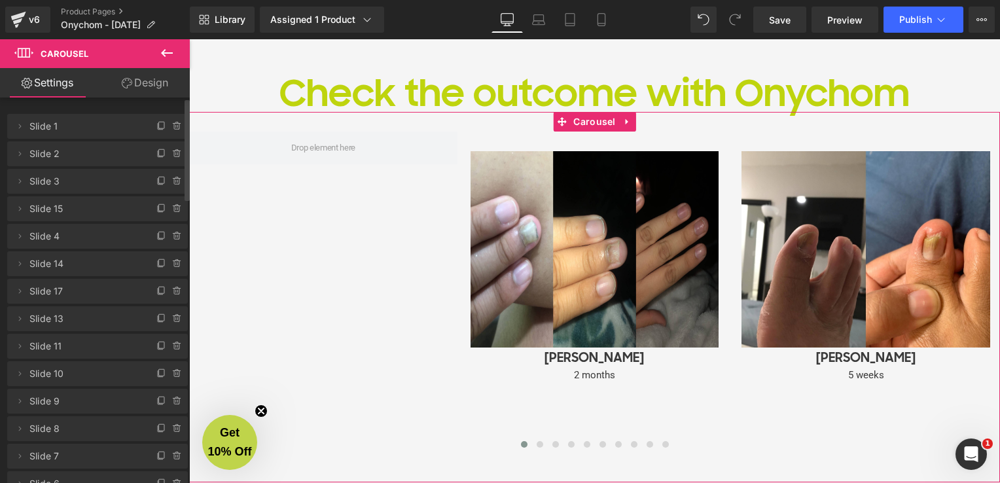
click at [101, 130] on span "Slide 1" at bounding box center [84, 126] width 110 height 25
click at [25, 126] on span at bounding box center [20, 126] width 16 height 16
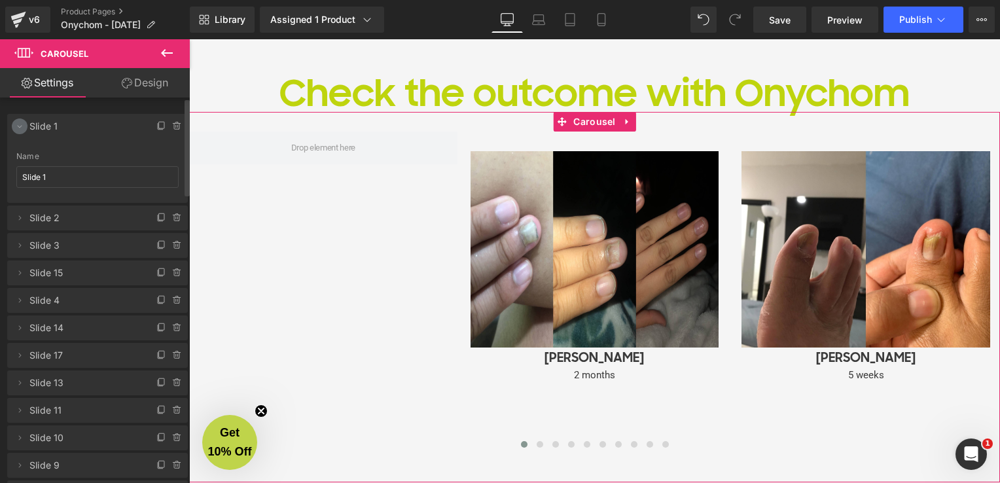
click at [18, 128] on icon at bounding box center [19, 126] width 10 height 10
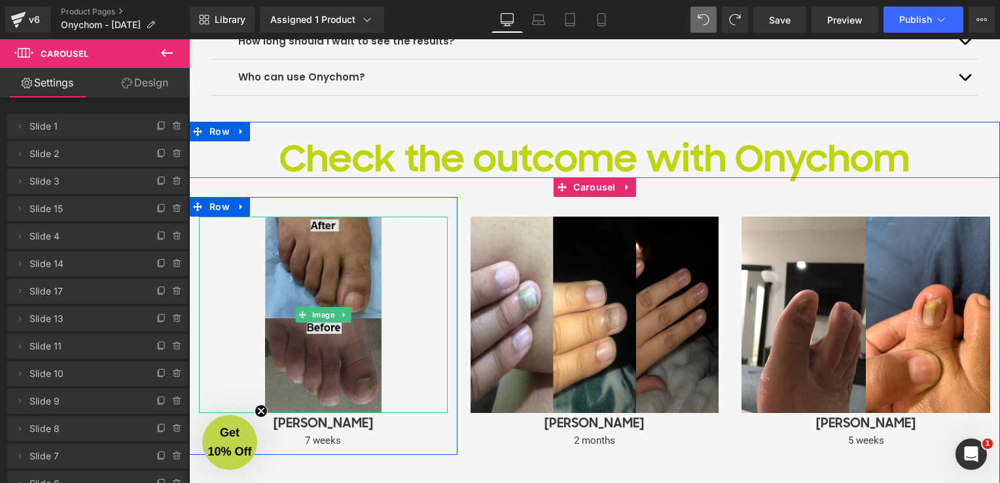
scroll to position [4588, 0]
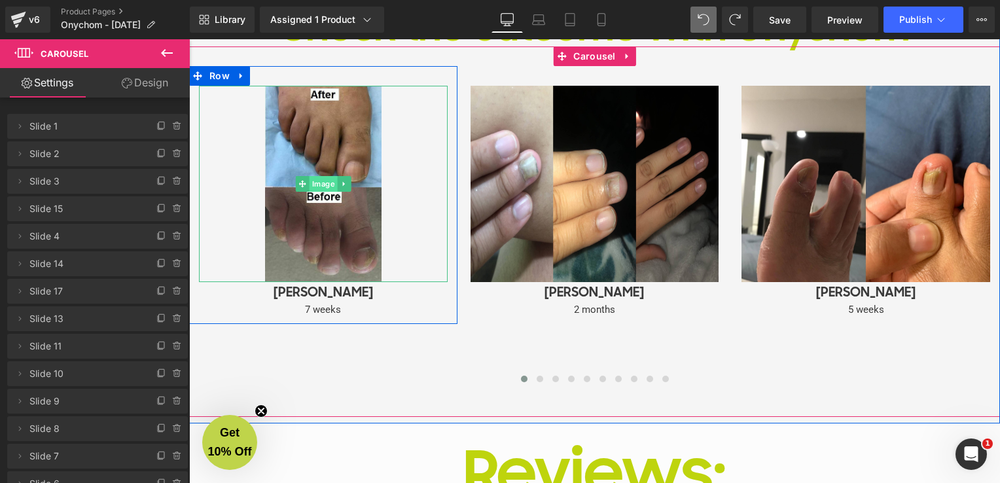
click at [325, 182] on span "Image" at bounding box center [323, 184] width 28 height 16
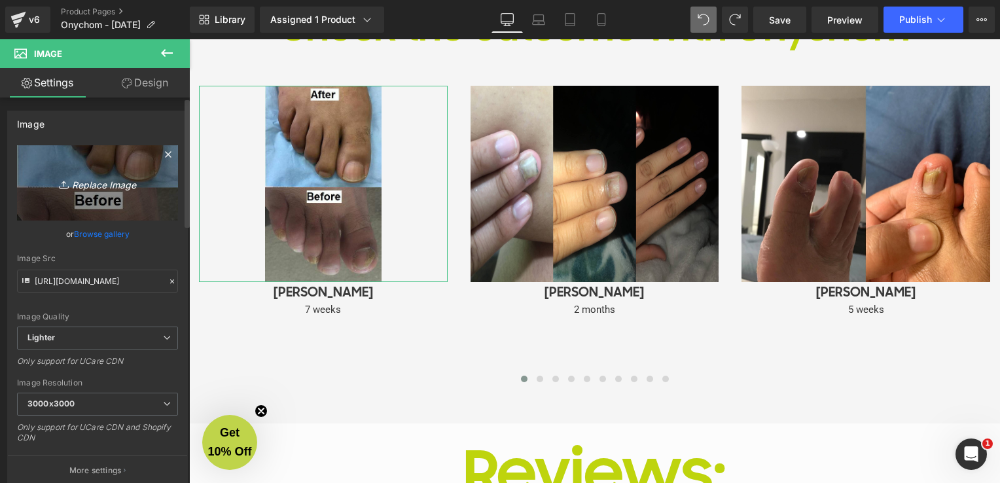
click at [94, 190] on icon "Replace Image" at bounding box center [97, 183] width 105 height 16
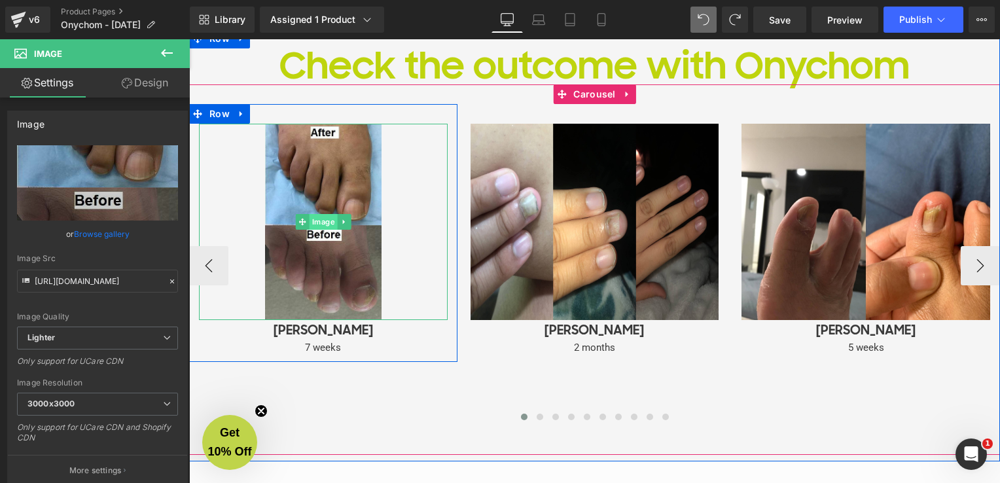
scroll to position [4523, 0]
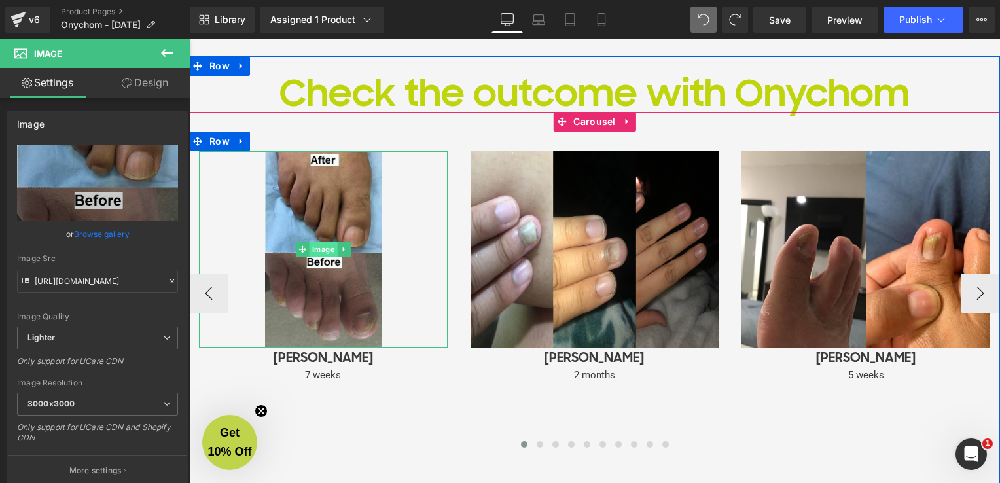
click at [312, 251] on span "Image" at bounding box center [323, 250] width 28 height 16
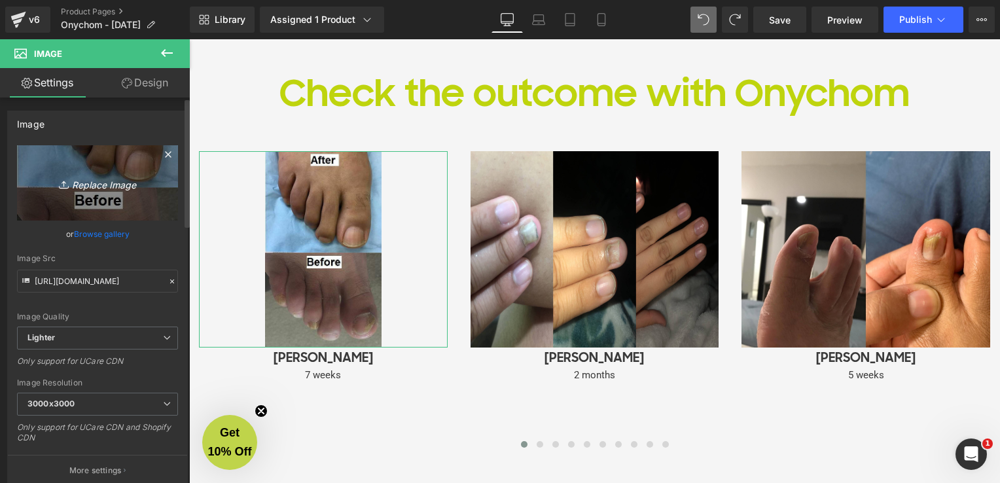
click at [99, 183] on icon "Replace Image" at bounding box center [97, 183] width 105 height 16
type input "C:\fakepath\b_a_2.jpg"
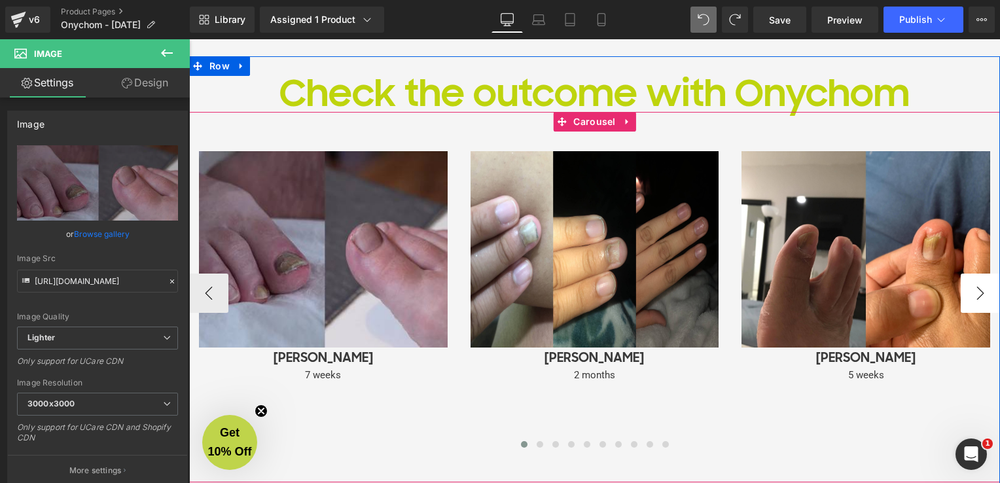
click at [976, 290] on button "›" at bounding box center [980, 293] width 39 height 39
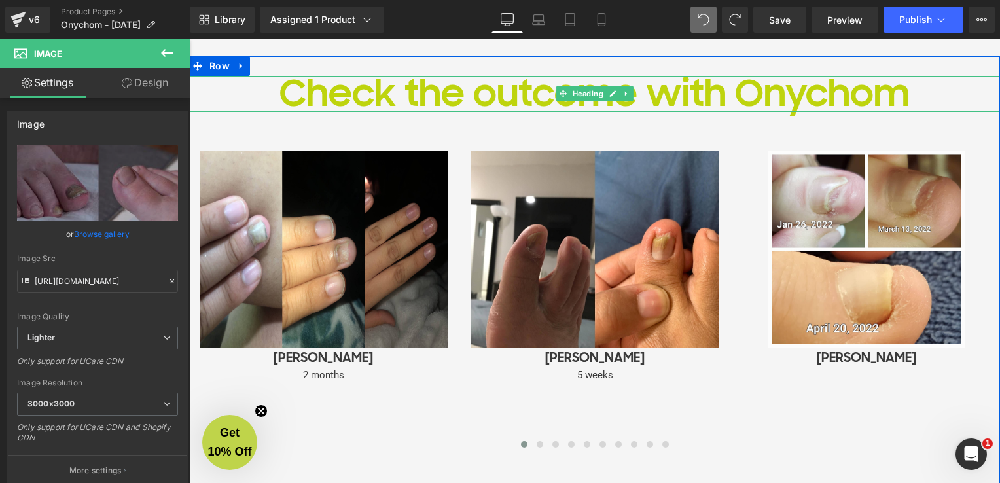
click at [531, 97] on h1 "Check the outcome with Onychom" at bounding box center [594, 94] width 811 height 36
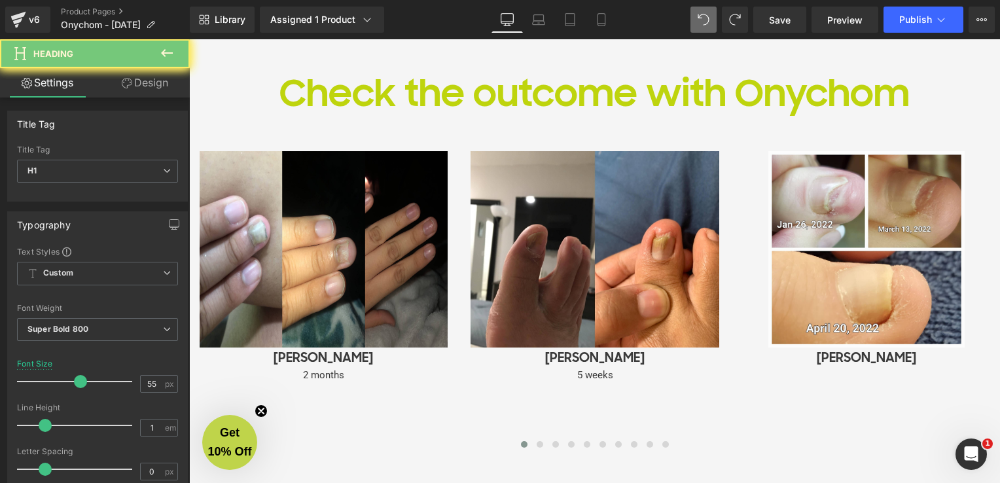
scroll to position [4479, 0]
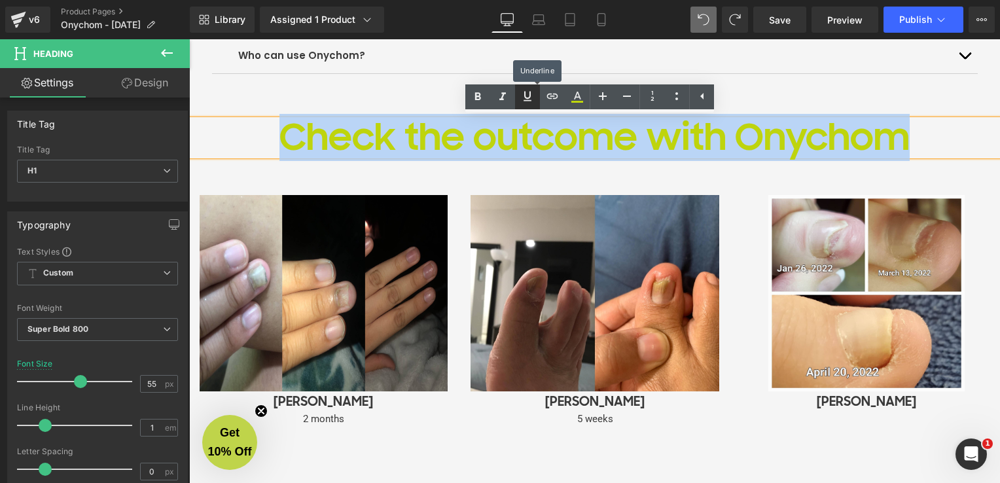
paste div
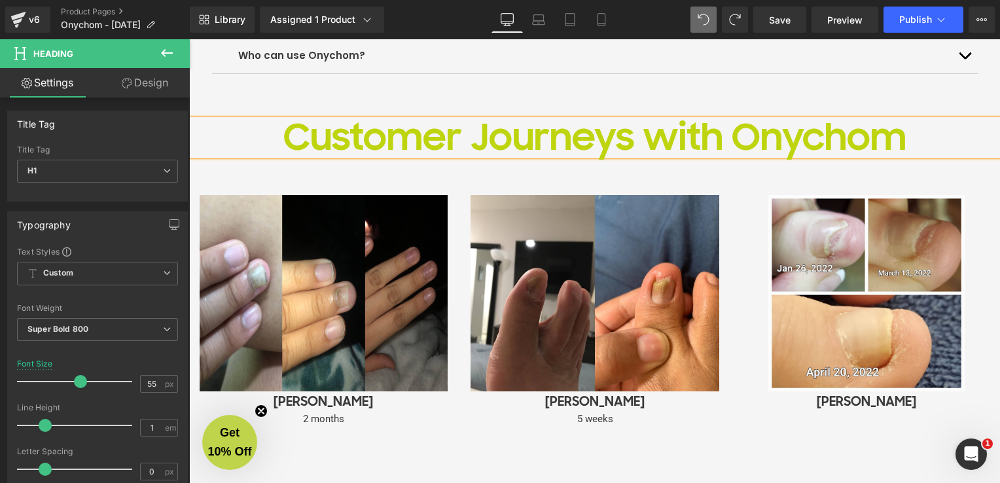
click at [741, 101] on div "Customer Journeys with Onychom Heading Image Michael Williams Heading 7 weeks T…" at bounding box center [594, 316] width 811 height 433
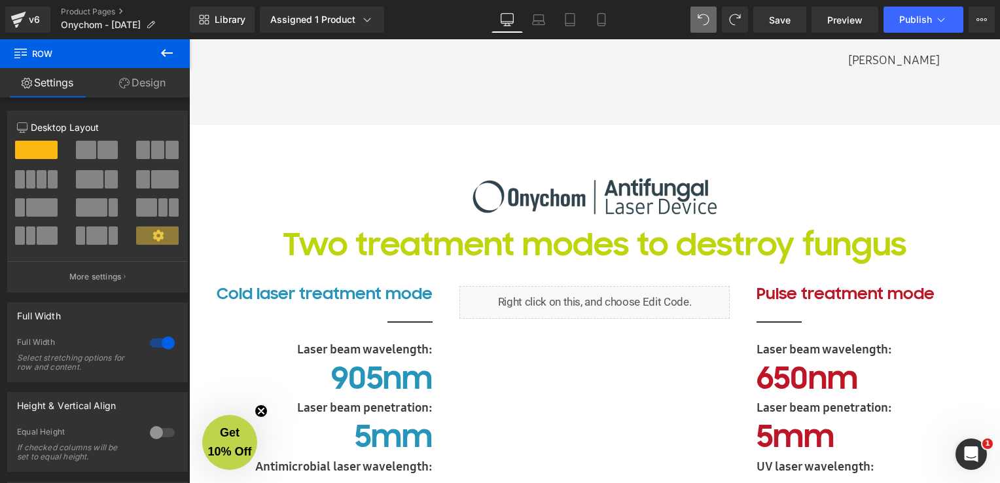
scroll to position [1730, 0]
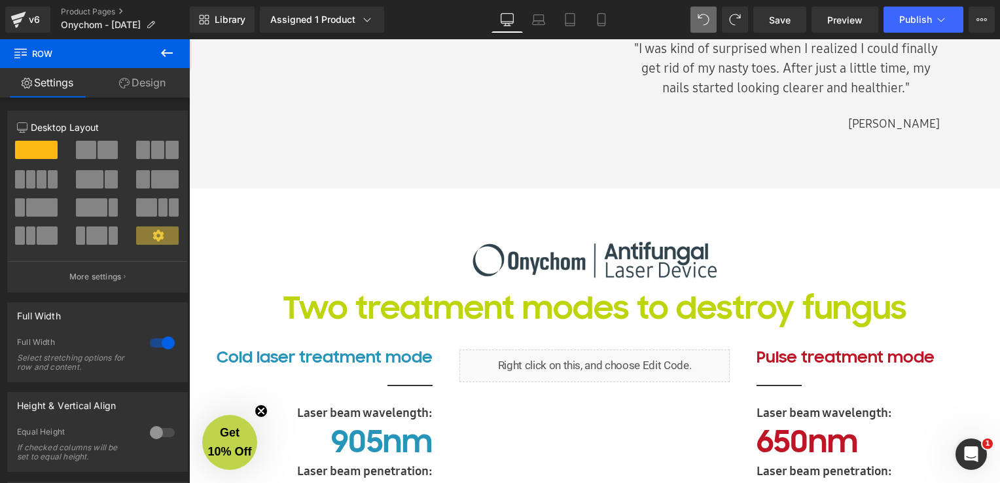
click at [268, 209] on div "Image Two treatment modes to destroy fungus Heading Row" at bounding box center [595, 268] width 730 height 122
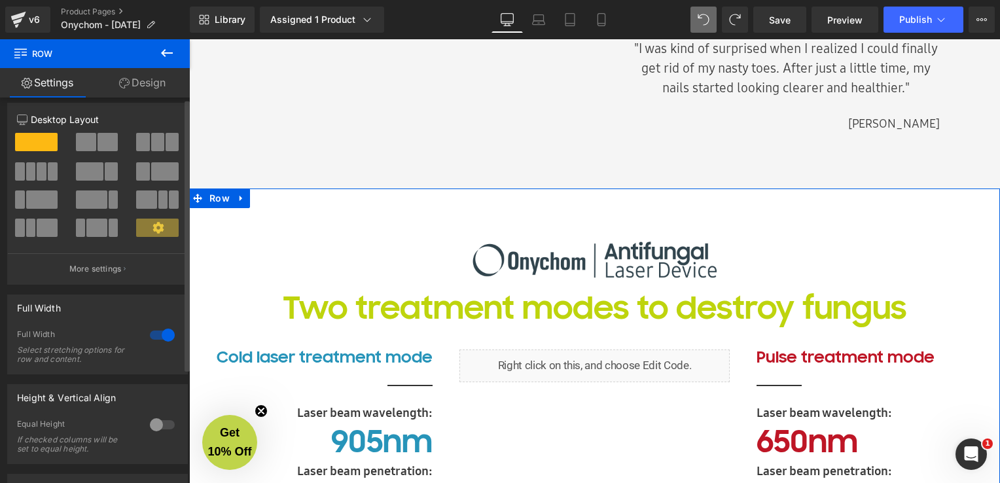
scroll to position [0, 0]
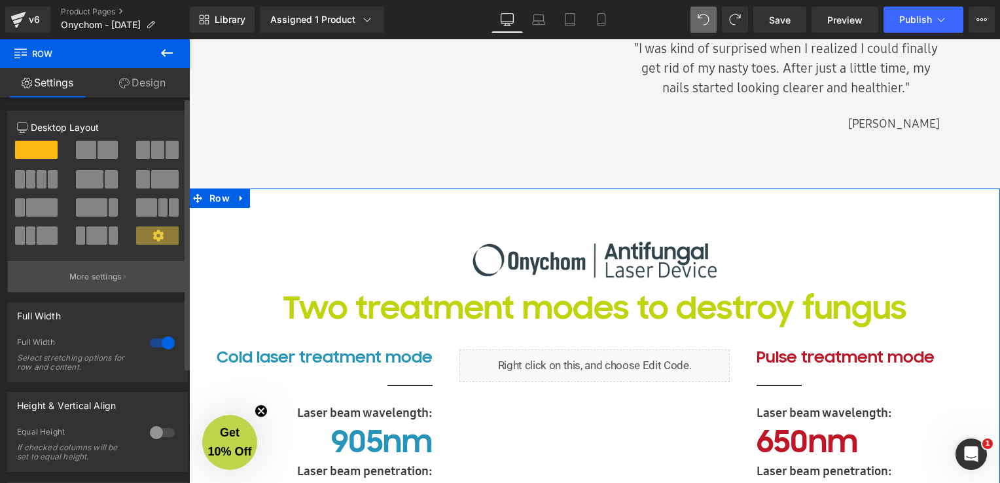
click at [107, 279] on p "More settings" at bounding box center [95, 277] width 52 height 12
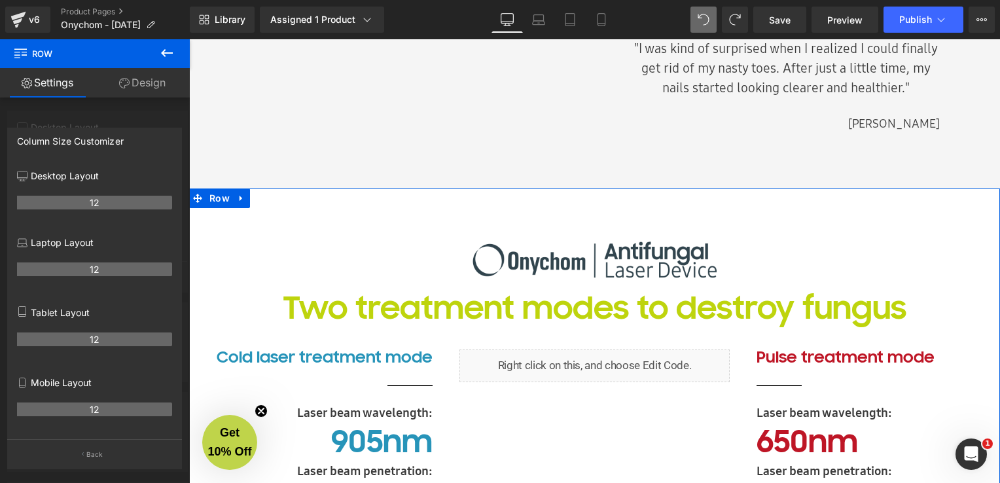
click at [139, 79] on link "Design" at bounding box center [142, 82] width 95 height 29
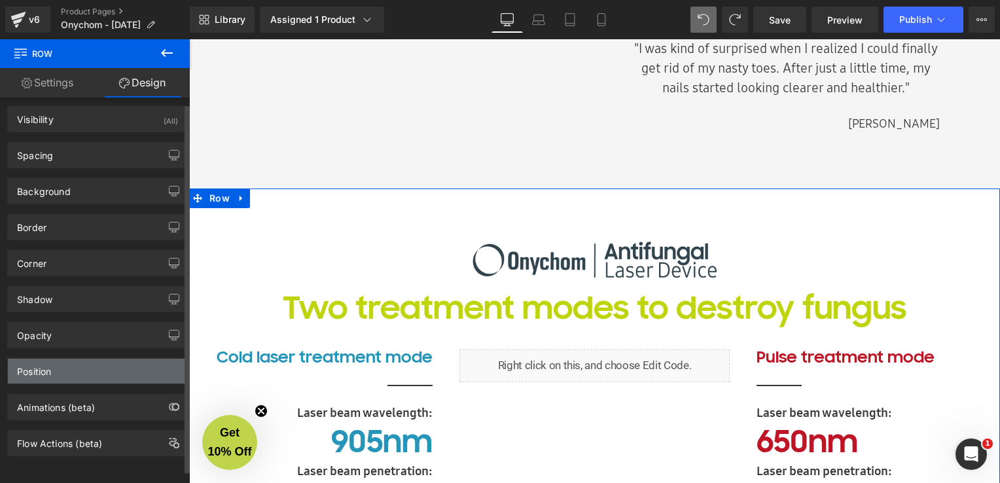
scroll to position [11, 0]
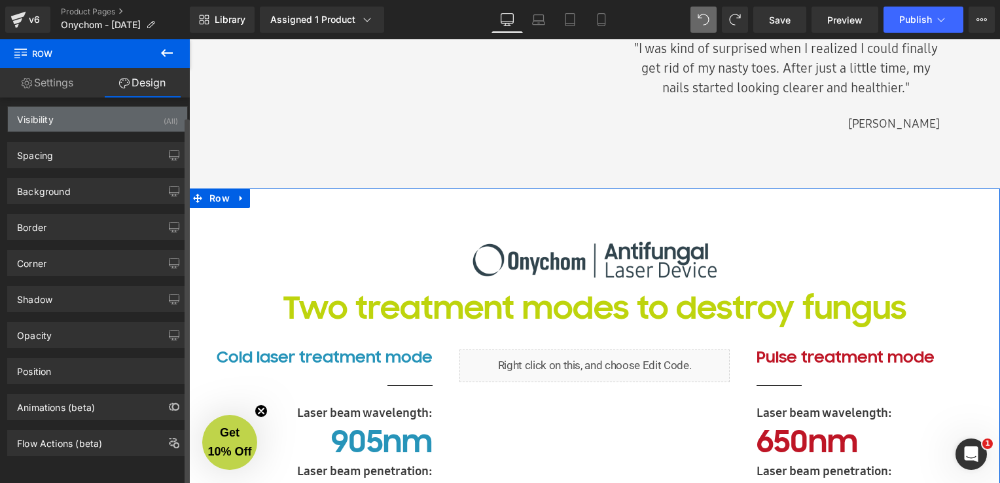
click at [60, 113] on div "Visibility (All)" at bounding box center [97, 119] width 179 height 25
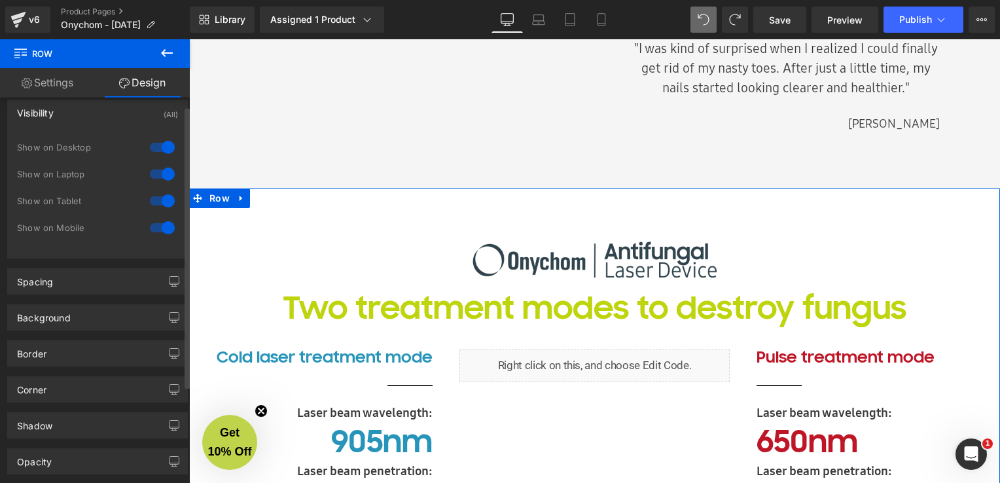
drag, startPoint x: 157, startPoint y: 149, endPoint x: 170, endPoint y: 173, distance: 28.1
click at [157, 148] on div at bounding box center [162, 147] width 31 height 21
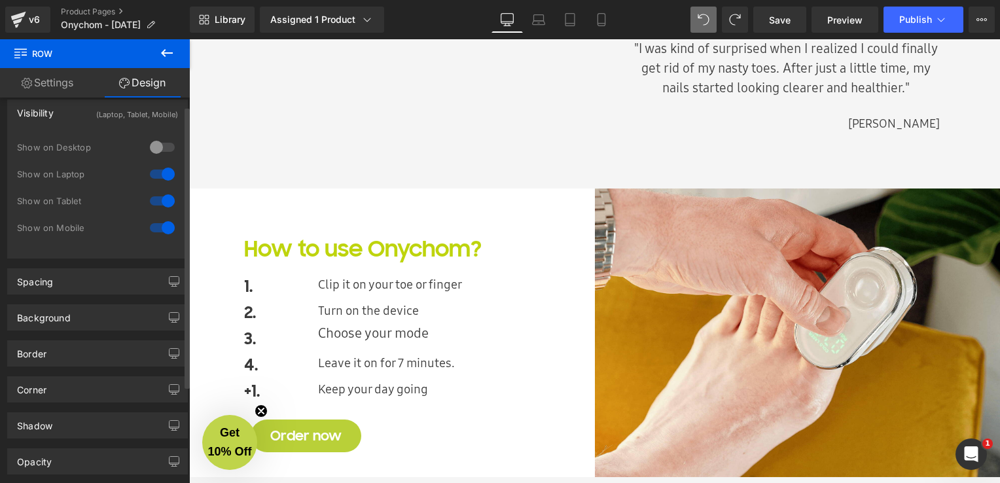
click at [164, 176] on div at bounding box center [162, 174] width 31 height 21
click at [155, 202] on div at bounding box center [162, 200] width 31 height 21
click at [160, 227] on div at bounding box center [162, 227] width 31 height 21
click at [165, 201] on div at bounding box center [162, 200] width 31 height 21
click at [160, 177] on div at bounding box center [162, 174] width 31 height 21
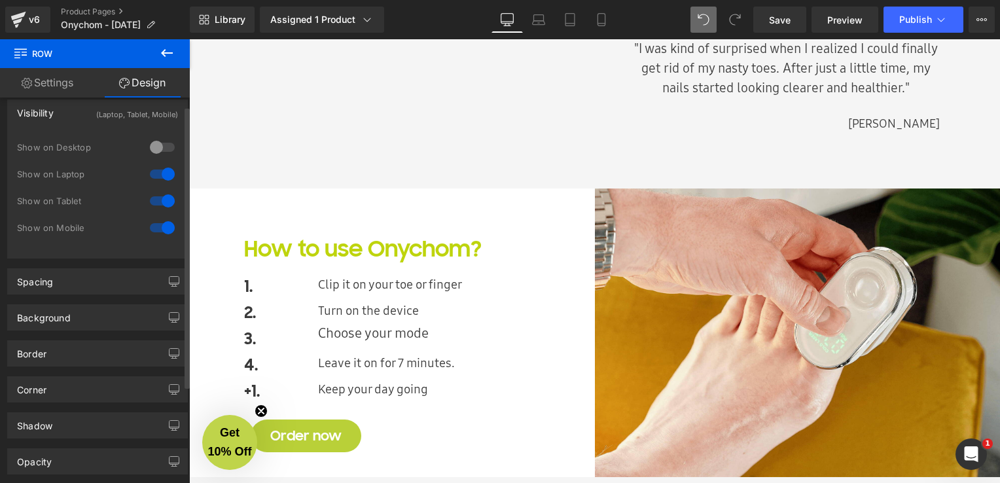
click at [161, 145] on div at bounding box center [162, 147] width 31 height 21
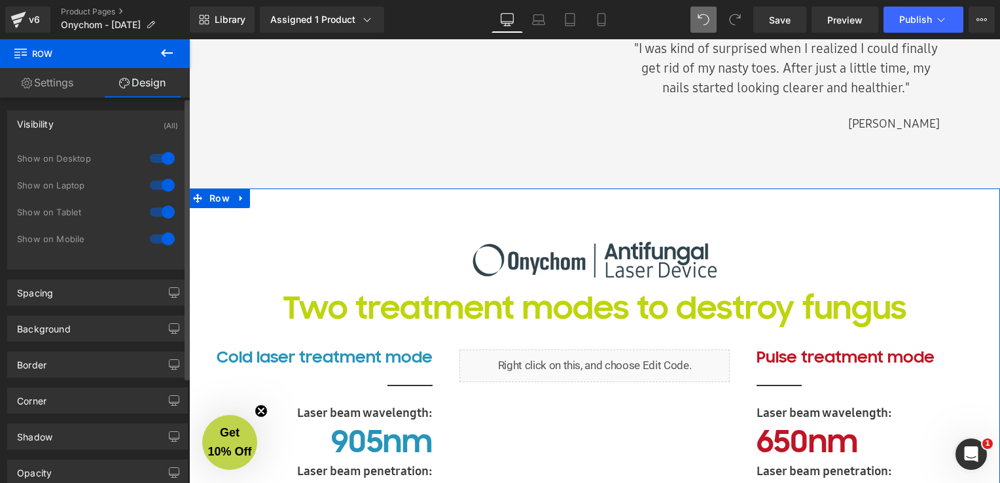
scroll to position [0, 0]
click at [52, 92] on link "Settings" at bounding box center [47, 82] width 95 height 29
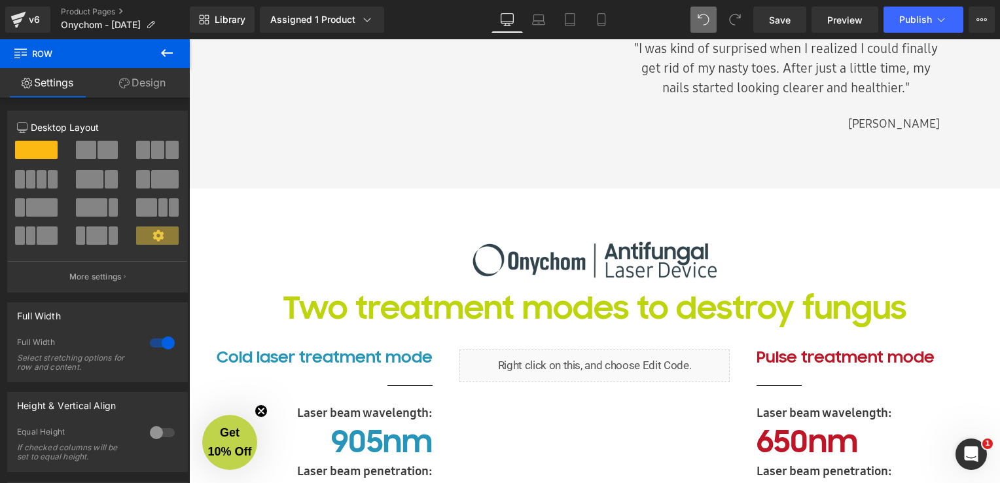
click at [431, 271] on div at bounding box center [595, 259] width 710 height 65
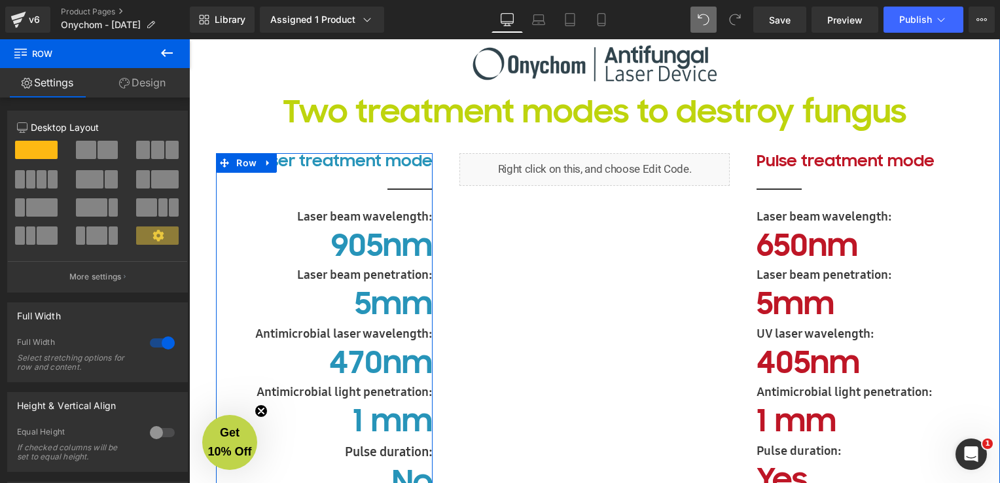
scroll to position [1861, 0]
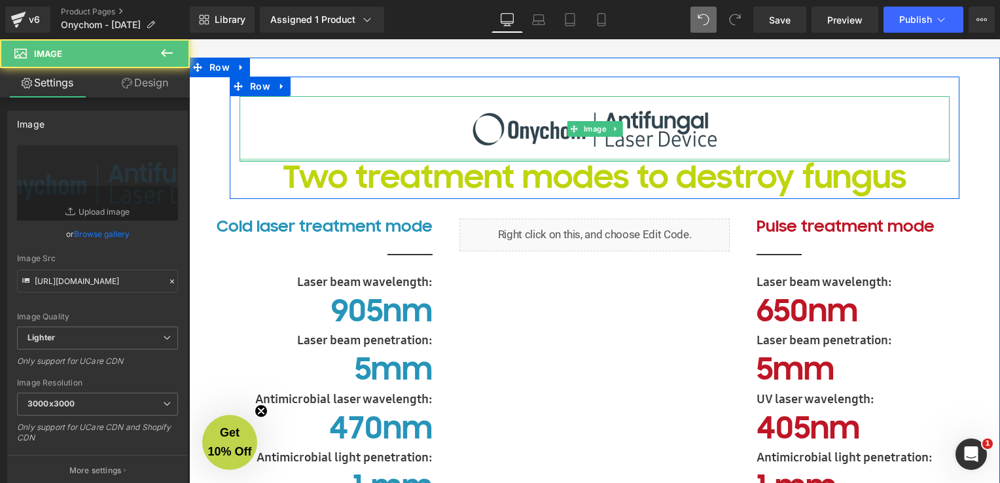
click at [243, 158] on div "Image" at bounding box center [595, 128] width 710 height 65
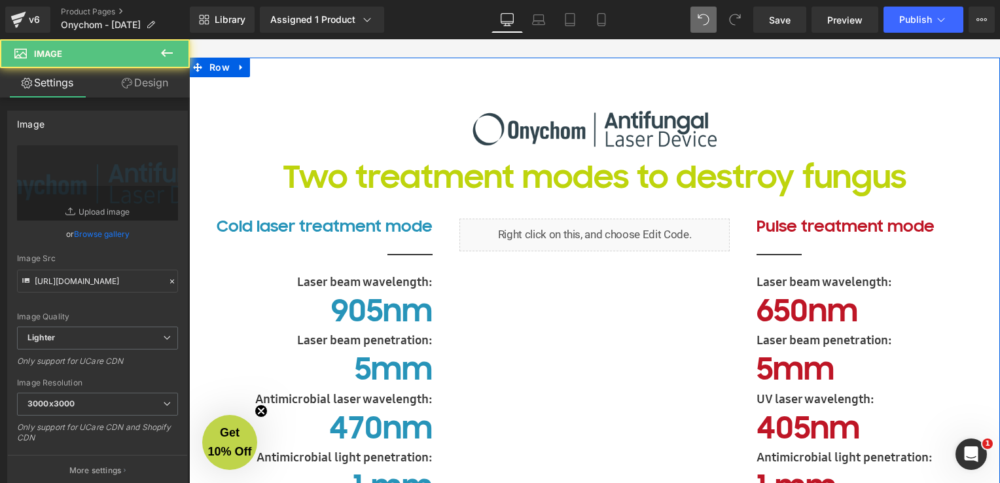
click at [196, 160] on div "Image Two treatment modes to destroy fungus Heading Row Liquid Row Cold laser t…" at bounding box center [594, 425] width 811 height 696
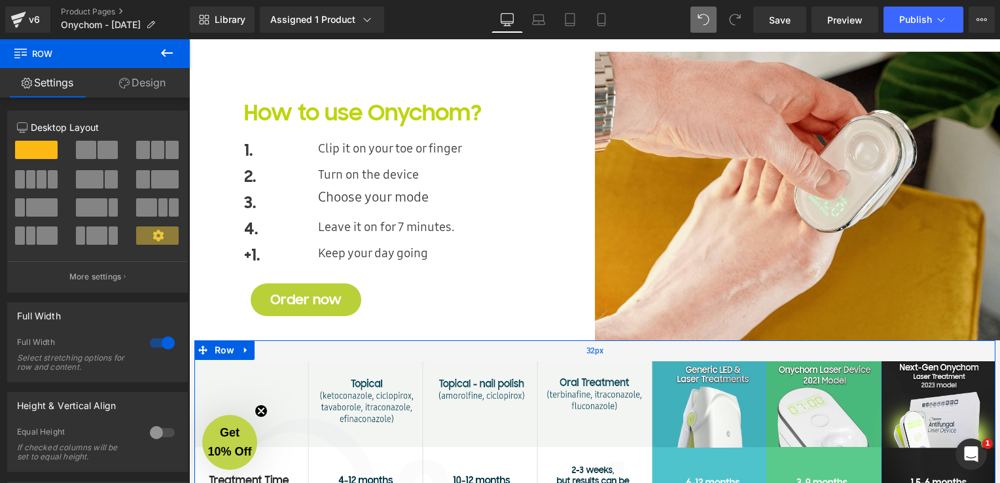
scroll to position [2777, 0]
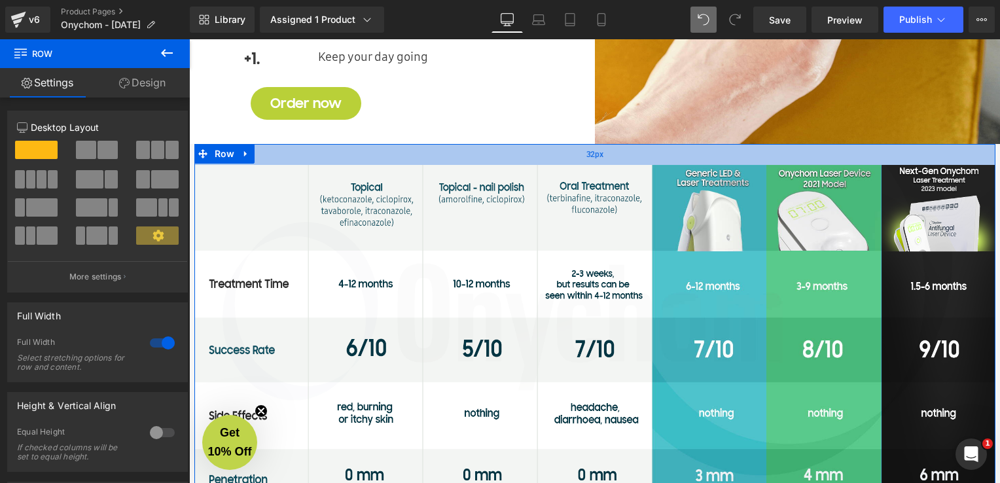
click at [283, 159] on div "32px" at bounding box center [594, 154] width 801 height 21
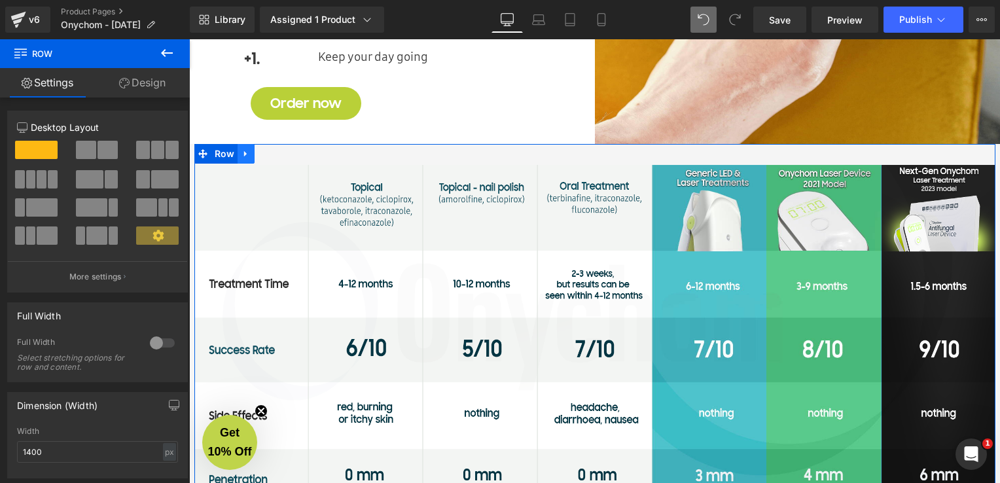
click at [242, 158] on icon at bounding box center [246, 154] width 9 height 10
click at [293, 156] on icon at bounding box center [297, 154] width 9 height 10
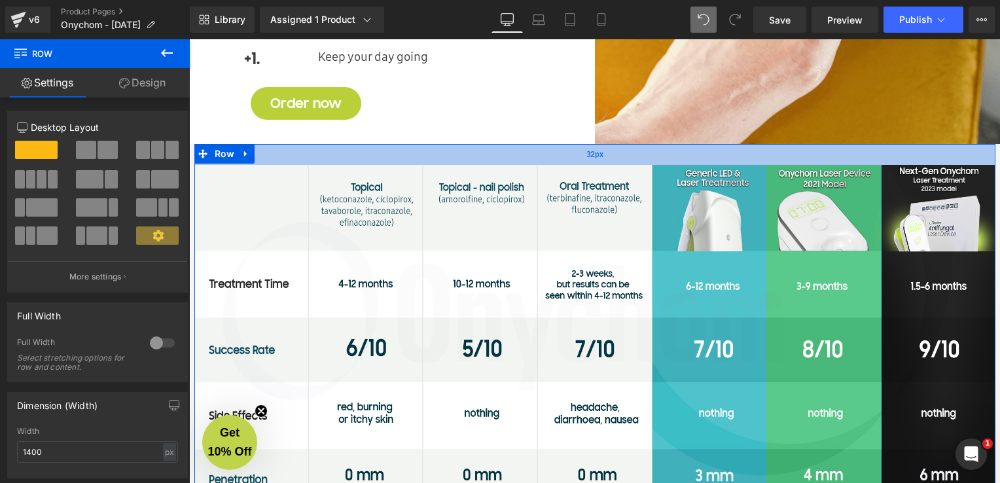
click at [430, 150] on div "32px" at bounding box center [594, 154] width 801 height 21
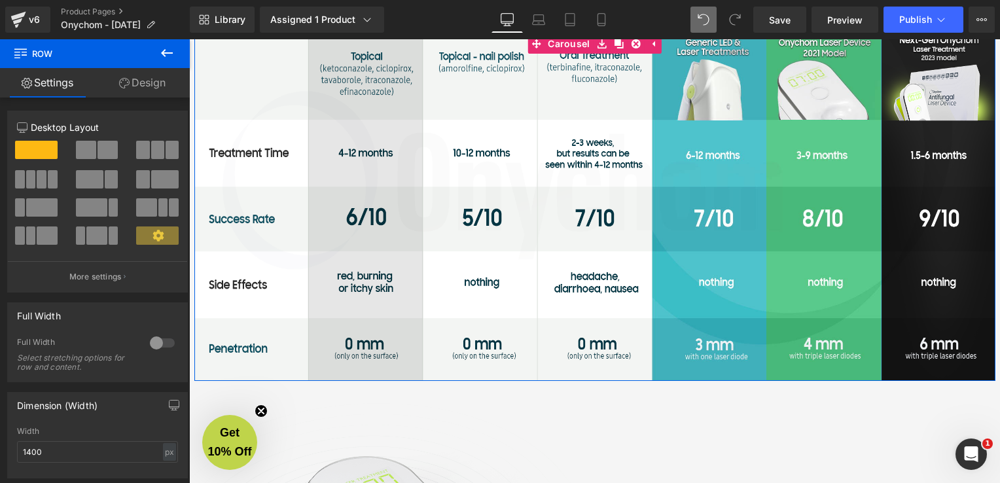
scroll to position [2843, 0]
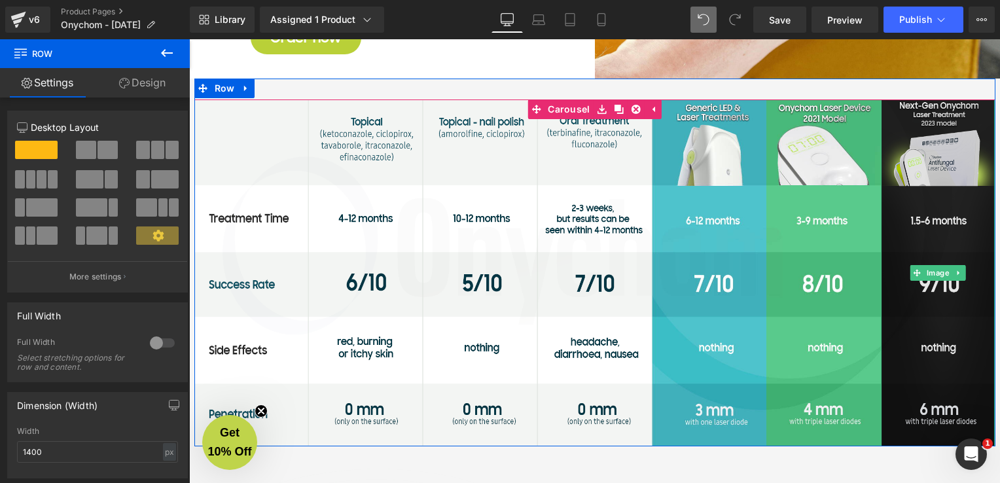
click at [917, 139] on img at bounding box center [938, 272] width 115 height 347
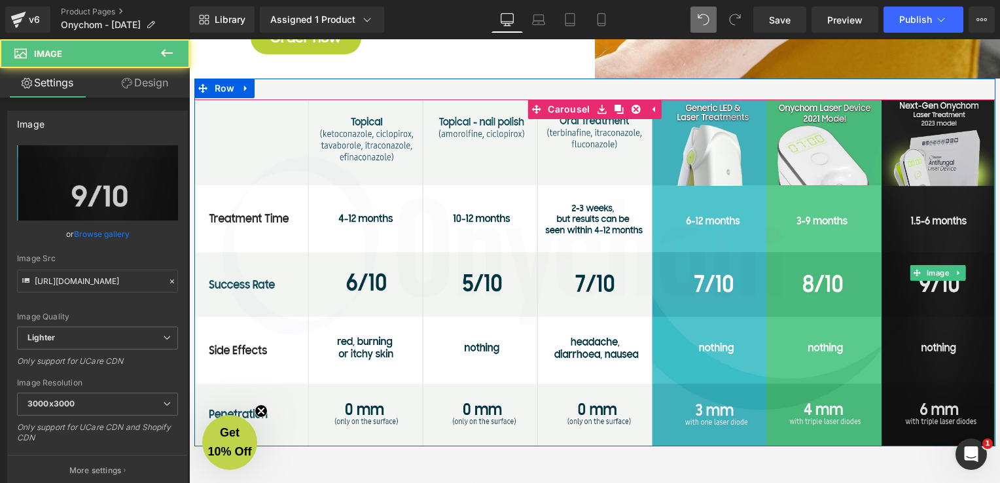
click at [935, 226] on img at bounding box center [938, 272] width 115 height 347
click at [939, 169] on img at bounding box center [938, 272] width 115 height 347
click at [948, 346] on img at bounding box center [938, 272] width 115 height 347
click at [948, 124] on img at bounding box center [938, 272] width 115 height 347
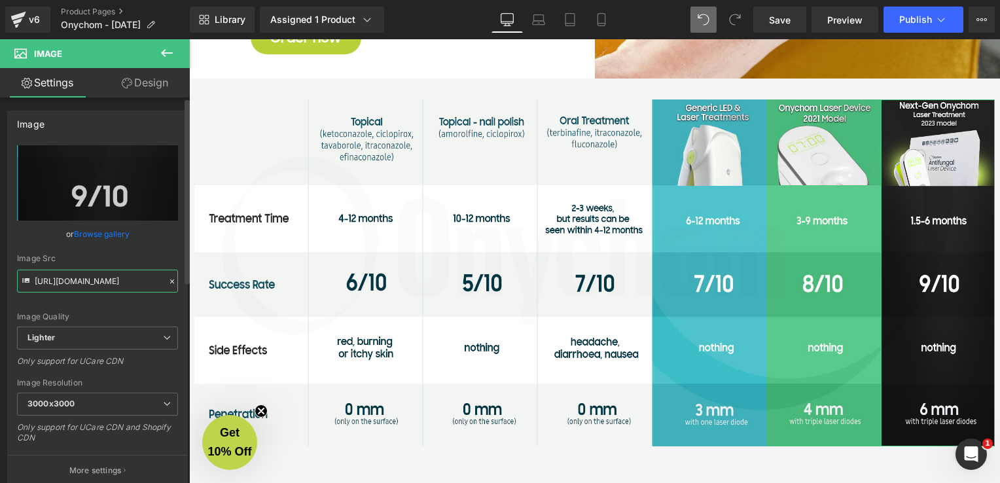
click at [89, 285] on input "https://ucarecdn.com/6195f753-7be1-4400-8efe-7ed7bbb680cc/-/format/auto/-/previ…" at bounding box center [97, 281] width 161 height 23
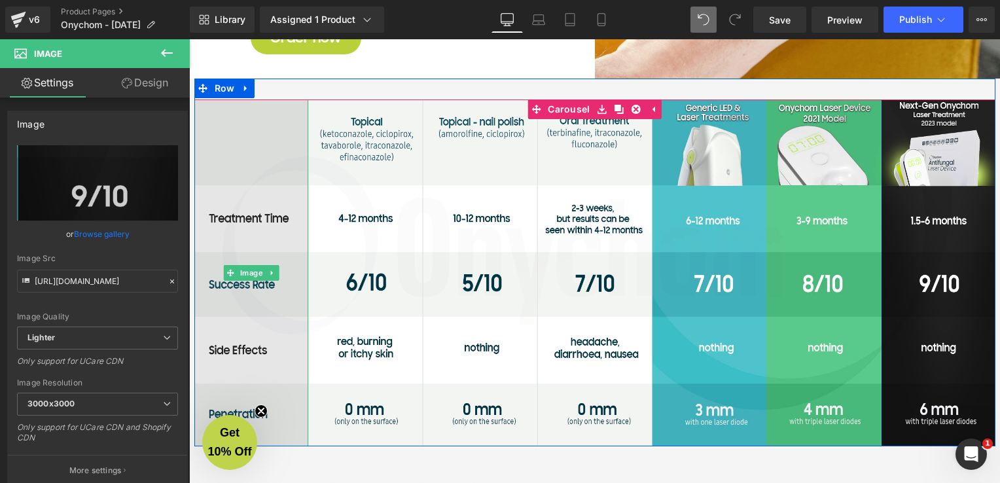
click at [225, 323] on img at bounding box center [251, 272] width 115 height 347
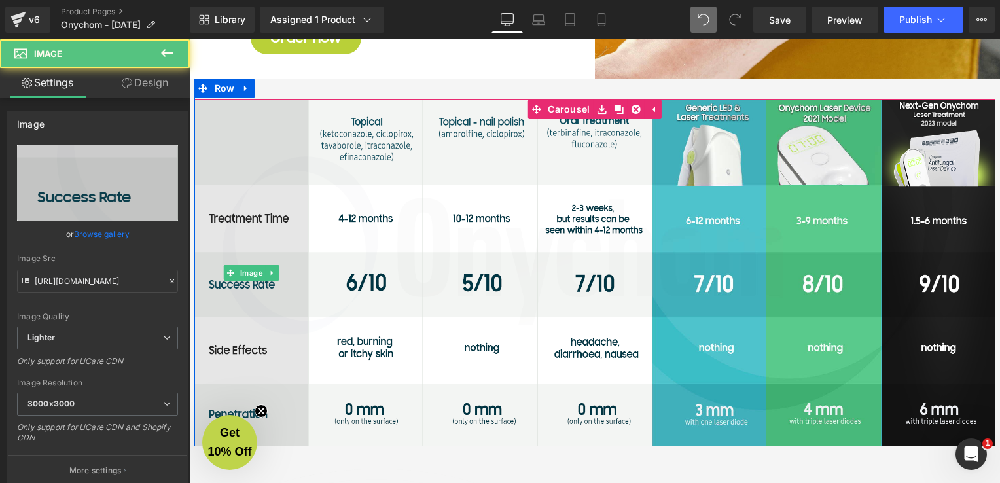
click at [270, 223] on img at bounding box center [251, 272] width 115 height 347
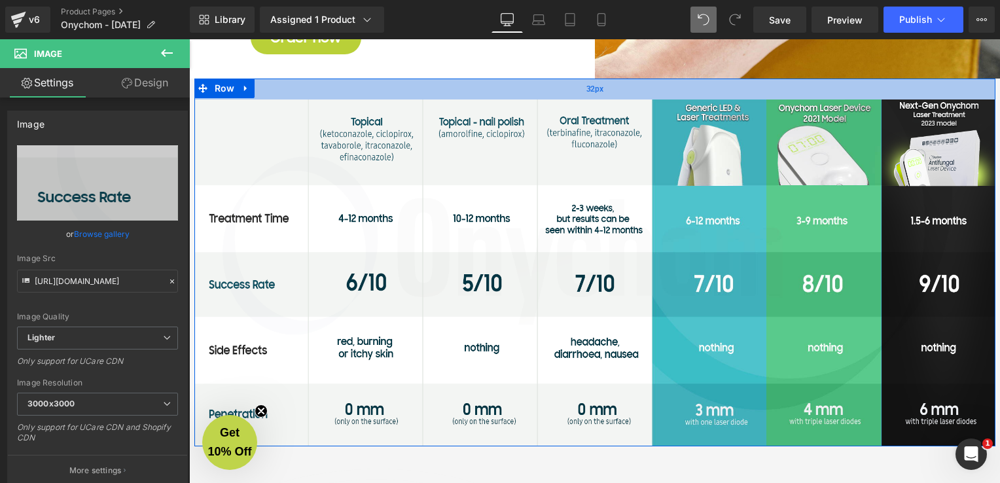
click at [291, 91] on div "32px" at bounding box center [594, 89] width 801 height 21
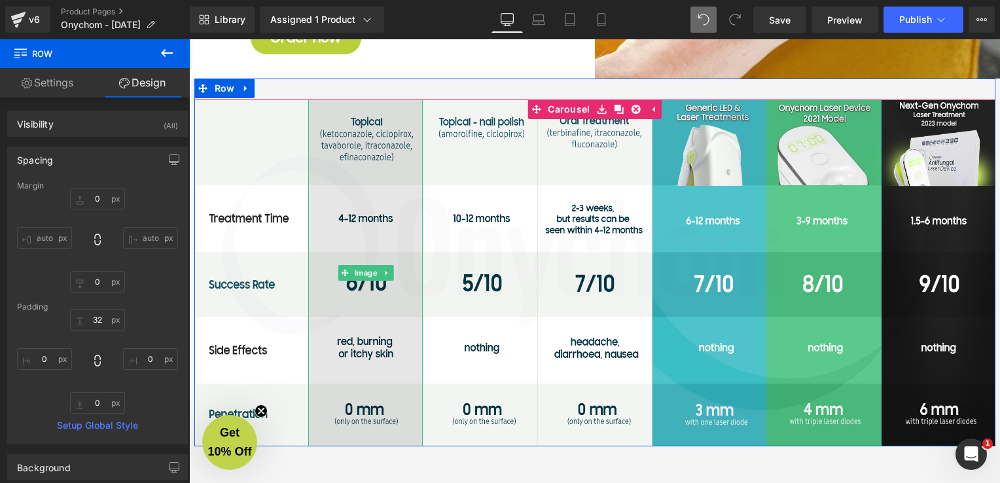
scroll to position [2974, 0]
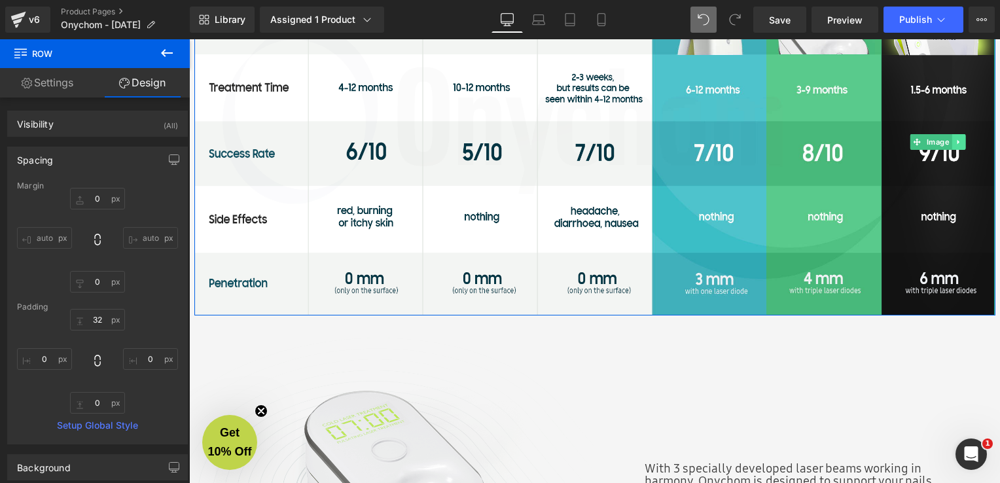
click at [955, 143] on icon at bounding box center [958, 142] width 7 height 8
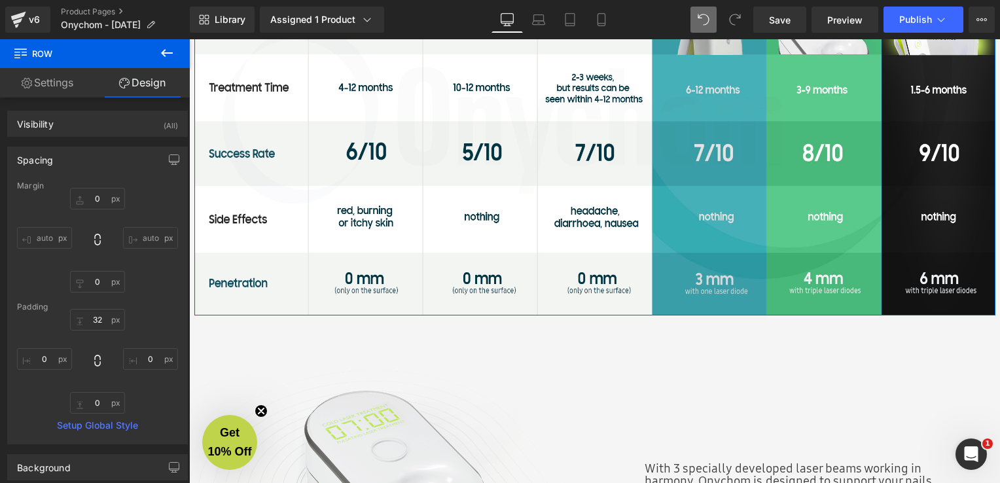
click at [734, 270] on img at bounding box center [709, 142] width 115 height 347
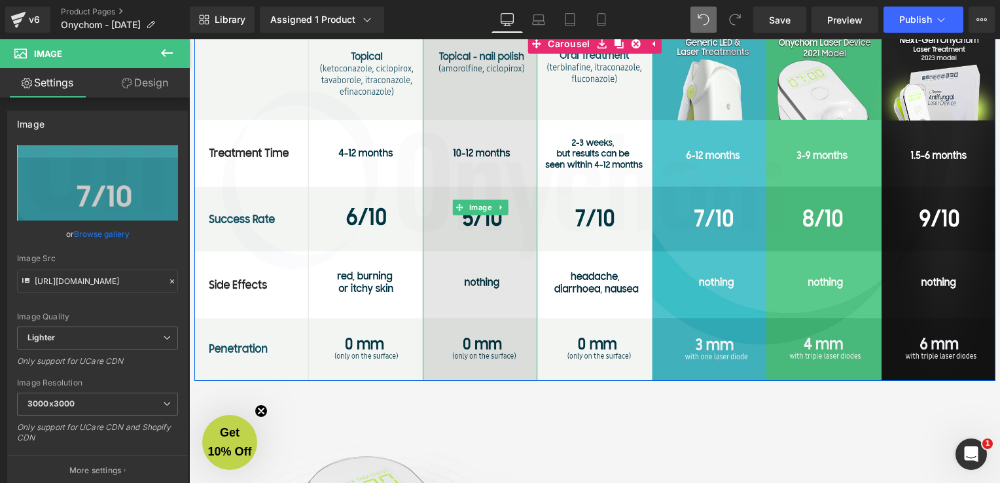
scroll to position [2777, 0]
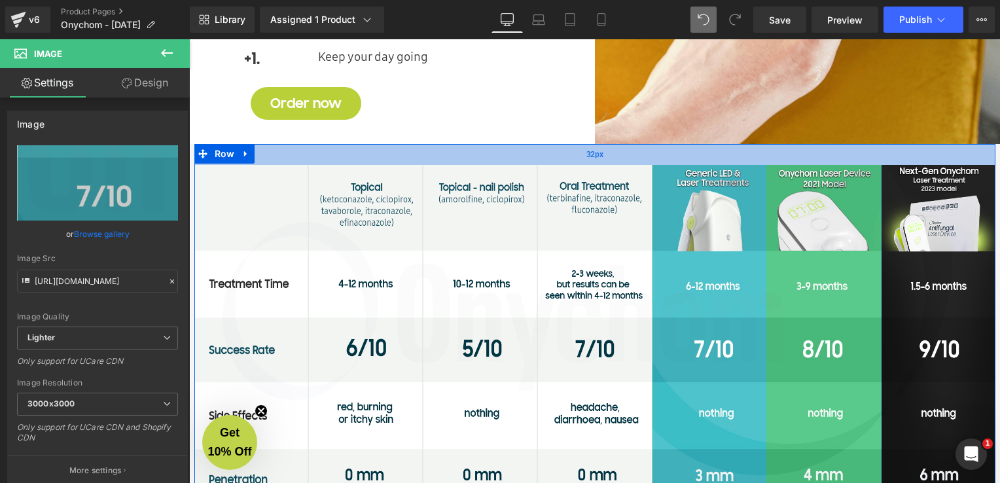
click at [302, 162] on div "32px" at bounding box center [594, 154] width 801 height 21
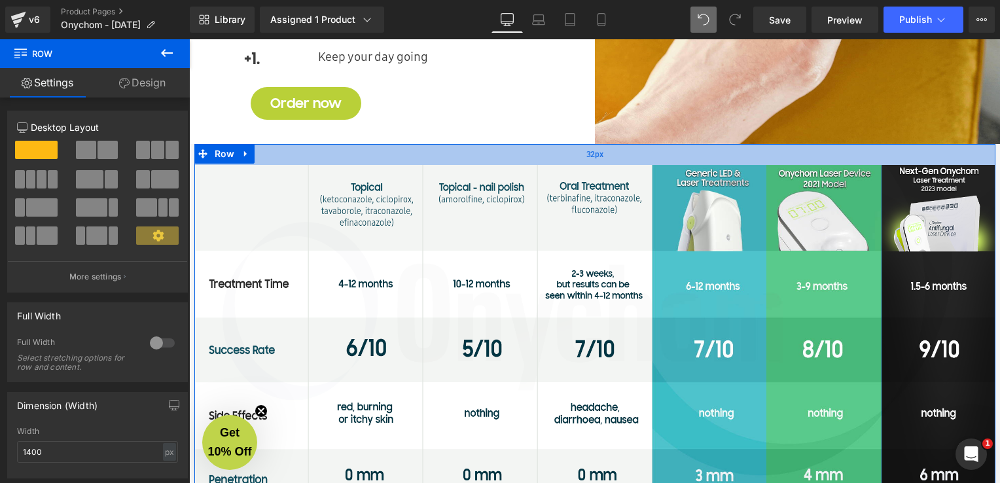
click at [290, 153] on div "32px" at bounding box center [594, 154] width 801 height 21
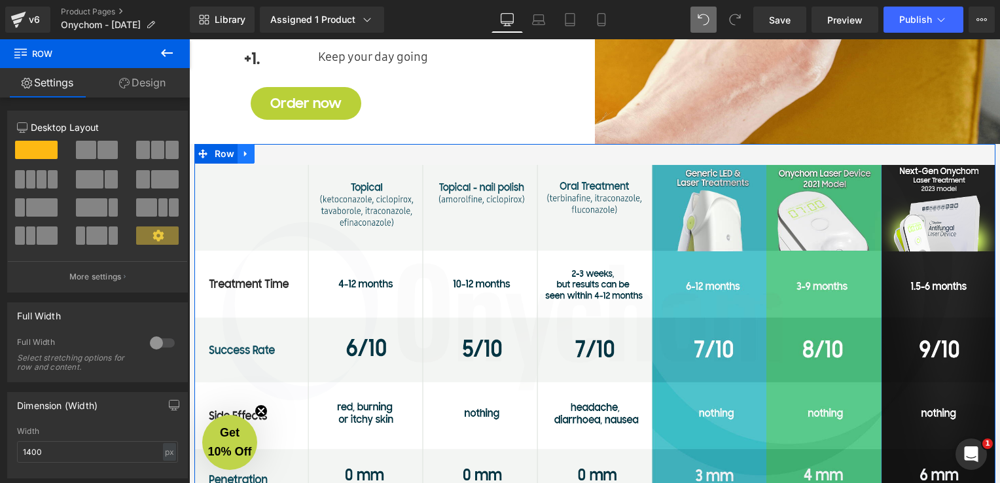
click at [247, 159] on link at bounding box center [246, 154] width 17 height 20
click at [293, 154] on icon at bounding box center [297, 154] width 9 height 10
click at [242, 156] on icon at bounding box center [246, 154] width 9 height 10
click at [279, 152] on link at bounding box center [280, 154] width 17 height 20
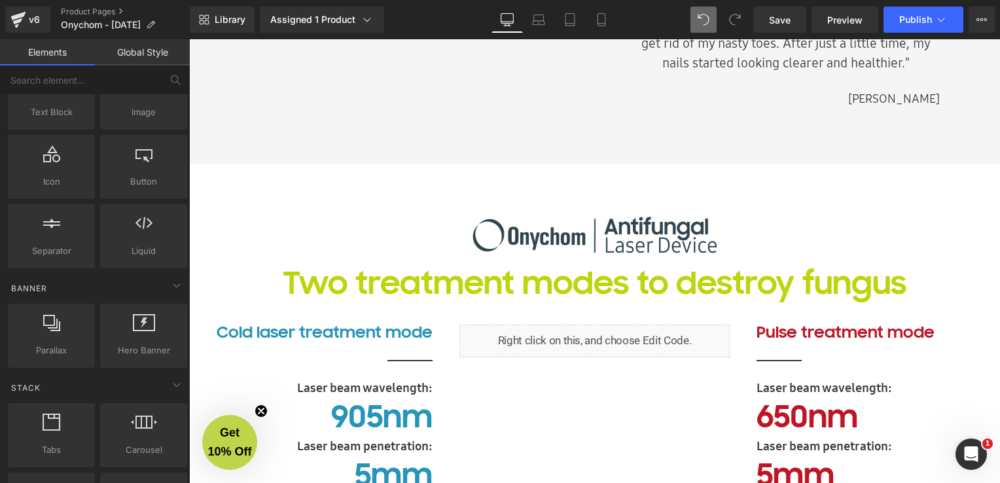
scroll to position [1664, 0]
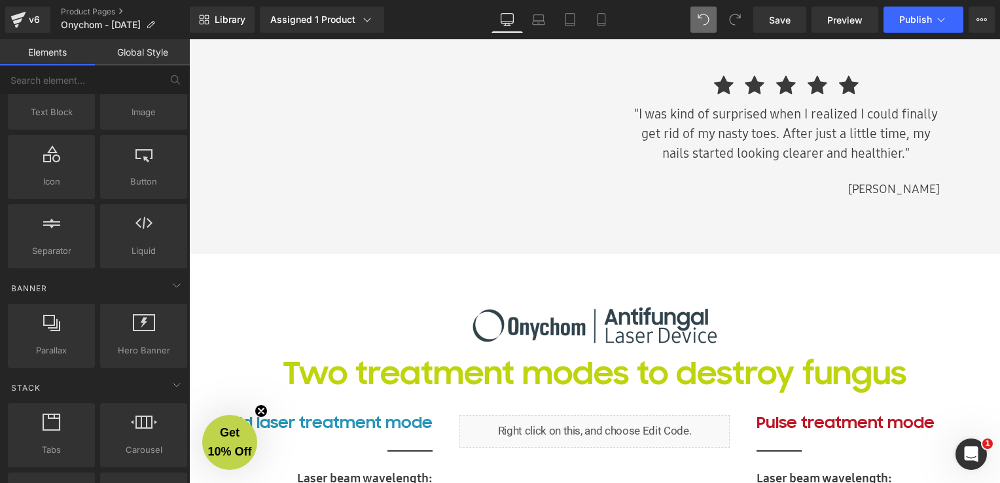
click at [189, 39] on div at bounding box center [189, 39] width 0 height 0
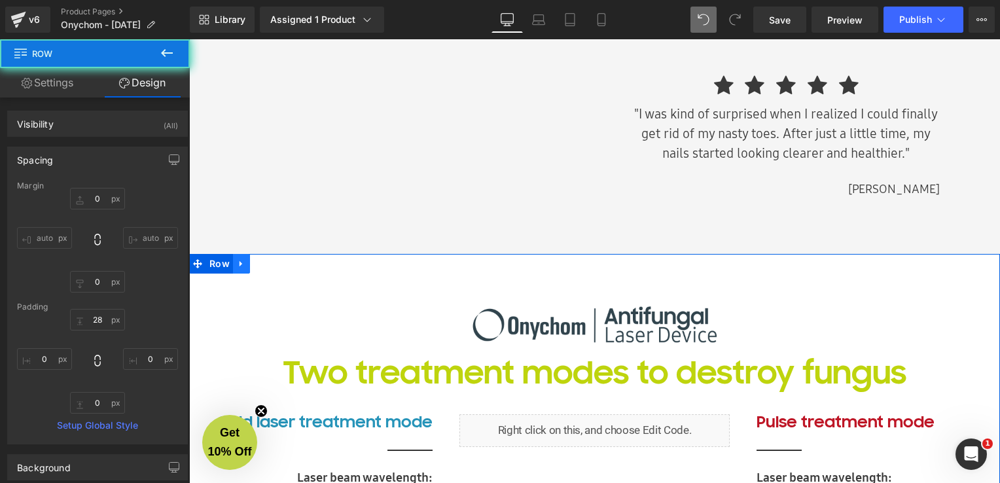
click at [241, 266] on link at bounding box center [241, 264] width 17 height 20
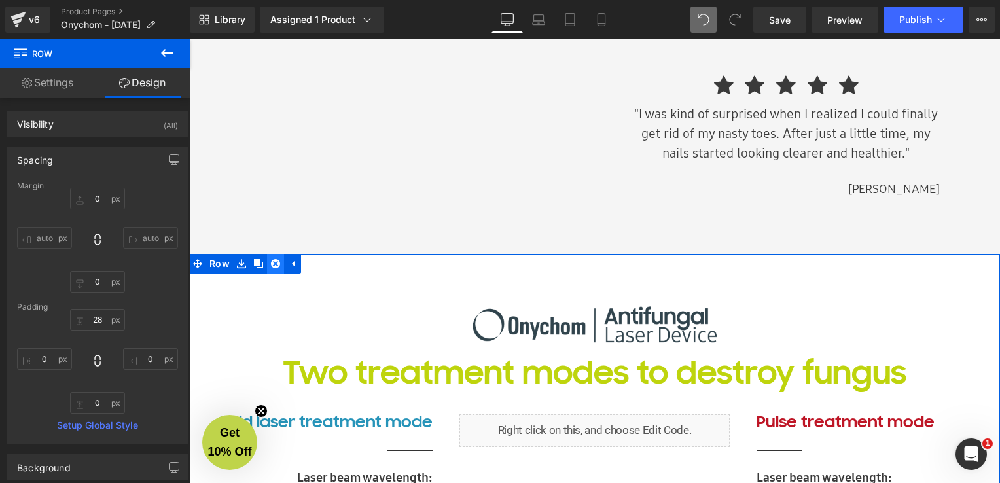
click at [272, 266] on icon at bounding box center [275, 263] width 9 height 9
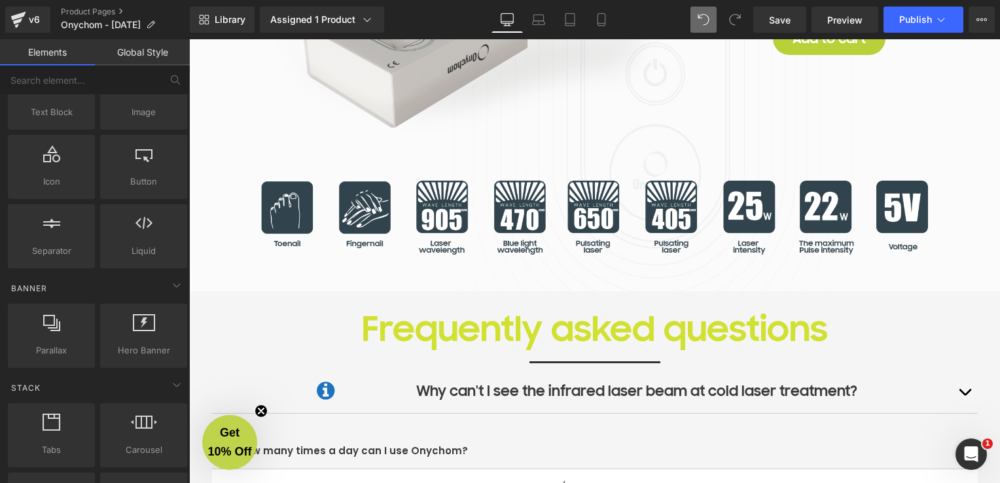
scroll to position [3011, 0]
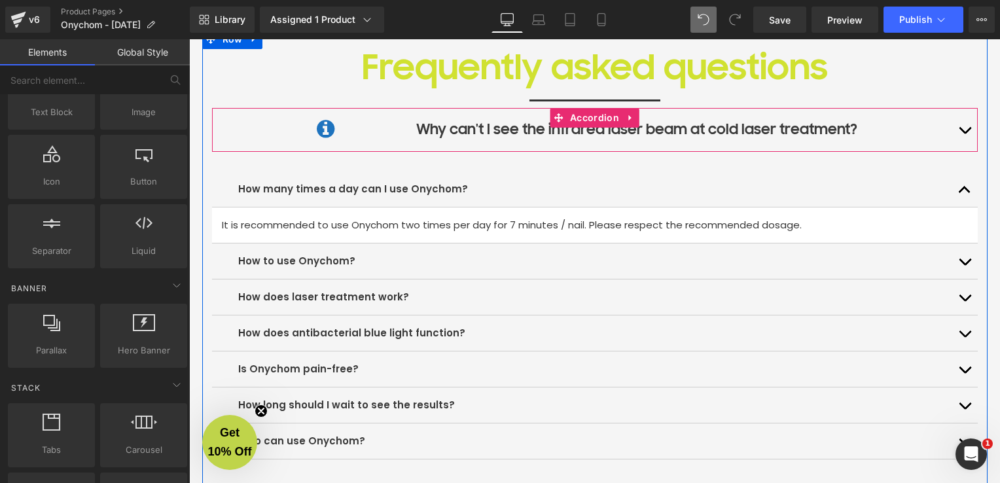
click at [945, 128] on div "Icon Why can't I see the infrared laser beam at cold laser treatment? Text Bloc…" at bounding box center [594, 130] width 713 height 24
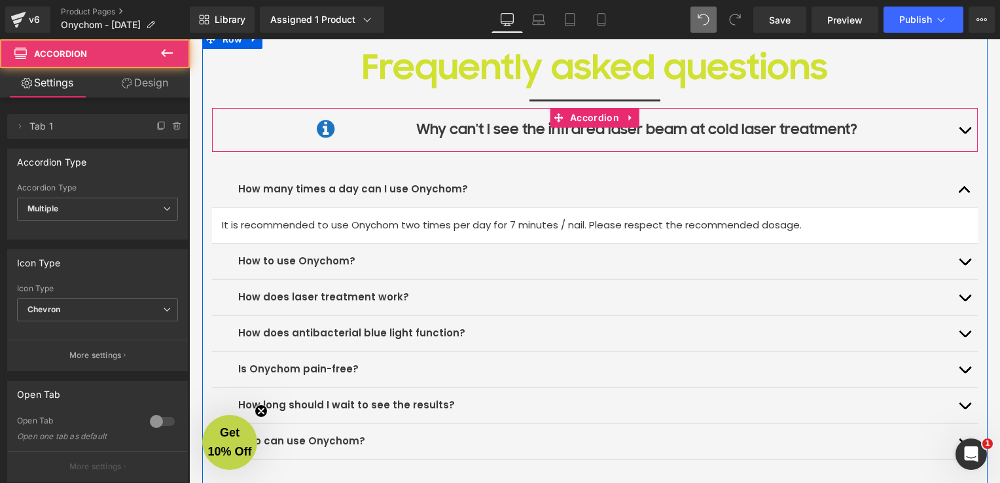
click at [958, 129] on button "button" at bounding box center [965, 129] width 26 height 43
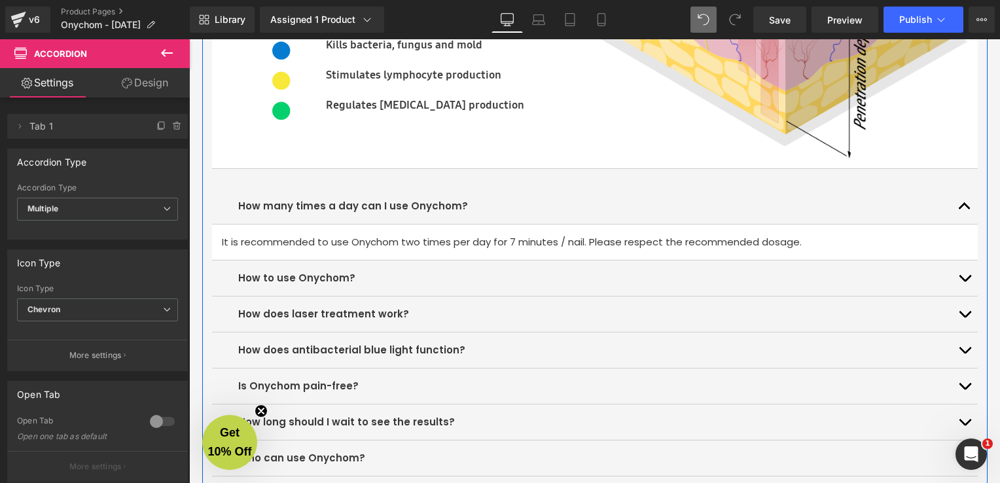
scroll to position [3600, 0]
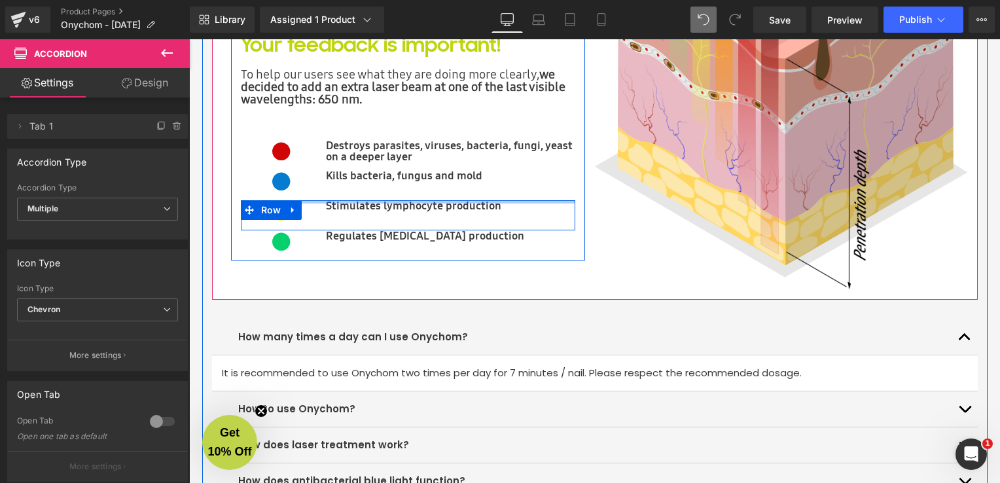
click at [390, 202] on div "Icon Stimulates lymphocyte production Text Block Row" at bounding box center [408, 215] width 335 height 30
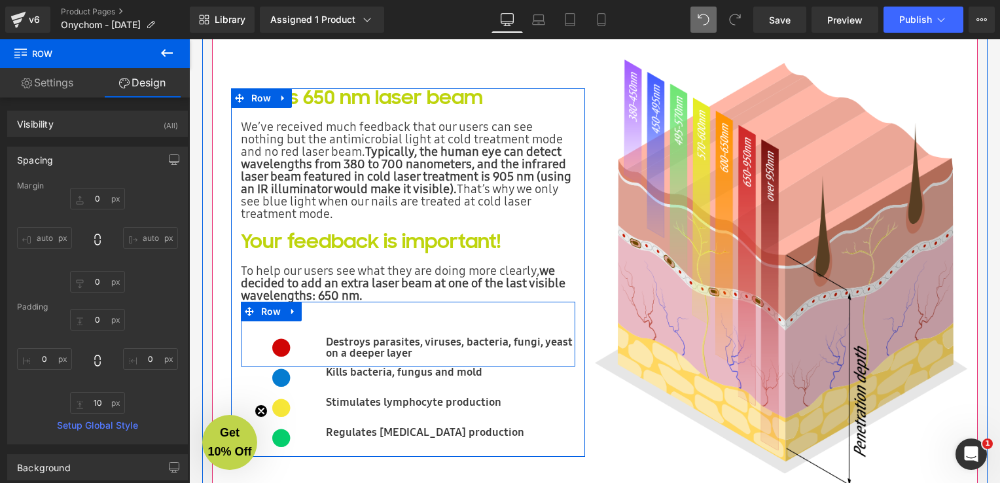
scroll to position [3469, 0]
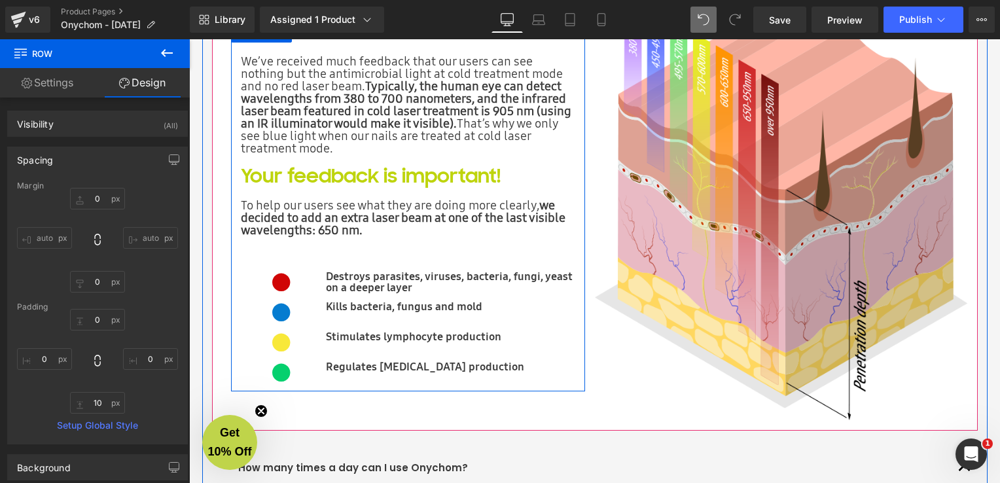
drag, startPoint x: 384, startPoint y: 278, endPoint x: 395, endPoint y: 287, distance: 14.8
click at [384, 278] on strong "Destroys parasites, viruses, bacteria, fungi, yeast on a deeper layer" at bounding box center [449, 281] width 247 height 27
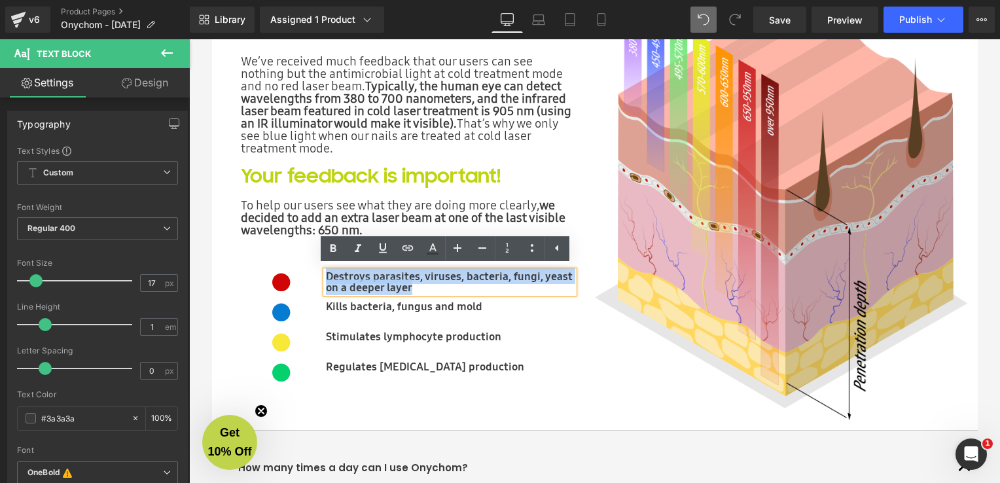
drag, startPoint x: 405, startPoint y: 287, endPoint x: 323, endPoint y: 272, distance: 83.2
click at [326, 272] on p "Destroys parasites, viruses, bacteria, fungi, yeast on a deeper layer" at bounding box center [450, 282] width 249 height 22
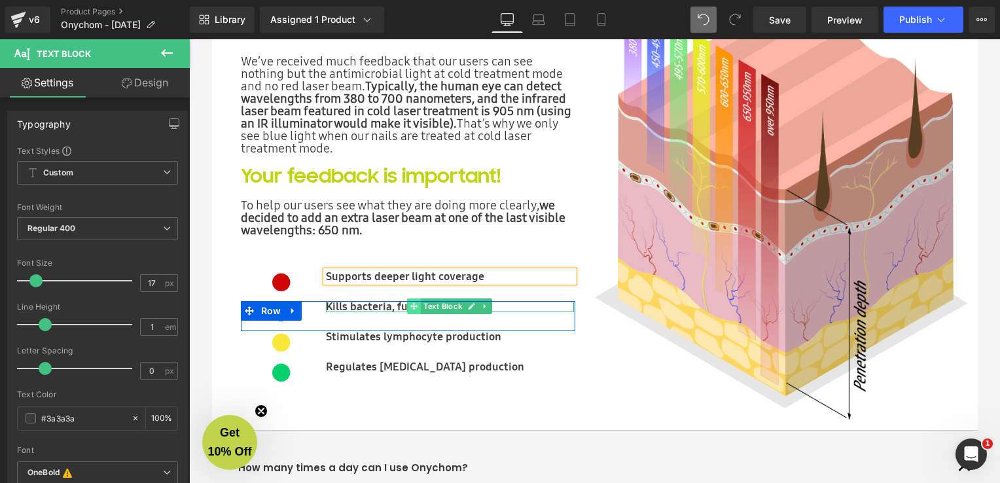
click at [412, 306] on icon at bounding box center [413, 306] width 7 height 7
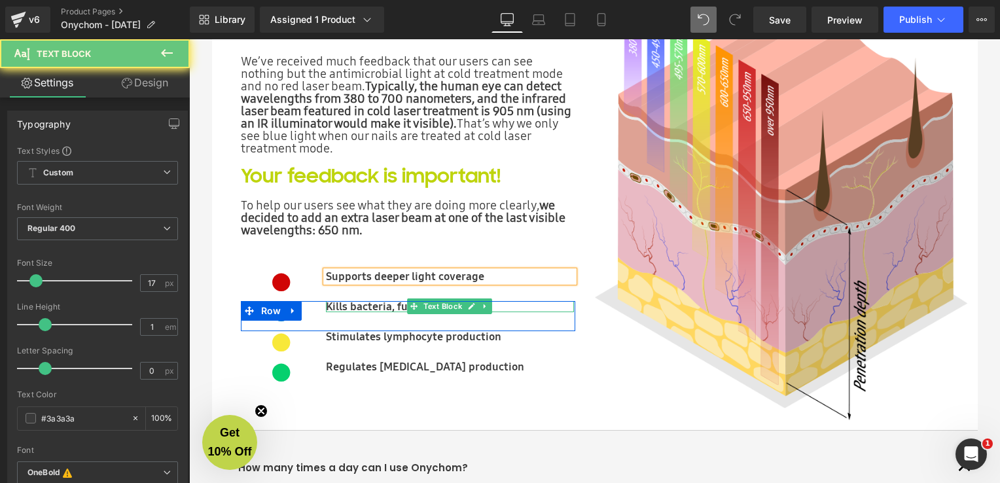
click at [378, 312] on b "Kills bacteria, fungus and mold" at bounding box center [404, 306] width 156 height 16
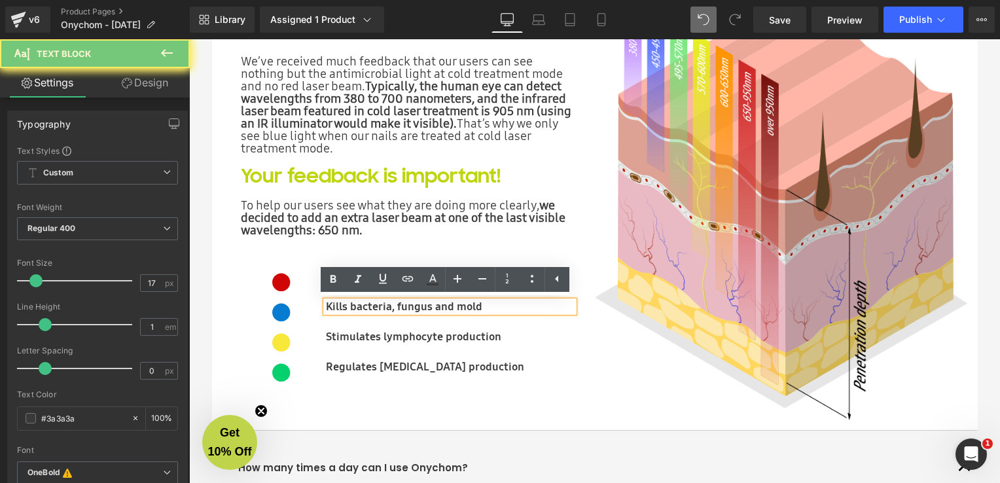
click at [378, 310] on b "Kills bacteria, fungus and mold" at bounding box center [404, 306] width 156 height 16
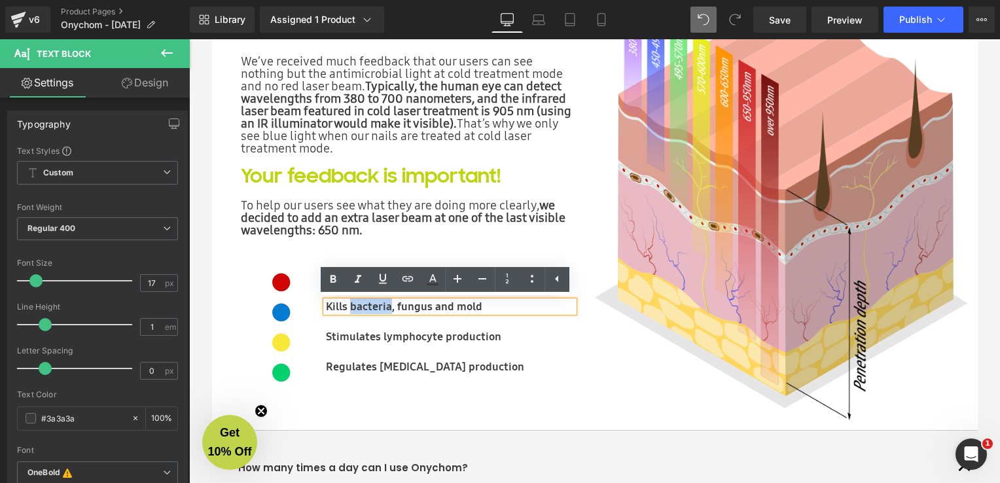
click at [378, 310] on b "Kills bacteria, fungus and mold" at bounding box center [404, 306] width 156 height 16
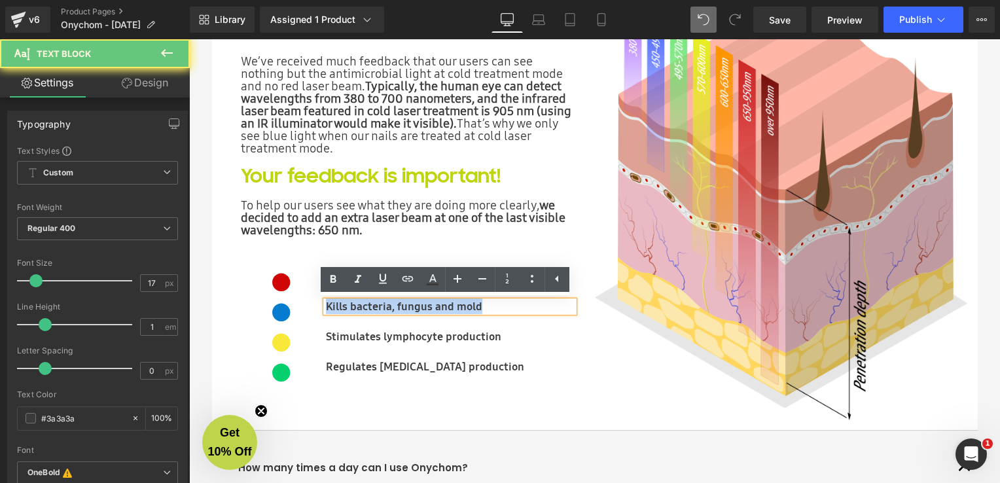
click at [378, 310] on b "Kills bacteria, fungus and mold" at bounding box center [404, 306] width 156 height 16
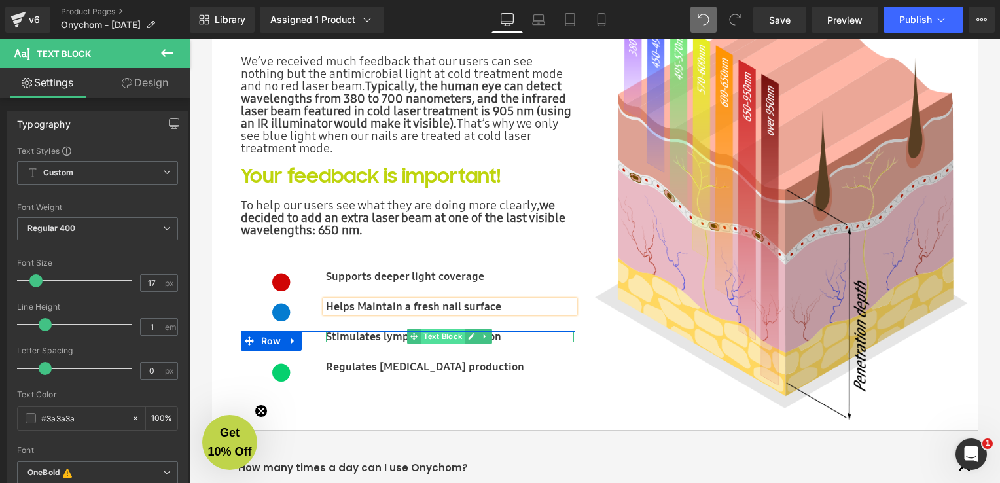
click at [446, 339] on span "Text Block" at bounding box center [443, 337] width 44 height 16
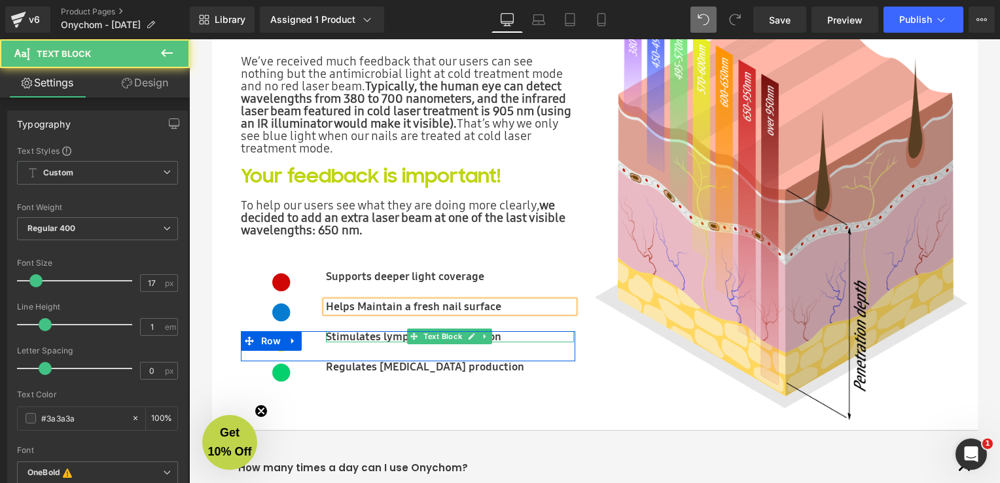
click at [364, 336] on b "Stimulates lymphocyte production" at bounding box center [413, 337] width 175 height 16
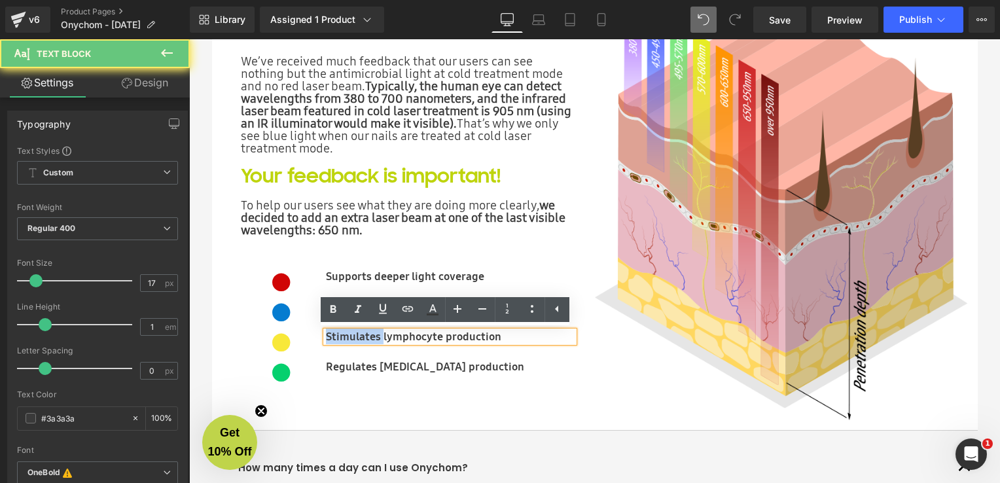
click at [364, 336] on b "Stimulates lymphocyte production" at bounding box center [413, 337] width 175 height 16
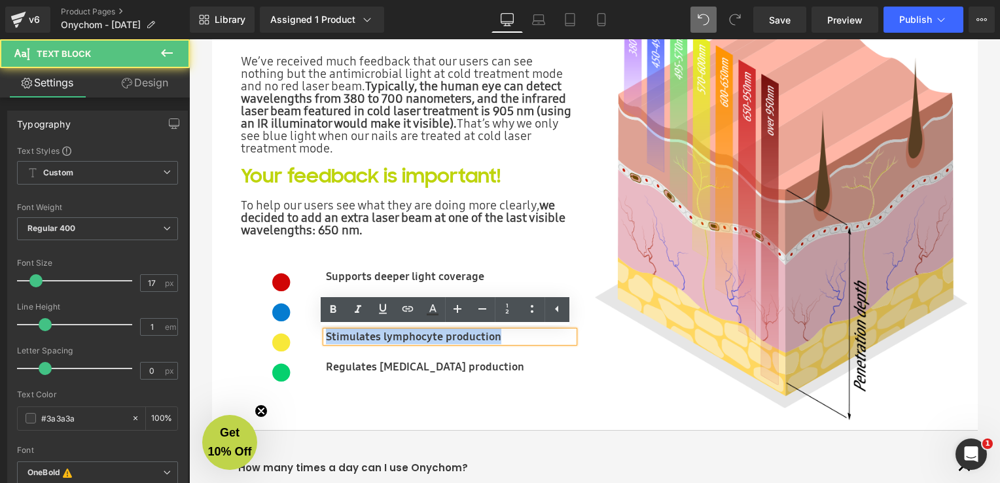
click at [364, 336] on b "Stimulates lymphocyte production" at bounding box center [413, 337] width 175 height 16
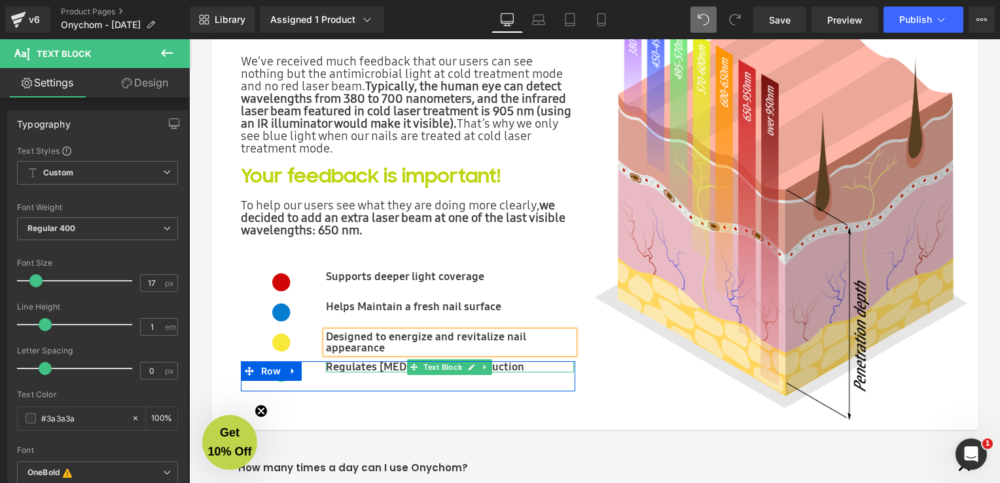
click at [378, 366] on b "Regulates melatonin production" at bounding box center [425, 367] width 198 height 16
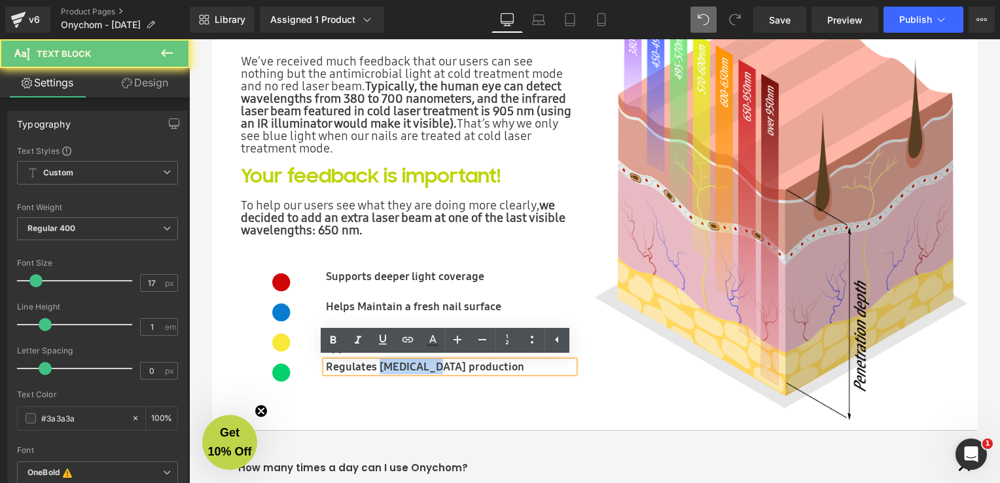
click at [378, 366] on b "Regulates melatonin production" at bounding box center [425, 367] width 198 height 16
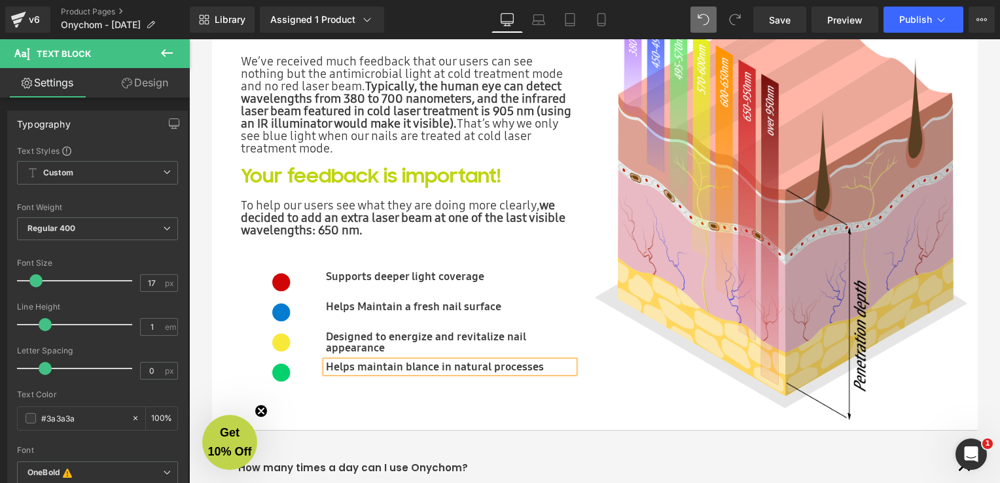
click at [405, 370] on b "Helps maintain blance in natural processes" at bounding box center [435, 367] width 218 height 16
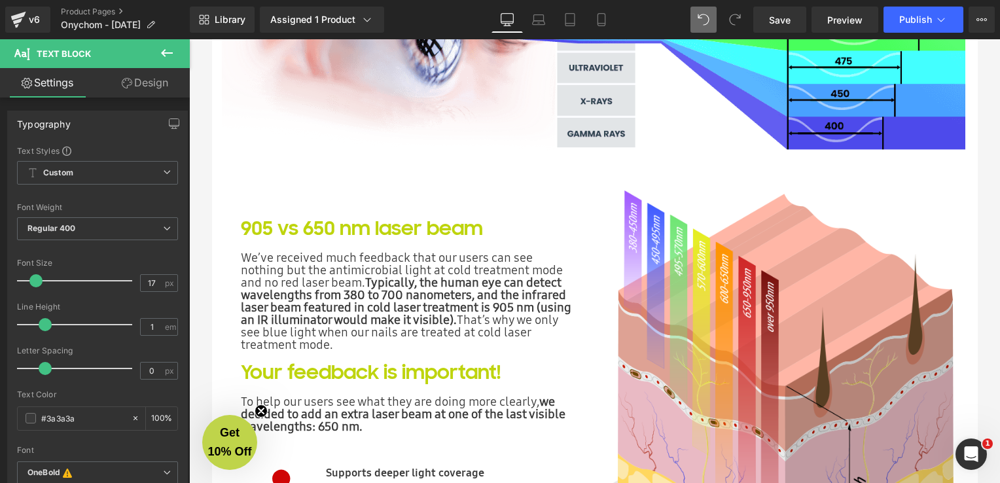
scroll to position [3338, 0]
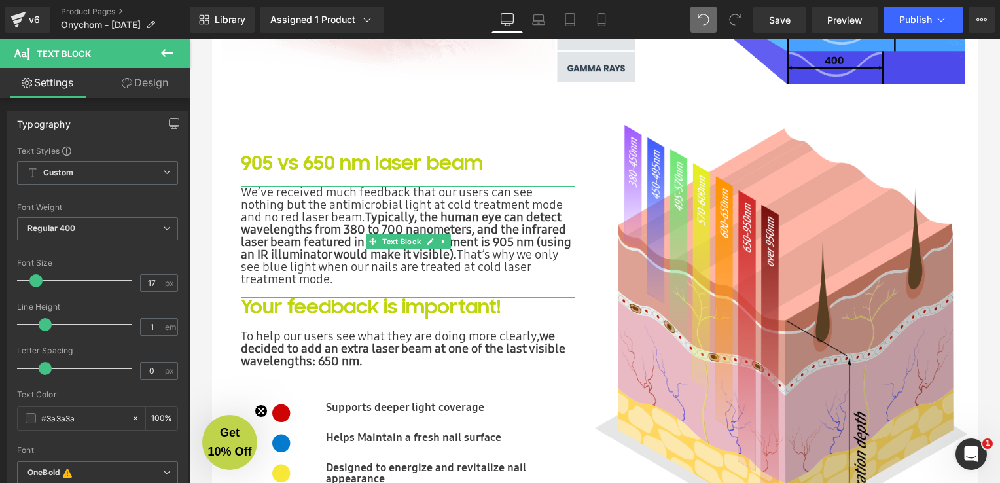
click at [333, 287] on p at bounding box center [408, 291] width 335 height 12
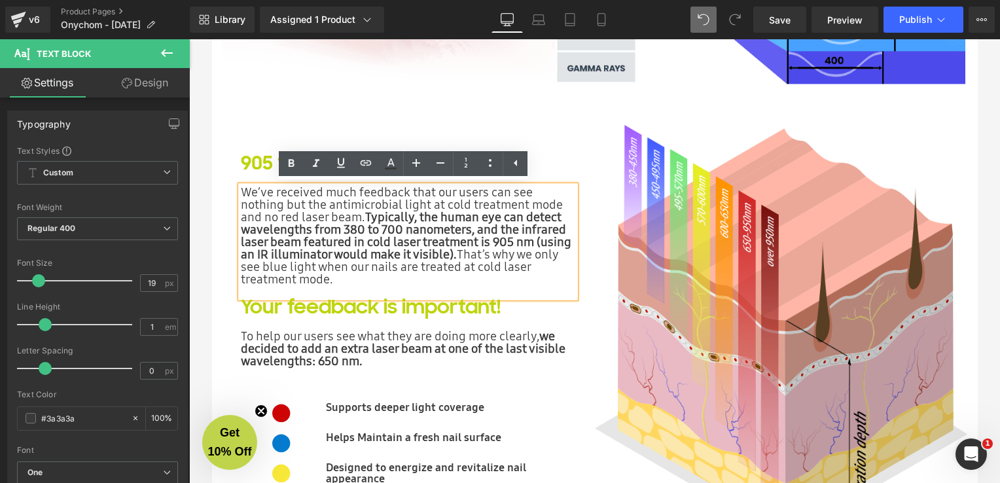
drag, startPoint x: 336, startPoint y: 281, endPoint x: 215, endPoint y: 179, distance: 158.3
click at [215, 179] on article "Image 905 vs 650 nm laser beam Heading We’ve received much feedback that our us…" at bounding box center [595, 193] width 766 height 736
click at [493, 242] on strong "Typically, the human eye can detect wavelengths from 380 to 700 nanometers, and…" at bounding box center [406, 235] width 331 height 54
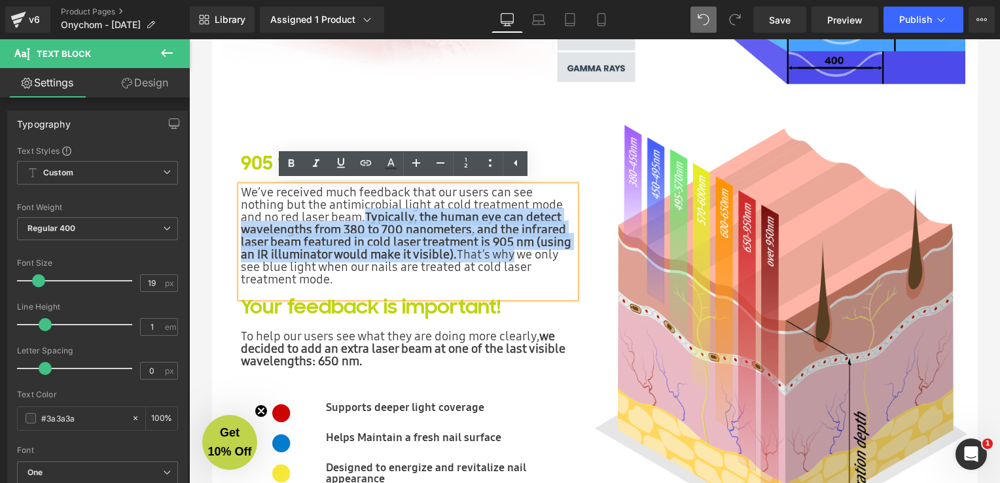
drag, startPoint x: 359, startPoint y: 216, endPoint x: 502, endPoint y: 249, distance: 147.0
click at [502, 249] on span "We’ve received much feedback that our users can see nothing but the antimicrobi…" at bounding box center [406, 235] width 331 height 104
click at [499, 249] on span "We’ve received much feedback that our users can see nothing but the antimicrobi…" at bounding box center [406, 235] width 331 height 104
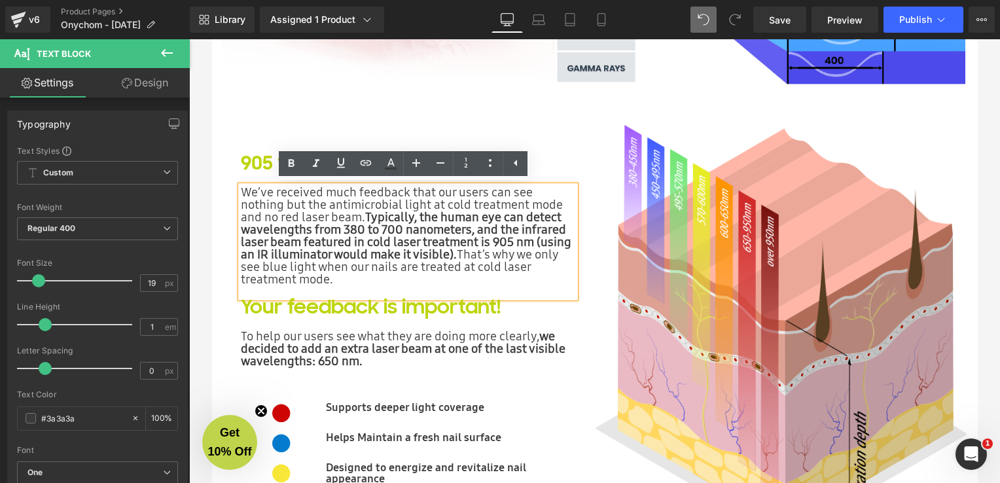
drag, startPoint x: 533, startPoint y: 281, endPoint x: 239, endPoint y: 194, distance: 306.5
click at [241, 194] on p "We’ve received much feedback that our users can see nothing but the antimicrobi…" at bounding box center [408, 235] width 335 height 99
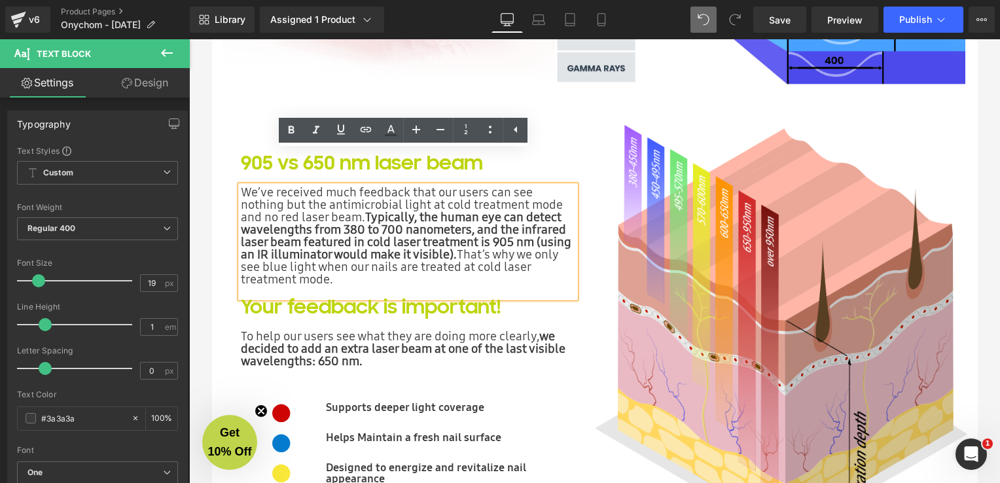
scroll to position [3404, 0]
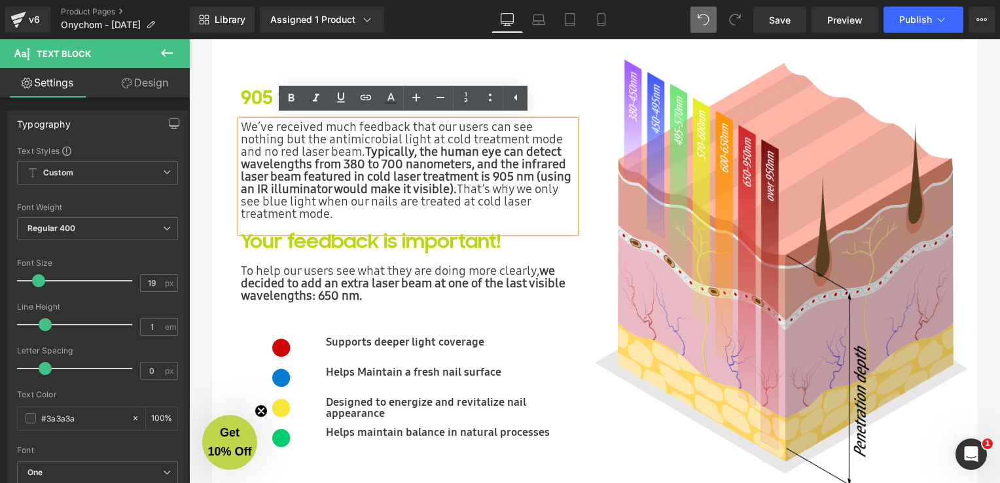
drag, startPoint x: 397, startPoint y: 230, endPoint x: 389, endPoint y: 229, distance: 7.3
click at [397, 232] on h1 "Your feedback is important!" at bounding box center [408, 241] width 335 height 19
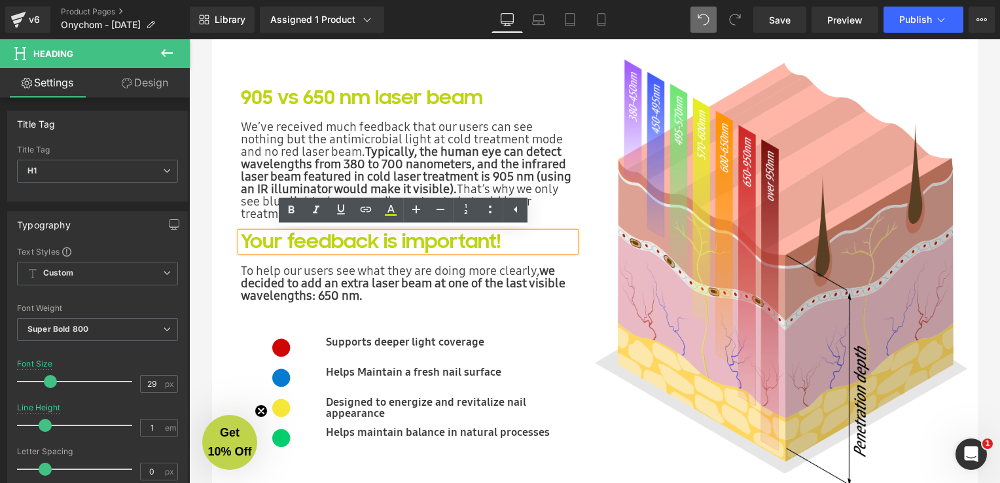
click at [476, 172] on strong "Typically, the human eye can detect wavelengths from 380 to 700 nanometers, and…" at bounding box center [406, 170] width 331 height 54
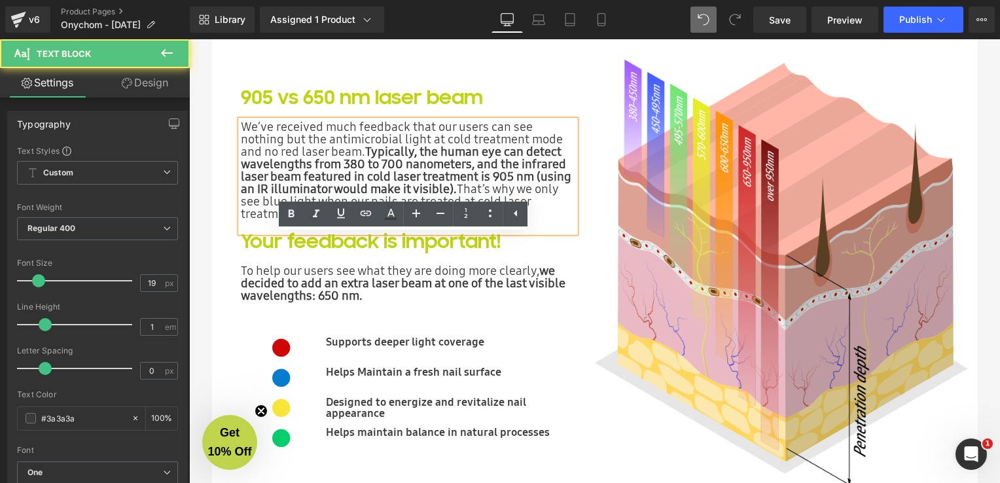
scroll to position [3288, 0]
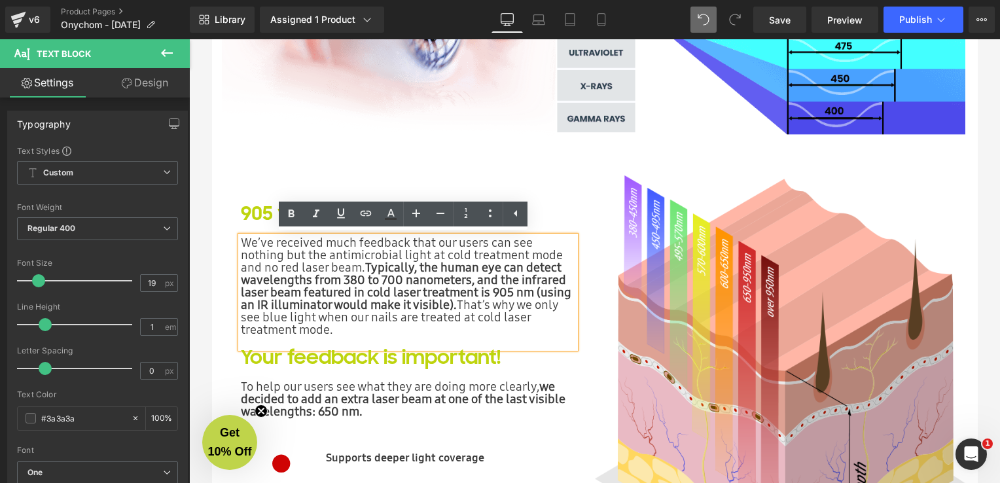
drag, startPoint x: 335, startPoint y: 217, endPoint x: 236, endPoint y: 243, distance: 102.7
click at [241, 243] on p "We’ve received much feedback that our users can see nothing but the antimicrobi…" at bounding box center [408, 285] width 335 height 99
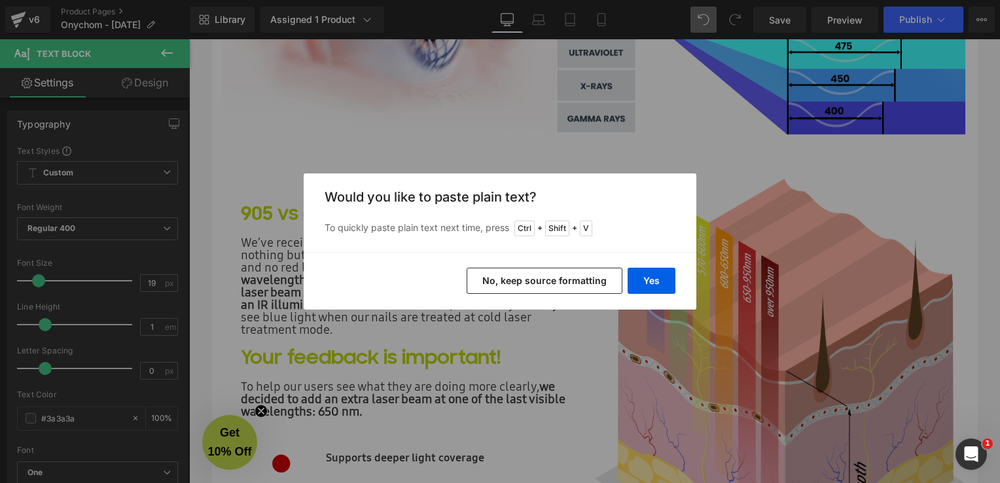
drag, startPoint x: 508, startPoint y: 286, endPoint x: 319, endPoint y: 247, distance: 192.6
click at [509, 286] on button "No, keep source formatting" at bounding box center [545, 281] width 156 height 26
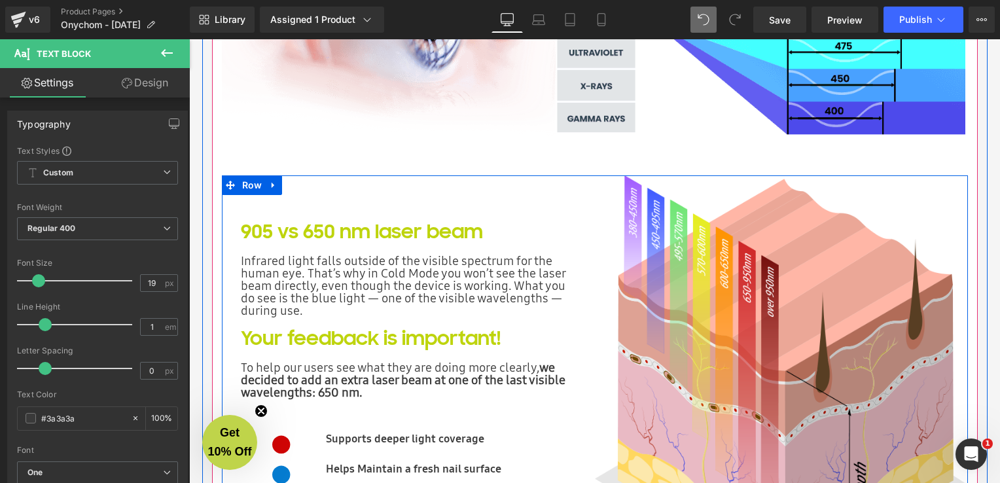
scroll to position [3026, 0]
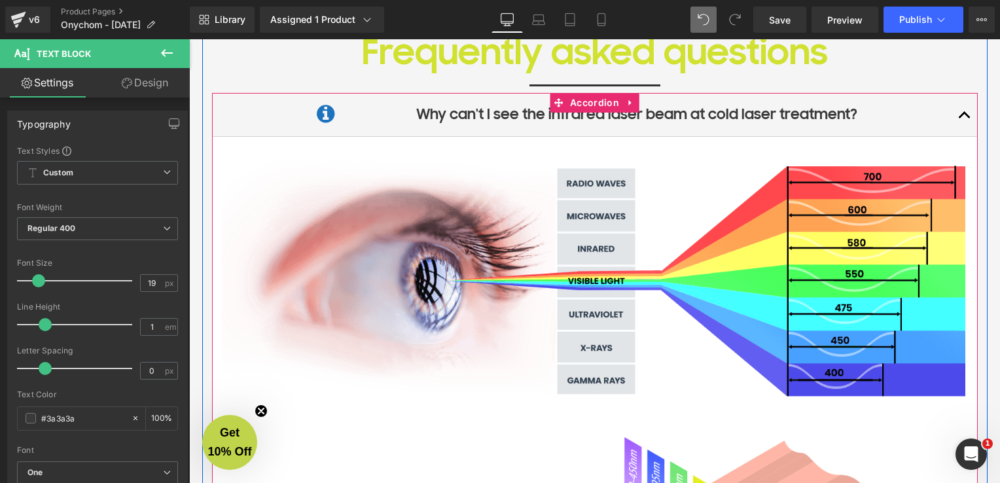
click at [788, 116] on strong "Why can't I see the infrared laser beam at cold laser treatment?" at bounding box center [636, 114] width 441 height 18
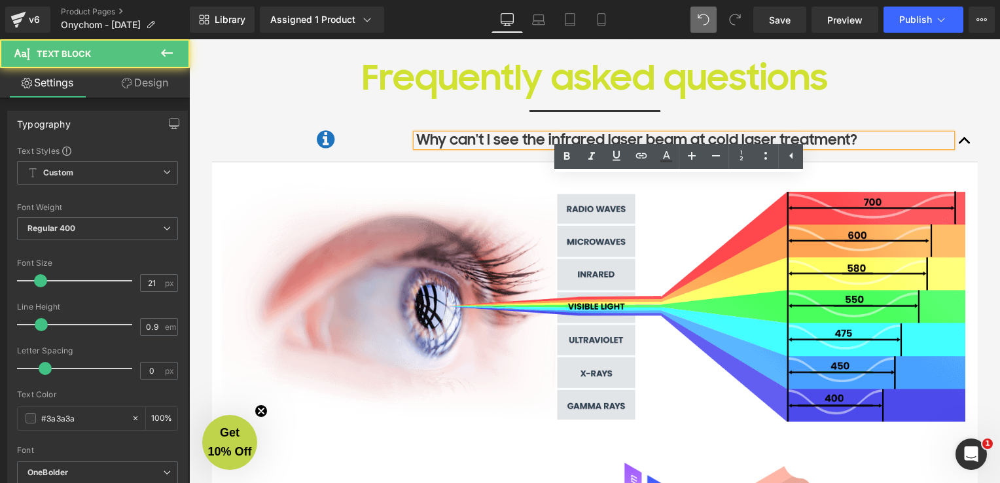
scroll to position [2956, 0]
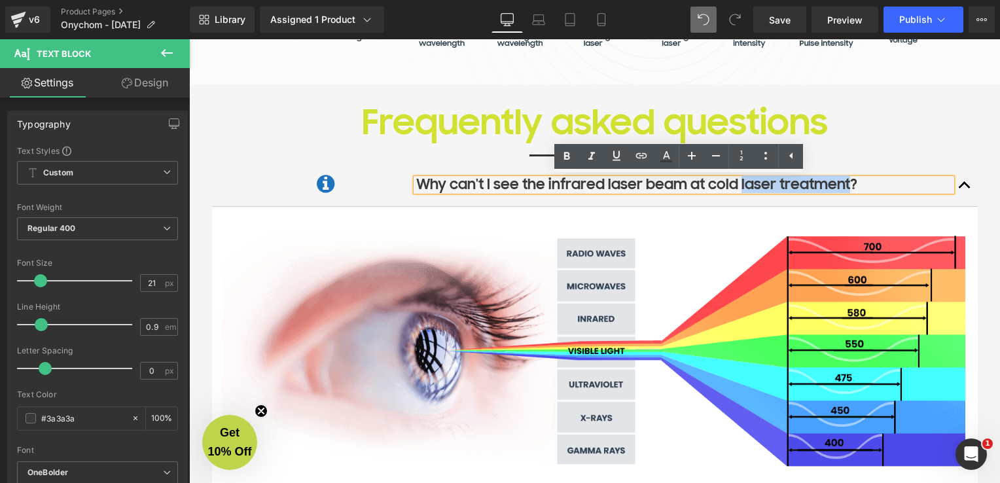
drag, startPoint x: 736, startPoint y: 138, endPoint x: 842, endPoint y: 186, distance: 116.3
click at [842, 186] on strong "Why can't I see the infrared laser beam at cold laser treatment?" at bounding box center [636, 184] width 441 height 18
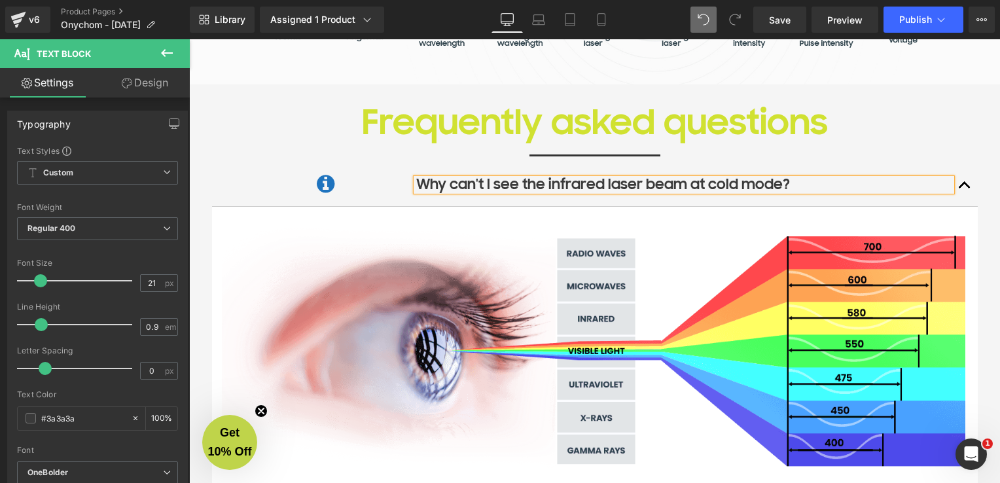
click at [697, 185] on strong "Why can't I see the infrared laser beam at cold mode?" at bounding box center [603, 184] width 374 height 18
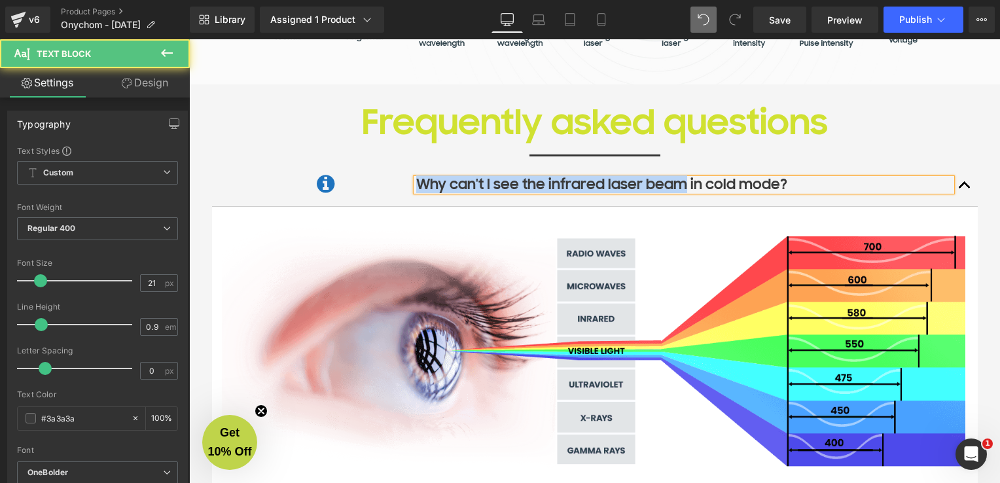
drag, startPoint x: 677, startPoint y: 187, endPoint x: 412, endPoint y: 183, distance: 265.1
click at [416, 183] on strong "Why can't I see the infrared laser beam in cold mode?" at bounding box center [601, 184] width 371 height 18
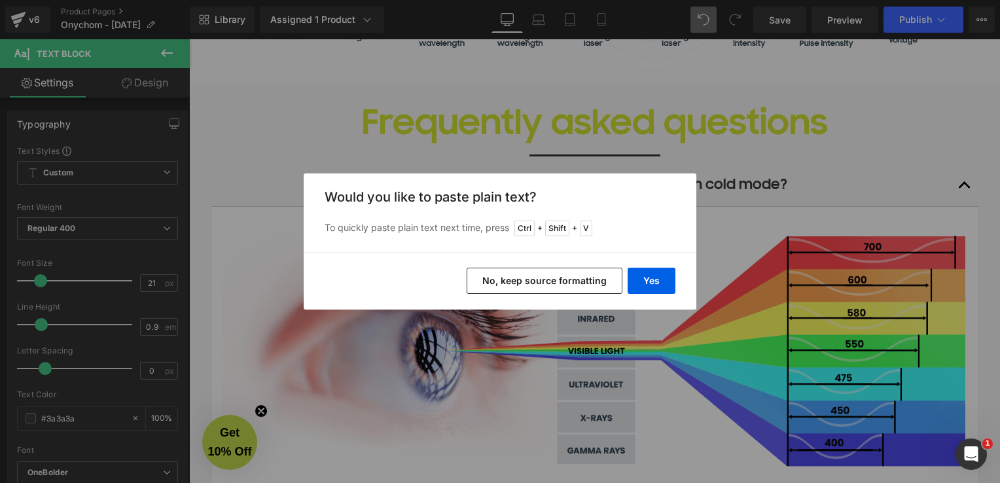
click at [548, 278] on button "No, keep source formatting" at bounding box center [545, 281] width 156 height 26
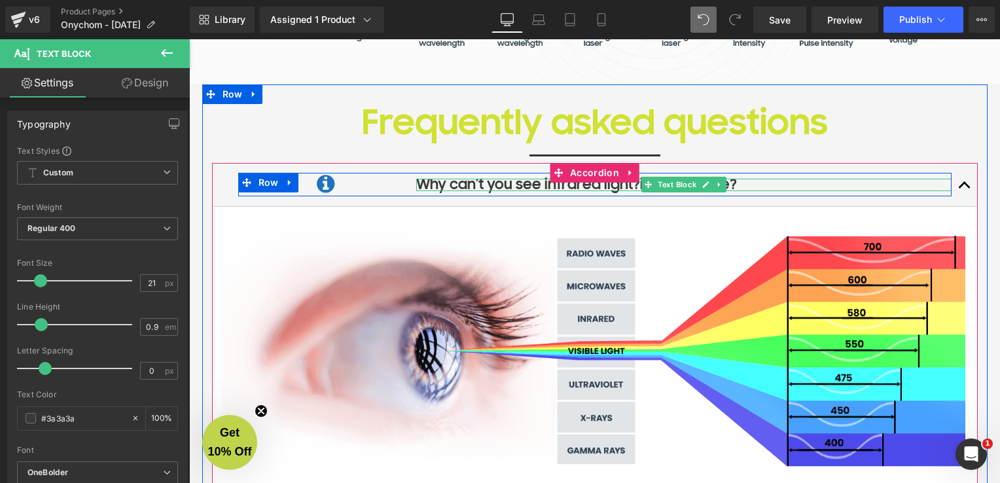
click at [631, 183] on span "Why can’t you see infrared light?" at bounding box center [528, 184] width 224 height 18
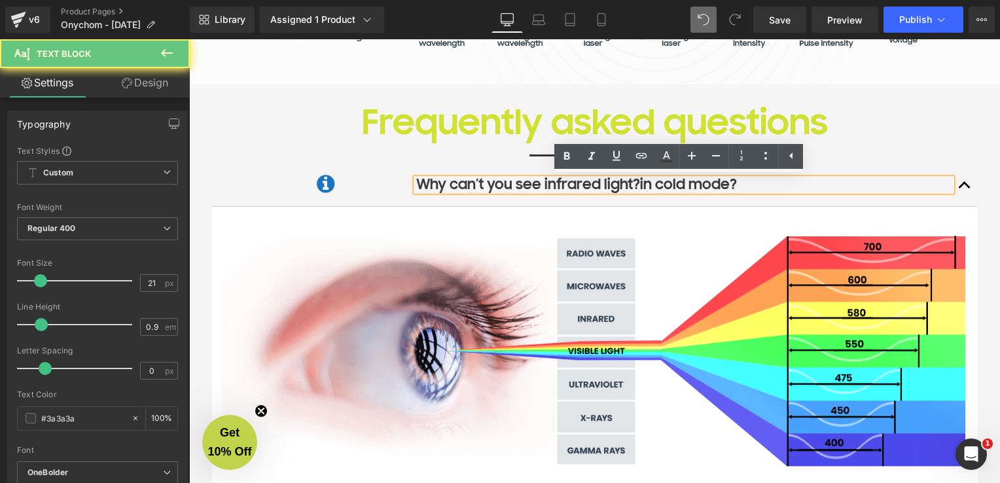
click at [634, 185] on span "Why can’t you see infrared light?" at bounding box center [528, 184] width 224 height 18
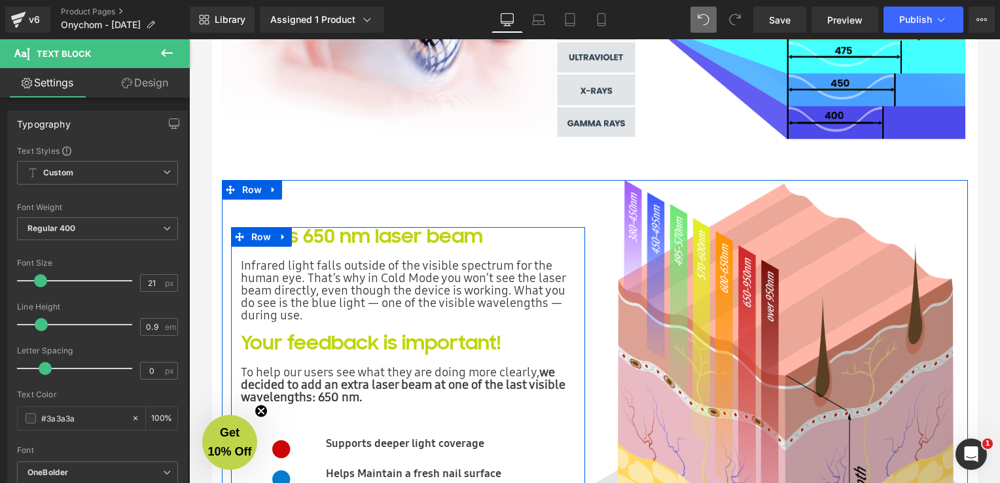
scroll to position [3414, 0]
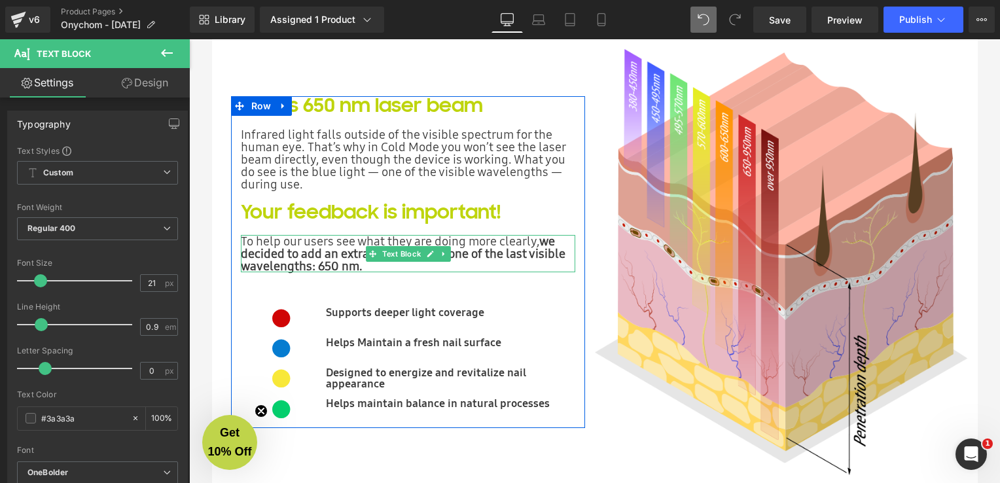
click at [541, 261] on p "To help our users see what they are doing more clearly, we decided to add an ex…" at bounding box center [408, 253] width 335 height 37
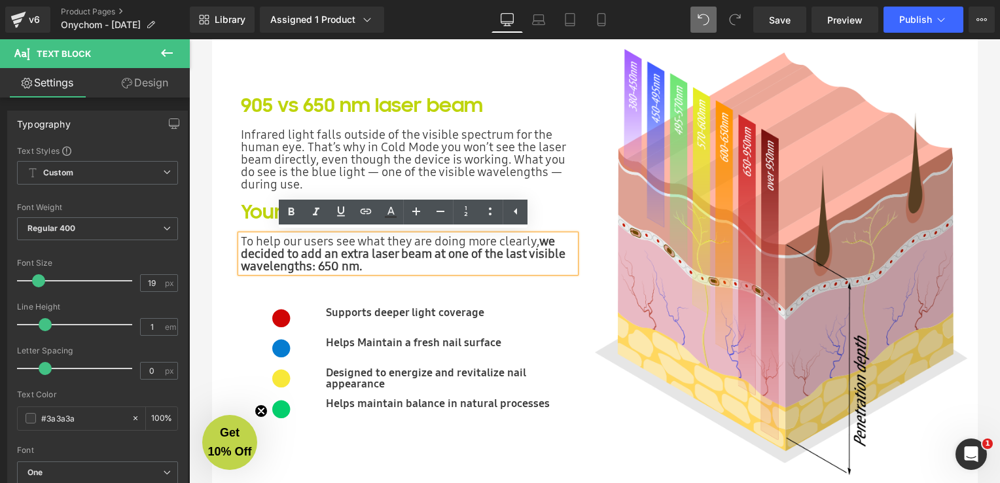
click at [327, 247] on strong "we decided to add an extra laser beam at one of the last visible wavelengths: 6…" at bounding box center [403, 253] width 325 height 42
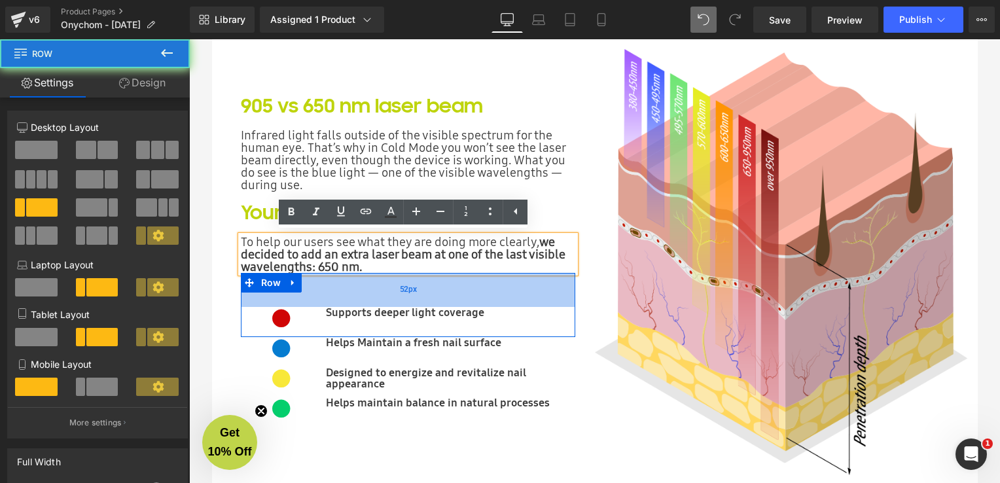
click at [373, 273] on div "52px" at bounding box center [408, 290] width 335 height 34
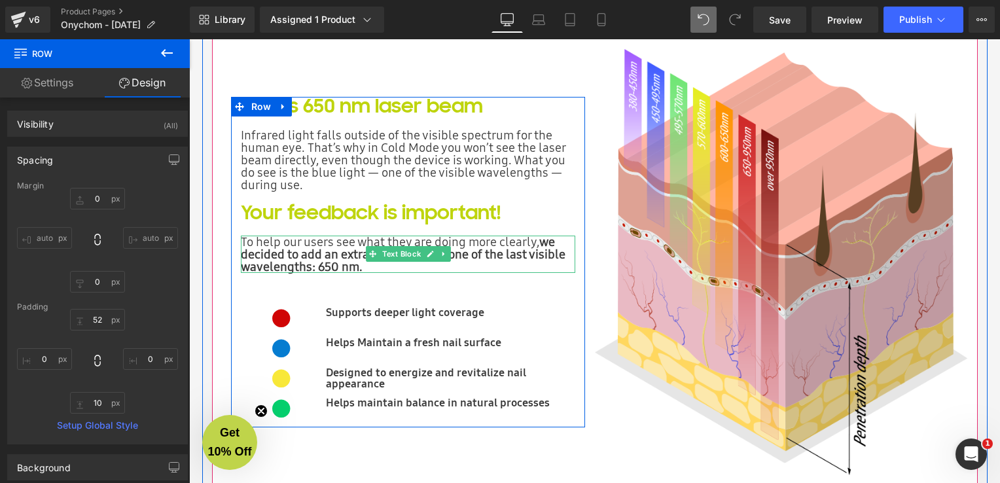
click at [353, 261] on strong "we decided to add an extra laser beam at one of the last visible wavelengths: 6…" at bounding box center [403, 254] width 325 height 42
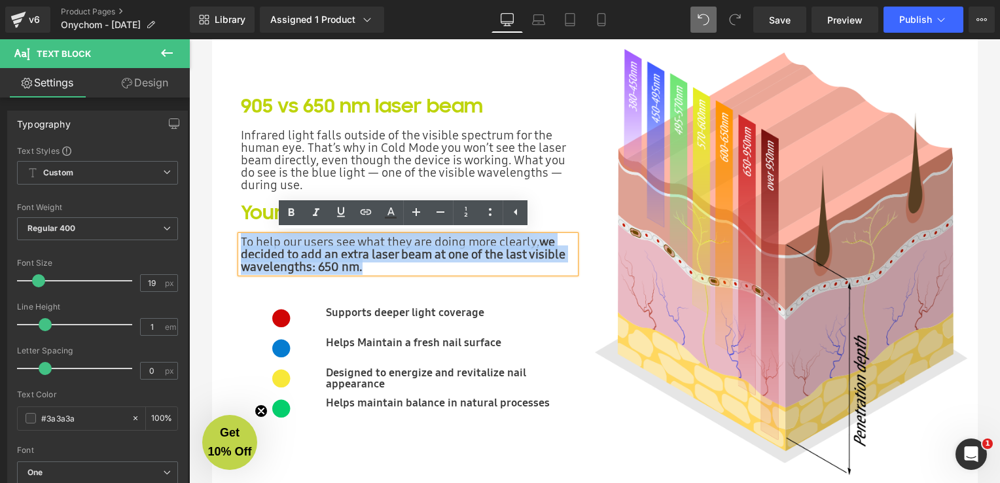
drag, startPoint x: 365, startPoint y: 268, endPoint x: 223, endPoint y: 230, distance: 146.4
click at [223, 230] on div "905 vs 650 nm laser beam Heading Infrared light falls outside of the visible sp…" at bounding box center [408, 261] width 373 height 425
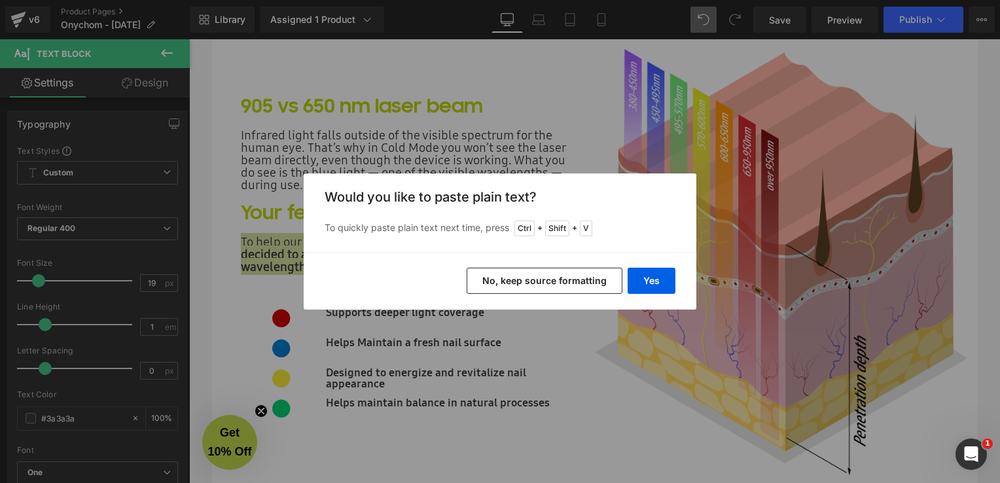
click at [518, 281] on button "No, keep source formatting" at bounding box center [545, 281] width 156 height 26
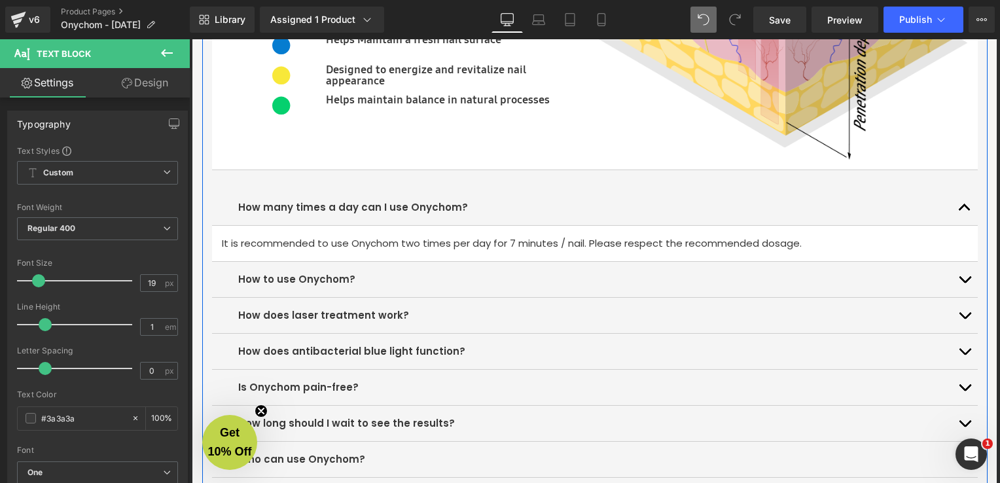
scroll to position [3860, 0]
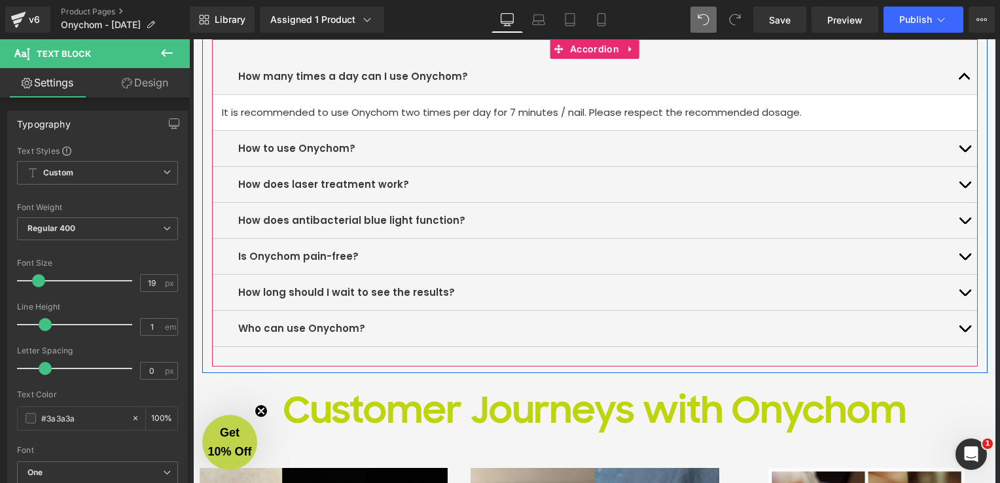
click at [499, 77] on p "How many times a day can I use Onychom?" at bounding box center [594, 77] width 713 height 16
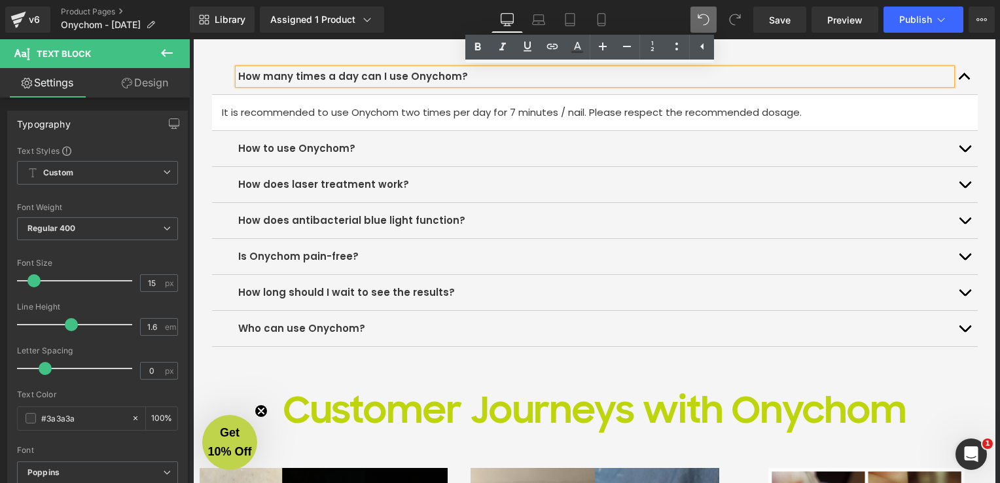
click at [961, 77] on button "button" at bounding box center [965, 76] width 26 height 35
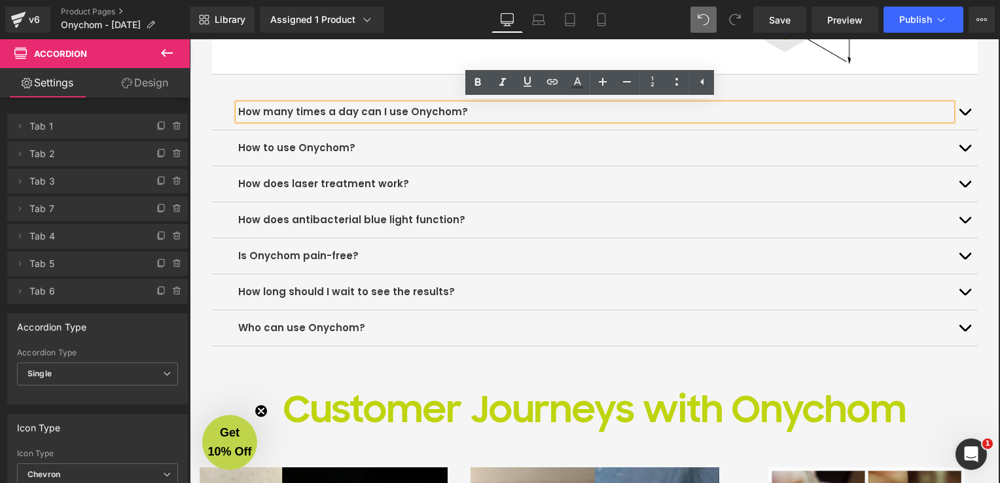
click at [962, 115] on button "button" at bounding box center [965, 111] width 26 height 35
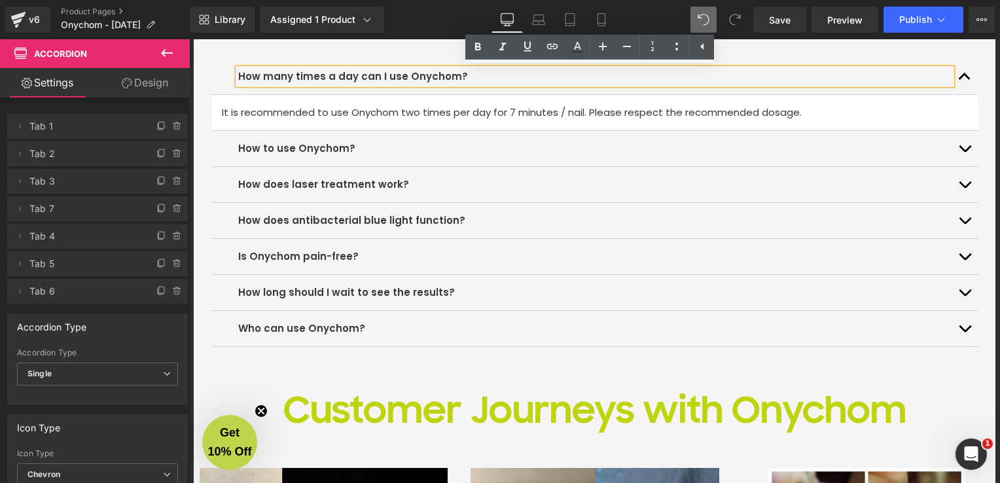
click at [965, 152] on span "button" at bounding box center [965, 152] width 0 height 0
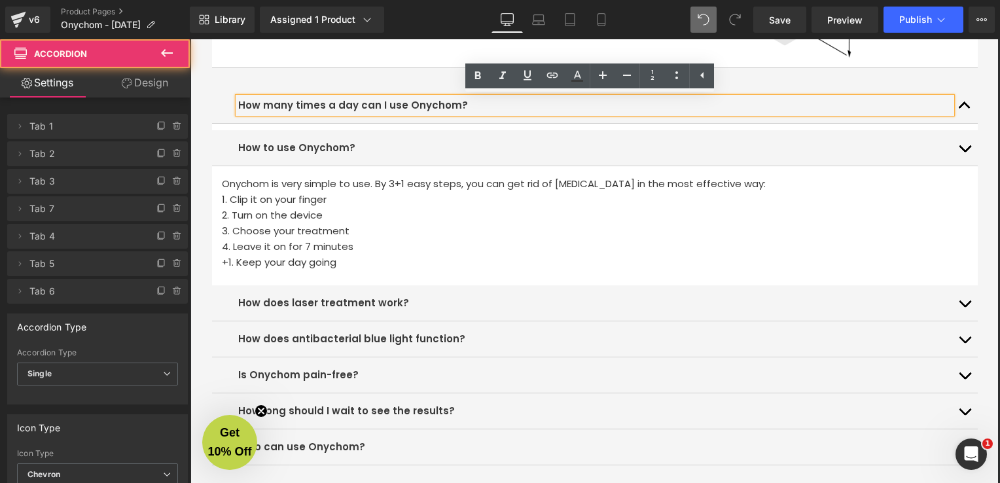
scroll to position [3825, 0]
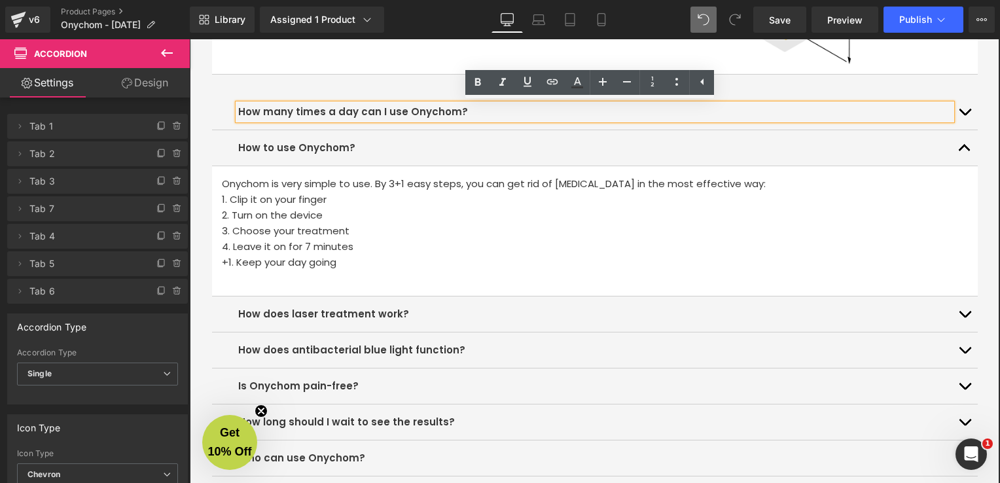
click at [954, 317] on button "button" at bounding box center [965, 314] width 26 height 35
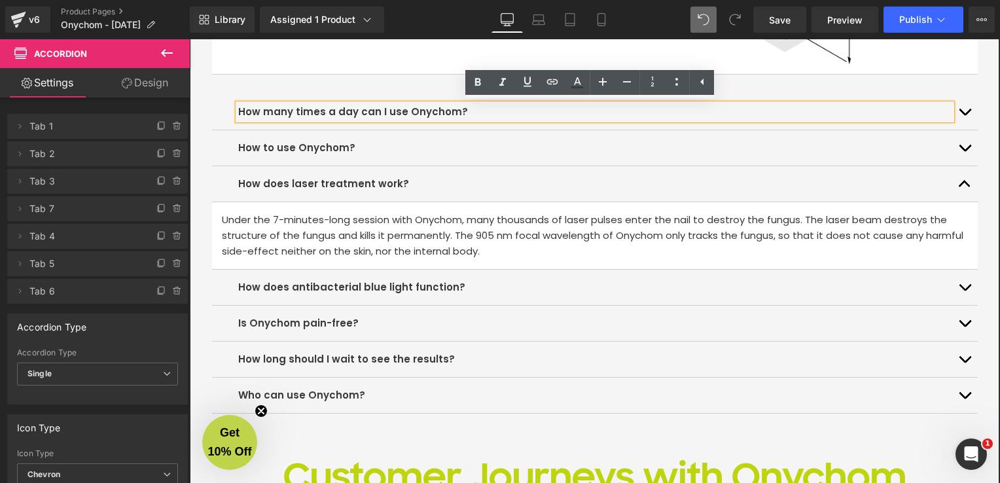
click at [962, 180] on button "button" at bounding box center [965, 183] width 26 height 35
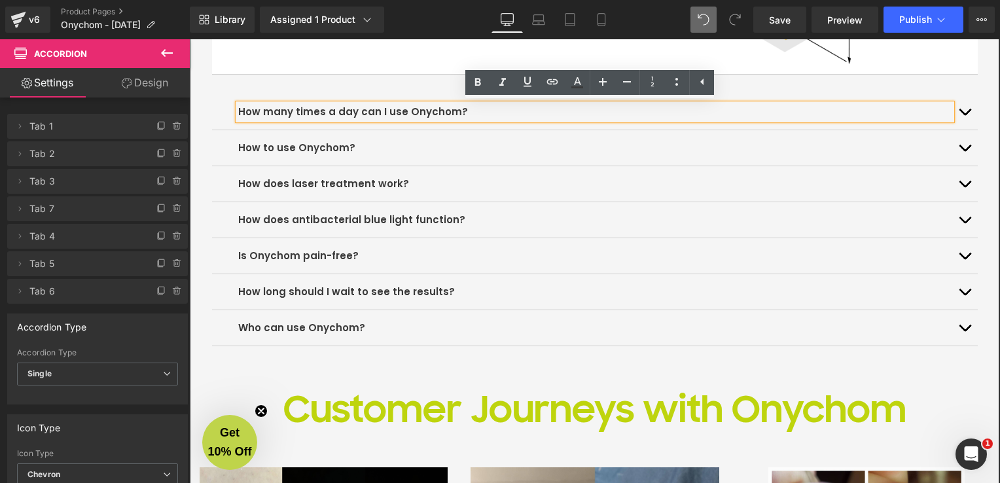
click at [963, 106] on button "button" at bounding box center [965, 111] width 26 height 35
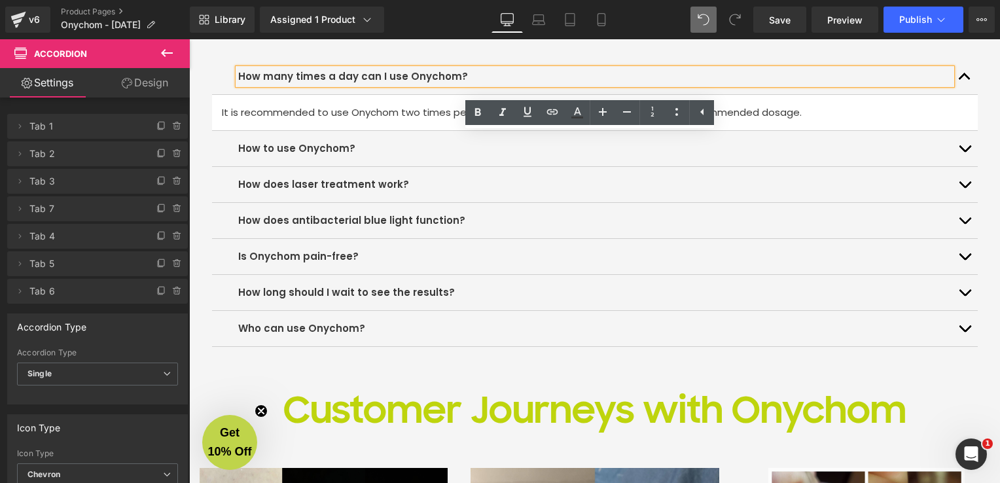
scroll to position [3795, 0]
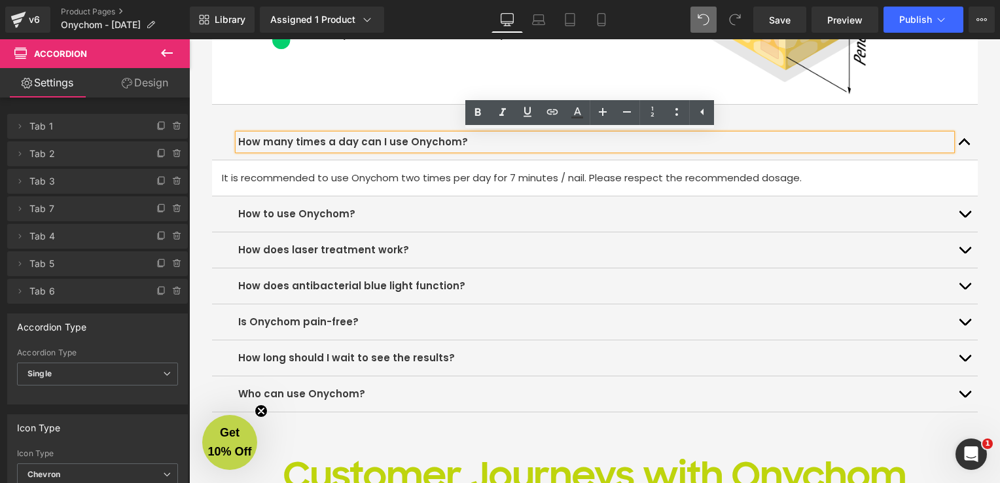
click at [963, 219] on button "button" at bounding box center [965, 213] width 26 height 35
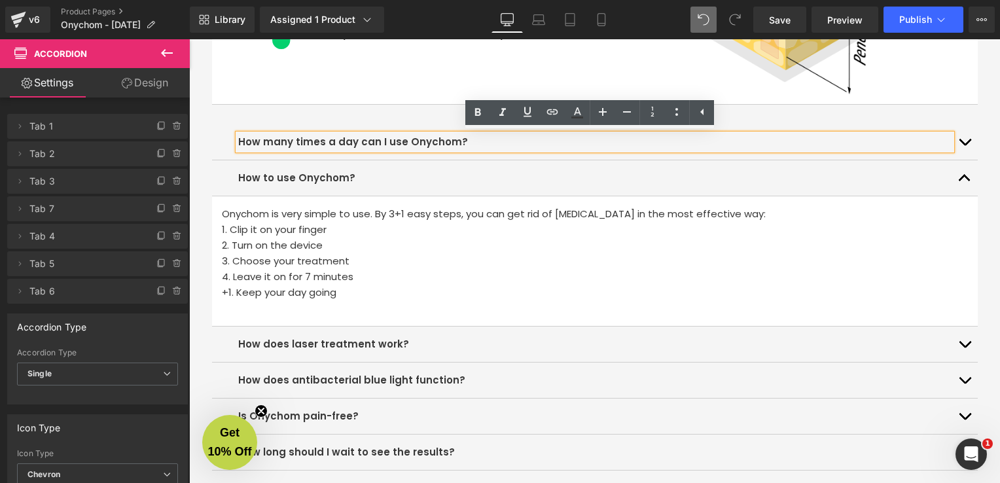
click at [956, 341] on button "button" at bounding box center [965, 344] width 26 height 35
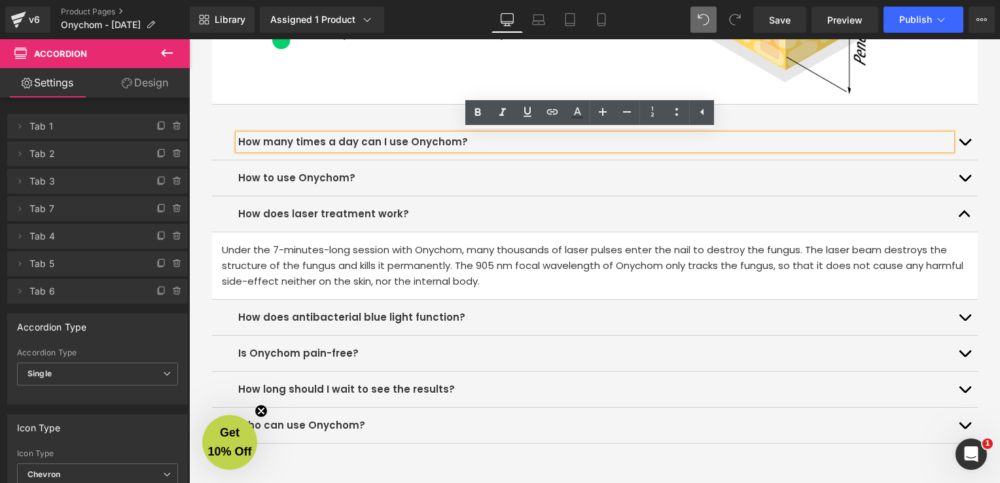
click at [965, 145] on span "button" at bounding box center [965, 145] width 0 height 0
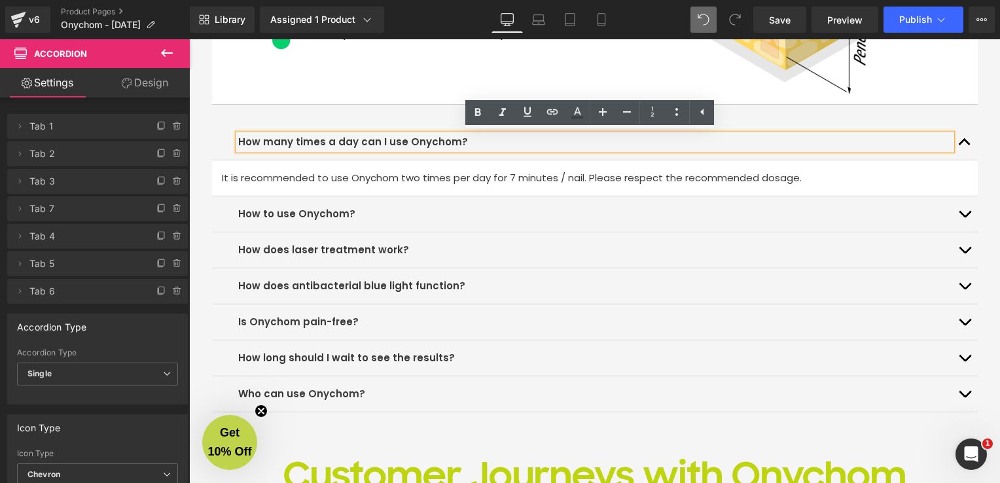
click at [552, 177] on span at bounding box center [559, 178] width 14 height 16
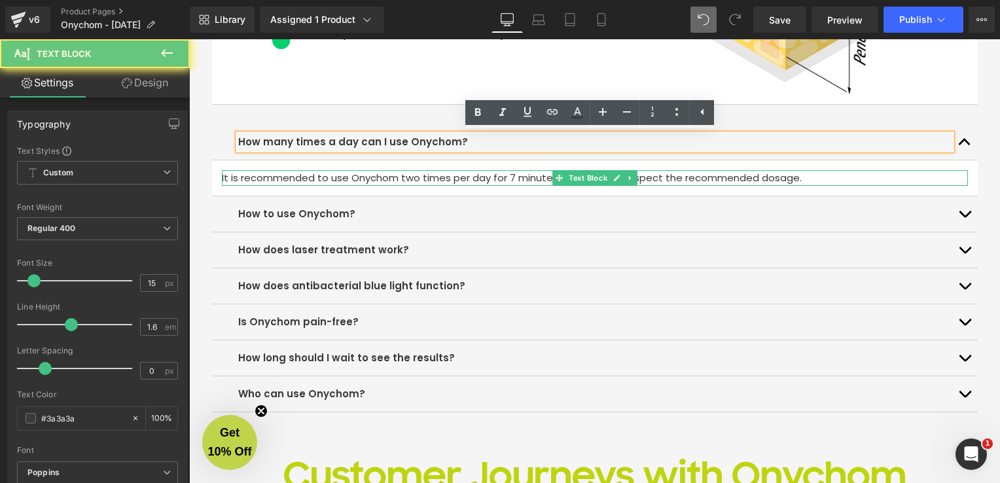
click at [503, 179] on p "It is recommended to use Onychom two times per day for 7 minutes / nail. Please…" at bounding box center [595, 178] width 746 height 16
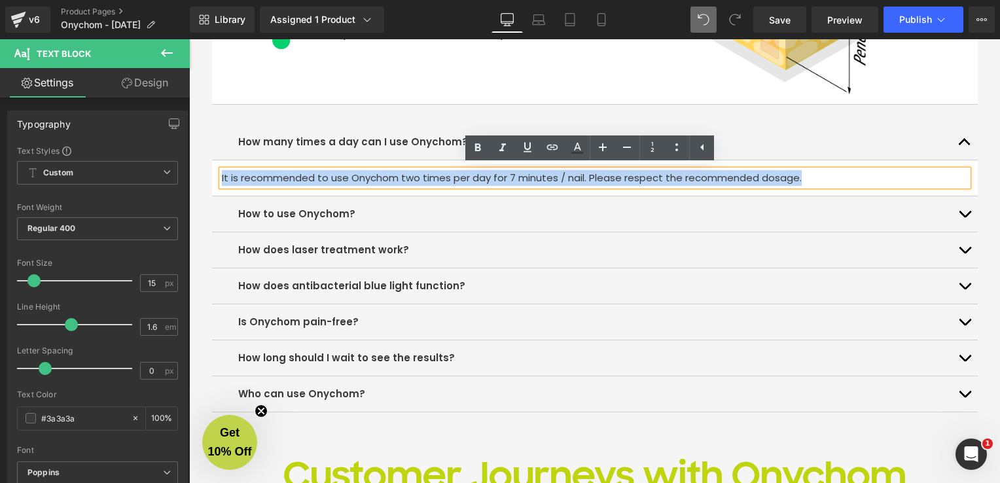
click at [503, 179] on p "It is recommended to use Onychom two times per day for 7 minutes / nail. Please…" at bounding box center [595, 178] width 746 height 16
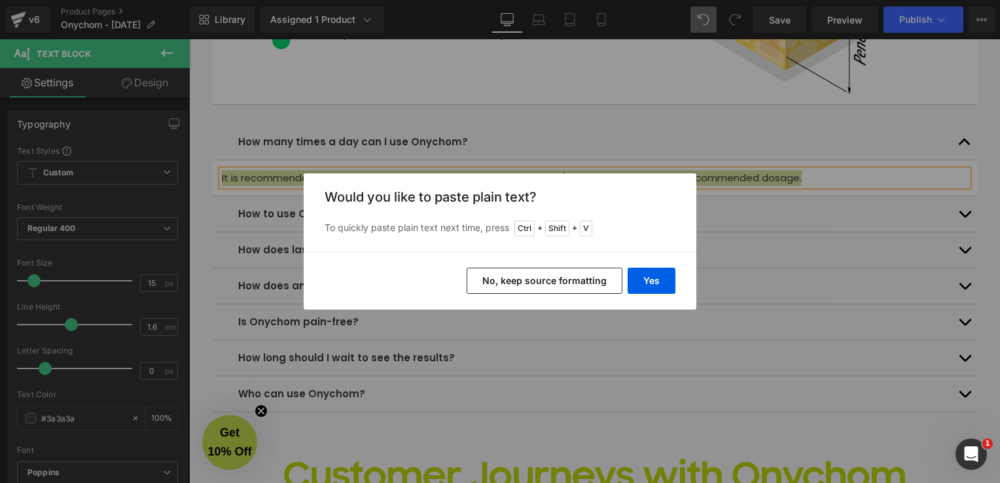
click at [596, 289] on button "No, keep source formatting" at bounding box center [545, 281] width 156 height 26
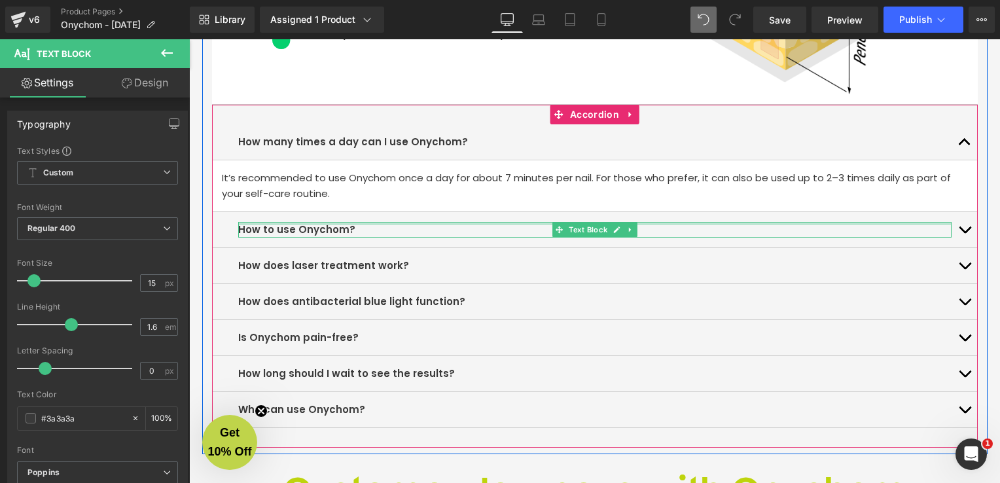
click at [704, 222] on div at bounding box center [594, 223] width 713 height 3
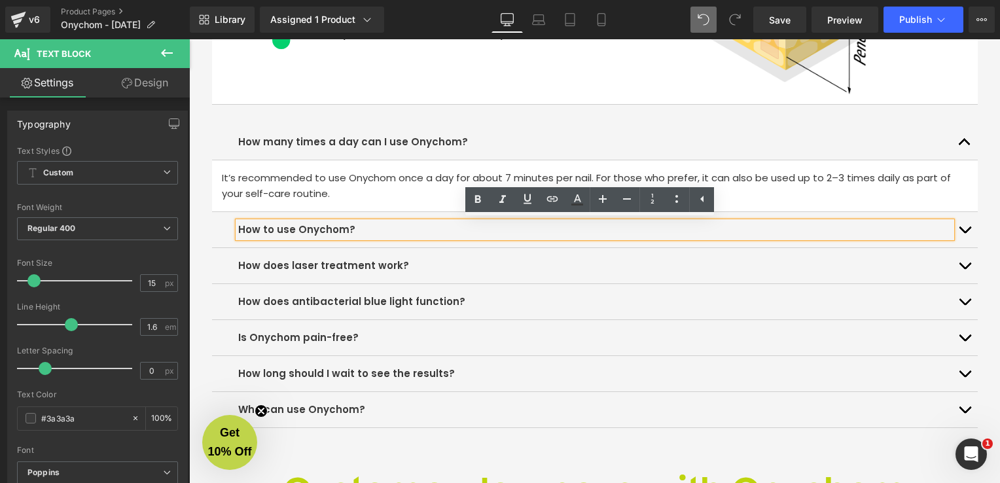
click at [959, 229] on button "button" at bounding box center [965, 229] width 26 height 35
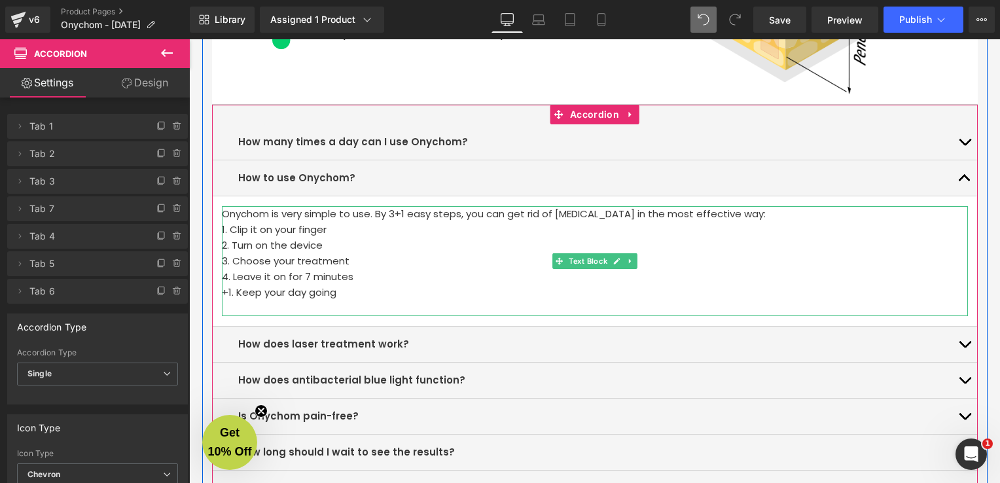
click at [272, 259] on p "3. Choose your treatment" at bounding box center [595, 261] width 746 height 16
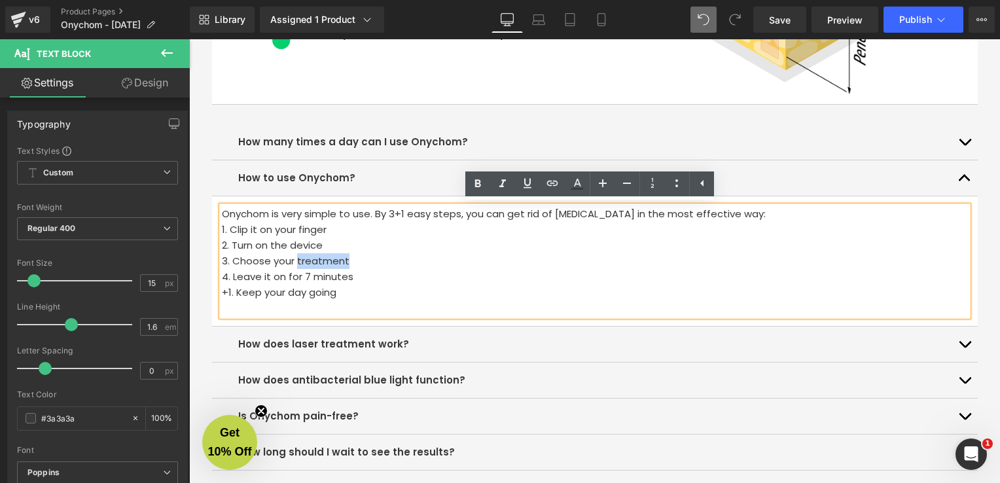
drag, startPoint x: 341, startPoint y: 258, endPoint x: 292, endPoint y: 261, distance: 49.2
click at [292, 261] on p "3. Choose your treatment" at bounding box center [595, 261] width 746 height 16
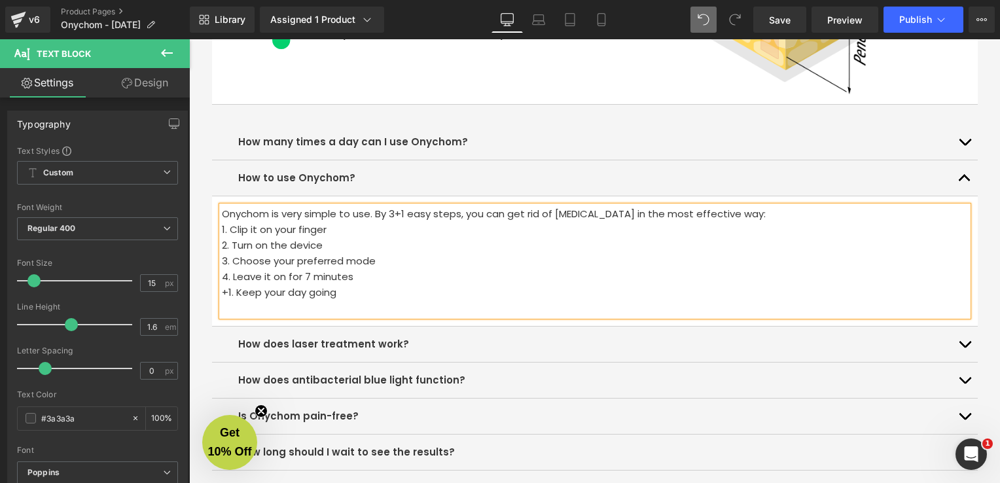
click at [226, 289] on p "+1. Keep your day going" at bounding box center [595, 300] width 746 height 31
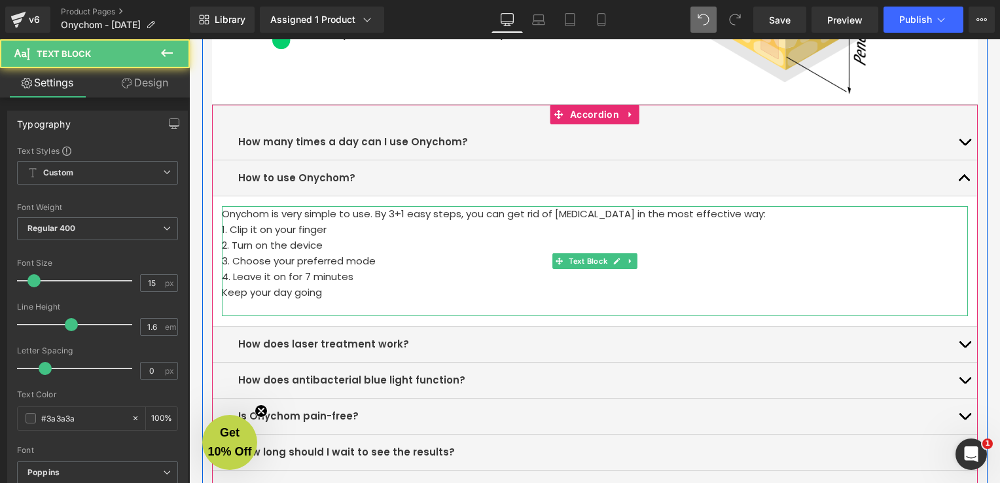
click at [230, 276] on p "4. Leave it on for 7 minutes" at bounding box center [595, 277] width 746 height 16
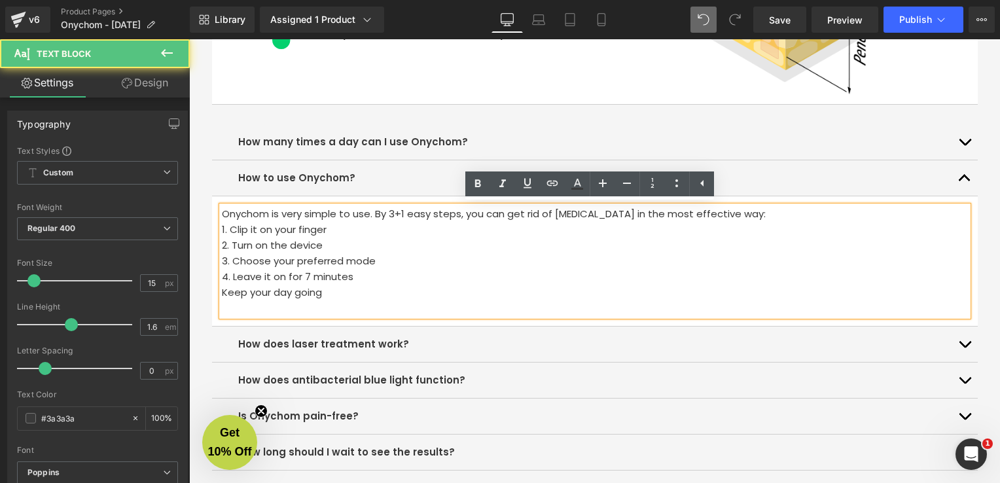
click at [222, 292] on div "Onychom is very simple to use. By 3+1 easy steps, you can get rid of nail fungu…" at bounding box center [595, 261] width 746 height 110
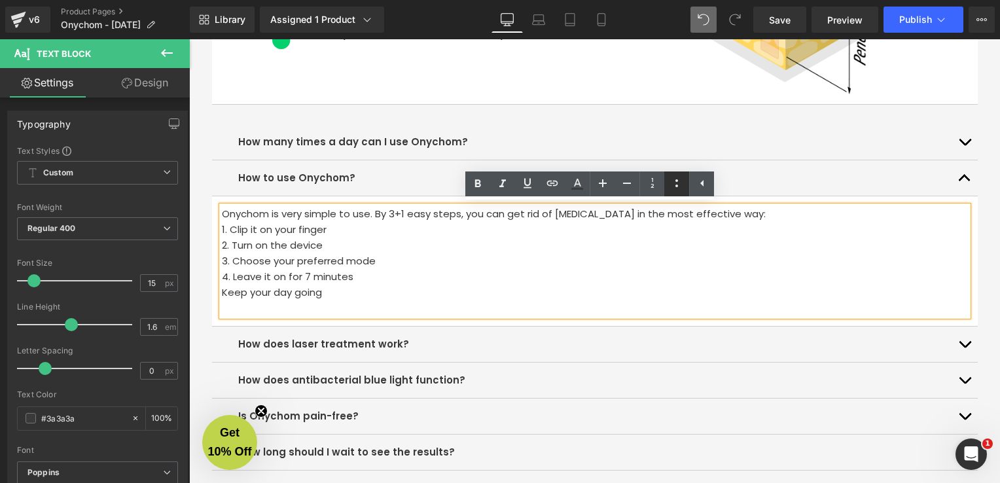
click at [673, 187] on icon at bounding box center [677, 183] width 16 height 16
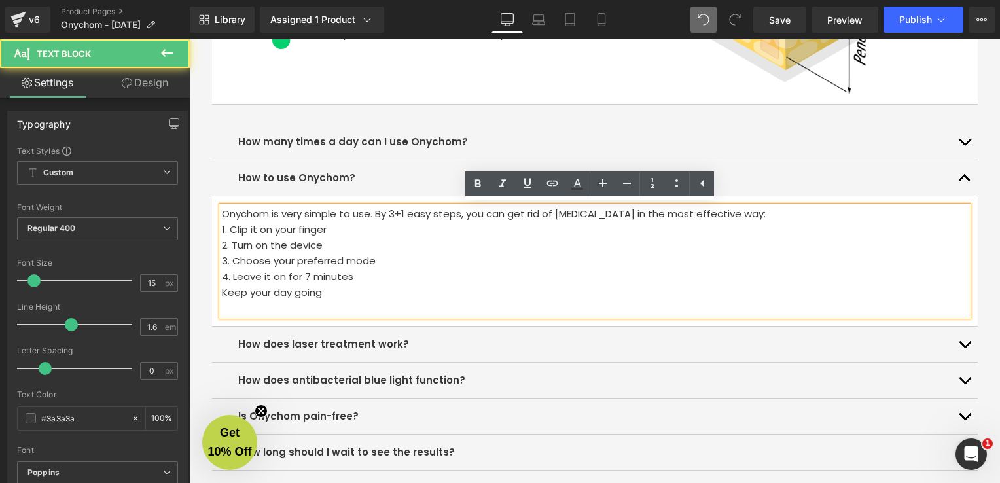
click at [222, 293] on div "Onychom is very simple to use. By 3+1 easy steps, you can get rid of nail fungu…" at bounding box center [595, 261] width 746 height 110
click at [222, 293] on span "Keep your day going" at bounding box center [272, 292] width 100 height 14
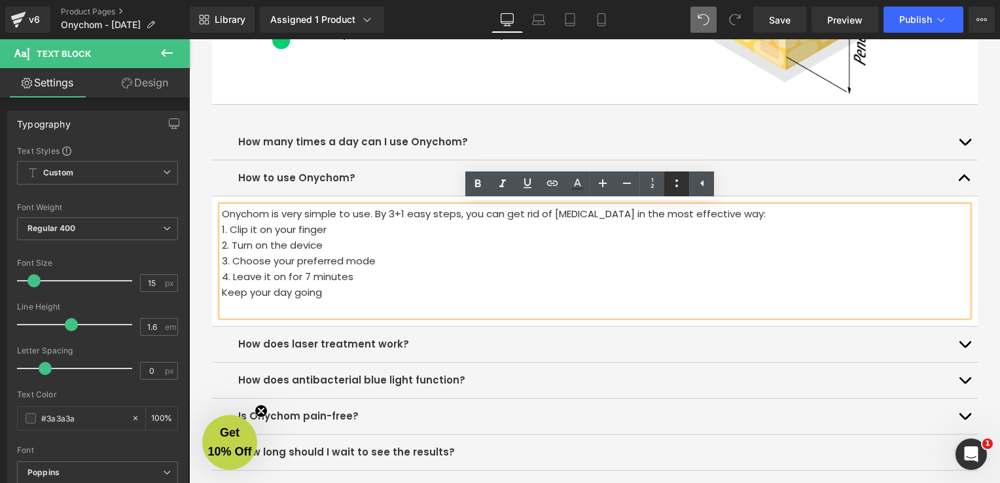
click at [677, 187] on icon at bounding box center [677, 183] width 16 height 16
click at [363, 308] on p at bounding box center [595, 308] width 746 height 16
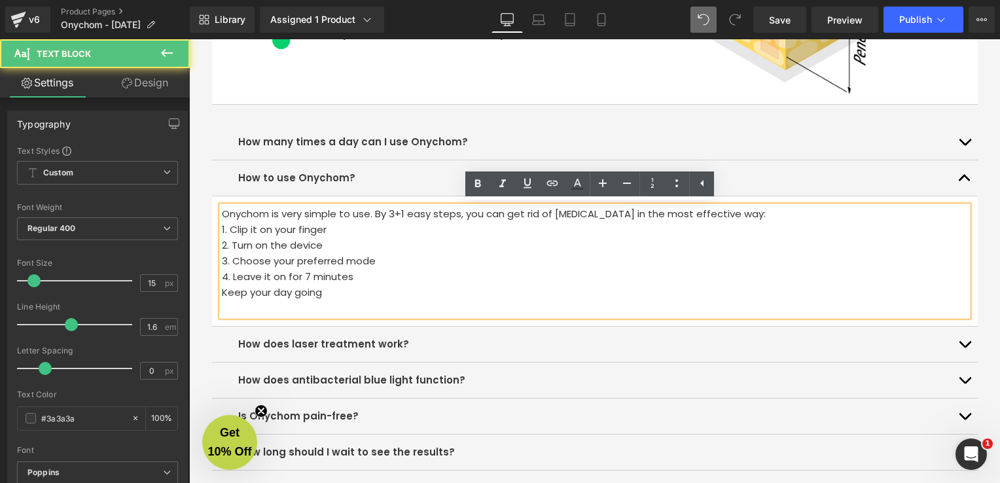
click at [222, 293] on span "Keep your day going" at bounding box center [272, 292] width 100 height 14
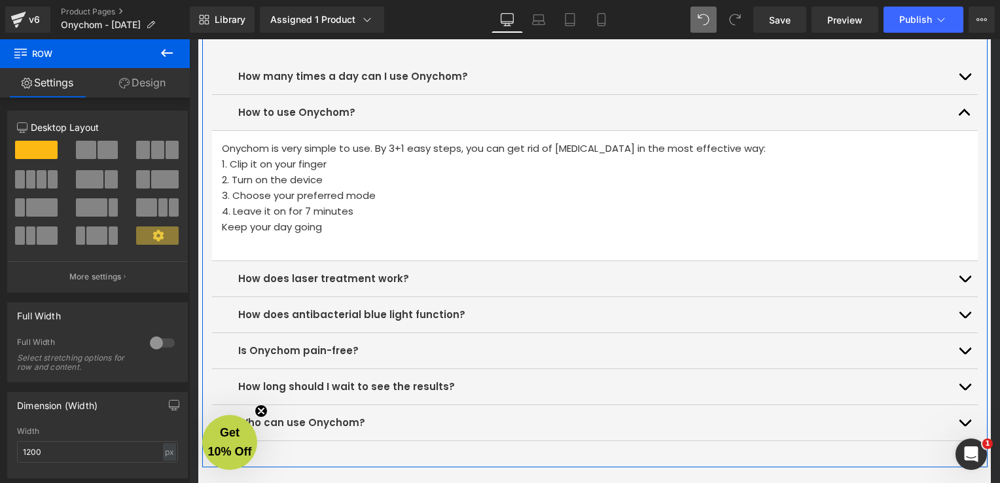
scroll to position [3926, 0]
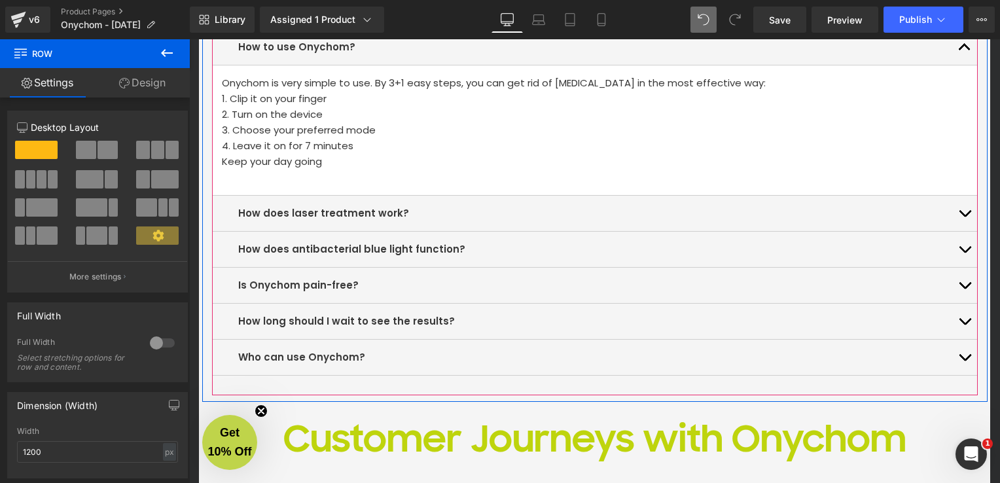
click at [960, 218] on button "button" at bounding box center [965, 213] width 26 height 35
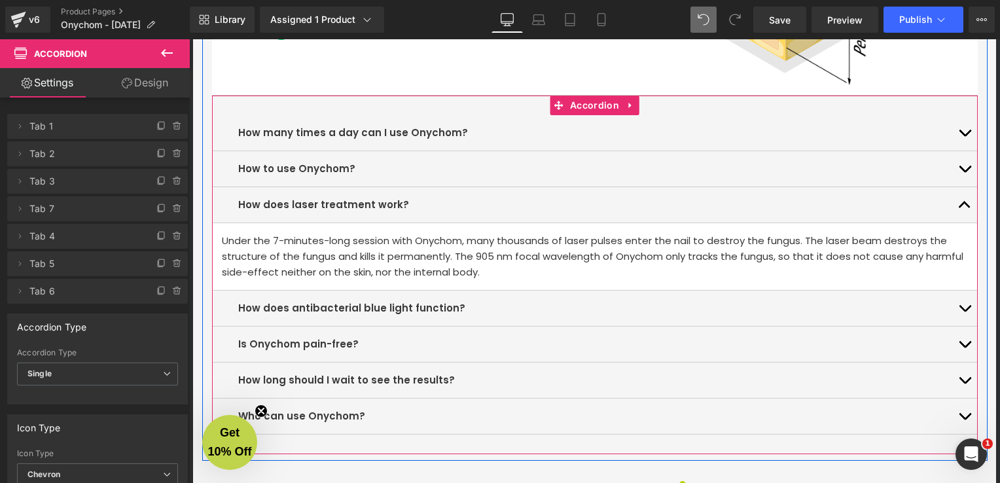
scroll to position [3861, 0]
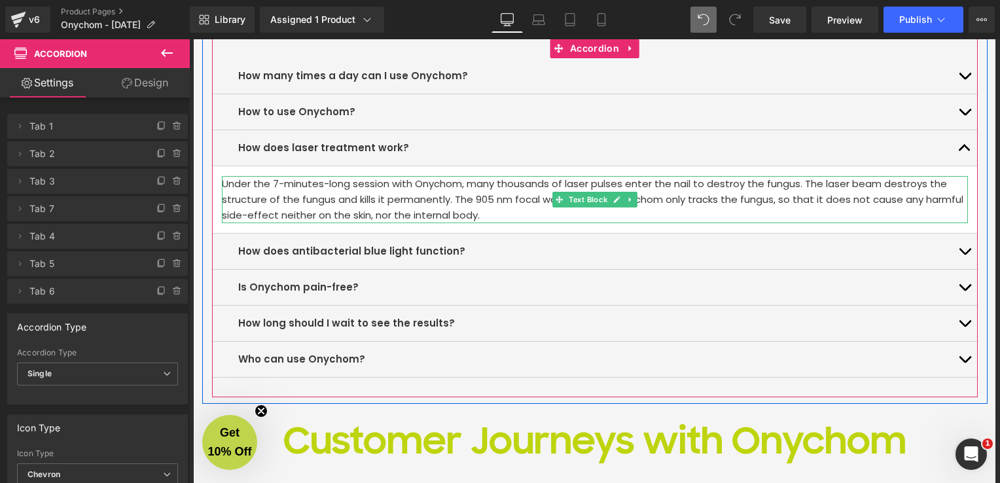
drag, startPoint x: 461, startPoint y: 195, endPoint x: 458, endPoint y: 208, distance: 13.5
click at [461, 195] on p "Under the 7-minutes-long session with Onychom, many thousands of laser pulses e…" at bounding box center [595, 199] width 746 height 47
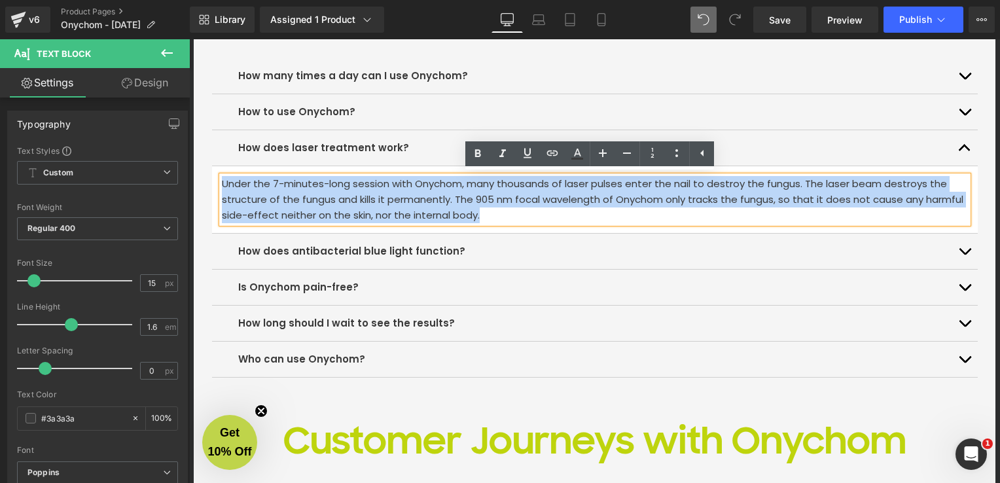
drag, startPoint x: 480, startPoint y: 216, endPoint x: 206, endPoint y: 183, distance: 276.3
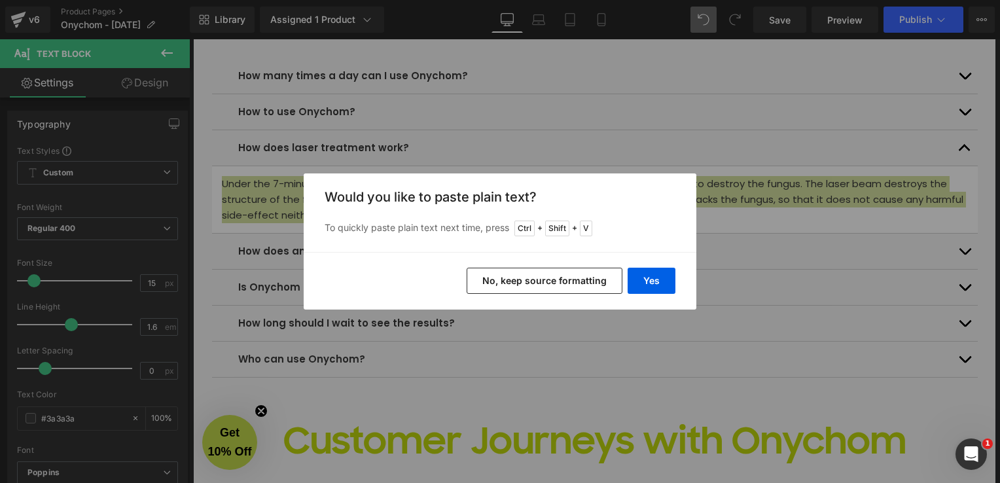
click at [604, 287] on button "No, keep source formatting" at bounding box center [545, 281] width 156 height 26
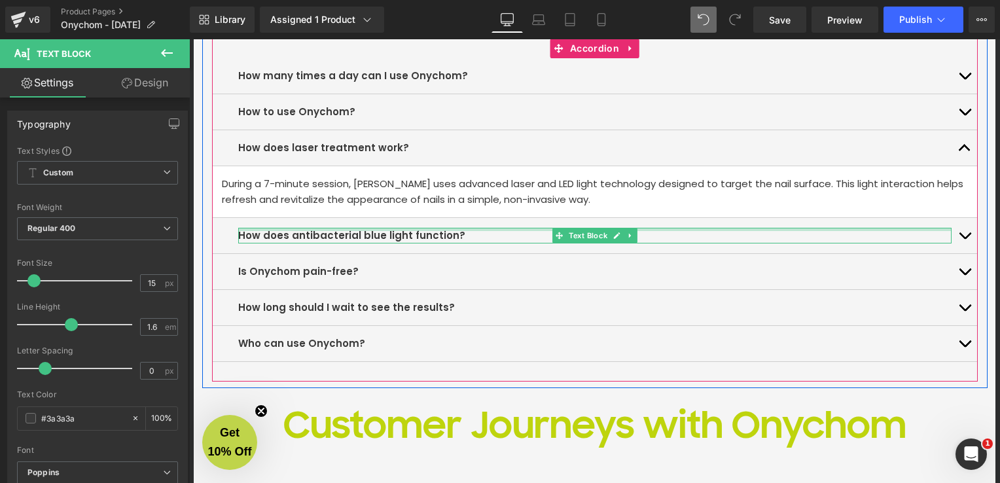
click at [498, 228] on div at bounding box center [594, 229] width 713 height 3
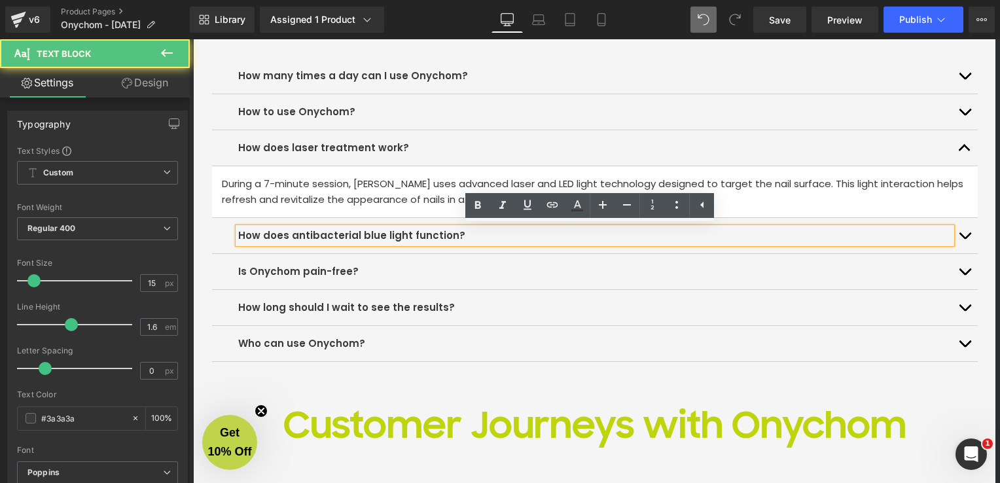
click at [960, 232] on button "button" at bounding box center [965, 235] width 26 height 35
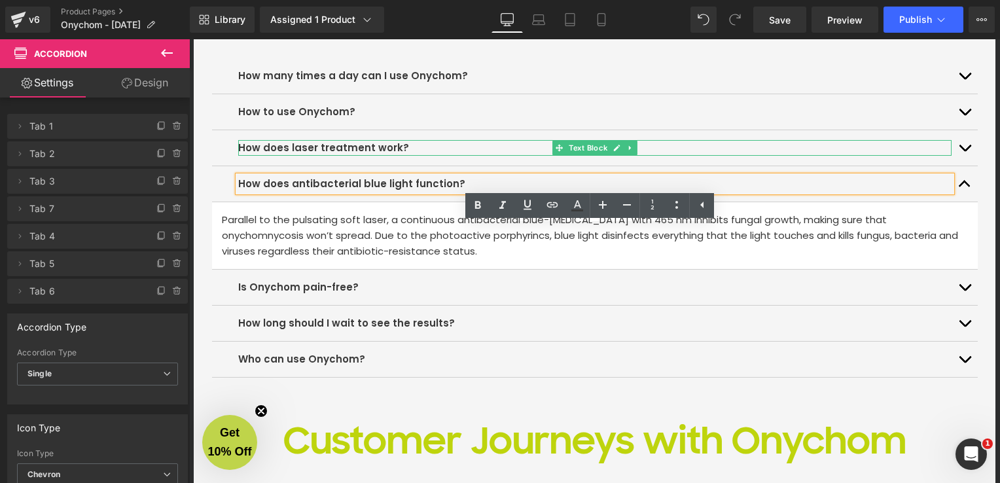
click at [329, 146] on b "How does laser treatment work?" at bounding box center [323, 148] width 171 height 14
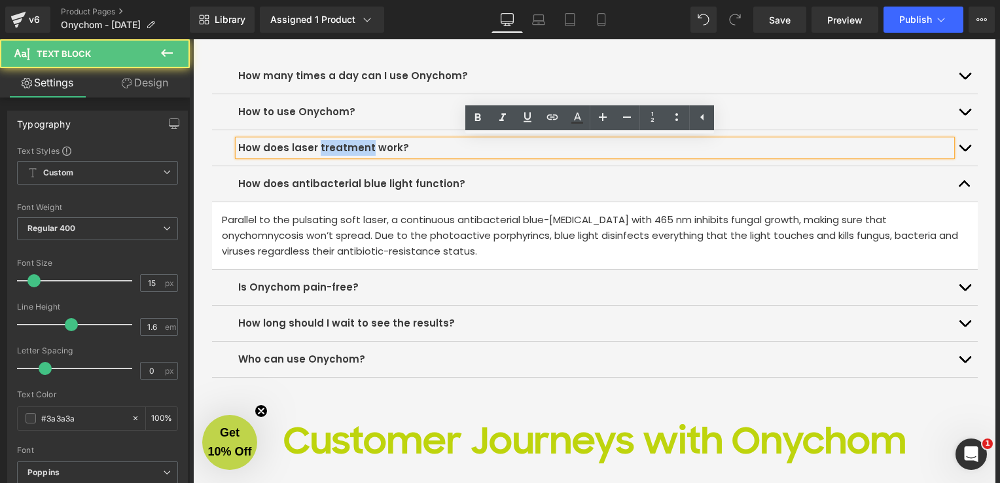
drag, startPoint x: 361, startPoint y: 147, endPoint x: 312, endPoint y: 154, distance: 49.5
click at [312, 154] on p "How does laser treatment work?" at bounding box center [594, 148] width 713 height 16
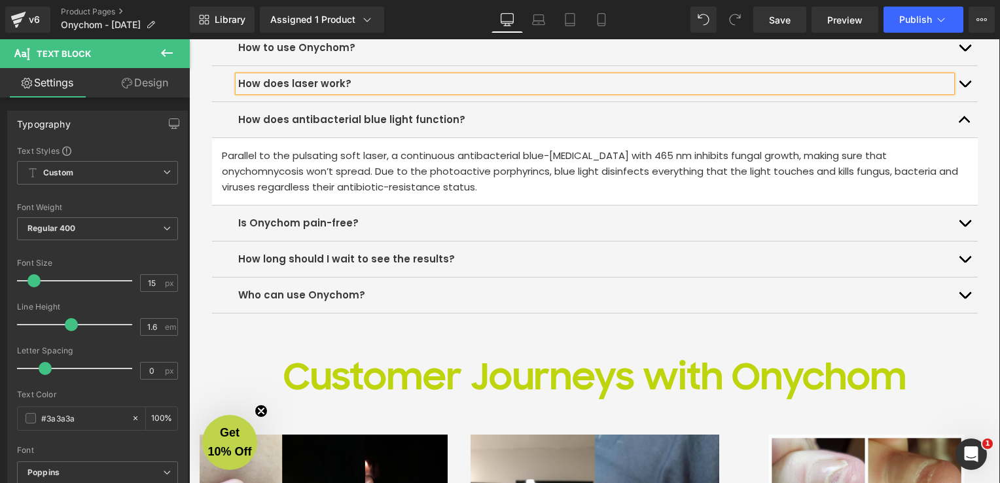
scroll to position [3794, 0]
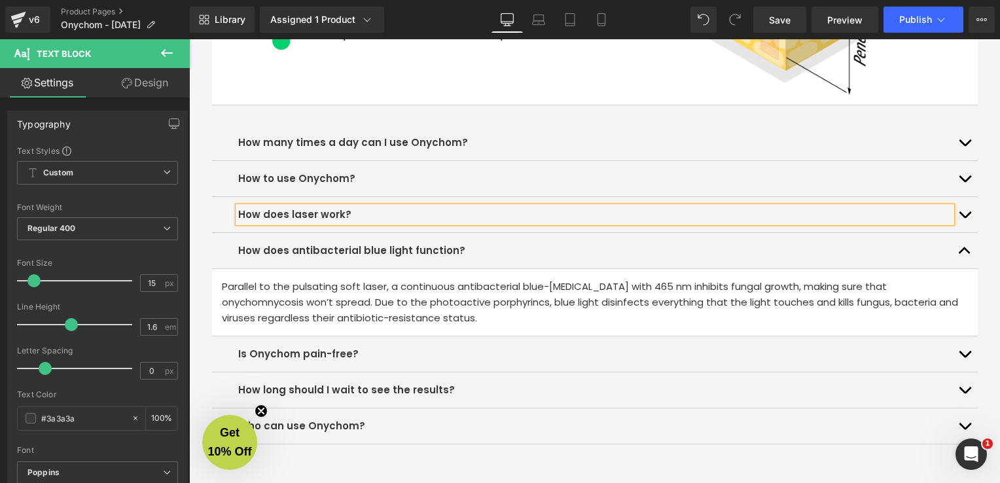
click at [402, 247] on b "How does antibacterial blue light function?" at bounding box center [351, 250] width 227 height 14
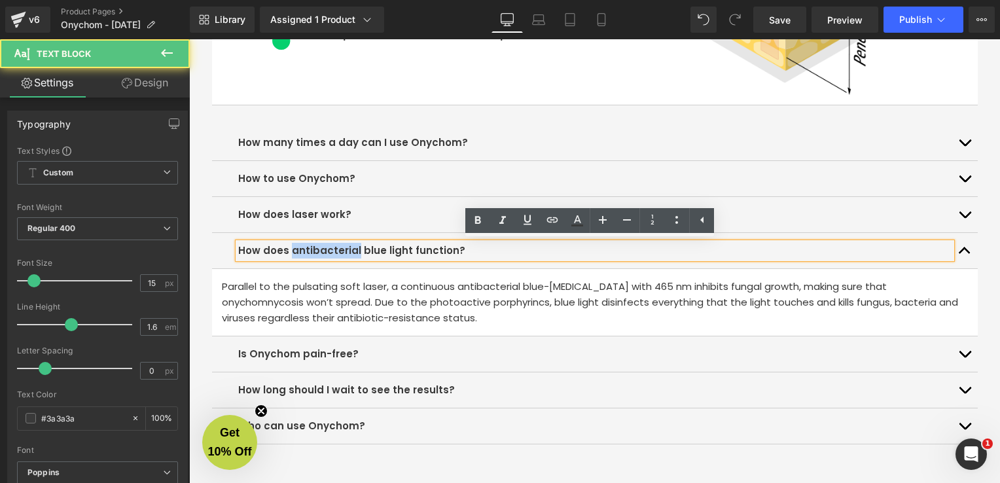
drag, startPoint x: 348, startPoint y: 245, endPoint x: 287, endPoint y: 251, distance: 61.8
click at [287, 251] on b "How does antibacterial blue light function?" at bounding box center [351, 250] width 227 height 14
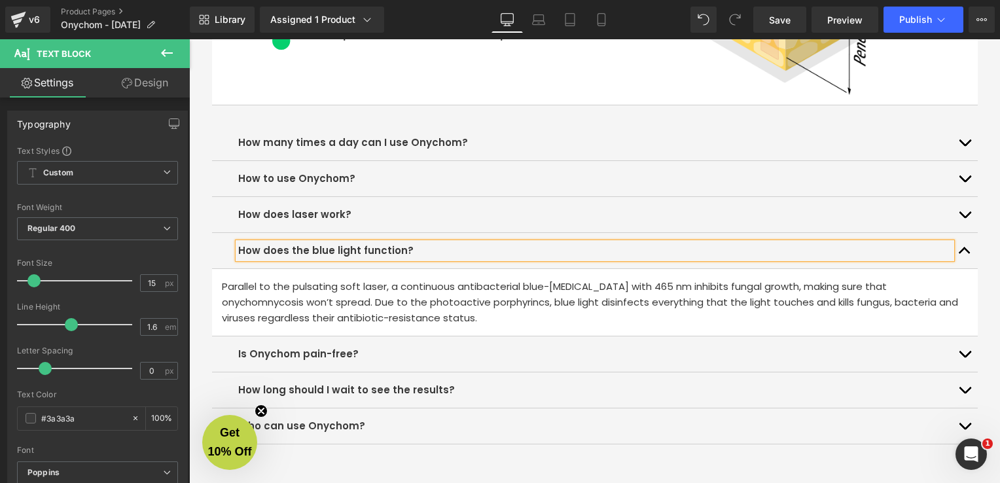
click at [387, 173] on p "How to use Onychom?" at bounding box center [594, 179] width 713 height 16
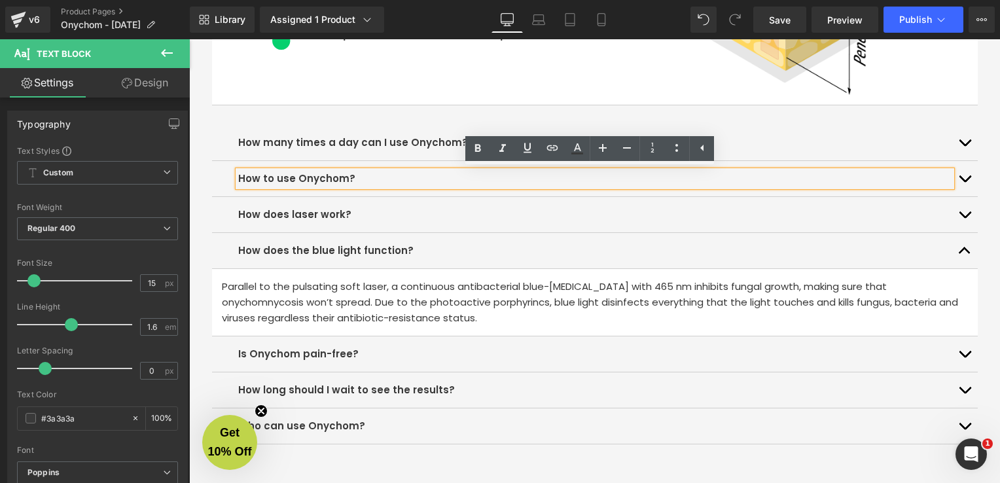
click at [965, 182] on span "button" at bounding box center [965, 182] width 0 height 0
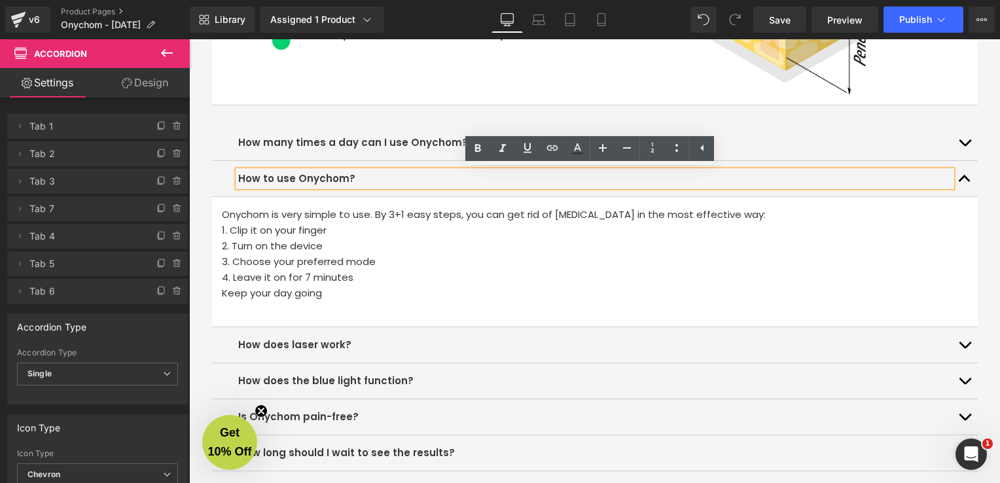
click at [953, 143] on button "button" at bounding box center [965, 142] width 26 height 35
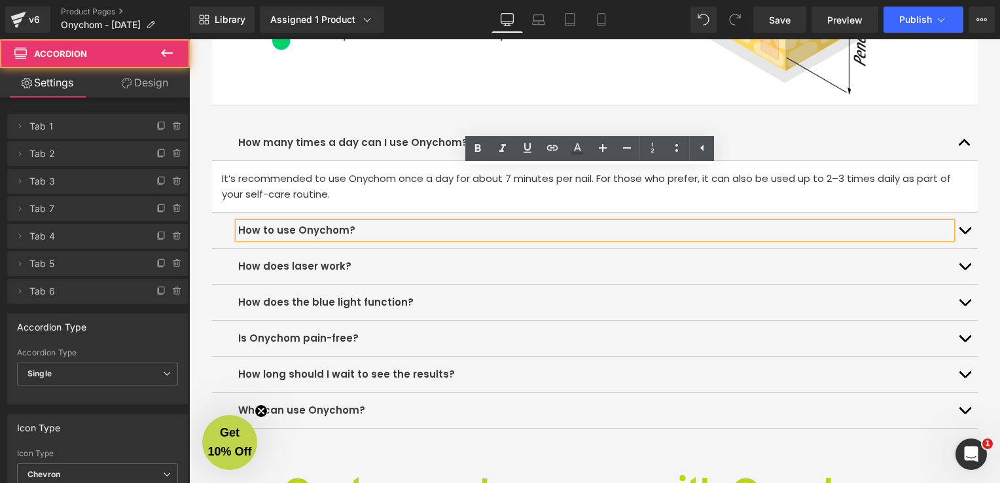
click at [952, 268] on button "button" at bounding box center [965, 266] width 26 height 35
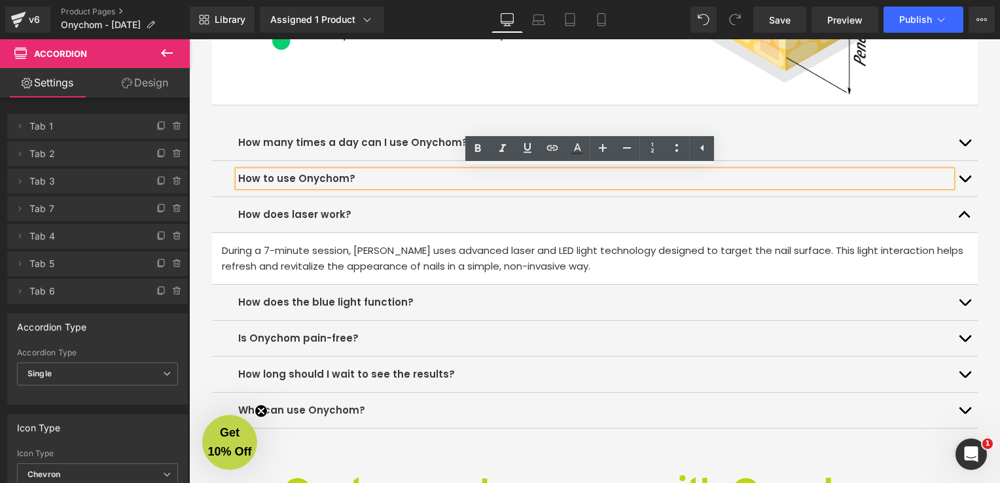
click at [960, 309] on button "button" at bounding box center [965, 302] width 26 height 35
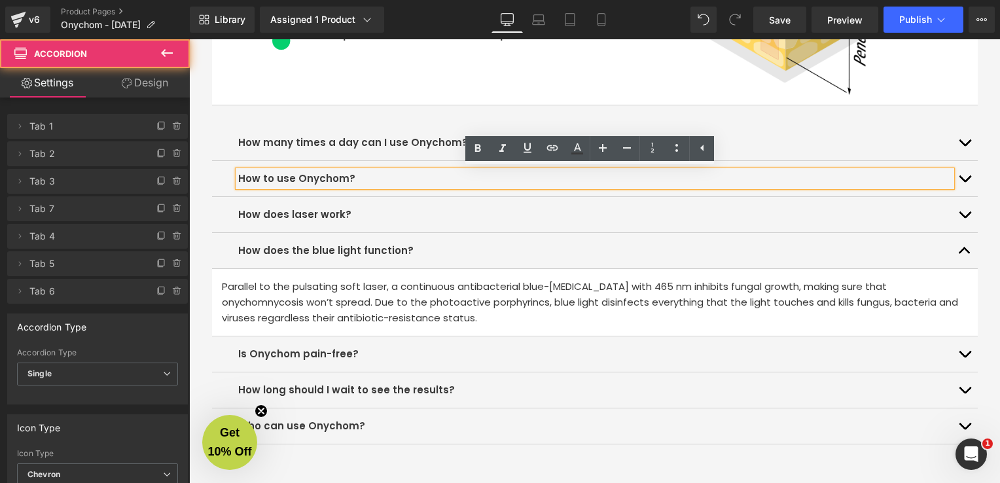
click at [367, 304] on p "Parallel to the pulsating soft laser, a continuous antibacterial blue-[MEDICAL_…" at bounding box center [595, 302] width 746 height 47
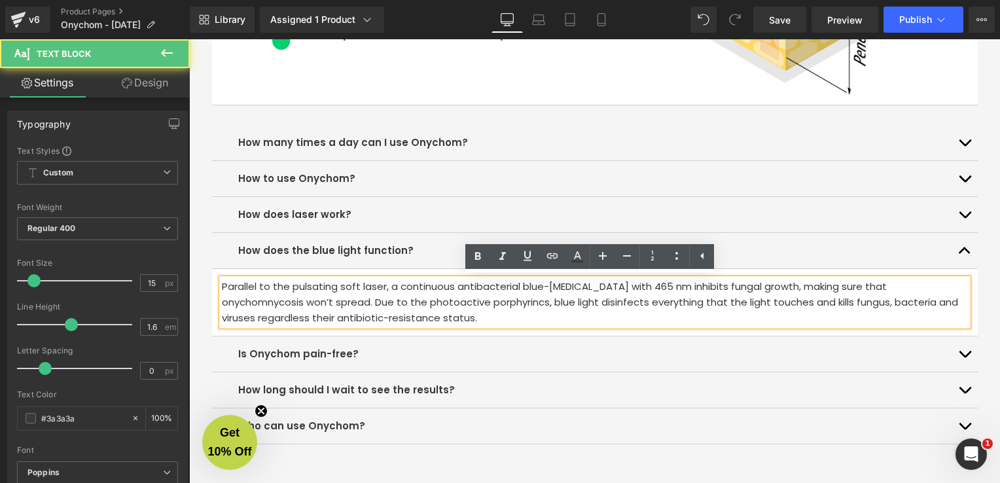
click at [367, 304] on p "Parallel to the pulsating soft laser, a continuous antibacterial blue-[MEDICAL_…" at bounding box center [595, 302] width 746 height 47
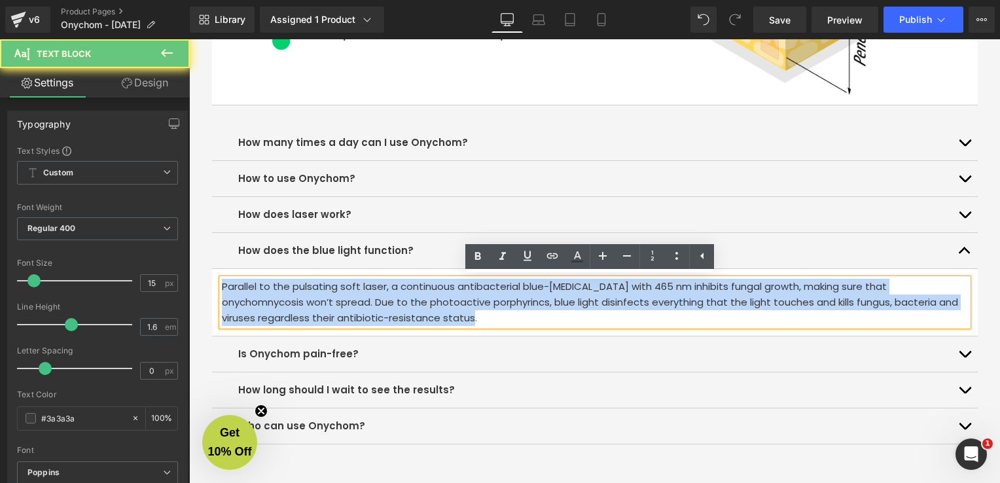
click at [367, 304] on p "Parallel to the pulsating soft laser, a continuous antibacterial blue-[MEDICAL_…" at bounding box center [595, 302] width 746 height 47
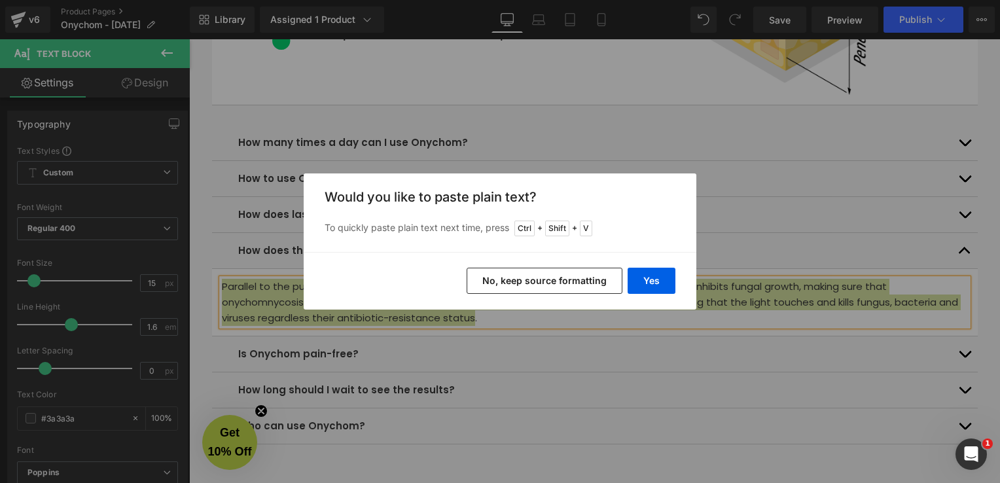
click at [600, 287] on button "No, keep source formatting" at bounding box center [545, 281] width 156 height 26
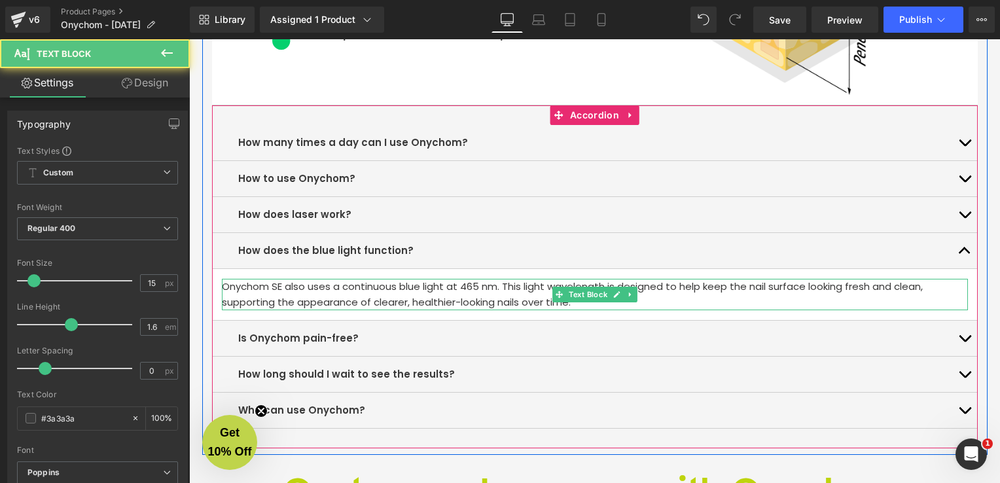
click at [278, 285] on p "Onychom SE also uses a continuous blue light at 465 nm. This light wavelength i…" at bounding box center [595, 294] width 746 height 31
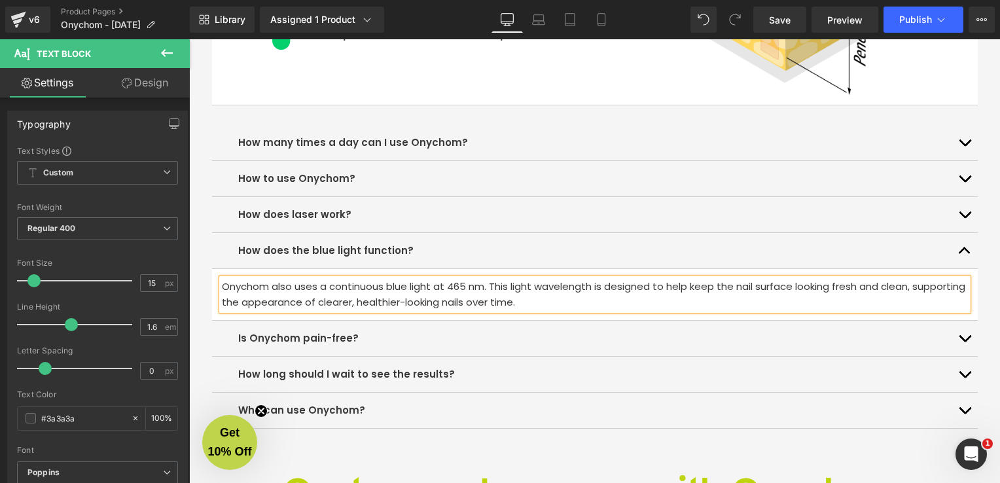
click at [960, 337] on button "button" at bounding box center [965, 338] width 26 height 35
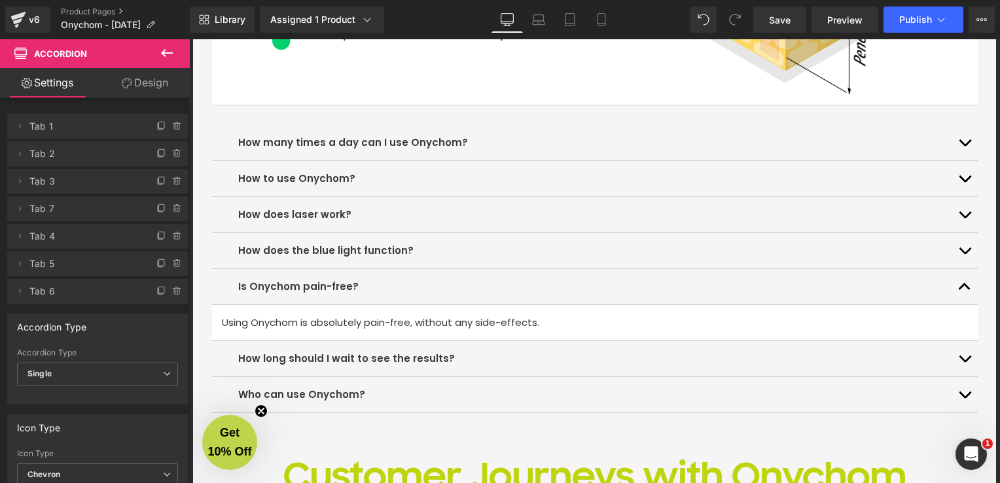
scroll to position [3860, 0]
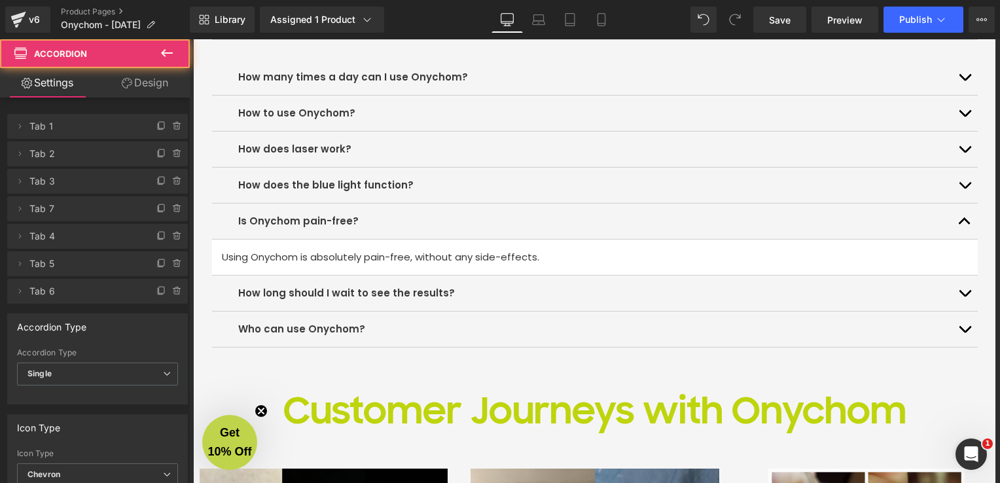
click at [964, 293] on button "button" at bounding box center [965, 293] width 26 height 35
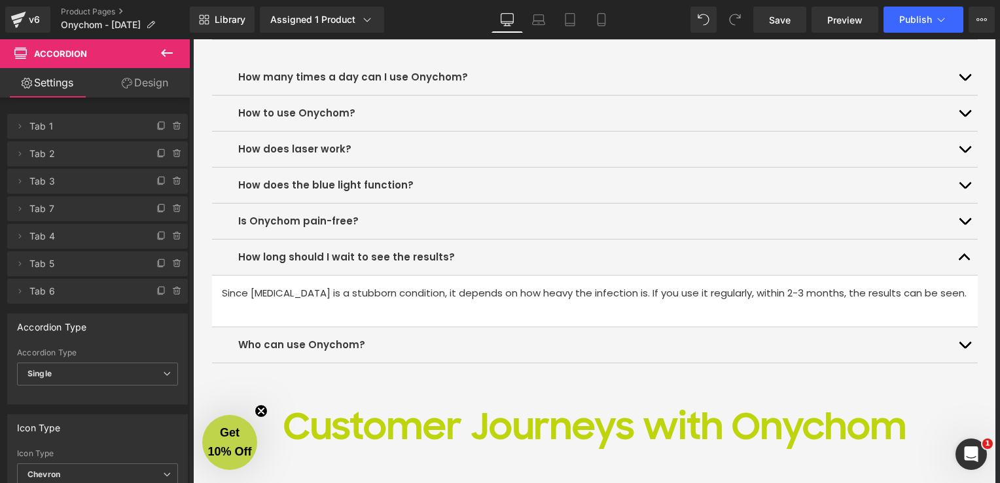
click at [956, 346] on button "button" at bounding box center [965, 344] width 26 height 35
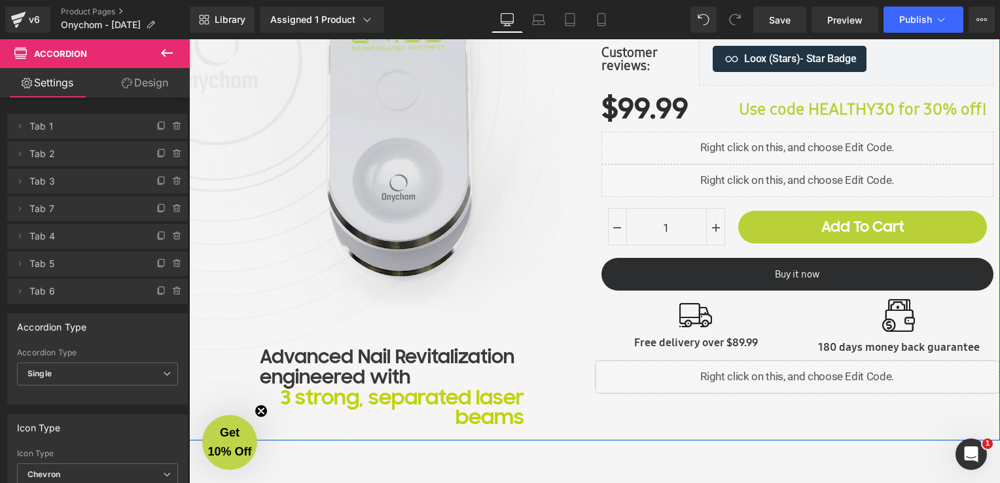
scroll to position [131, 0]
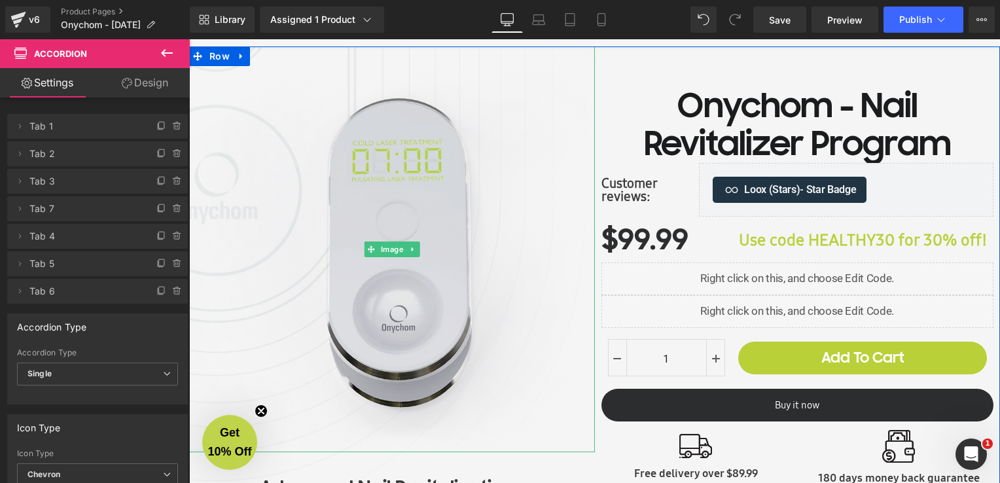
click at [403, 240] on img at bounding box center [392, 249] width 406 height 406
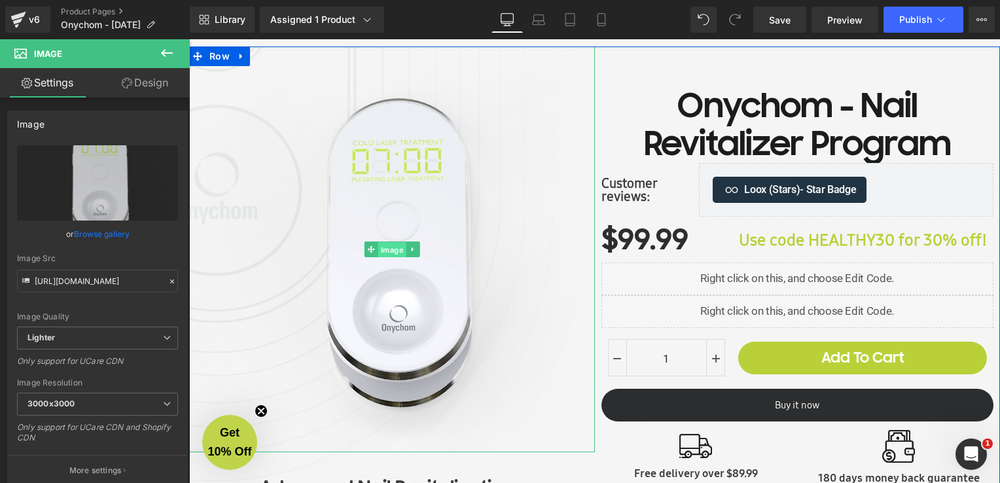
click at [392, 251] on span "Image" at bounding box center [392, 250] width 28 height 16
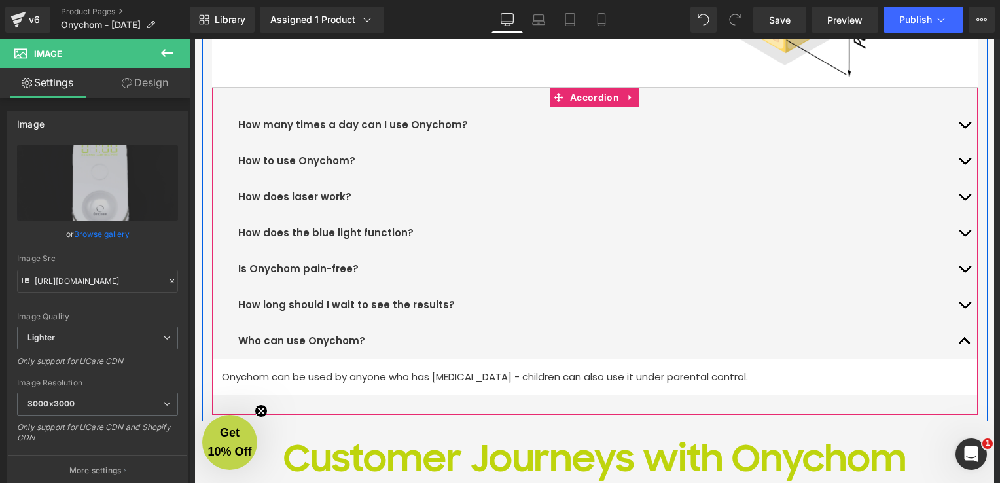
scroll to position [3877, 0]
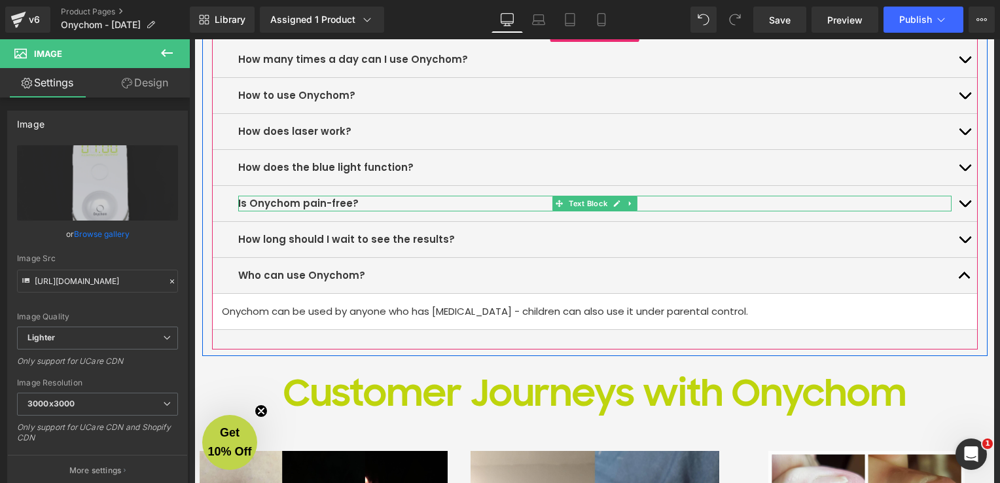
click at [390, 203] on p "Is Onychom pain-free?" at bounding box center [594, 204] width 713 height 16
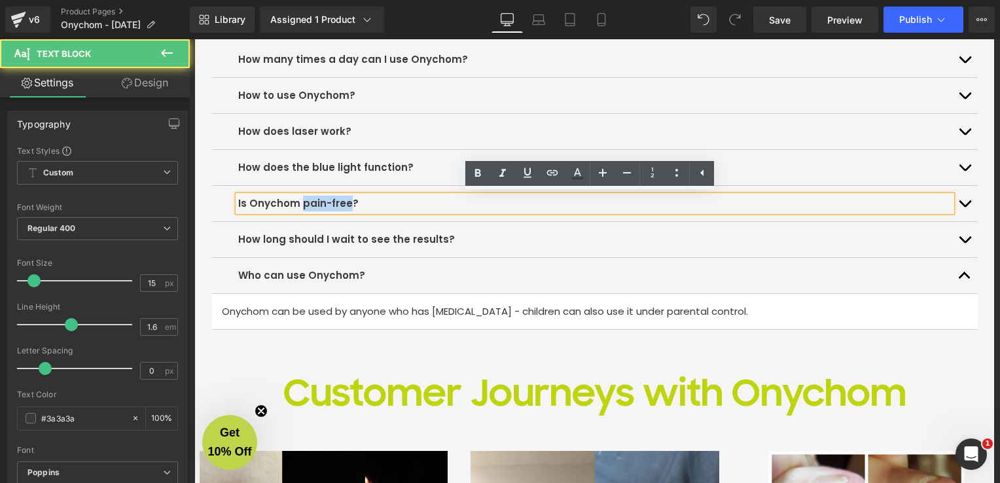
drag, startPoint x: 343, startPoint y: 203, endPoint x: 296, endPoint y: 204, distance: 47.1
click at [296, 204] on b "Is Onychom pain-free?" at bounding box center [298, 203] width 120 height 14
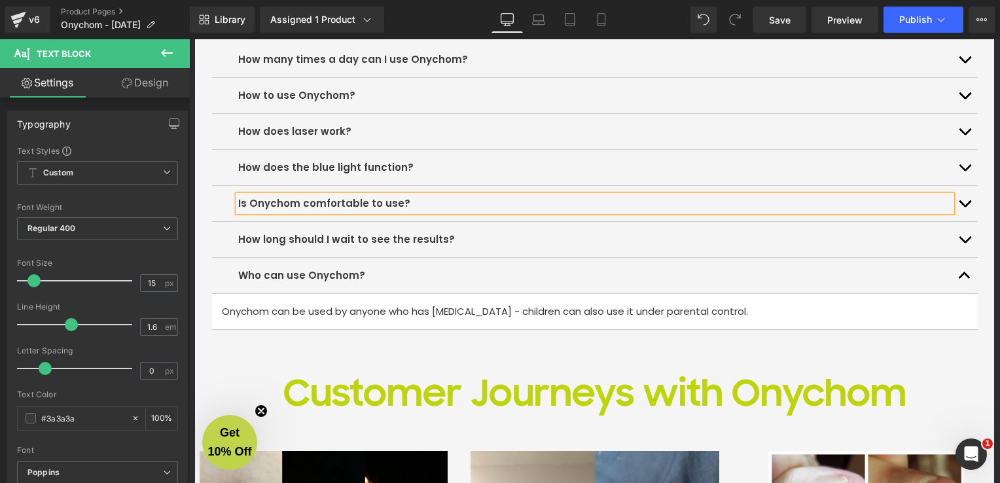
click at [963, 200] on button "button" at bounding box center [965, 203] width 26 height 35
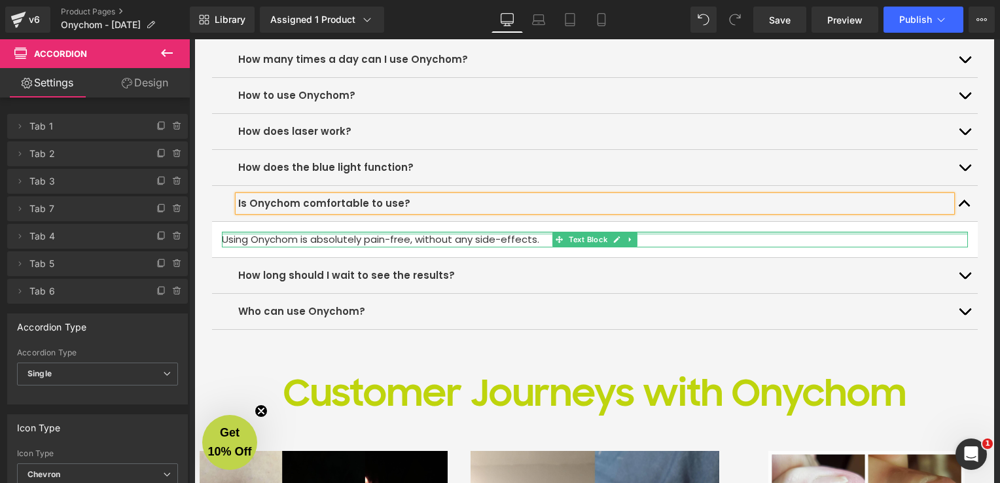
click at [295, 237] on p "Using Onychom is absolutely pain-free, without any side-effects." at bounding box center [595, 240] width 746 height 16
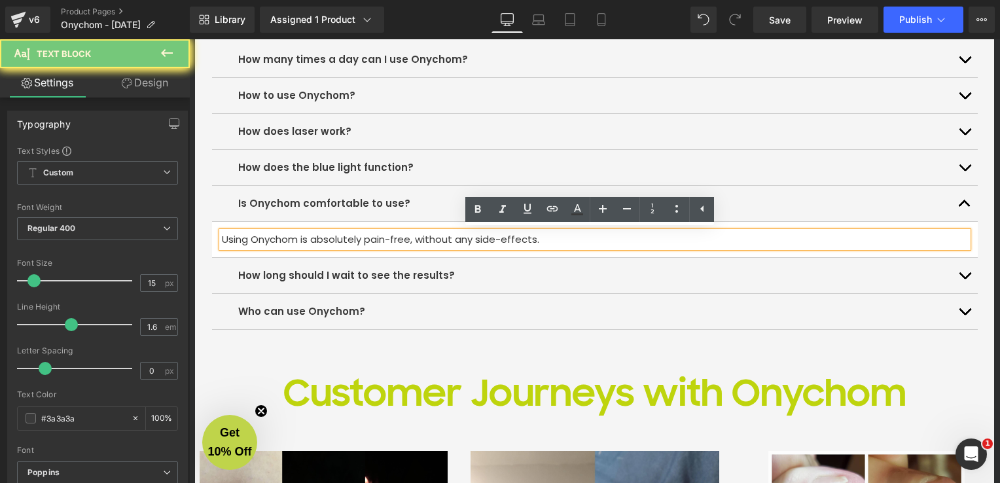
click at [295, 237] on p "Using Onychom is absolutely pain-free, without any side-effects." at bounding box center [595, 240] width 746 height 16
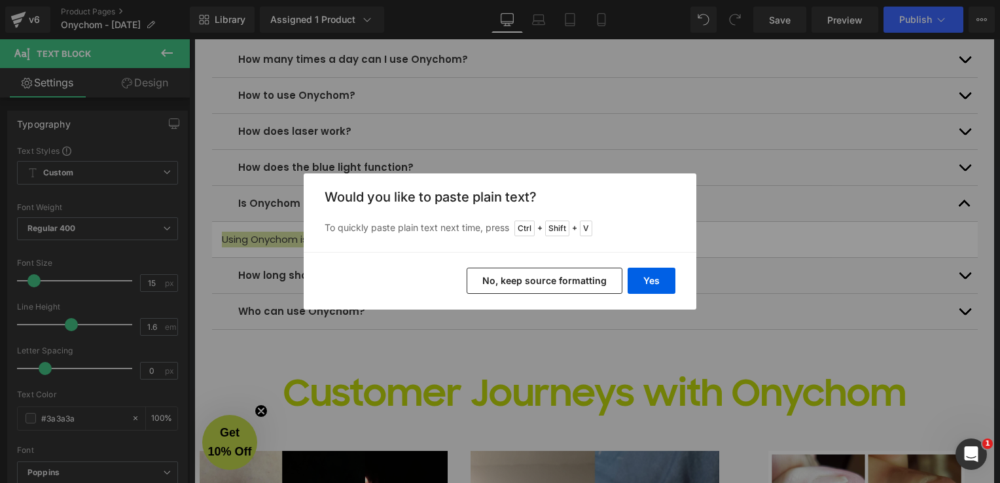
click at [554, 287] on button "No, keep source formatting" at bounding box center [545, 281] width 156 height 26
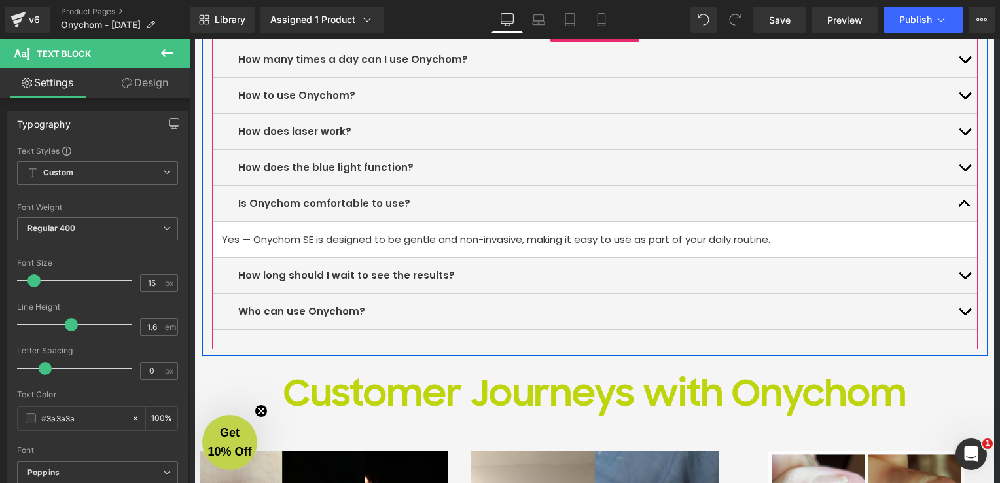
click at [312, 243] on div "Yes — Onychom SE is designed to be gentle and non-invasive, making it easy to u…" at bounding box center [595, 240] width 746 height 16
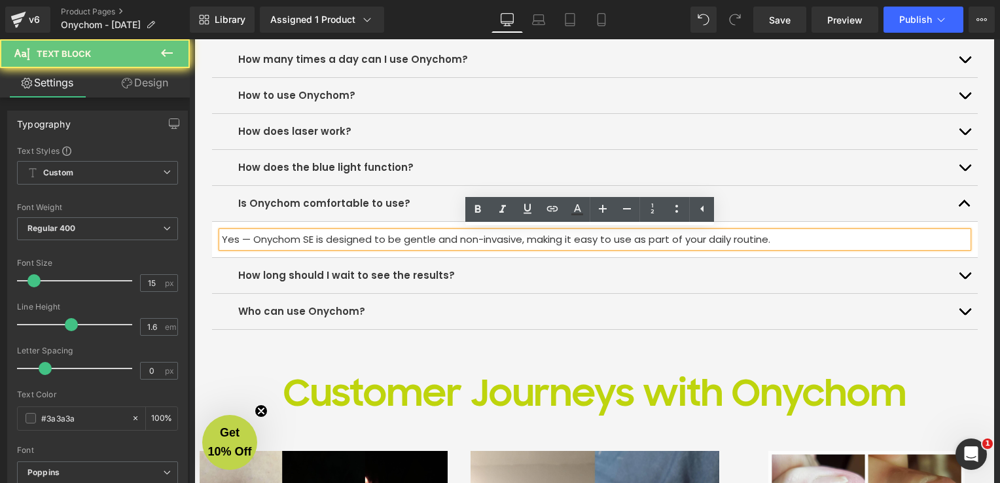
click at [311, 237] on p "Yes — Onychom SE is designed to be gentle and non-invasive, making it easy to u…" at bounding box center [595, 240] width 746 height 16
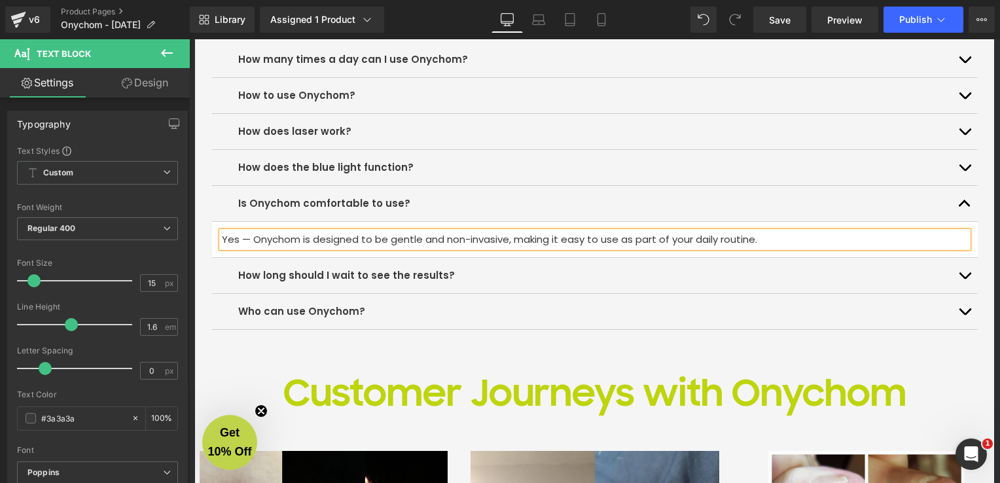
click at [965, 279] on span "button" at bounding box center [965, 279] width 0 height 0
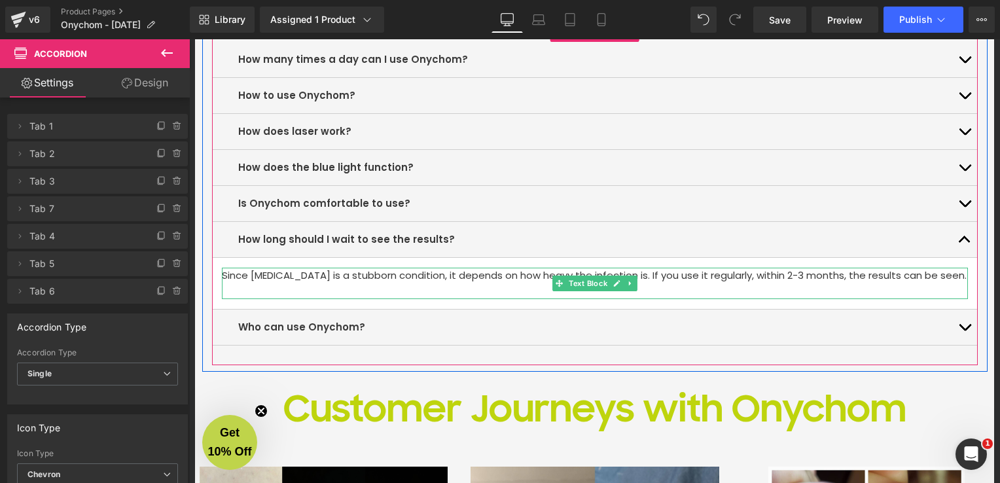
click at [349, 278] on p "Since [MEDICAL_DATA] is a stubborn condition, it depends on how heavy the infec…" at bounding box center [595, 276] width 746 height 16
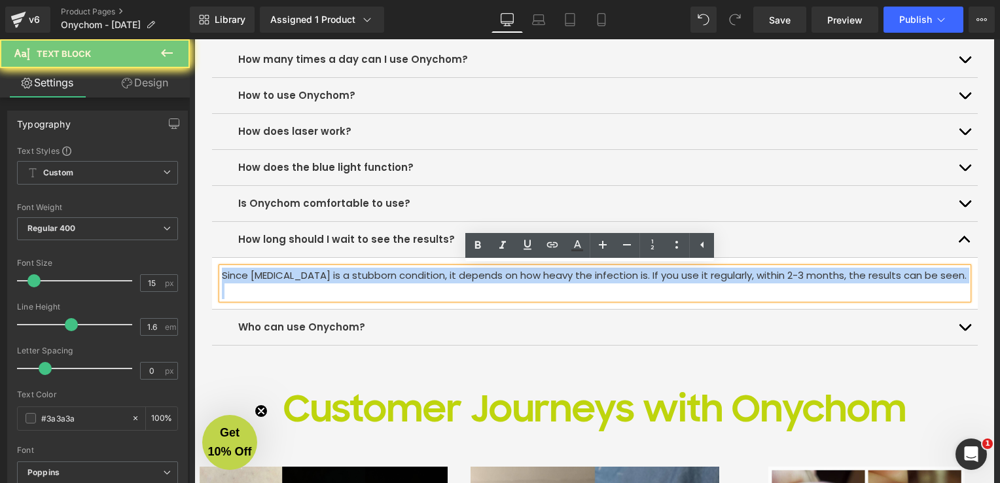
click at [350, 279] on p "Since [MEDICAL_DATA] is a stubborn condition, it depends on how heavy the infec…" at bounding box center [595, 276] width 746 height 16
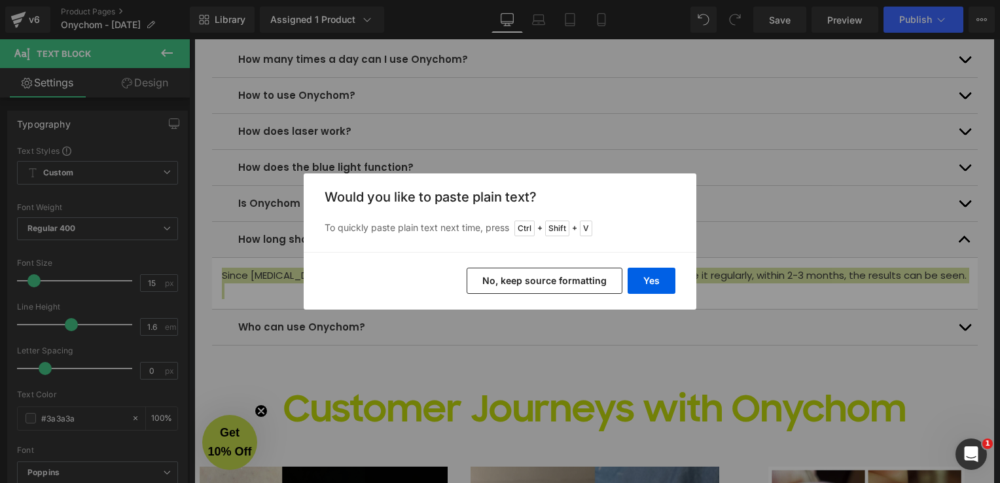
click at [573, 293] on div "Yes No, keep source formatting" at bounding box center [500, 281] width 393 height 58
drag, startPoint x: 573, startPoint y: 293, endPoint x: 384, endPoint y: 247, distance: 194.8
click at [573, 286] on button "No, keep source formatting" at bounding box center [545, 281] width 156 height 26
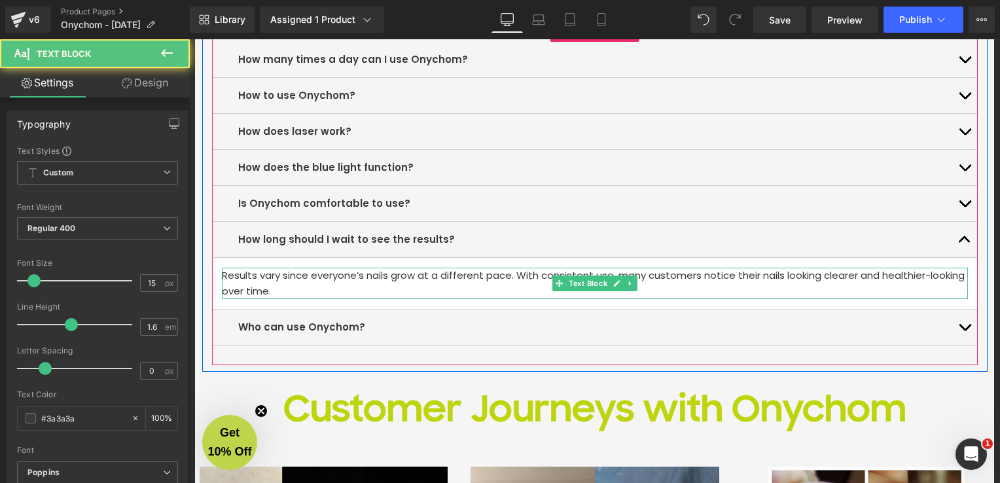
drag, startPoint x: 301, startPoint y: 292, endPoint x: 257, endPoint y: 291, distance: 44.5
click at [257, 291] on p "Results vary since everyone’s nails grow at a different pace. With consistent u…" at bounding box center [595, 283] width 746 height 31
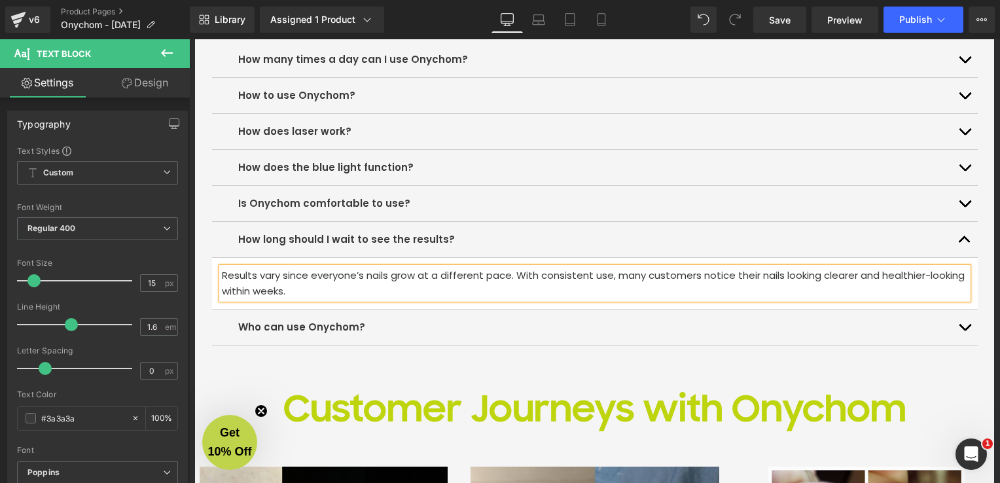
click at [427, 321] on div "Who can use Onychom? Text Block" at bounding box center [594, 327] width 713 height 16
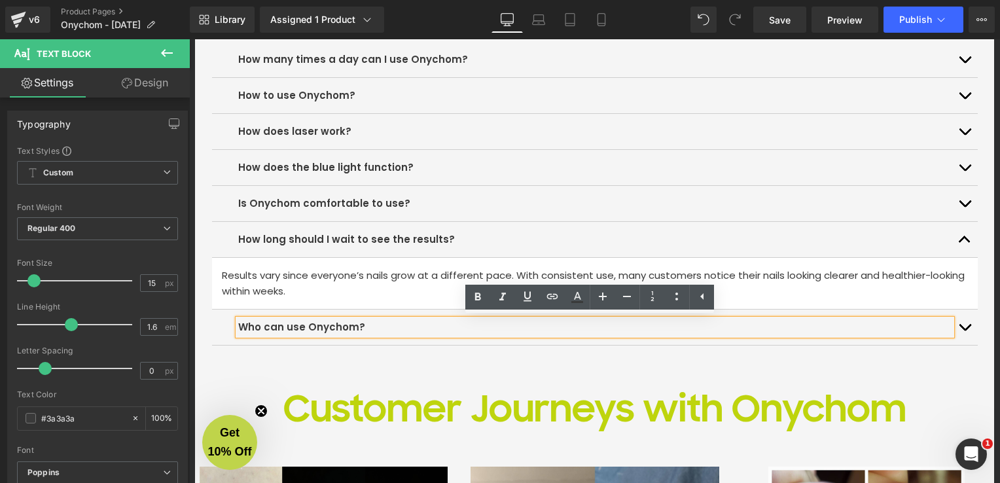
drag, startPoint x: 370, startPoint y: 331, endPoint x: 391, endPoint y: 329, distance: 20.3
click at [370, 331] on p "Who can use Onychom?" at bounding box center [594, 327] width 713 height 16
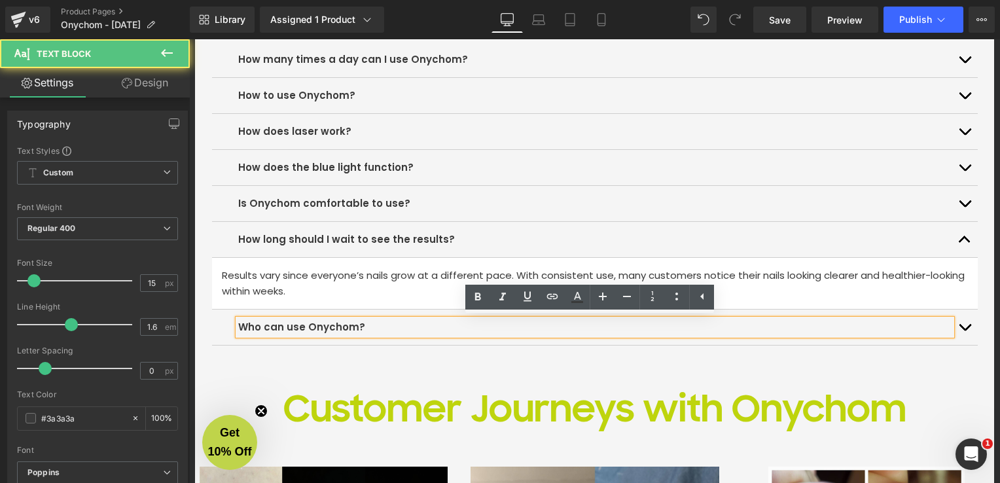
click at [961, 323] on button "button" at bounding box center [965, 327] width 26 height 35
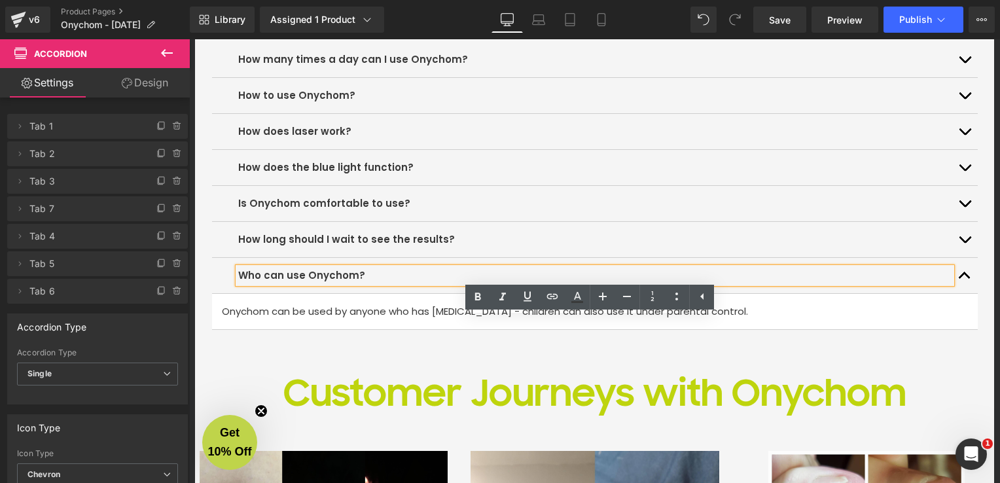
click at [362, 311] on p "Onychom can be used by anyone who has [MEDICAL_DATA] - children can also use it…" at bounding box center [595, 312] width 746 height 16
click at [362, 310] on p "Onychom can be used by anyone who has [MEDICAL_DATA] - children can also use it…" at bounding box center [595, 312] width 746 height 16
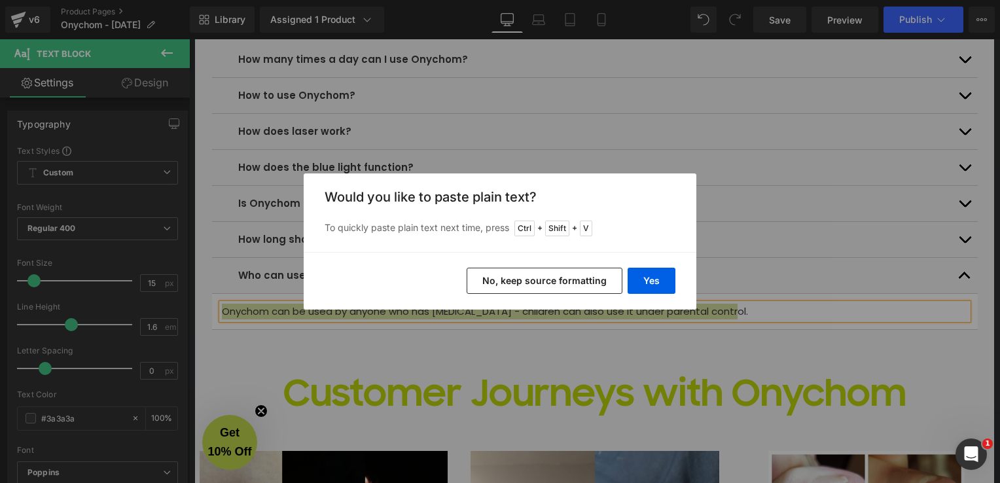
click at [552, 279] on button "No, keep source formatting" at bounding box center [545, 281] width 156 height 26
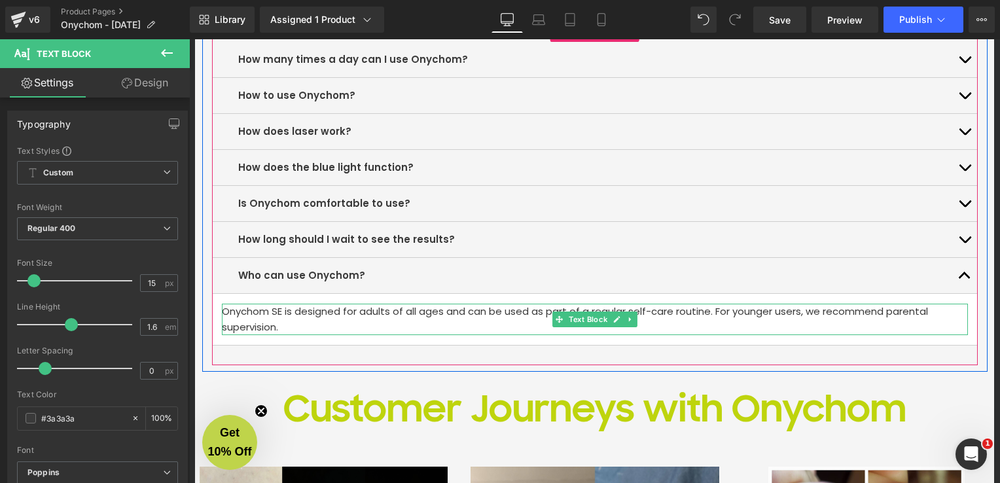
click at [279, 310] on p "Onychom SE is designed for adults of all ages and can be used as part of a regu…" at bounding box center [595, 319] width 746 height 31
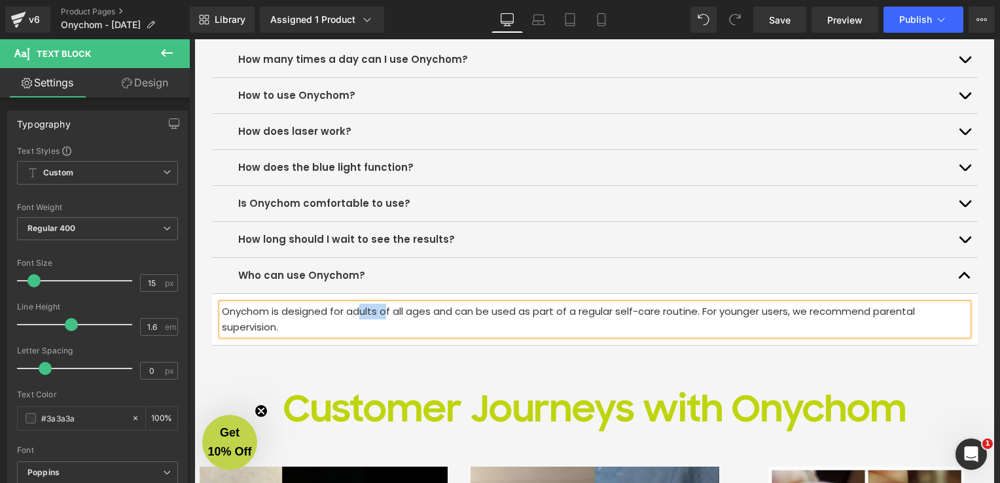
drag, startPoint x: 372, startPoint y: 313, endPoint x: 341, endPoint y: 310, distance: 30.9
click at [341, 310] on p "Onychom is designed for adults of all ages and can be used as part of a regular…" at bounding box center [595, 319] width 746 height 31
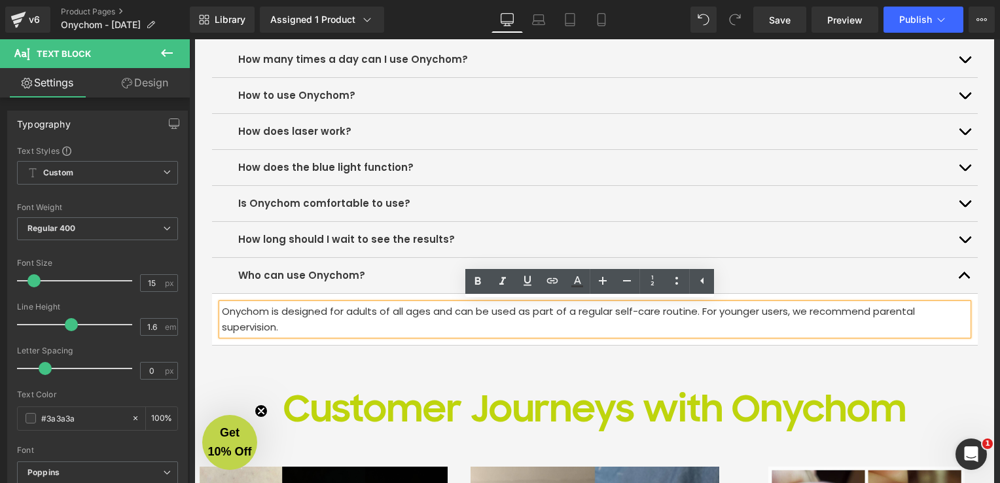
click at [382, 310] on p "Onychom is designed for adults of all ages and can be used as part of a regular…" at bounding box center [595, 319] width 746 height 31
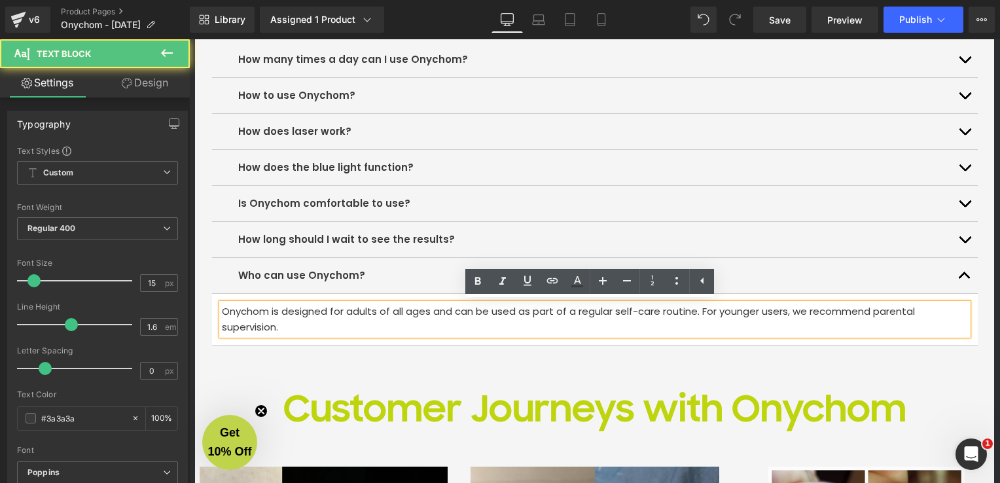
click at [372, 314] on p "Onychom is designed for adults of all ages and can be used as part of a regular…" at bounding box center [595, 319] width 746 height 31
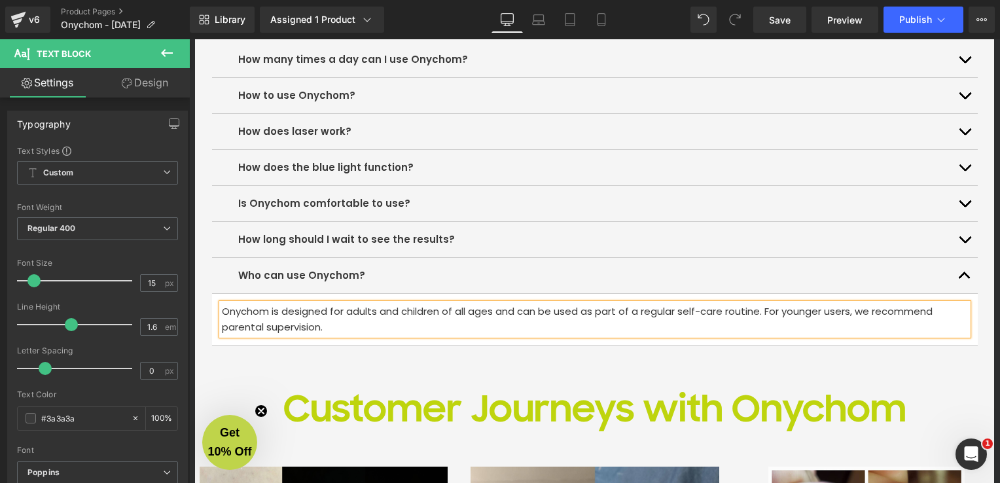
click at [189, 39] on div at bounding box center [189, 39] width 0 height 0
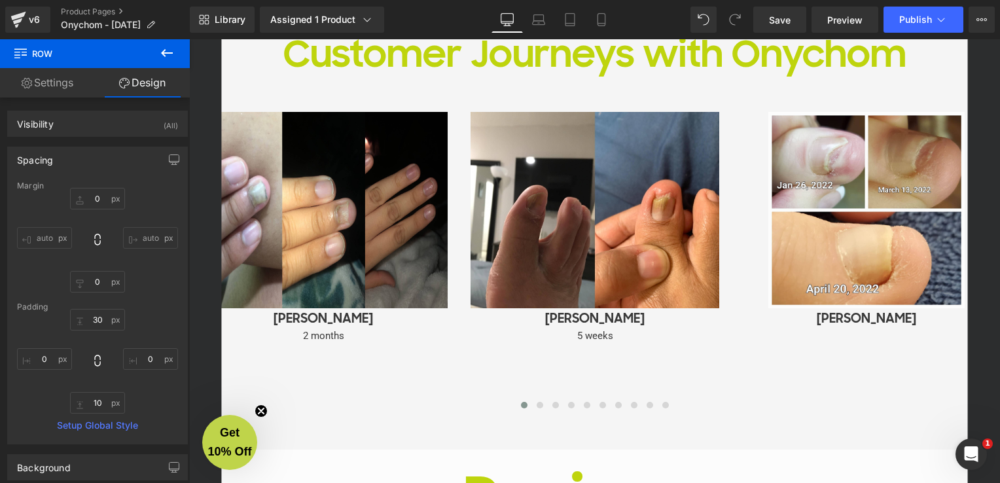
scroll to position [4728, 0]
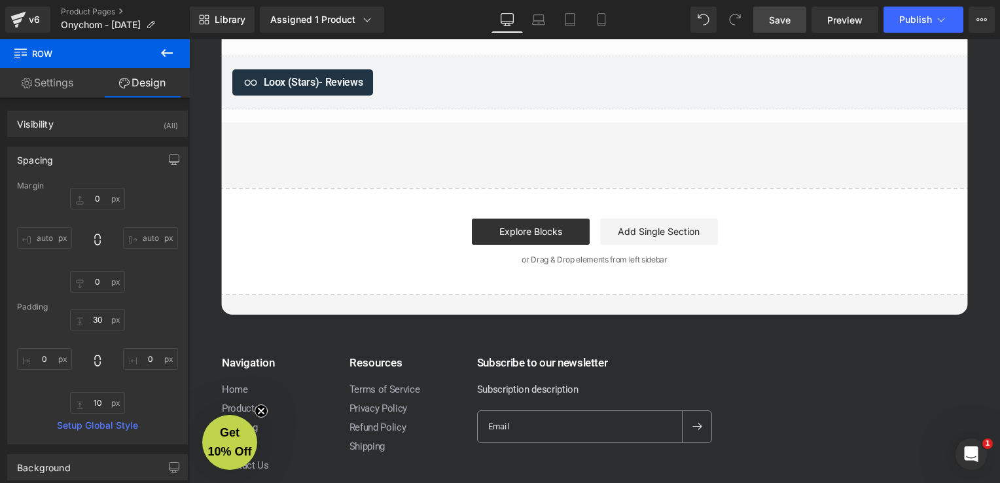
click at [772, 24] on span "Save" at bounding box center [780, 20] width 22 height 14
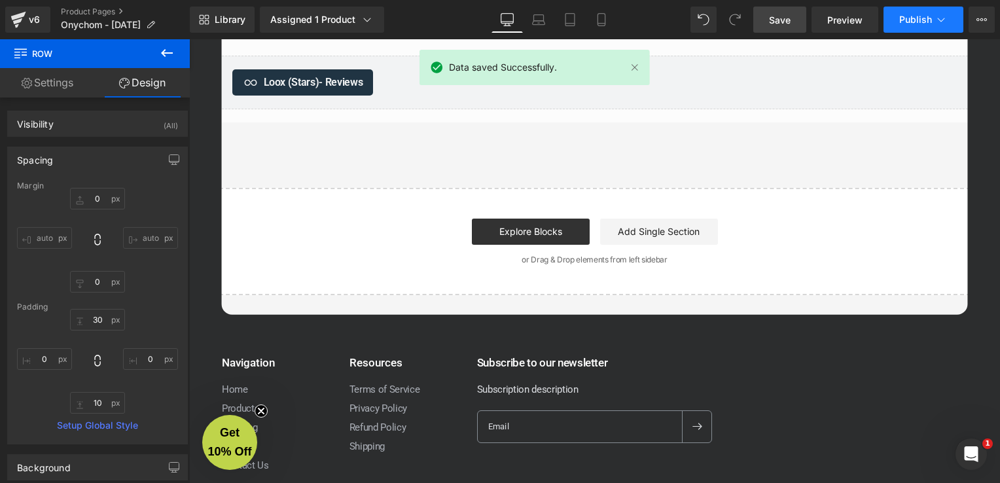
click at [909, 15] on span "Publish" at bounding box center [915, 19] width 33 height 10
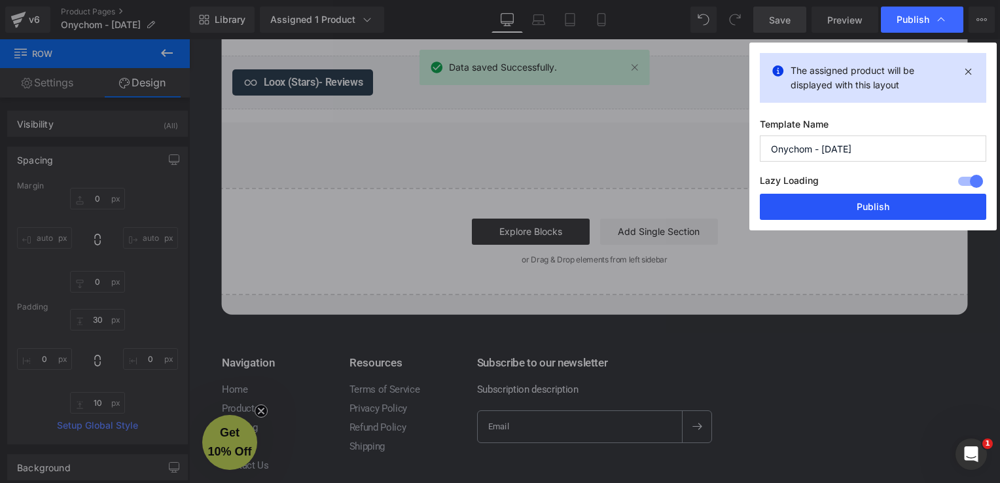
drag, startPoint x: 875, startPoint y: 212, endPoint x: 302, endPoint y: 82, distance: 588.0
click at [875, 212] on button "Publish" at bounding box center [873, 207] width 226 height 26
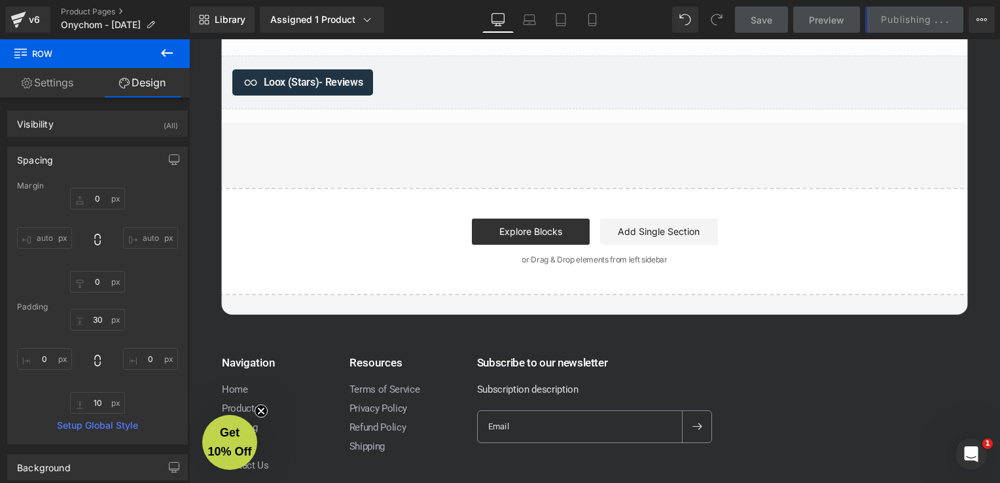
scroll to position [4532, 0]
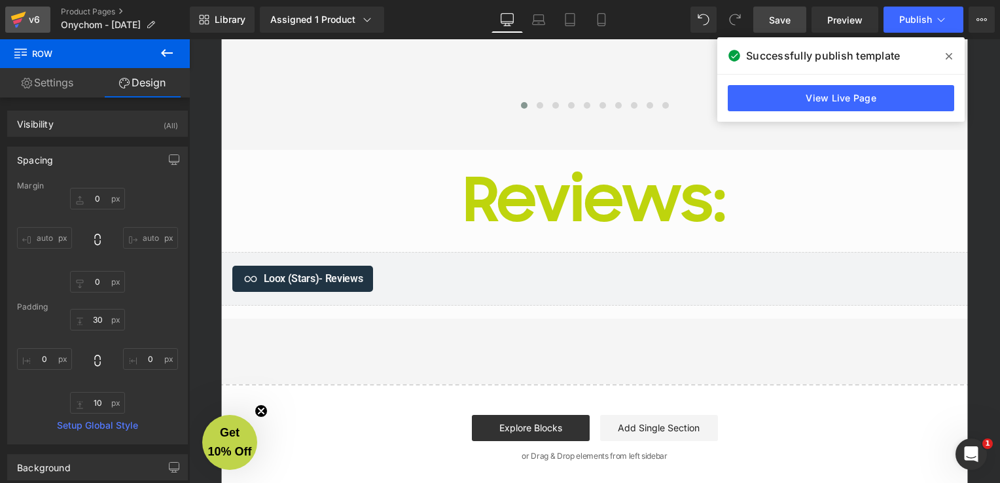
click at [37, 18] on div "v6" at bounding box center [34, 19] width 16 height 17
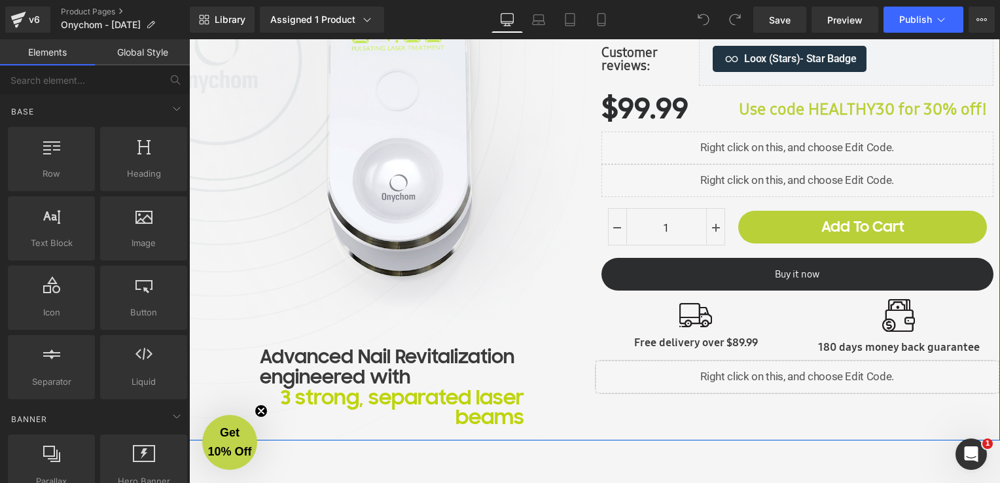
scroll to position [327, 0]
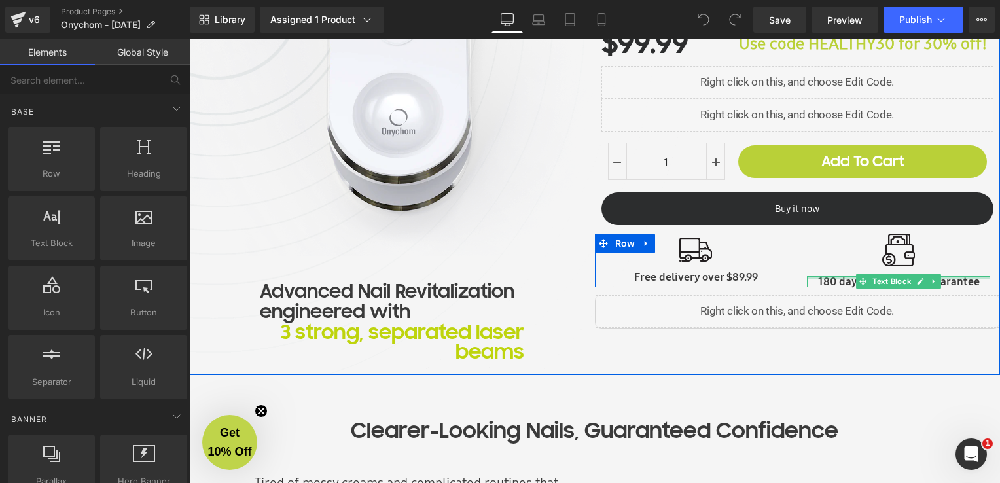
click at [831, 278] on div at bounding box center [898, 277] width 183 height 3
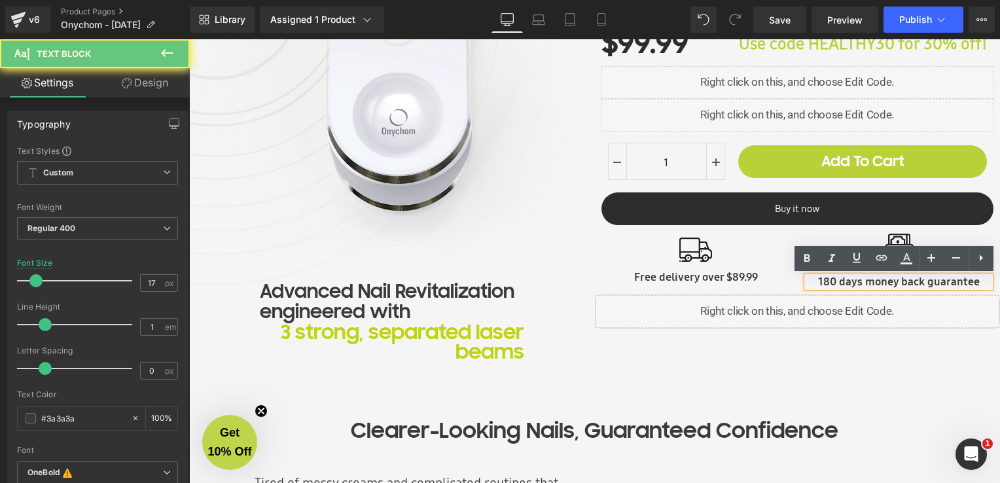
click at [830, 282] on p "180 days money back guarantee" at bounding box center [898, 281] width 183 height 11
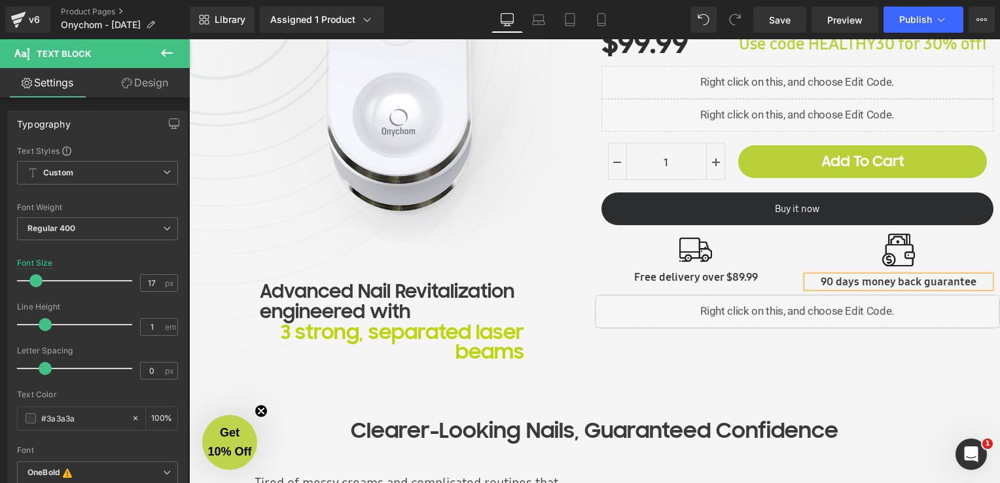
click at [874, 370] on div "Image Advanced Nail Revitalization engineered with Text Block 3 strong, separat…" at bounding box center [594, 112] width 811 height 525
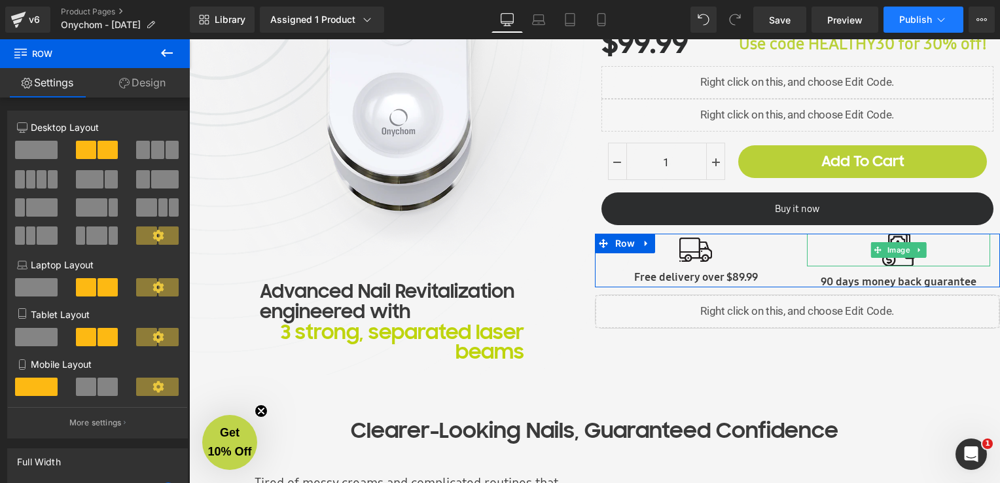
click at [925, 16] on span "Publish" at bounding box center [915, 19] width 33 height 10
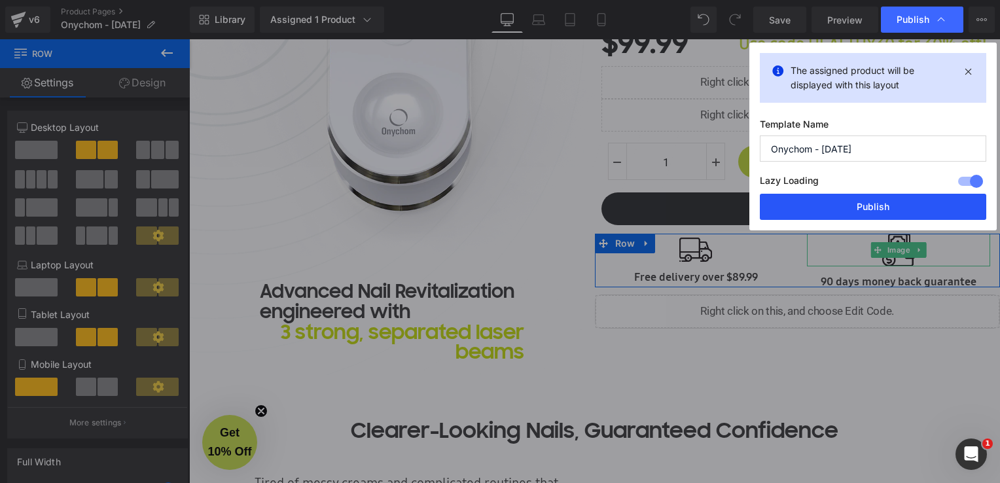
click at [864, 206] on button "Publish" at bounding box center [873, 207] width 226 height 26
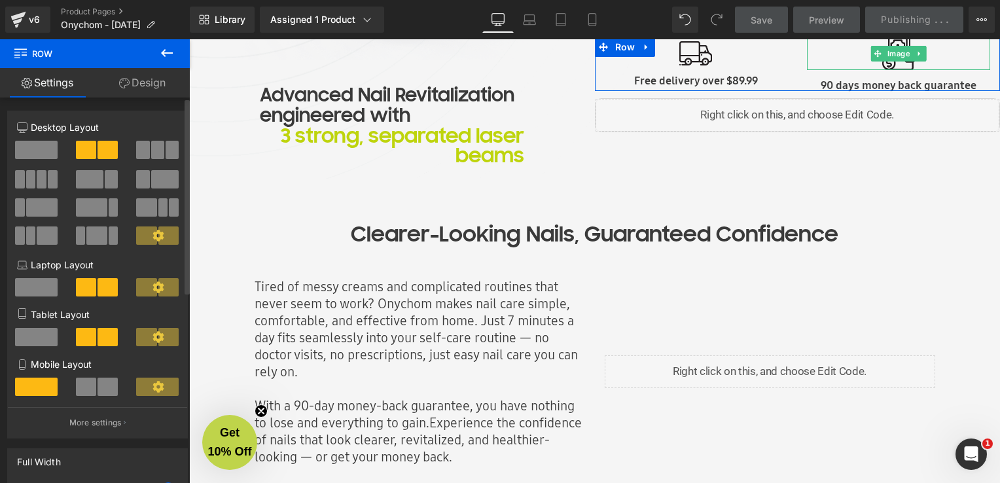
scroll to position [720, 0]
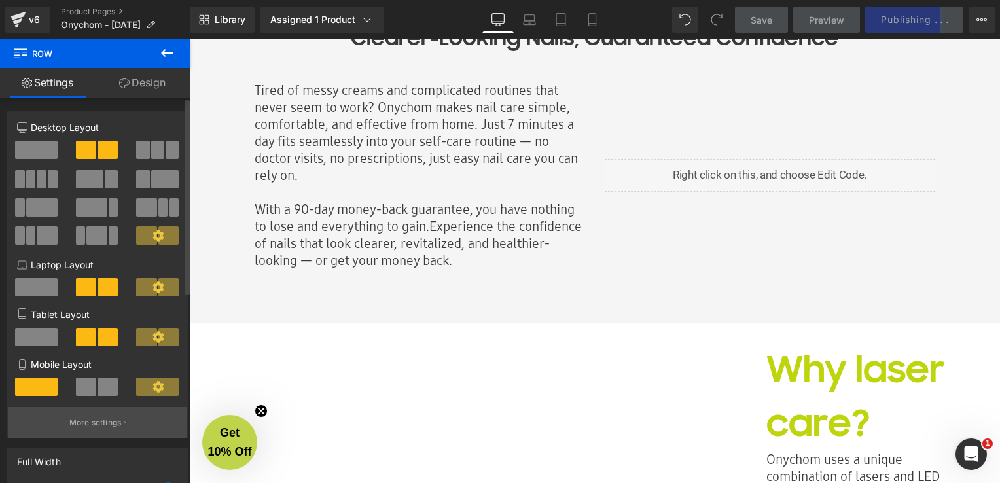
click at [100, 433] on button "More settings" at bounding box center [97, 422] width 179 height 31
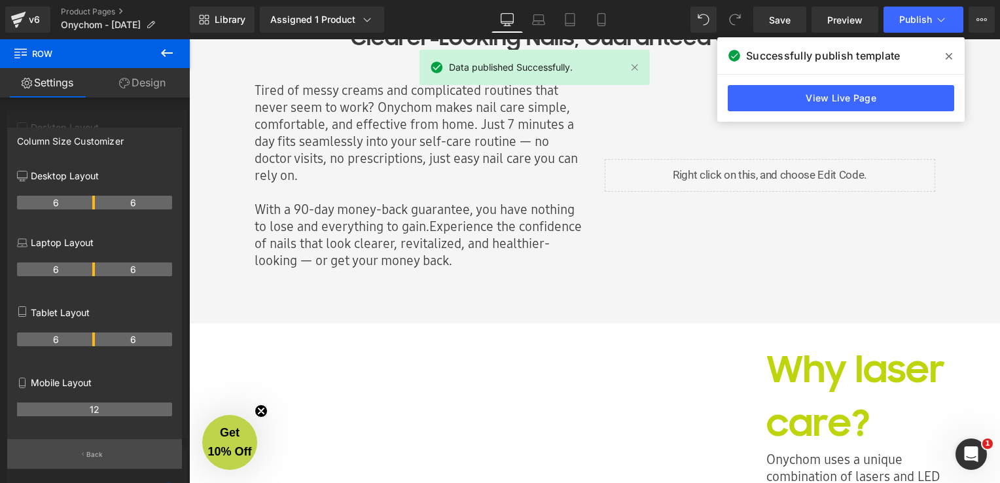
click at [104, 449] on button "Back" at bounding box center [94, 453] width 175 height 29
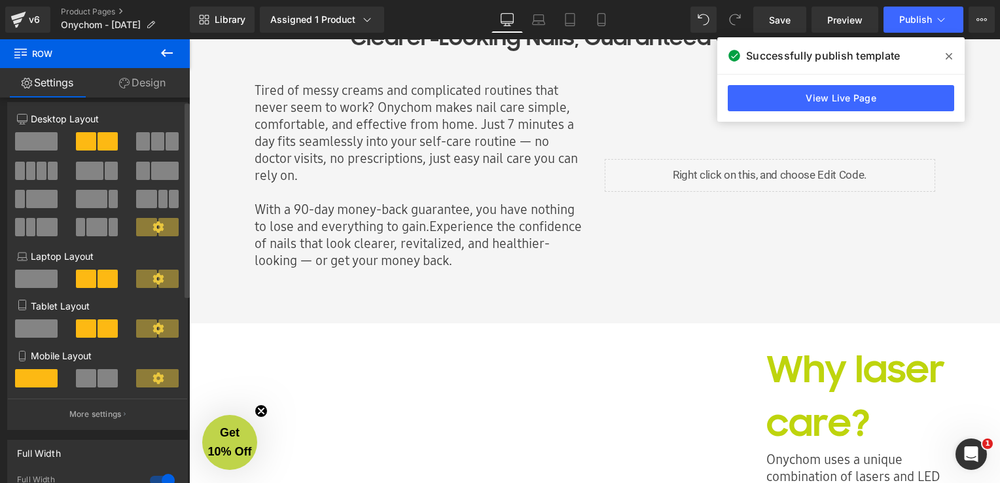
scroll to position [0, 0]
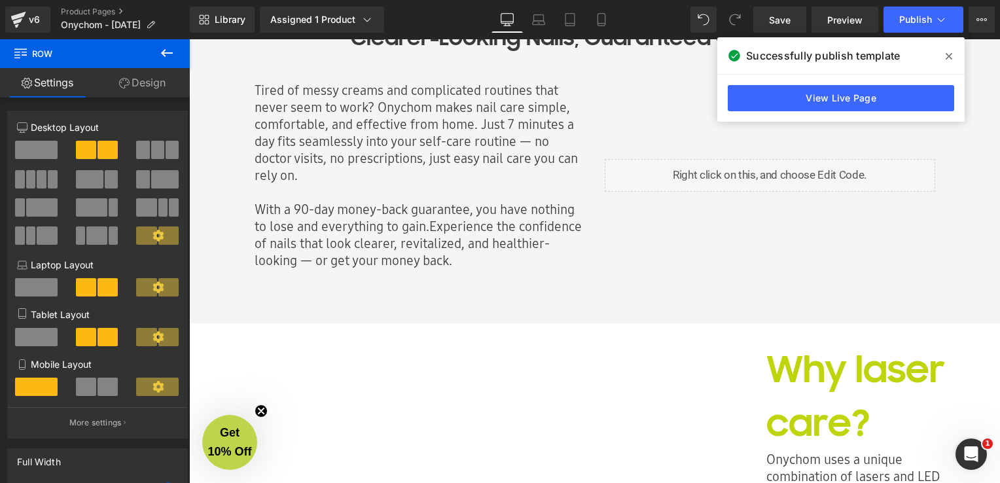
click at [156, 82] on link "Design" at bounding box center [142, 82] width 95 height 29
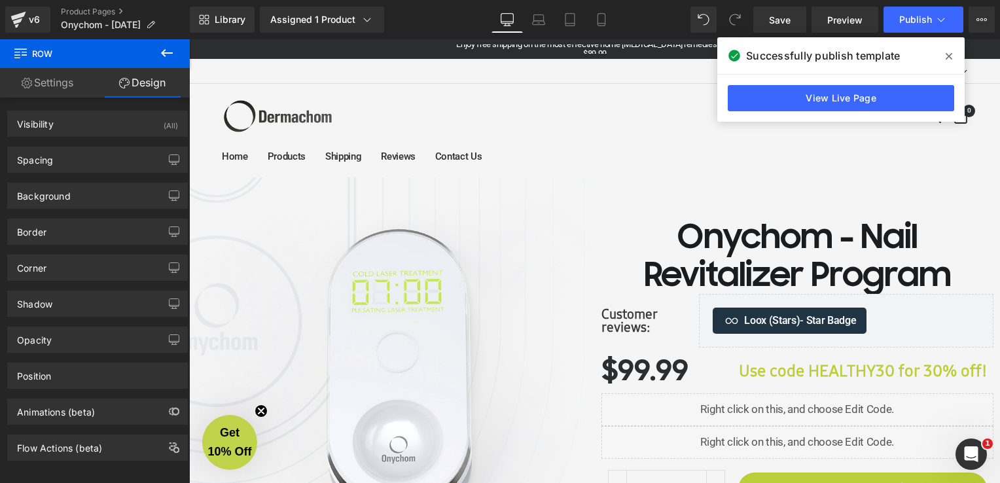
click at [287, 79] on aside "United States (USD $) Afghanistan (AFN ؋) Åland Islands (EUR €) Albania (ALL L)…" at bounding box center [594, 71] width 811 height 25
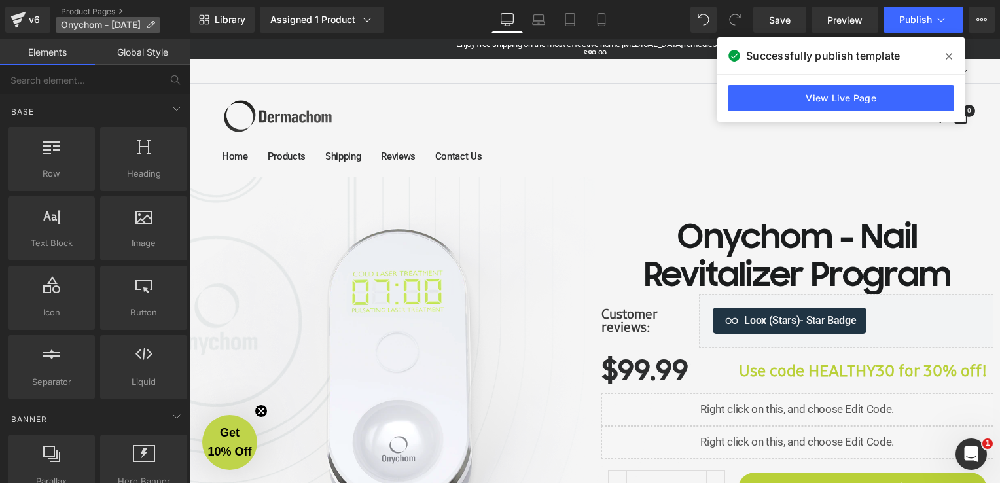
click at [155, 27] on icon at bounding box center [150, 24] width 9 height 9
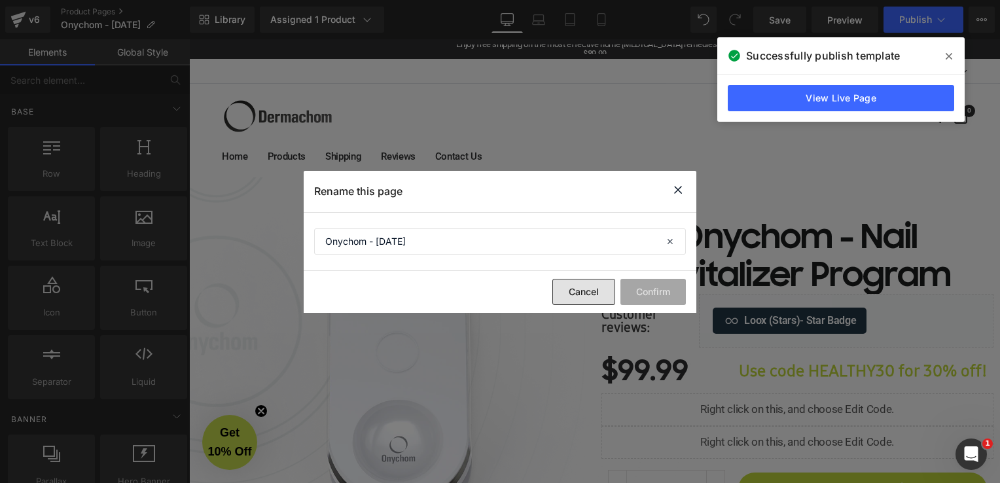
click at [567, 295] on button "Cancel" at bounding box center [583, 292] width 63 height 26
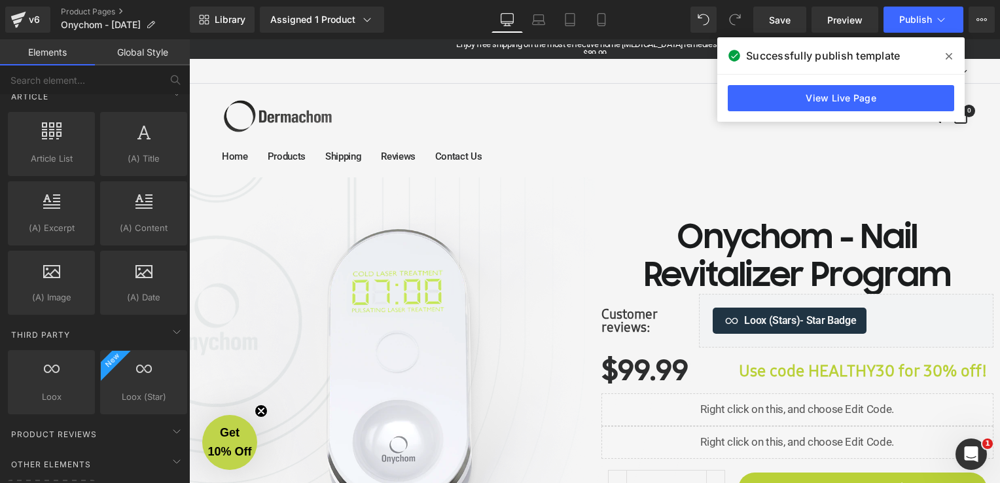
scroll to position [2487, 0]
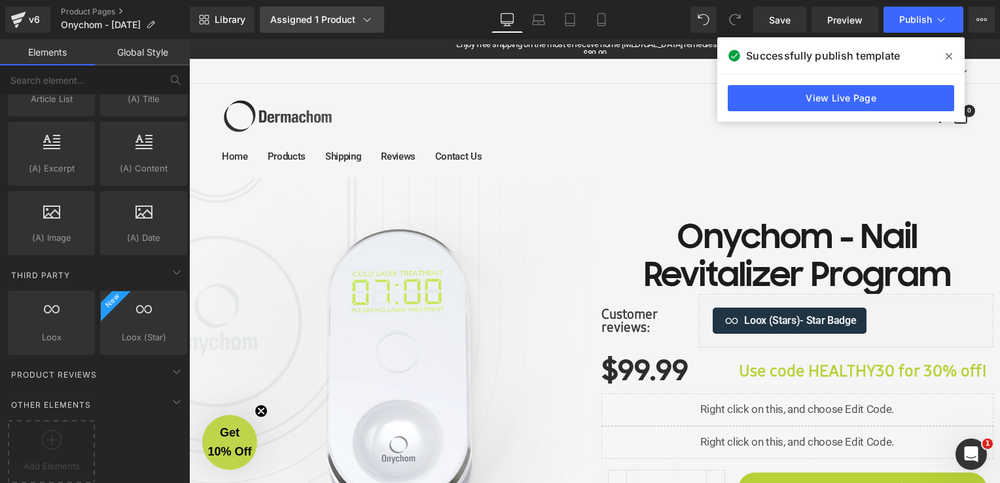
click at [376, 22] on link "Assigned 1 Product" at bounding box center [322, 20] width 124 height 26
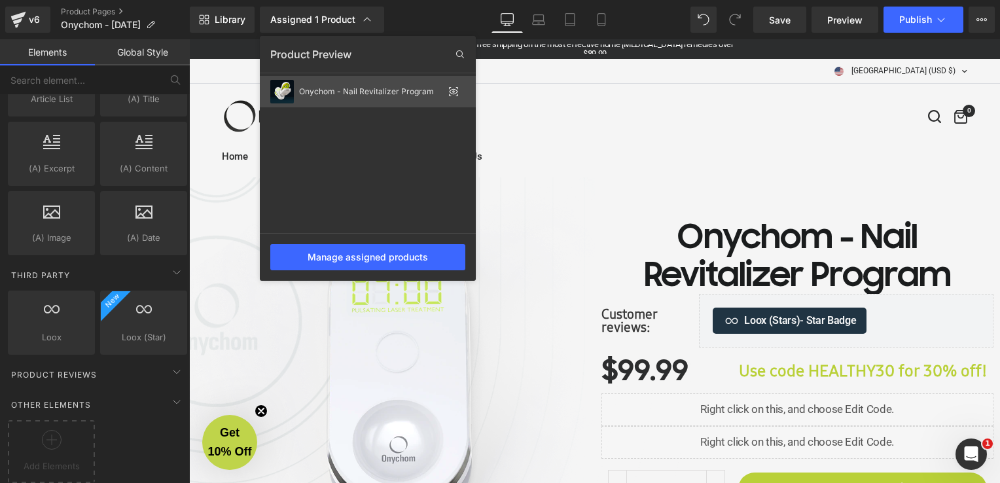
click at [454, 88] on icon at bounding box center [453, 91] width 10 height 10
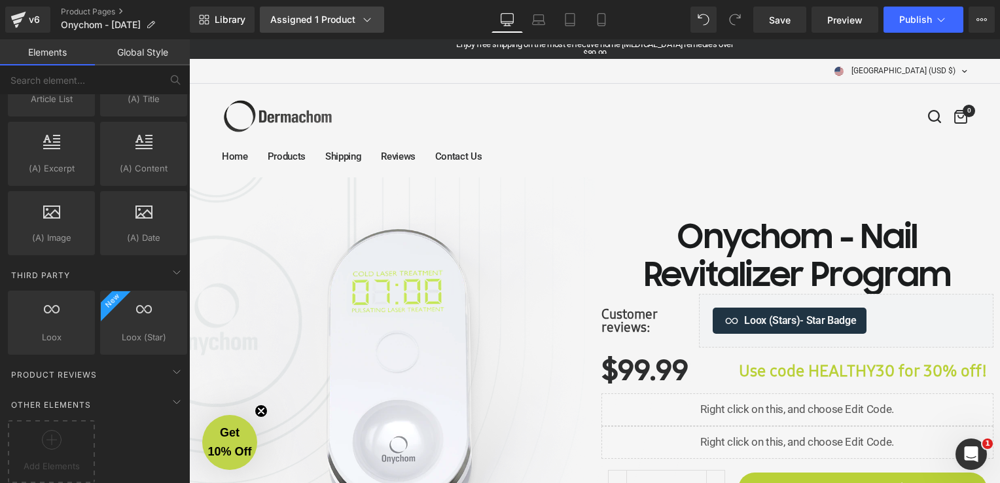
click at [361, 17] on icon at bounding box center [367, 19] width 13 height 13
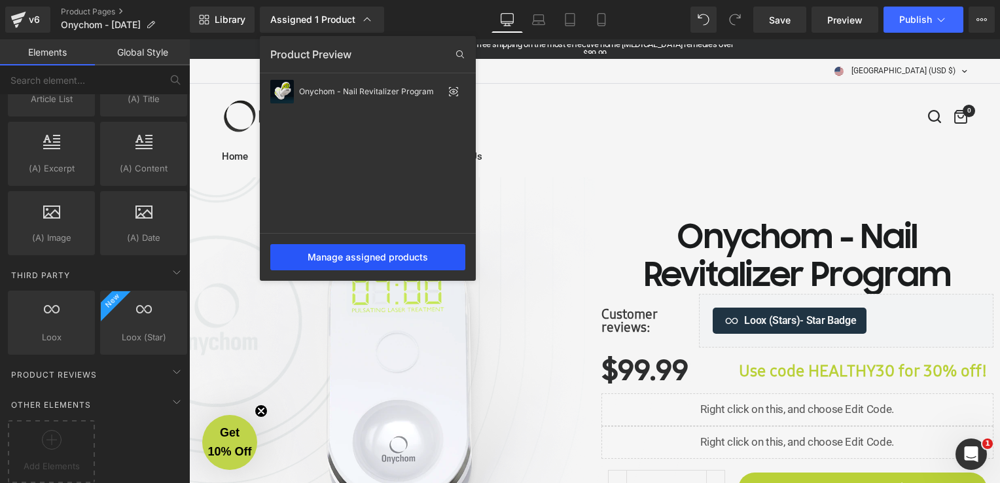
click at [380, 247] on div "Manage assigned products" at bounding box center [367, 257] width 195 height 26
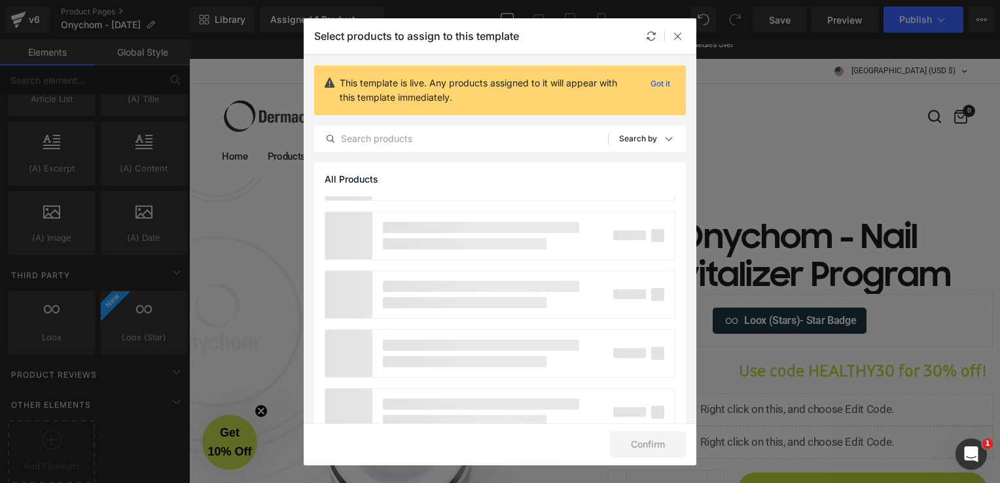
scroll to position [1256, 0]
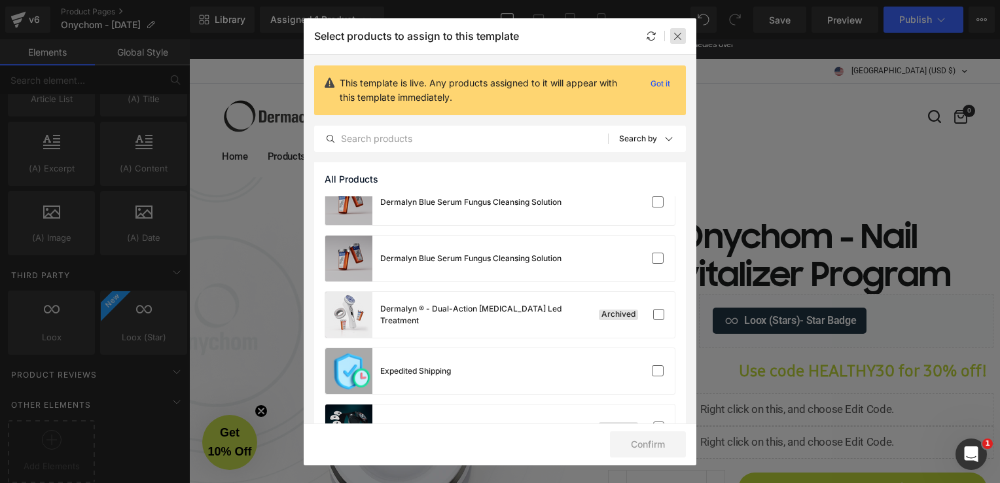
click at [677, 38] on icon at bounding box center [678, 36] width 10 height 10
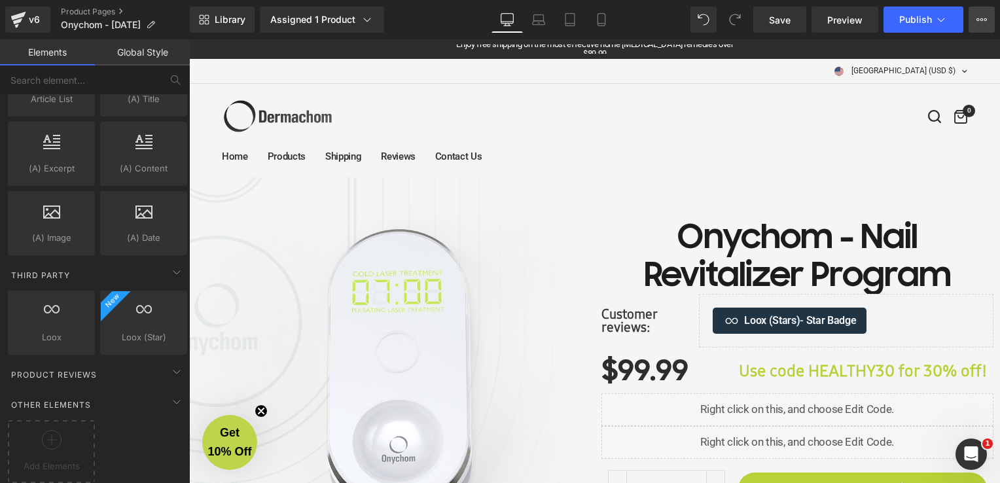
click at [986, 22] on icon at bounding box center [982, 19] width 10 height 10
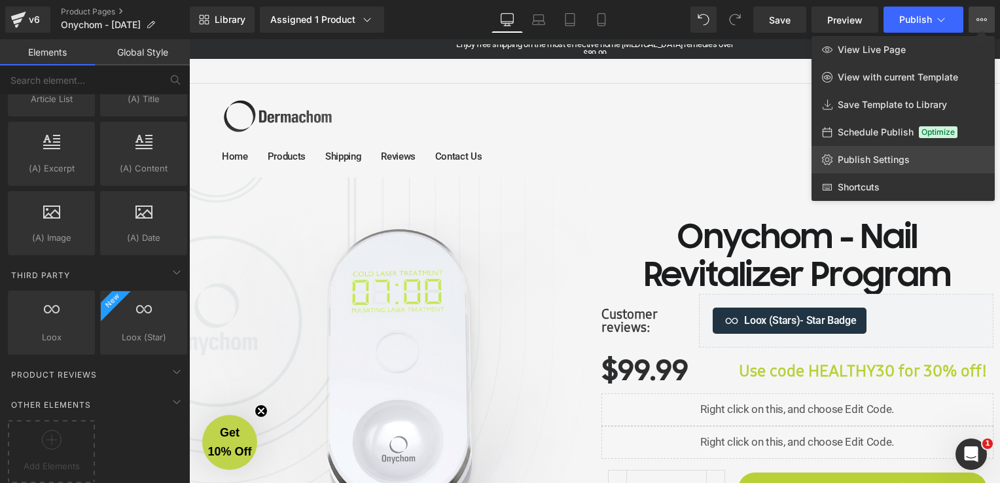
click at [881, 154] on span "Publish Settings" at bounding box center [874, 160] width 72 height 12
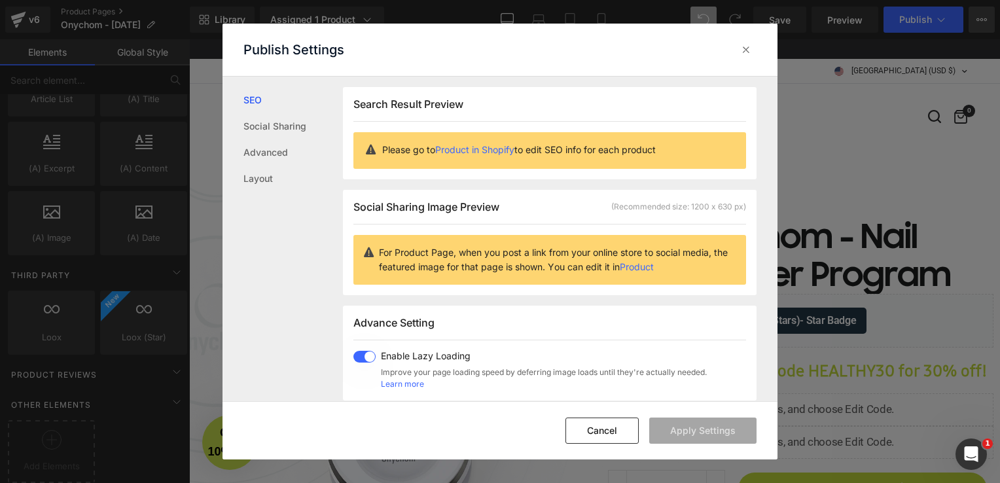
scroll to position [0, 0]
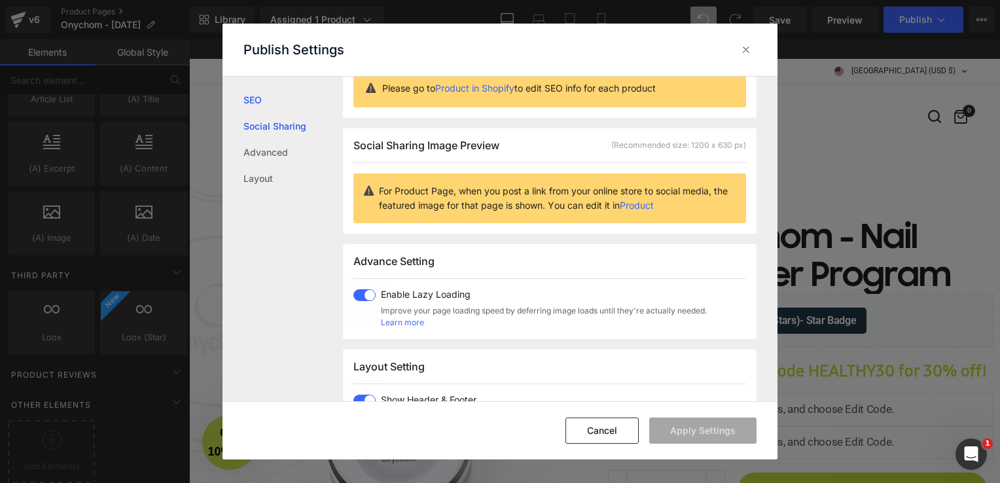
click at [280, 132] on link "Social Sharing" at bounding box center [292, 126] width 99 height 26
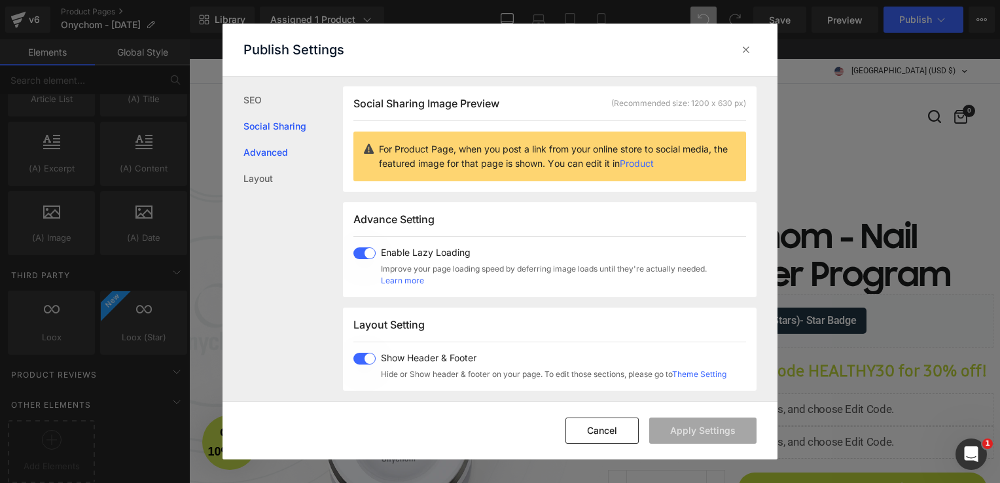
click at [277, 156] on link "Advanced" at bounding box center [292, 152] width 99 height 26
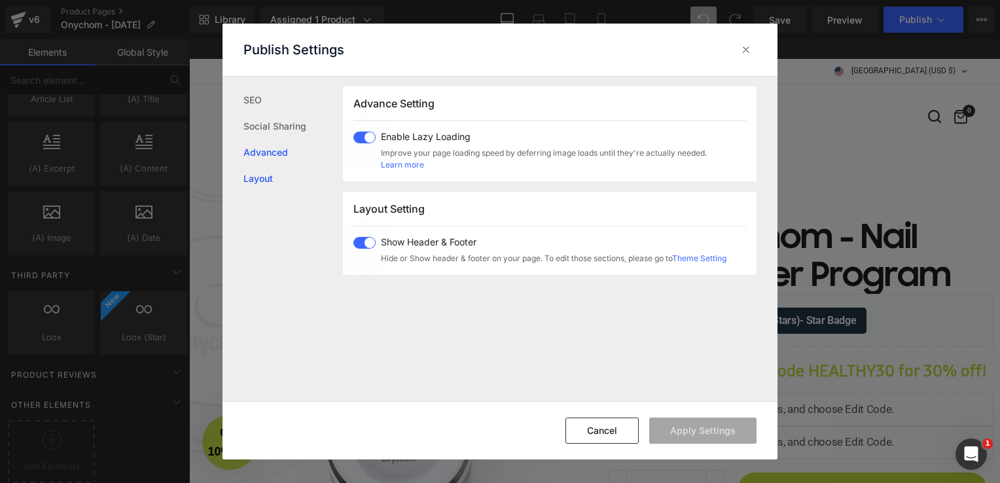
click at [270, 181] on link "Layout" at bounding box center [292, 179] width 99 height 26
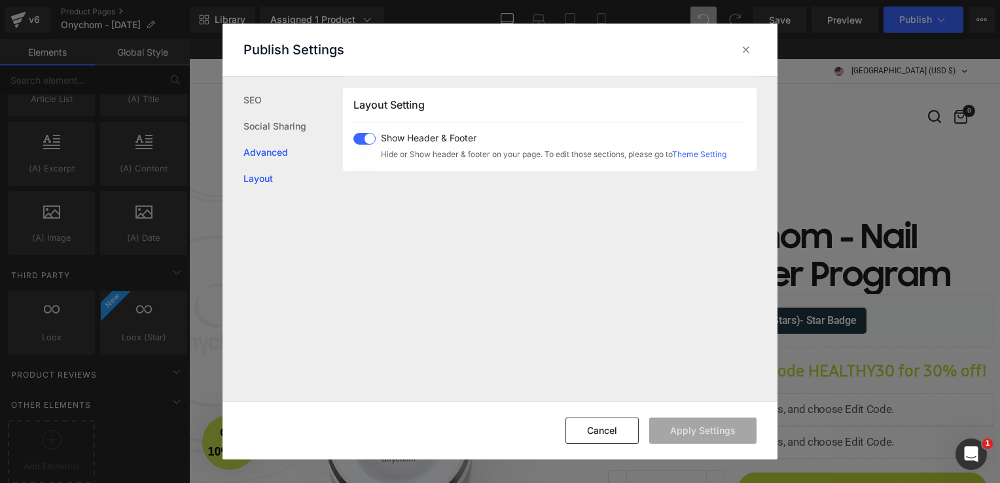
click at [274, 154] on link "Advanced" at bounding box center [292, 152] width 99 height 26
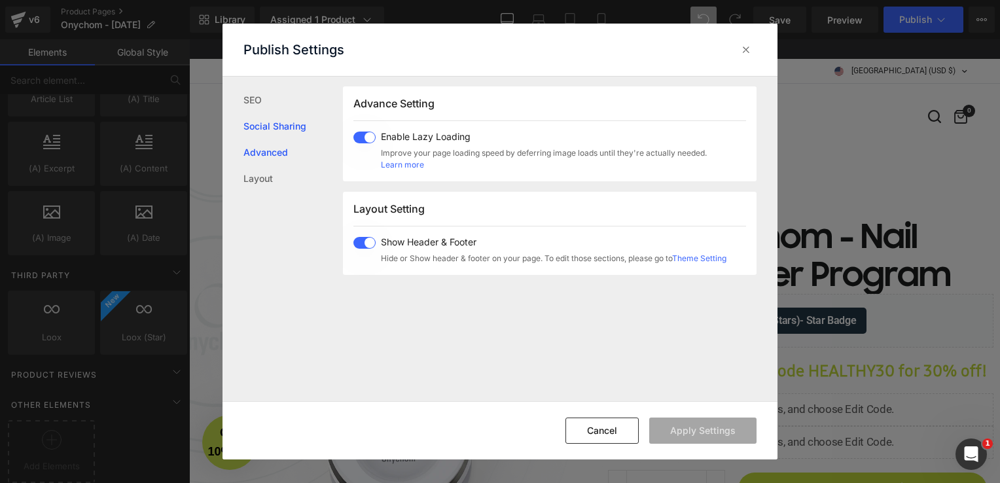
click at [282, 113] on link "Social Sharing" at bounding box center [292, 126] width 99 height 26
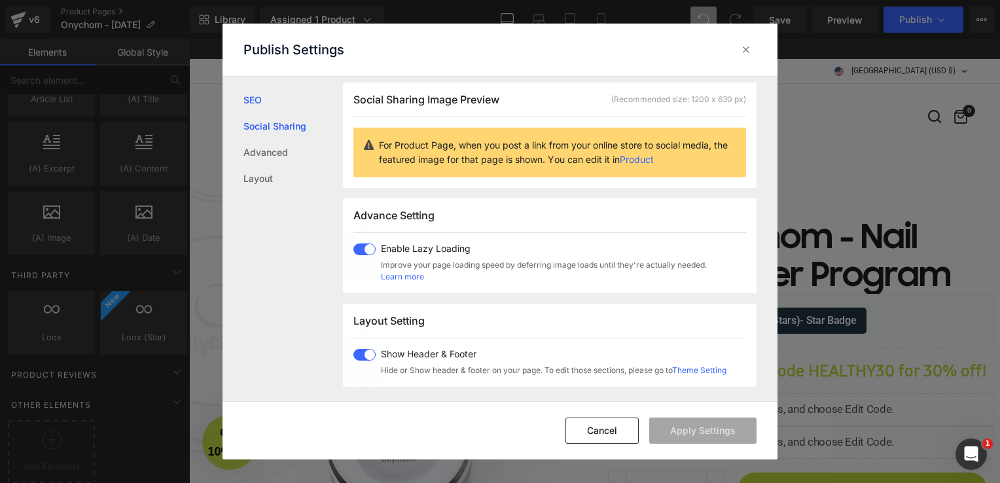
scroll to position [103, 0]
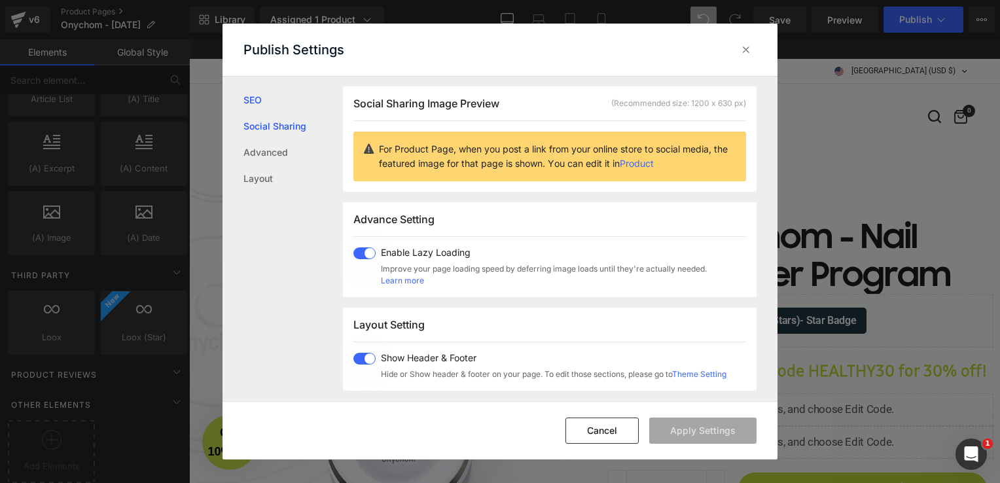
click at [254, 97] on link "SEO" at bounding box center [292, 100] width 99 height 26
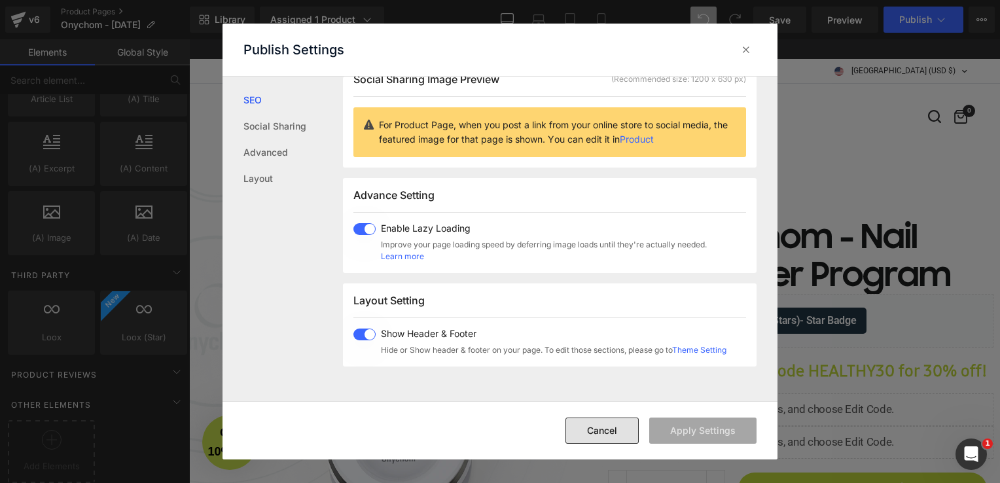
scroll to position [131, 0]
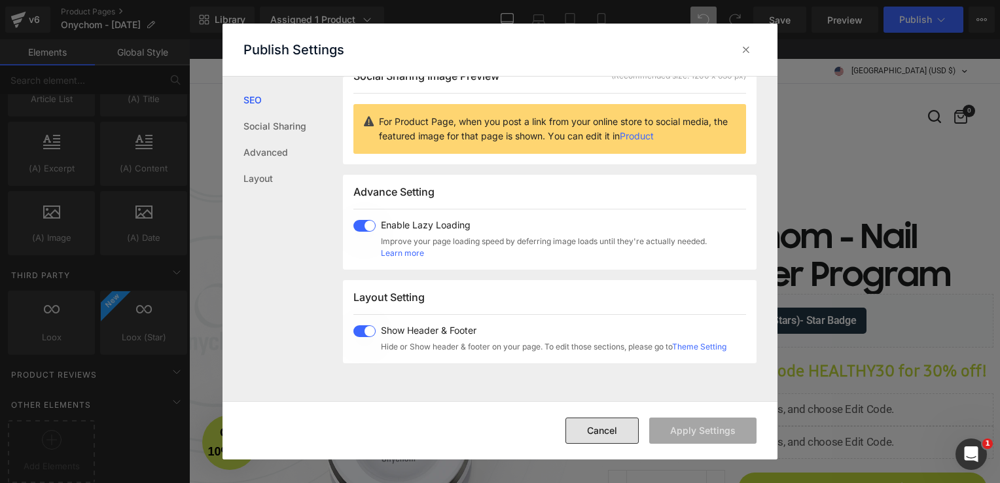
click at [594, 428] on button "Cancel" at bounding box center [602, 431] width 73 height 26
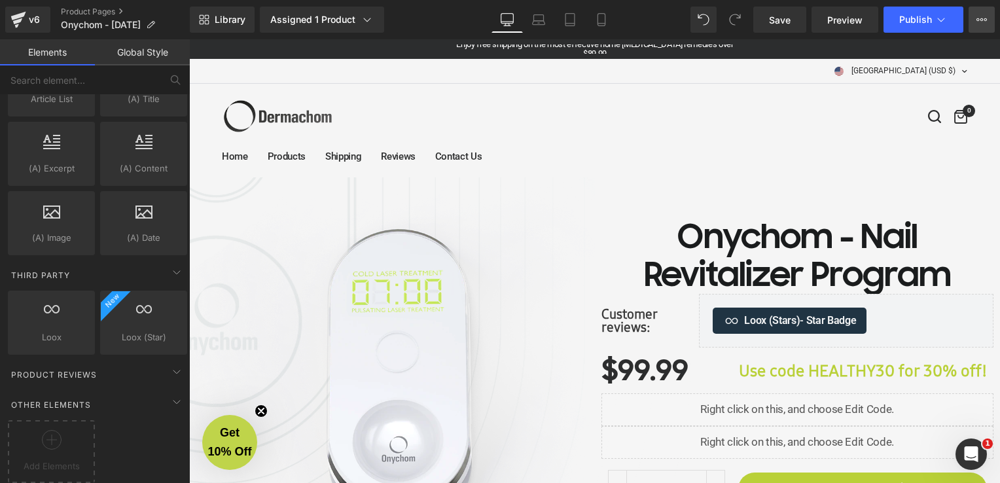
click at [982, 12] on button "View Live Page View with current Template Save Template to Library Schedule Pub…" at bounding box center [982, 20] width 26 height 26
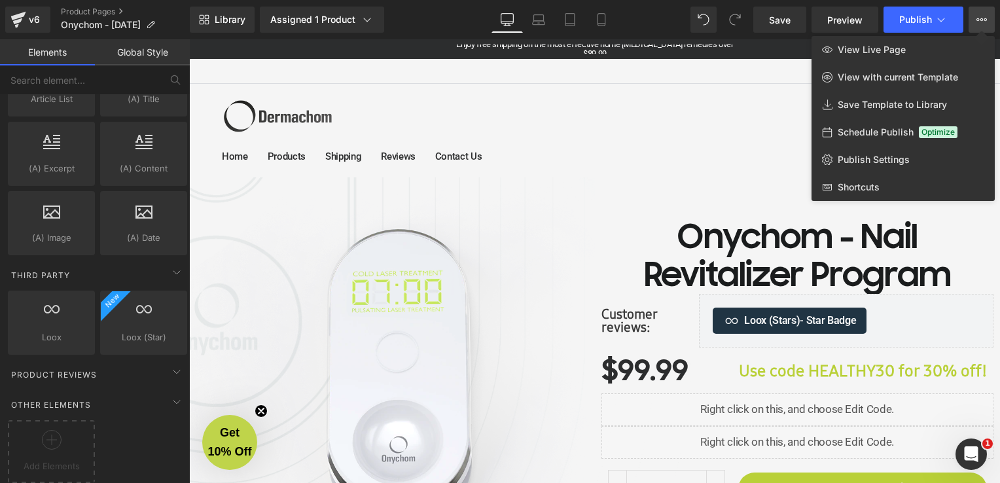
click at [512, 51] on div at bounding box center [594, 261] width 811 height 444
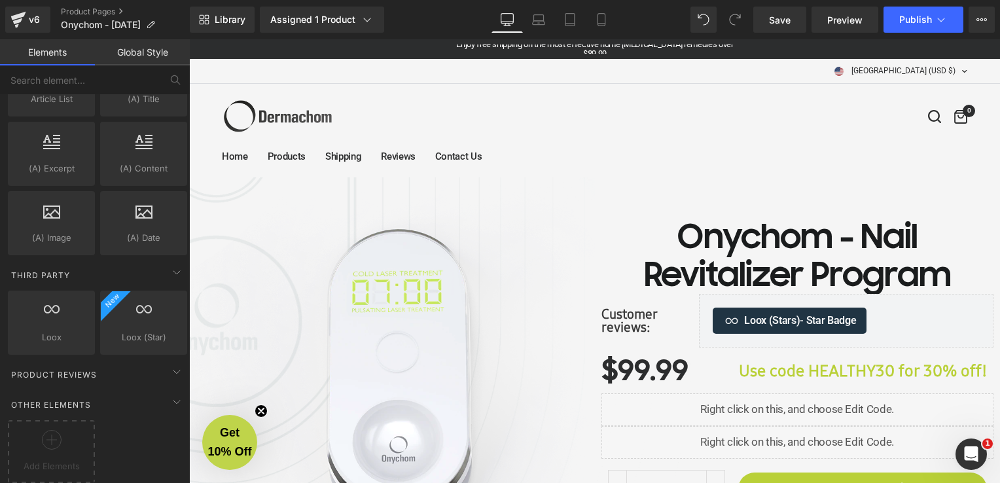
click at [545, 48] on link "Enjoy free shipping on the most effective home [MEDICAL_DATA] remedies over $89…" at bounding box center [595, 48] width 278 height 19
click at [392, 52] on div "Enjoy free shipping on the most effective home [MEDICAL_DATA] remedies over $89…" at bounding box center [594, 49] width 811 height 9
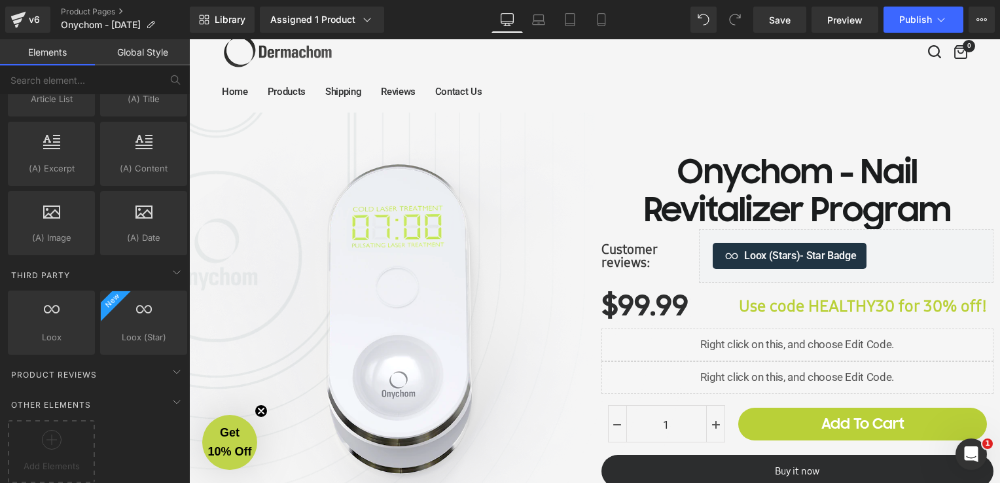
scroll to position [0, 0]
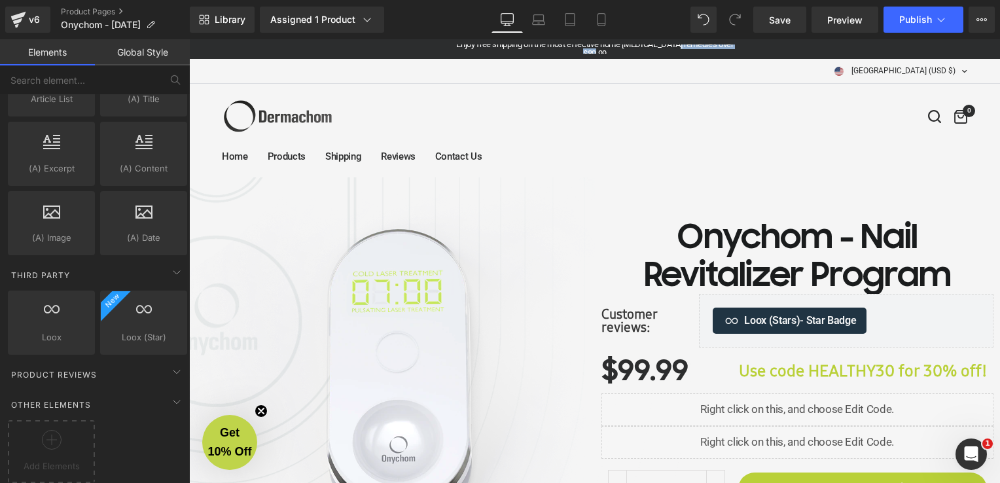
drag, startPoint x: 746, startPoint y: 50, endPoint x: 659, endPoint y: 51, distance: 87.1
click at [659, 51] on div "Enjoy free shipping on the most effective home [MEDICAL_DATA] remedies over $89…" at bounding box center [594, 49] width 327 height 19
drag, startPoint x: 659, startPoint y: 51, endPoint x: 772, endPoint y: 50, distance: 112.6
click at [772, 50] on div "Enjoy free shipping on the most effective home [MEDICAL_DATA] remedies over $89…" at bounding box center [594, 49] width 811 height 9
click at [401, 126] on div "Home Products Shipping Reviews Contact Us United States (USD $) Afghanistan (AF…" at bounding box center [595, 131] width 746 height 94
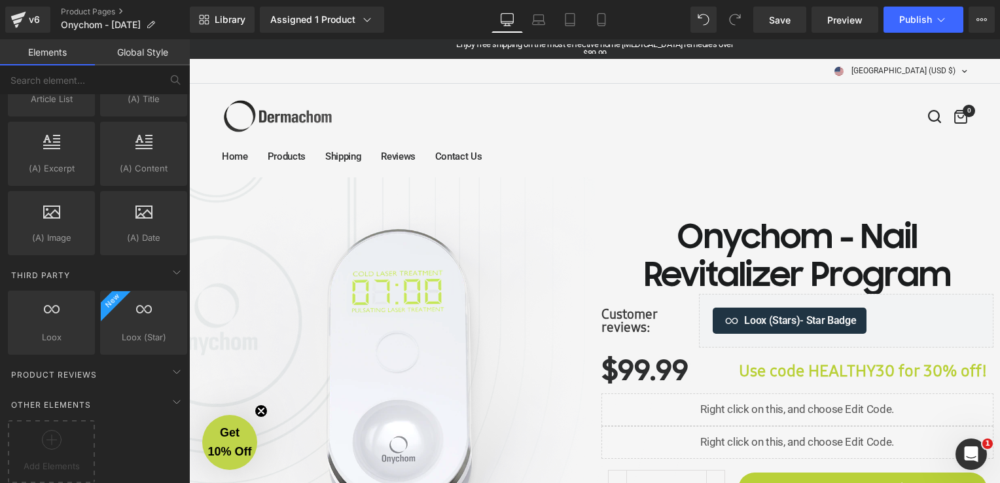
click at [686, 237] on h1 "Onychom - Nail Revitalizer Program" at bounding box center [798, 256] width 393 height 76
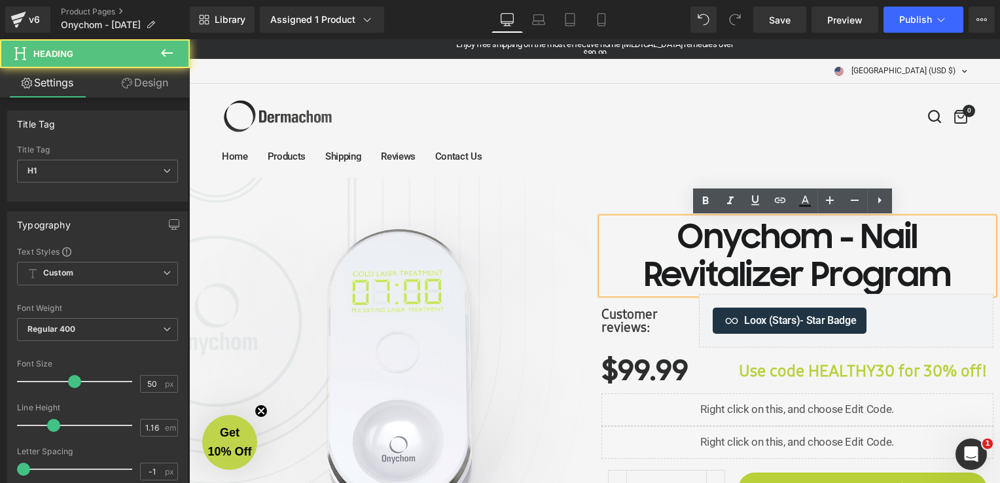
click at [607, 136] on div "Home Products Shipping Reviews Contact Us United States (USD $) Afghanistan (AF…" at bounding box center [595, 131] width 746 height 94
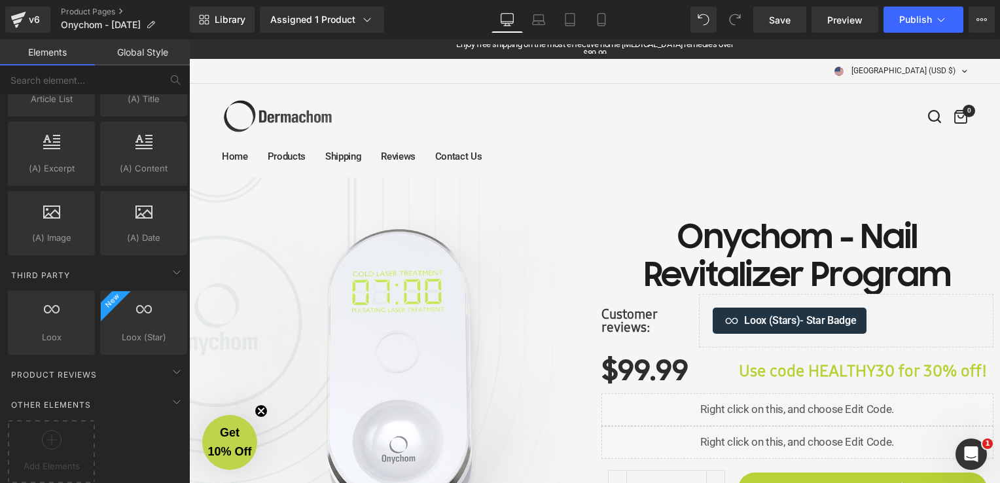
click at [456, 104] on div "Home Products Shipping Reviews Contact Us United States (USD $) Afghanistan (AF…" at bounding box center [595, 131] width 746 height 94
click at [521, 44] on link "Enjoy free shipping on the most effective home [MEDICAL_DATA] remedies over $89…" at bounding box center [595, 48] width 278 height 19
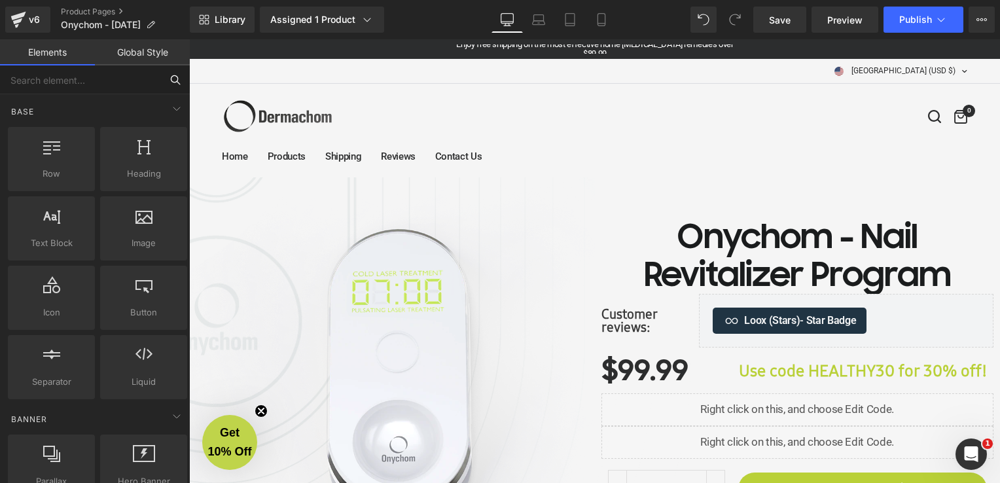
click at [81, 77] on input "text" at bounding box center [80, 79] width 161 height 29
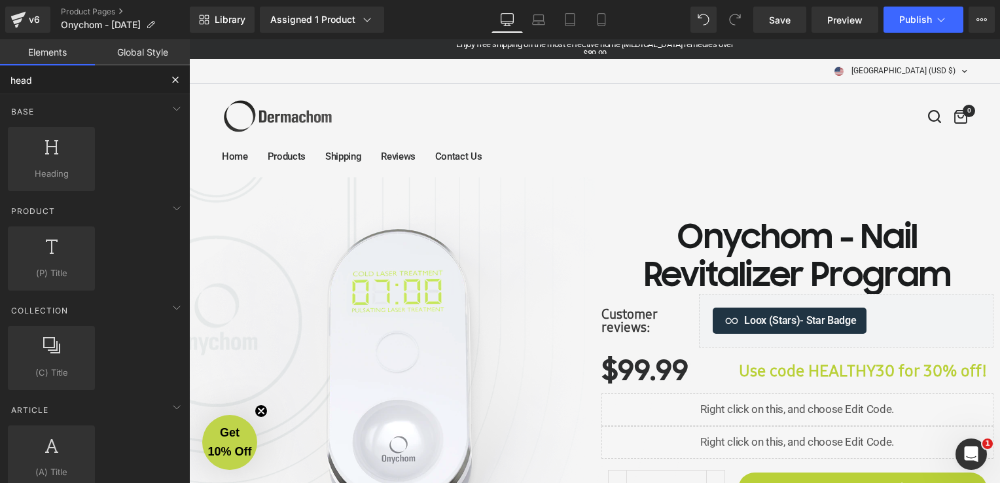
type input "head"
click at [163, 74] on button at bounding box center [175, 79] width 29 height 29
click at [166, 79] on button at bounding box center [175, 79] width 29 height 29
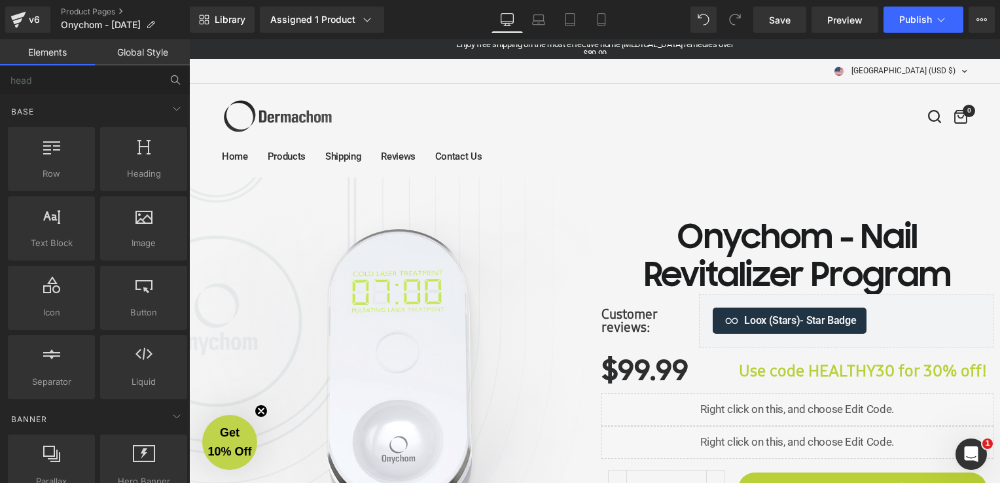
click at [156, 52] on link "Global Style" at bounding box center [142, 52] width 95 height 26
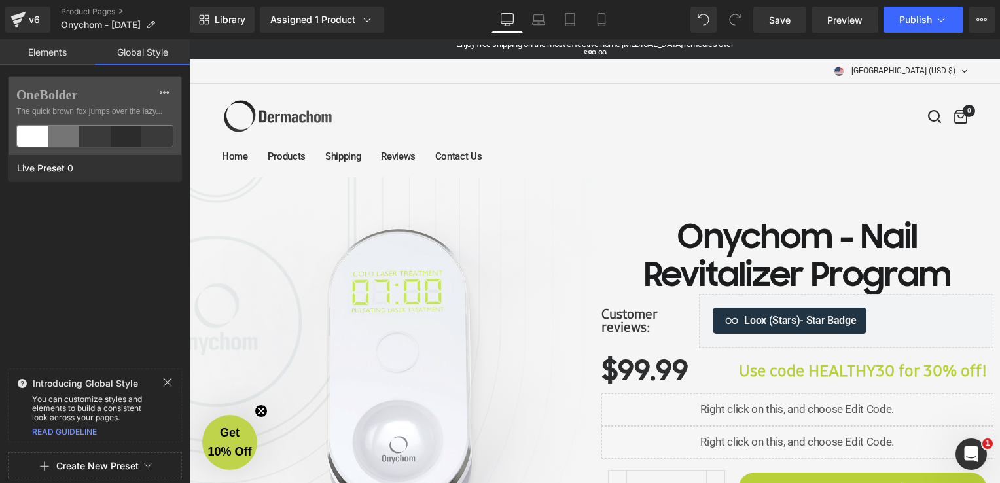
click at [454, 71] on div at bounding box center [368, 71] width 292 height 16
click at [401, 54] on div "Enjoy free shipping on the most effective home [MEDICAL_DATA] remedies over $89…" at bounding box center [594, 49] width 811 height 20
drag, startPoint x: 909, startPoint y: 56, endPoint x: 630, endPoint y: 52, distance: 279.5
click at [630, 52] on div "Enjoy free shipping on the most effective home [MEDICAL_DATA] remedies over $89…" at bounding box center [594, 49] width 811 height 20
click at [34, 24] on div "v6" at bounding box center [34, 19] width 16 height 17
